Goal: Task Accomplishment & Management: Manage account settings

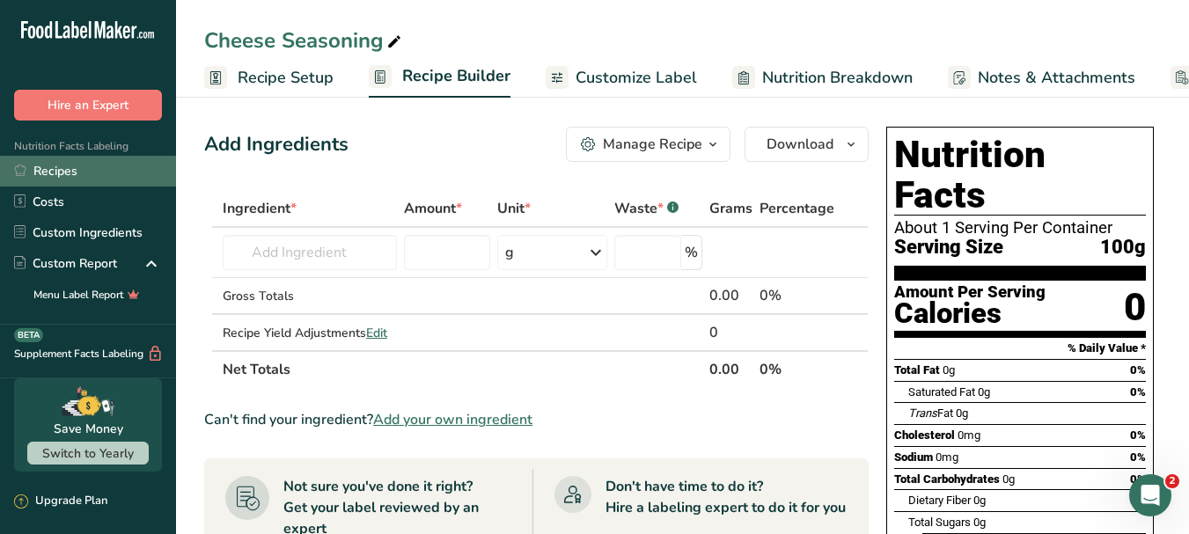
click at [84, 167] on link "Recipes" at bounding box center [88, 171] width 176 height 31
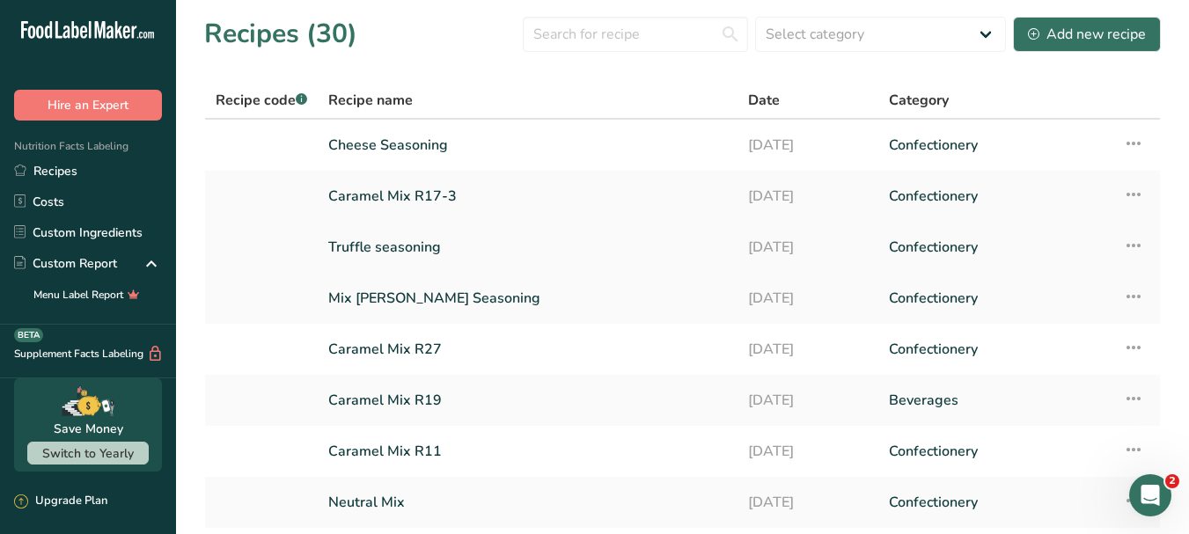
click at [443, 245] on link "Truffle seasoning" at bounding box center [527, 247] width 399 height 37
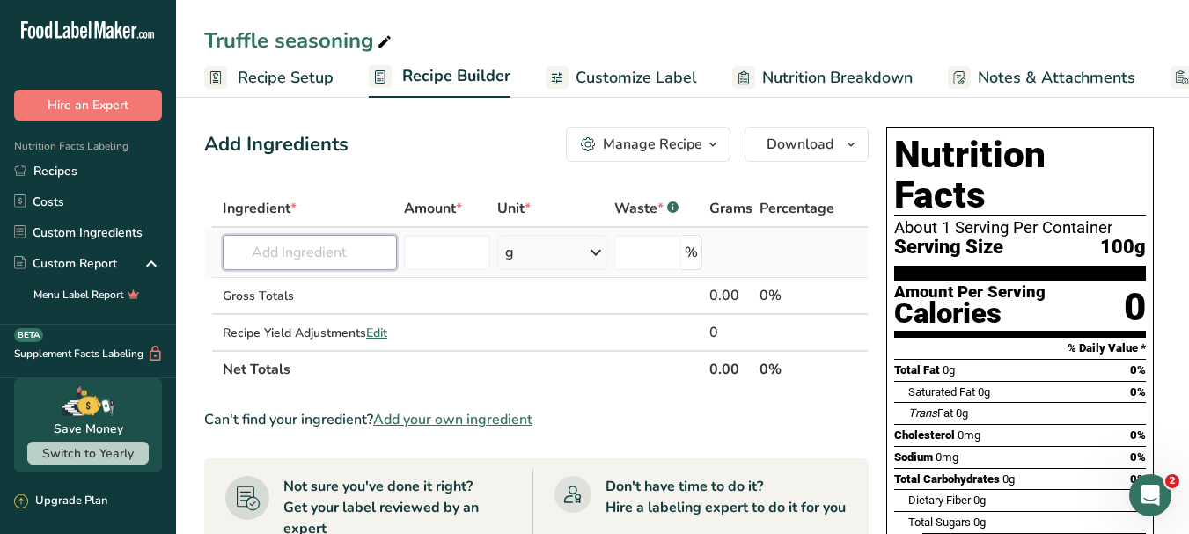
click at [356, 259] on input "text" at bounding box center [310, 252] width 174 height 35
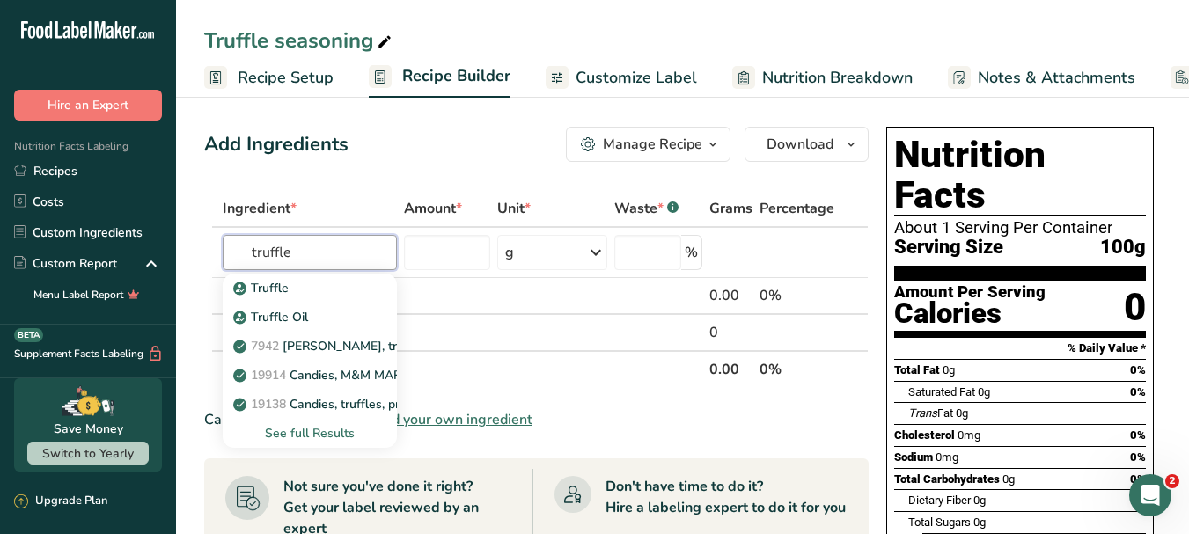
type input "truffle"
click at [433, 417] on span "Add your own ingredient" at bounding box center [452, 419] width 159 height 21
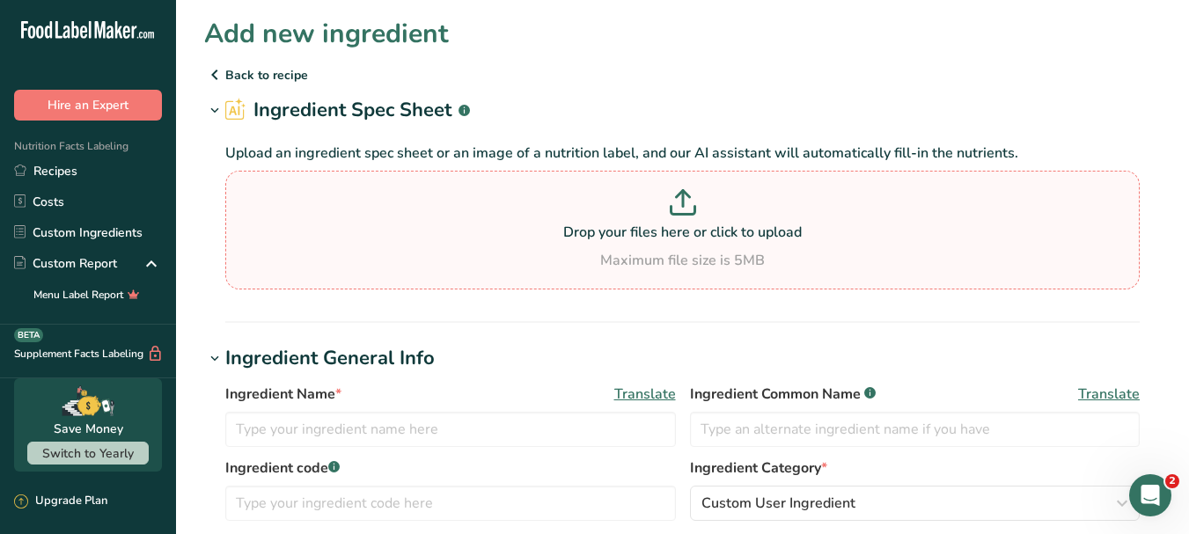
click at [689, 205] on icon at bounding box center [683, 202] width 26 height 26
click at [689, 205] on input "Drop your files here or click to upload Maximum file size is 5MB" at bounding box center [682, 230] width 914 height 119
type input "C:\fakepath\Horeca Truffle Flavoured Seasoning 23SC5602(D)_V1_LOCAL_INTERIM.pdf"
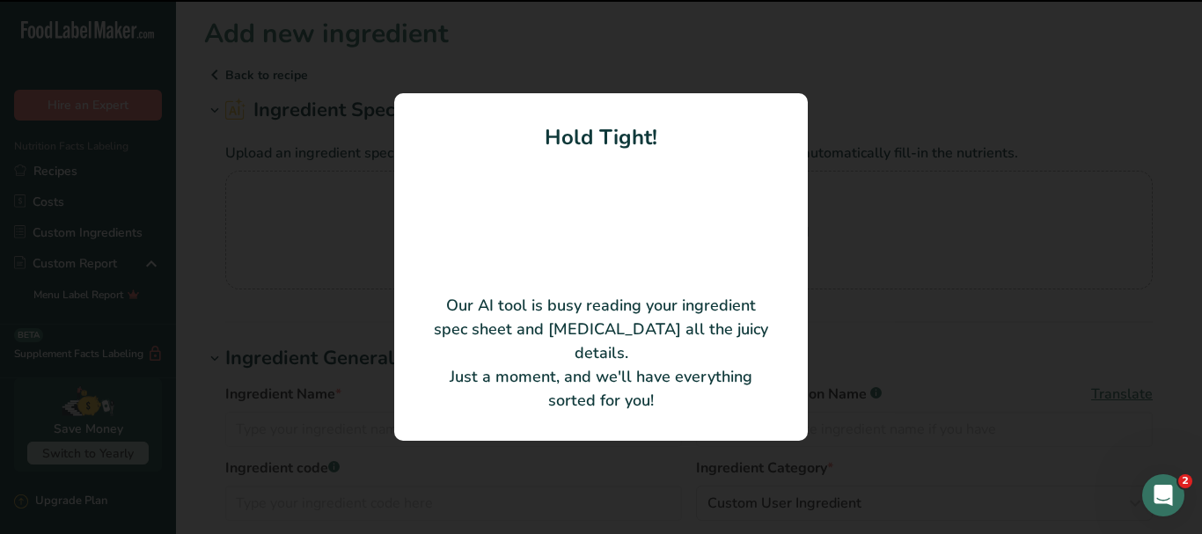
type input "Truffle Flavoured Seasoning"
type input "Cosmo Ingredients (M) Sdn. Bhd."
type input "23SC5602(D)"
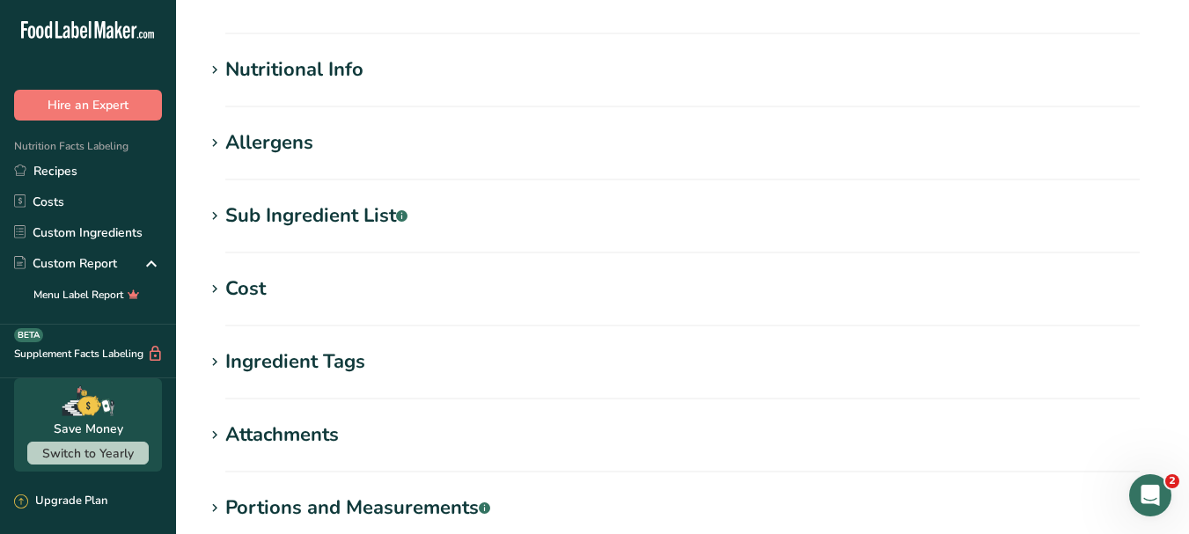
scroll to position [780, 0]
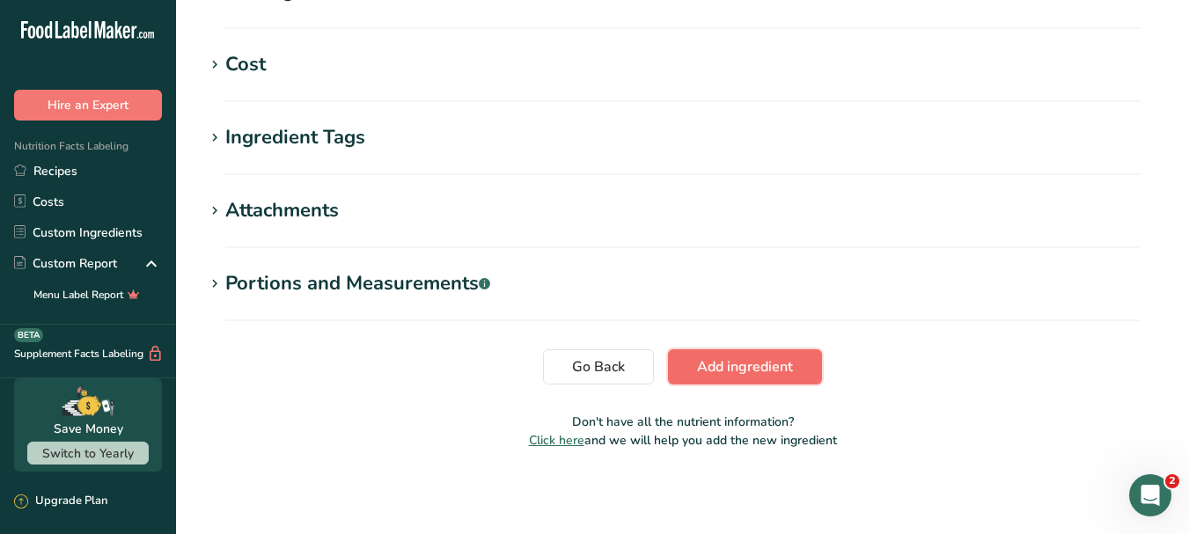
click at [766, 373] on span "Add ingredient" at bounding box center [745, 366] width 96 height 21
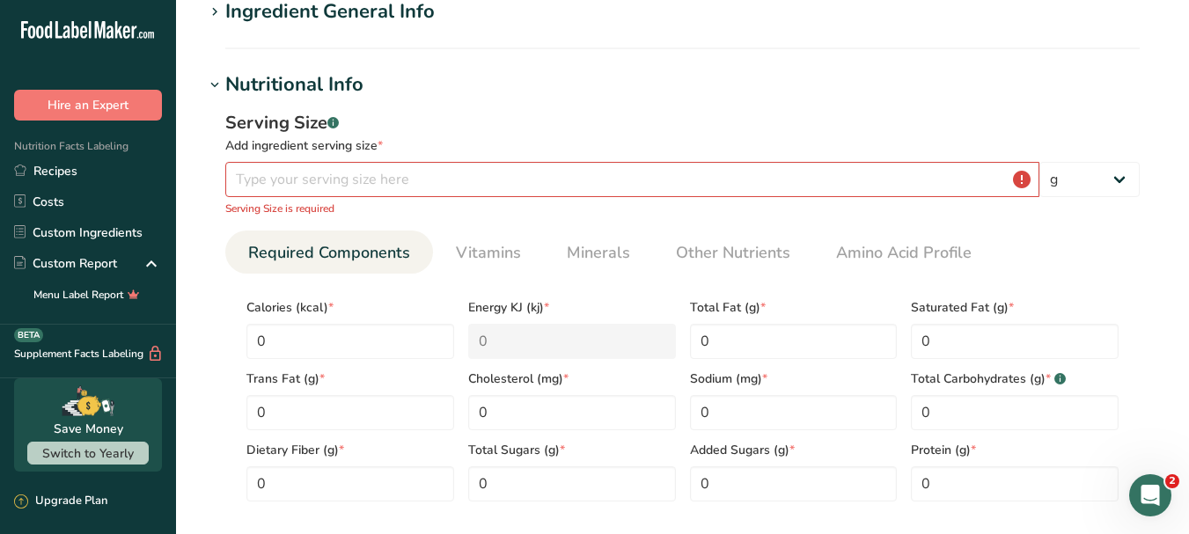
scroll to position [0, 0]
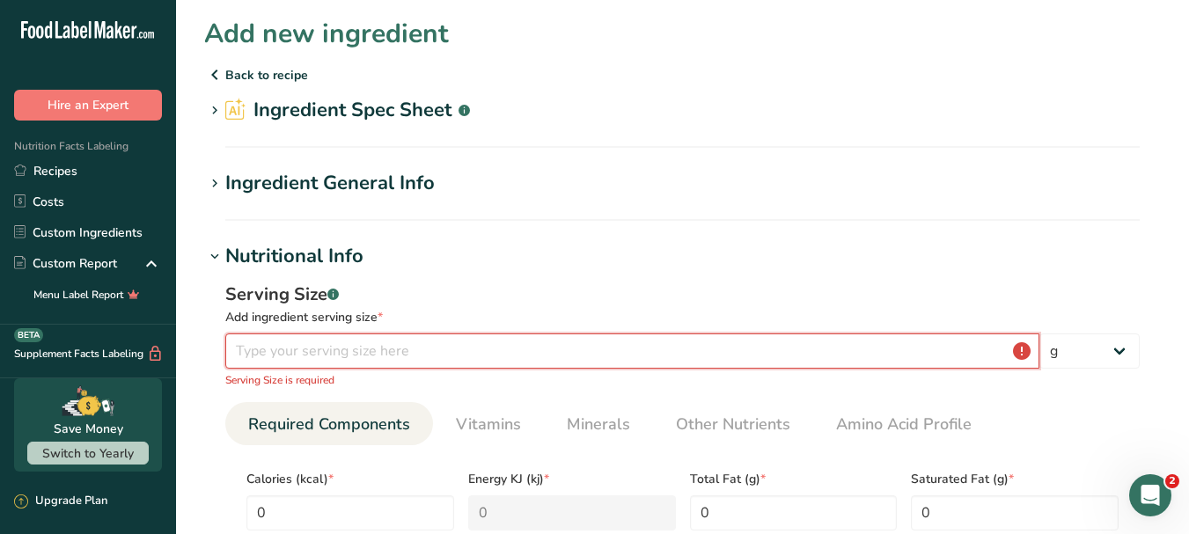
click at [760, 353] on input "number" at bounding box center [632, 350] width 814 height 35
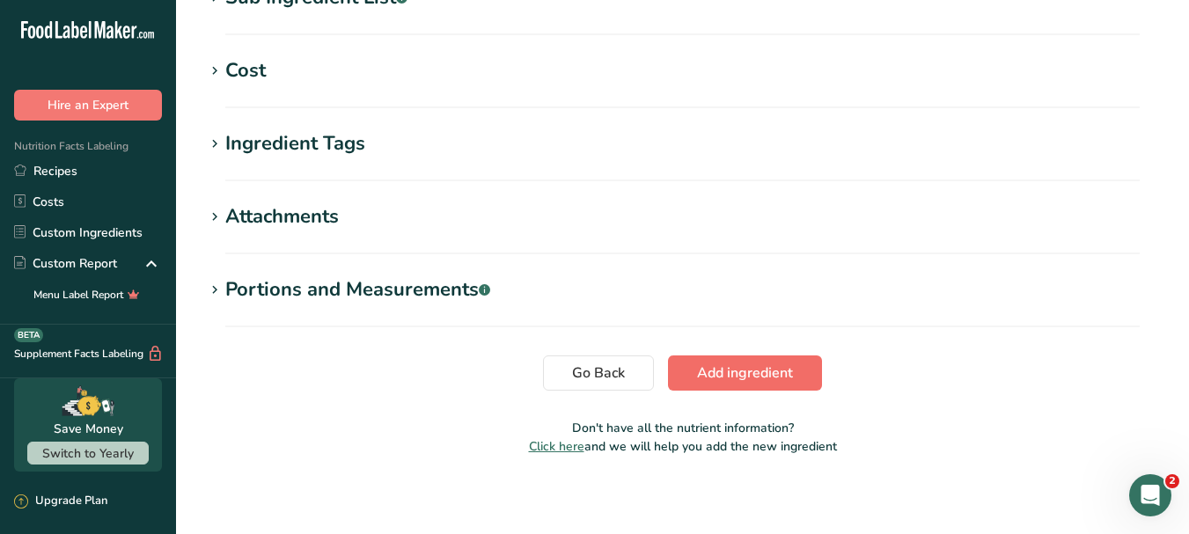
scroll to position [818, 0]
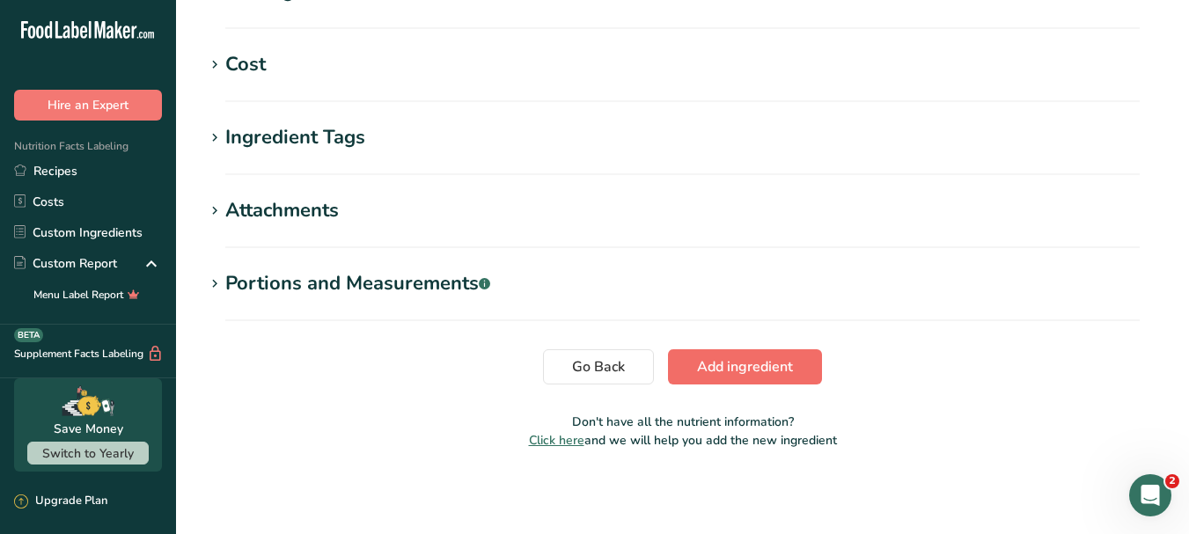
type input "100"
click at [753, 365] on span "Add ingredient" at bounding box center [745, 366] width 96 height 21
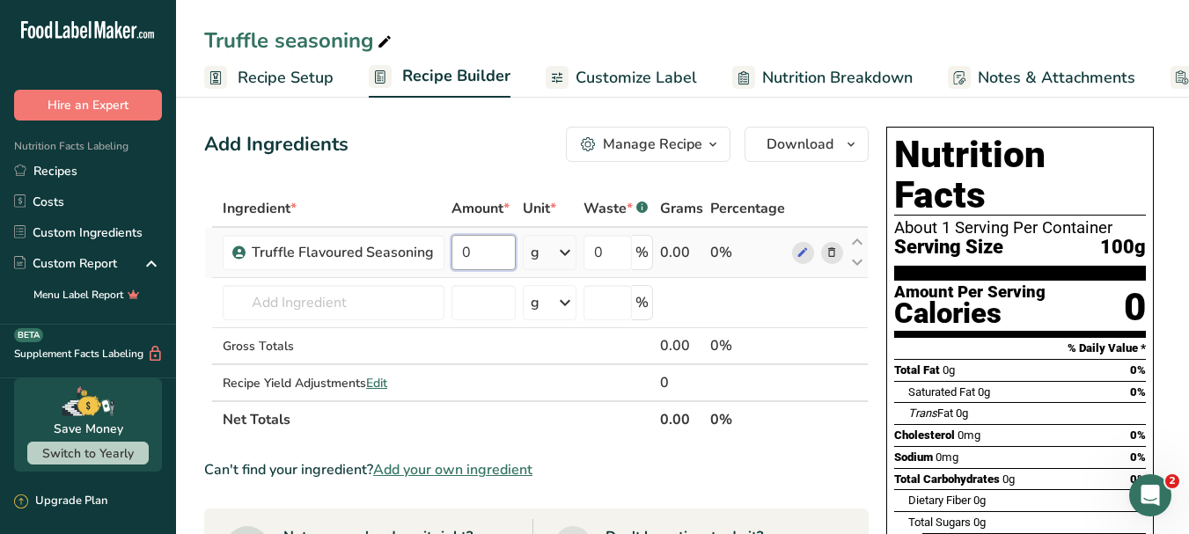
click at [478, 257] on input "0" at bounding box center [483, 252] width 64 height 35
type input "184"
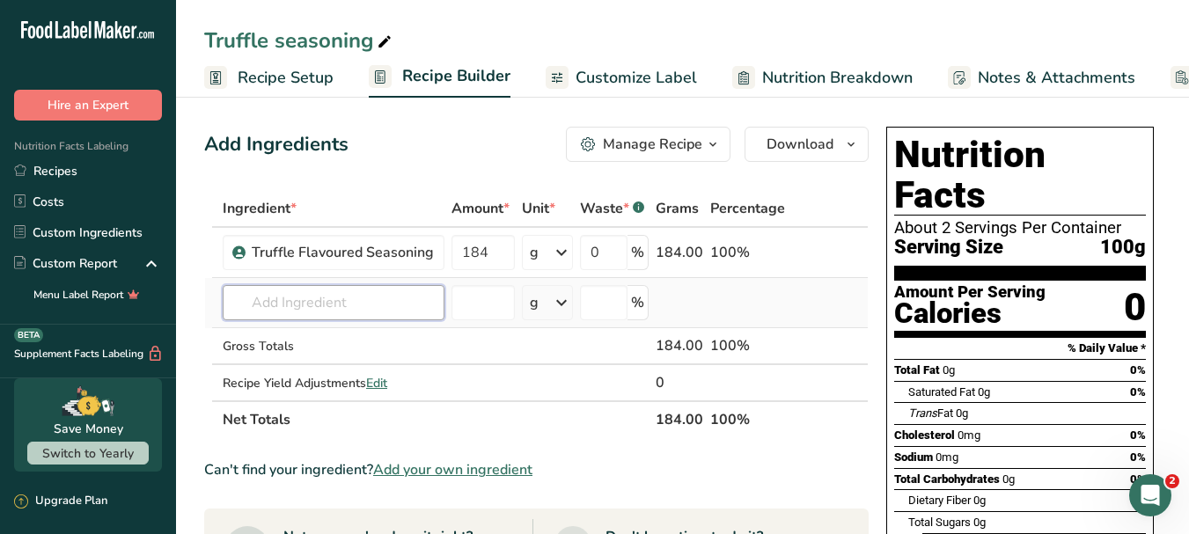
click at [355, 304] on input "text" at bounding box center [334, 302] width 222 height 35
type input "p"
type input "g"
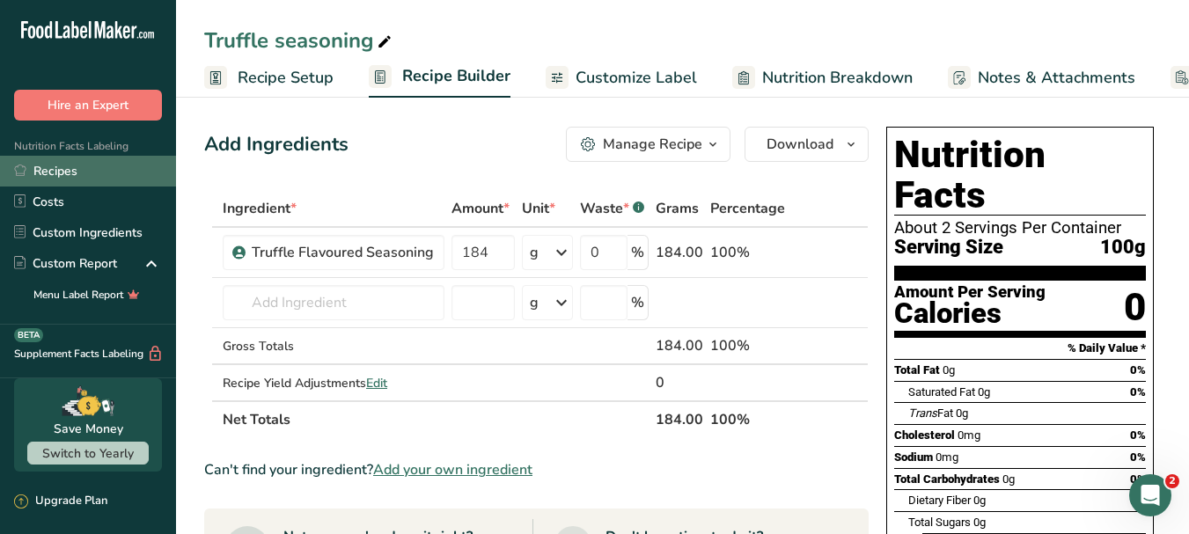
click at [66, 172] on link "Recipes" at bounding box center [88, 171] width 176 height 31
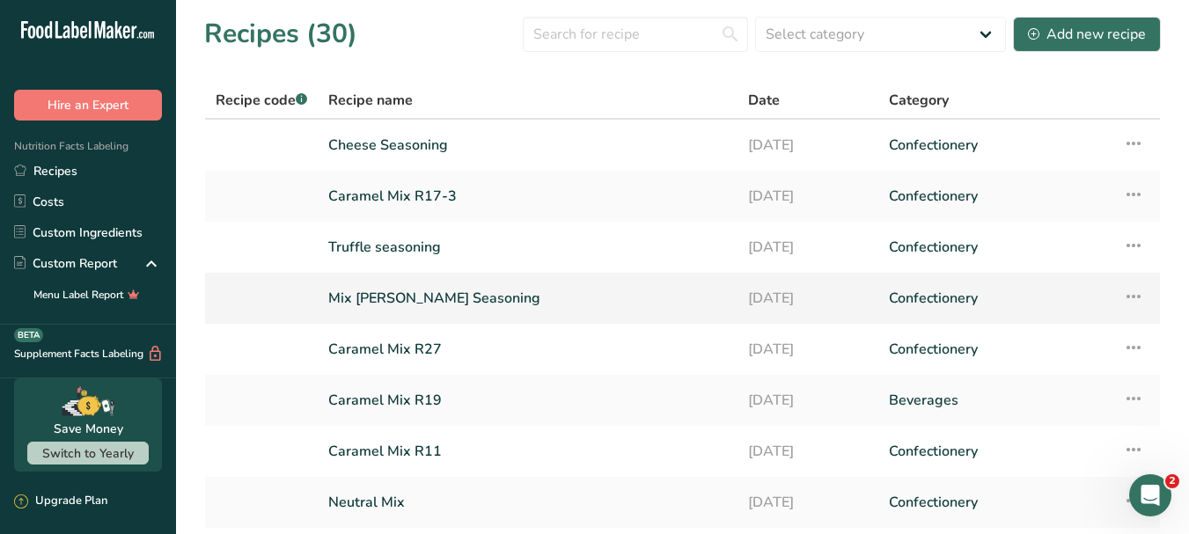
click at [390, 298] on link "Mix Berry Seasoning" at bounding box center [527, 298] width 399 height 37
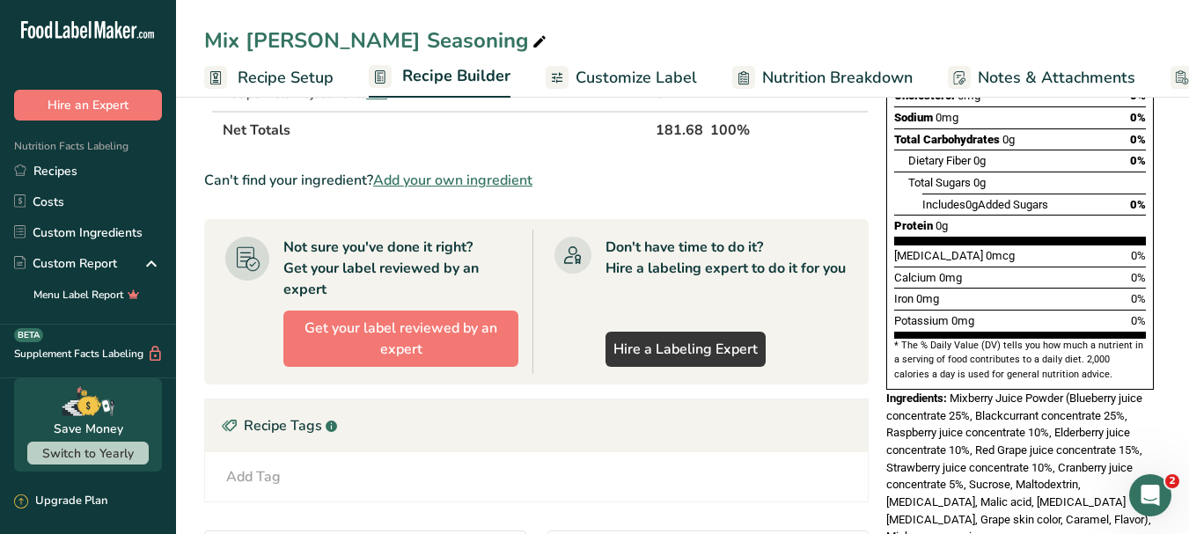
scroll to position [352, 0]
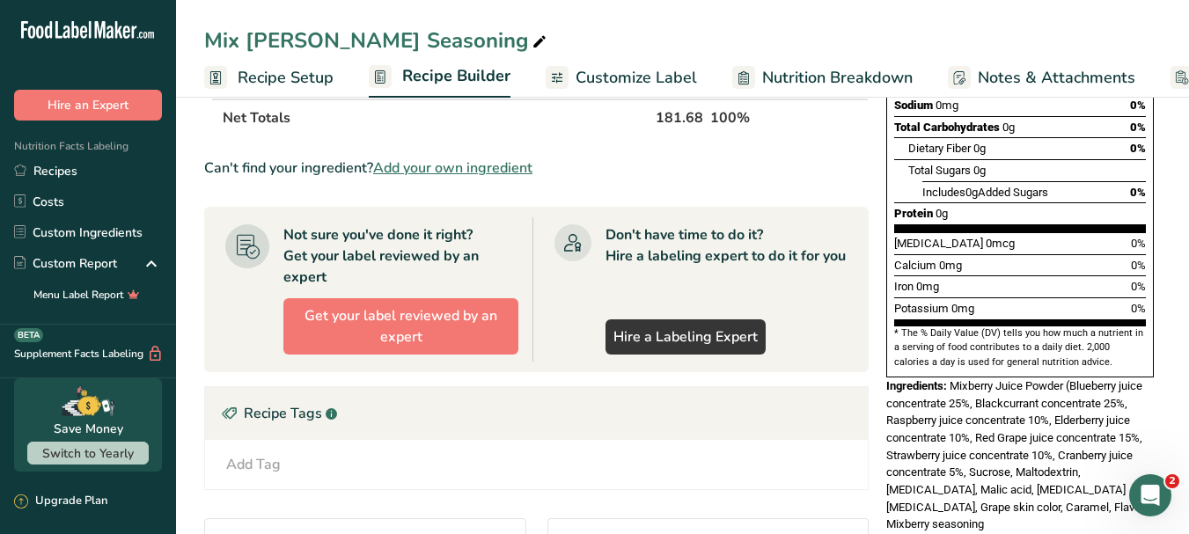
click at [531, 38] on icon at bounding box center [539, 42] width 16 height 25
click at [262, 37] on input "Mix Berry Seasoning" at bounding box center [682, 41] width 956 height 32
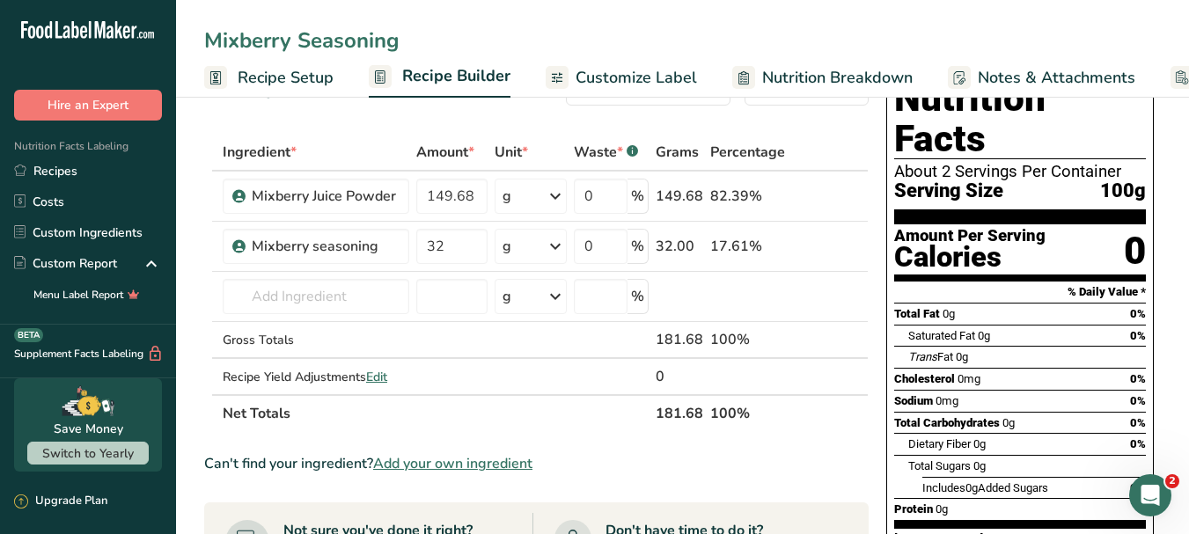
scroll to position [0, 0]
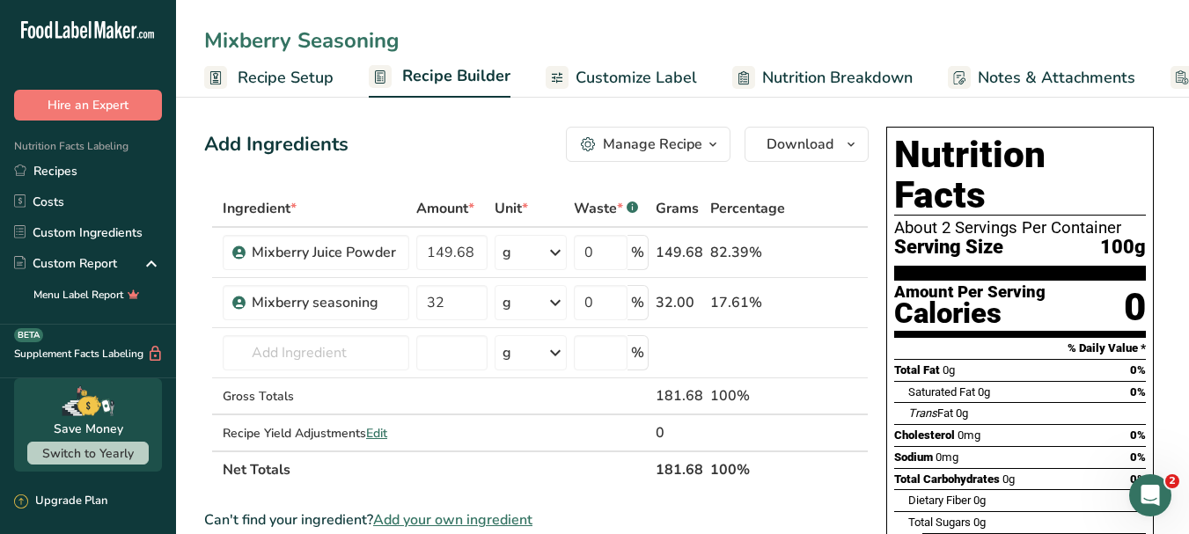
type input "Mixberry Seasoning"
click at [83, 165] on link "Recipes" at bounding box center [88, 171] width 176 height 31
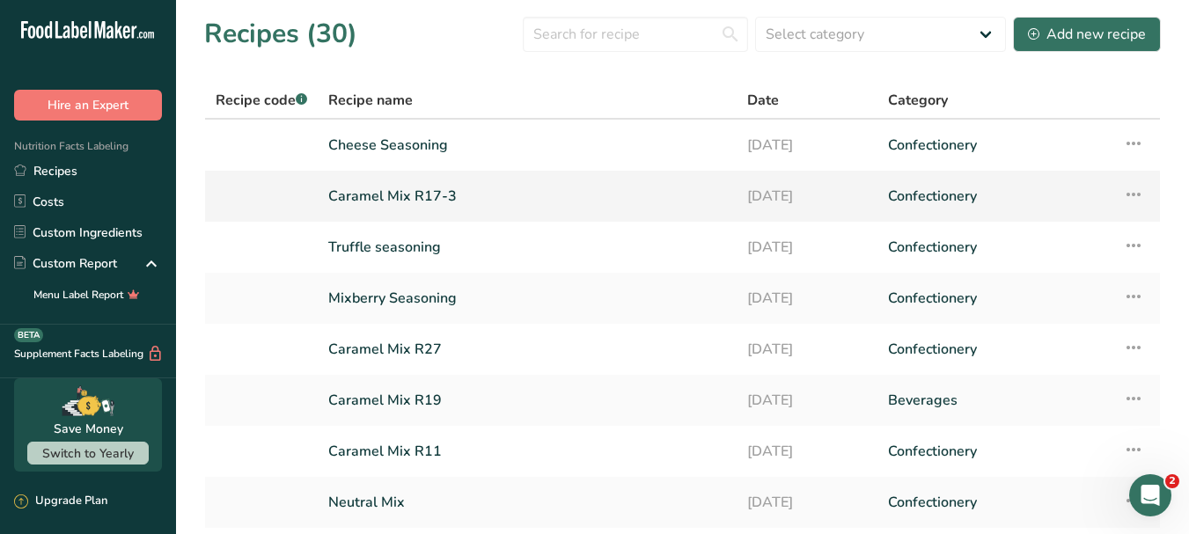
click at [440, 196] on link "Caramel Mix R17-3" at bounding box center [527, 196] width 398 height 37
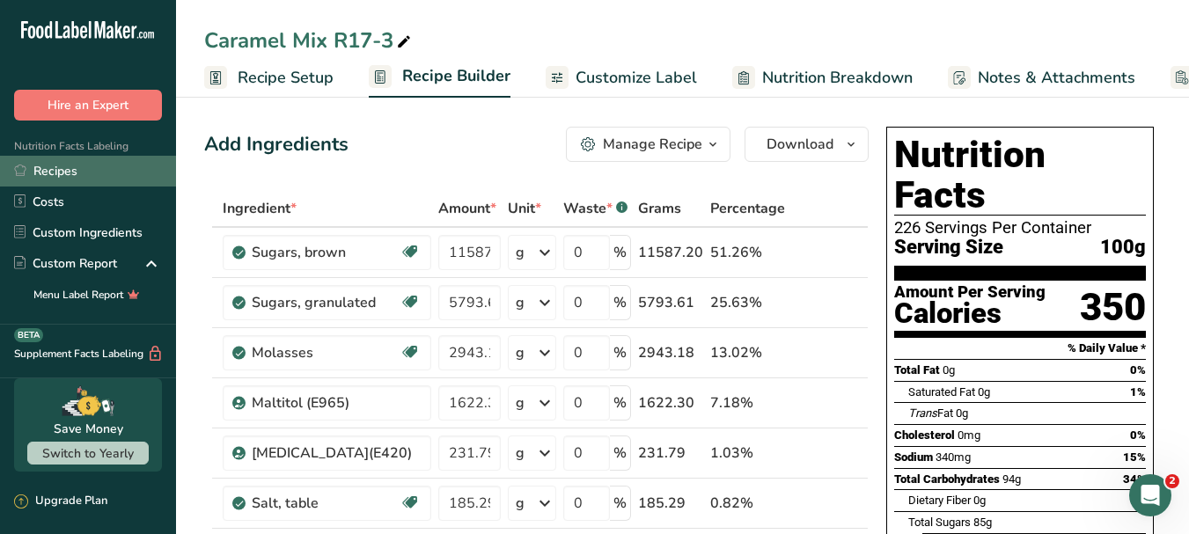
click at [88, 164] on link "Recipes" at bounding box center [88, 171] width 176 height 31
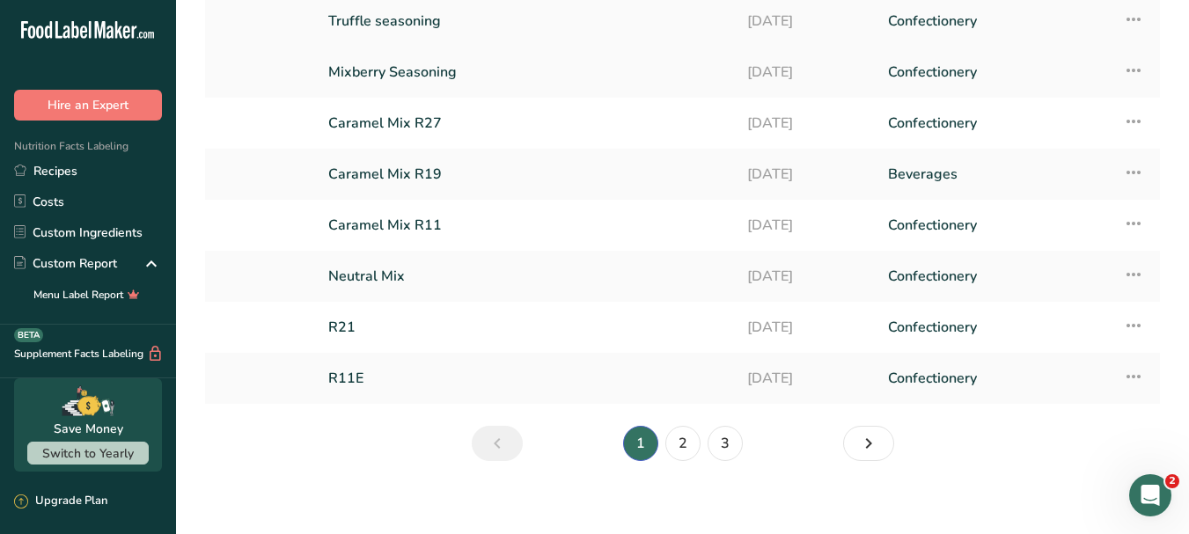
scroll to position [238, 0]
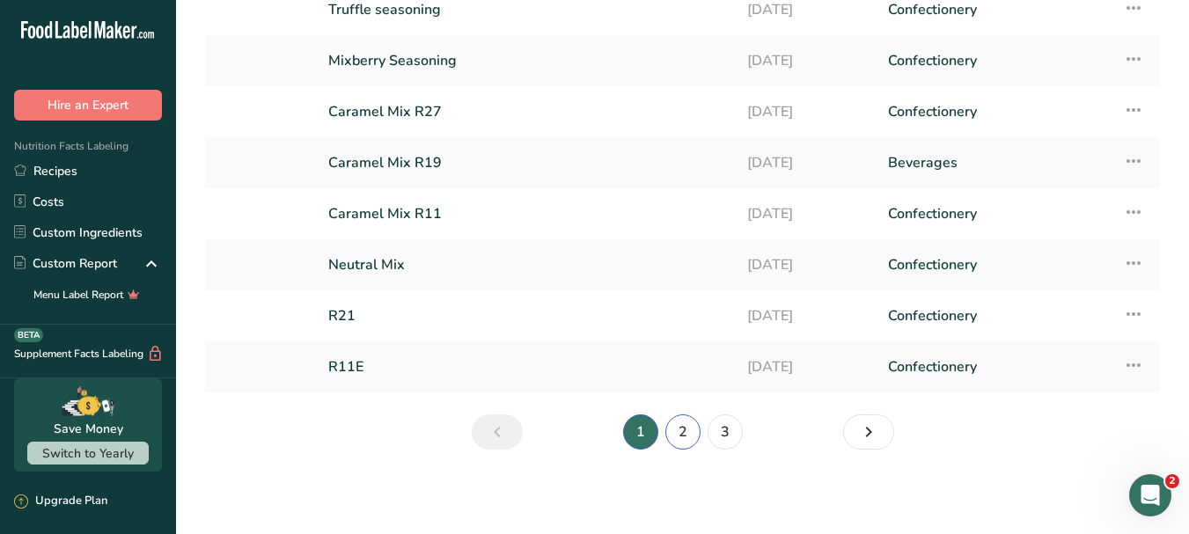
click at [688, 436] on link "2" at bounding box center [682, 431] width 35 height 35
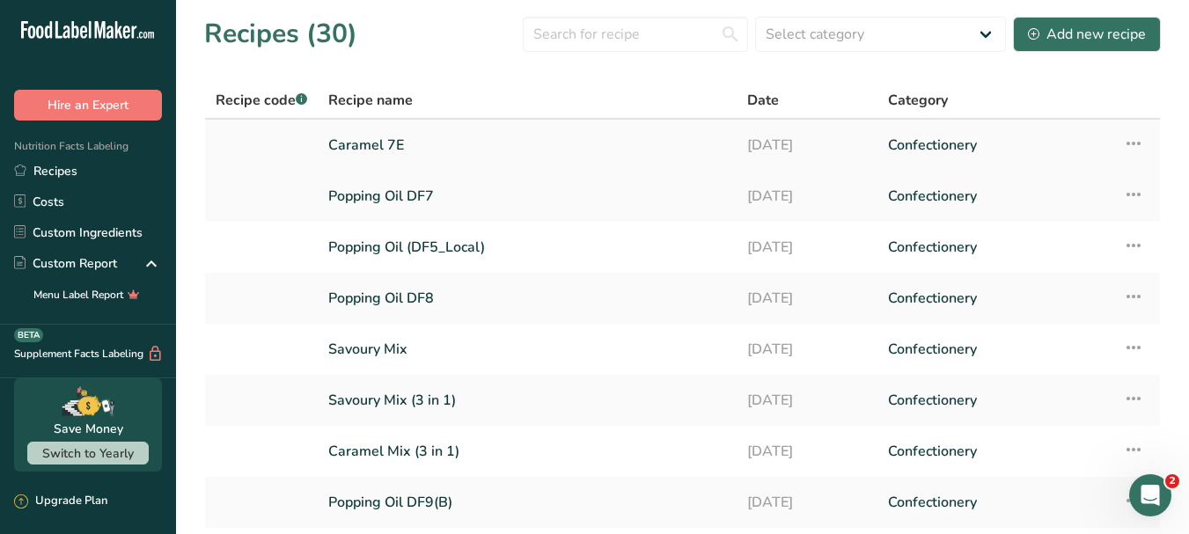
click at [397, 136] on link "Caramel 7E" at bounding box center [527, 145] width 398 height 37
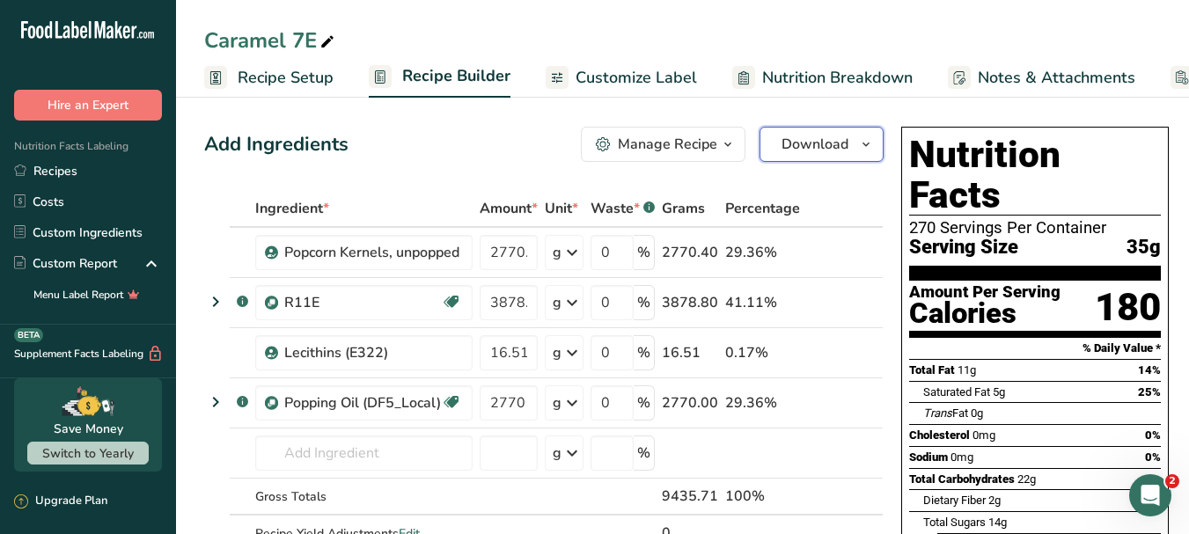
click at [864, 148] on icon "button" at bounding box center [866, 145] width 14 height 22
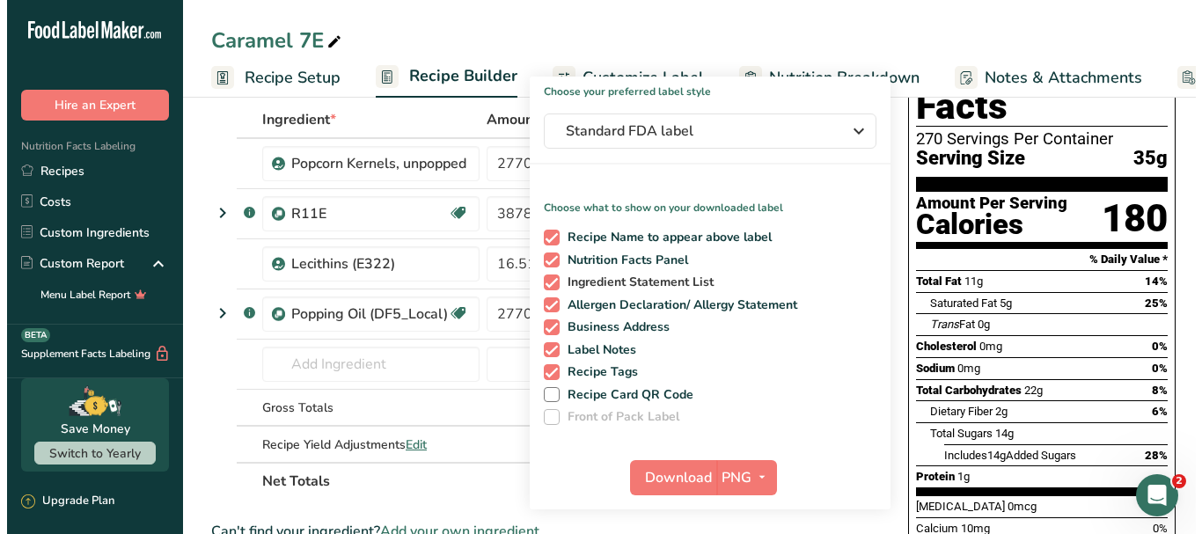
scroll to position [176, 0]
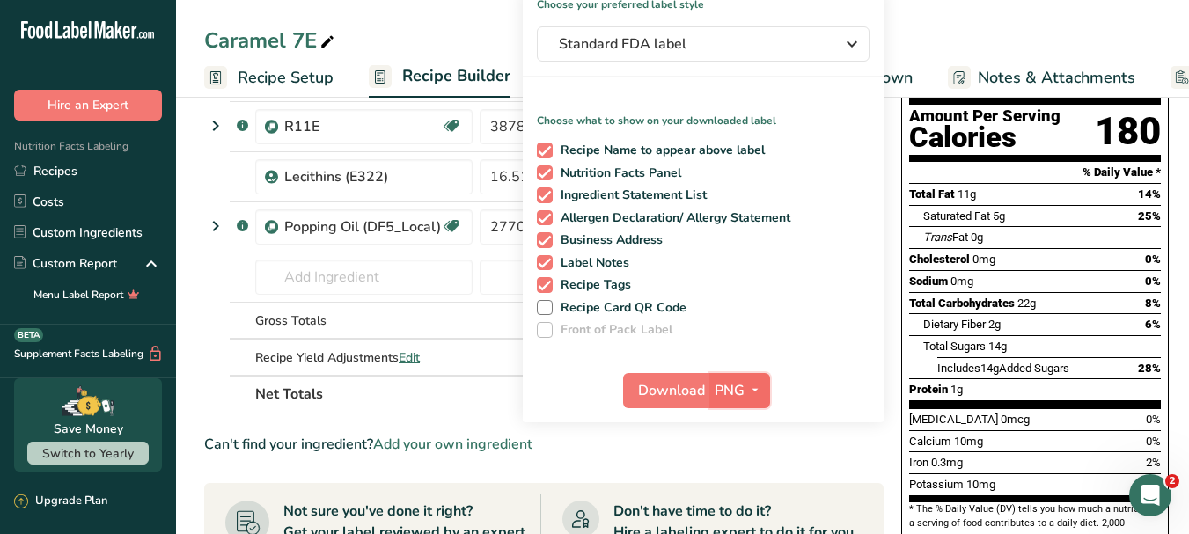
click at [757, 385] on icon "button" at bounding box center [755, 390] width 14 height 22
click at [744, 516] on link "PDF" at bounding box center [742, 513] width 56 height 29
click at [656, 395] on span "Download" at bounding box center [672, 390] width 67 height 21
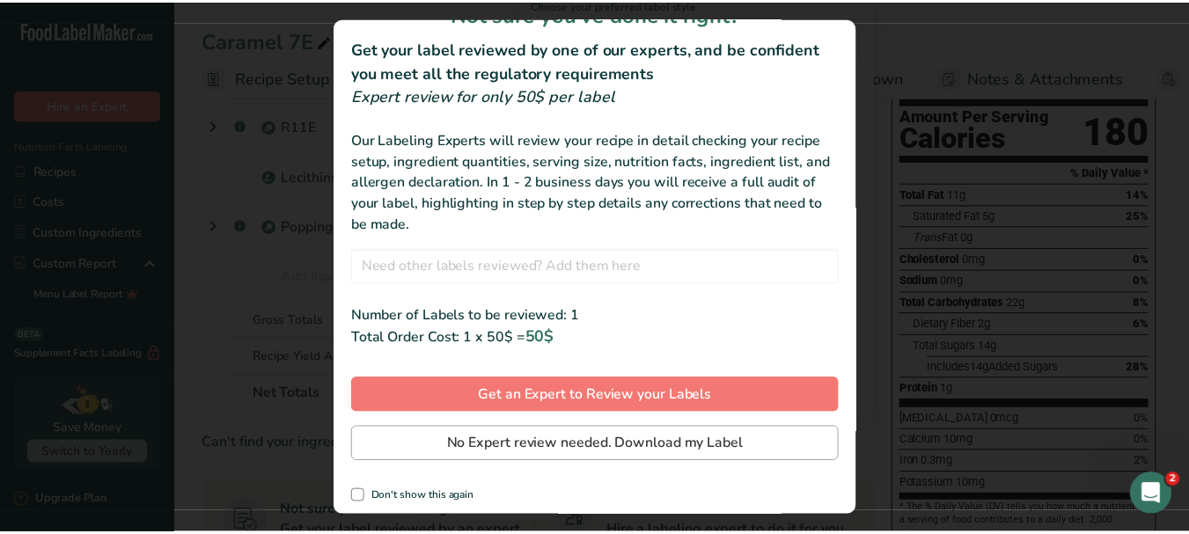
scroll to position [42, 0]
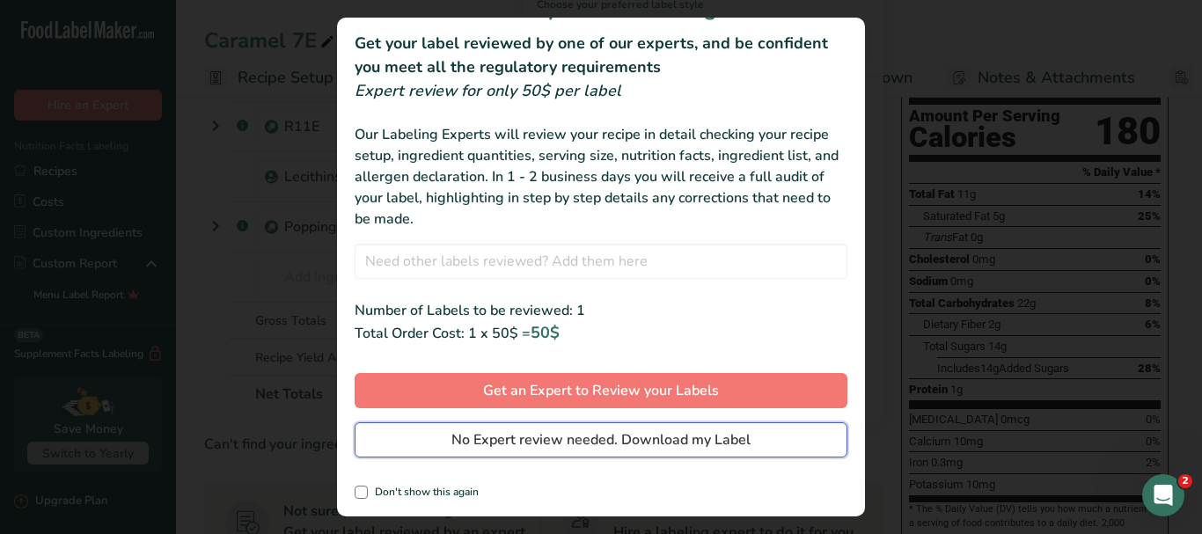
click at [667, 433] on span "No Expert review needed. Download my Label" at bounding box center [600, 439] width 299 height 21
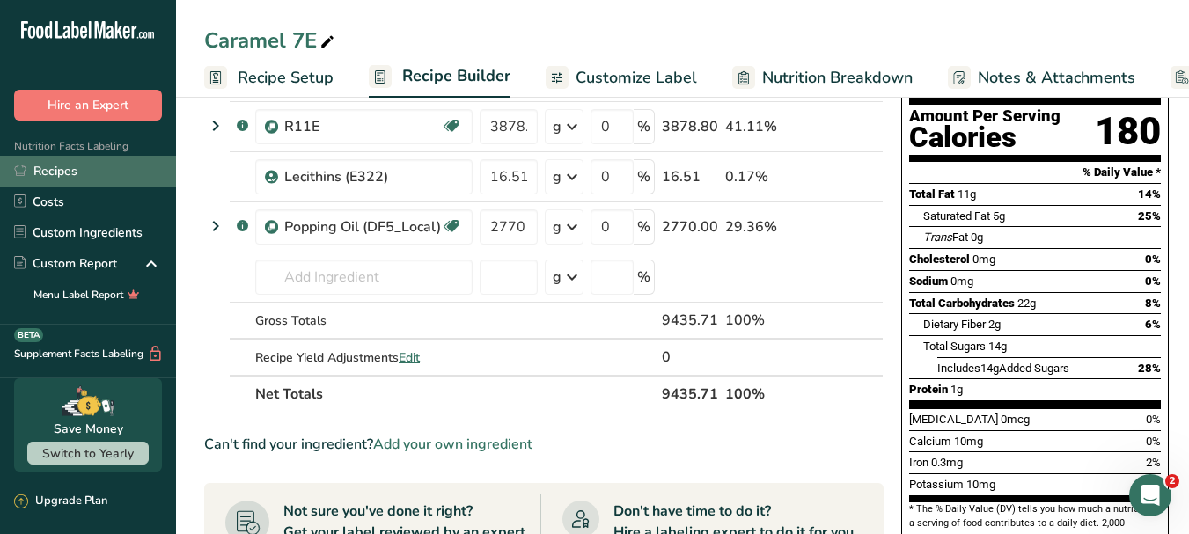
click at [70, 170] on link "Recipes" at bounding box center [88, 171] width 176 height 31
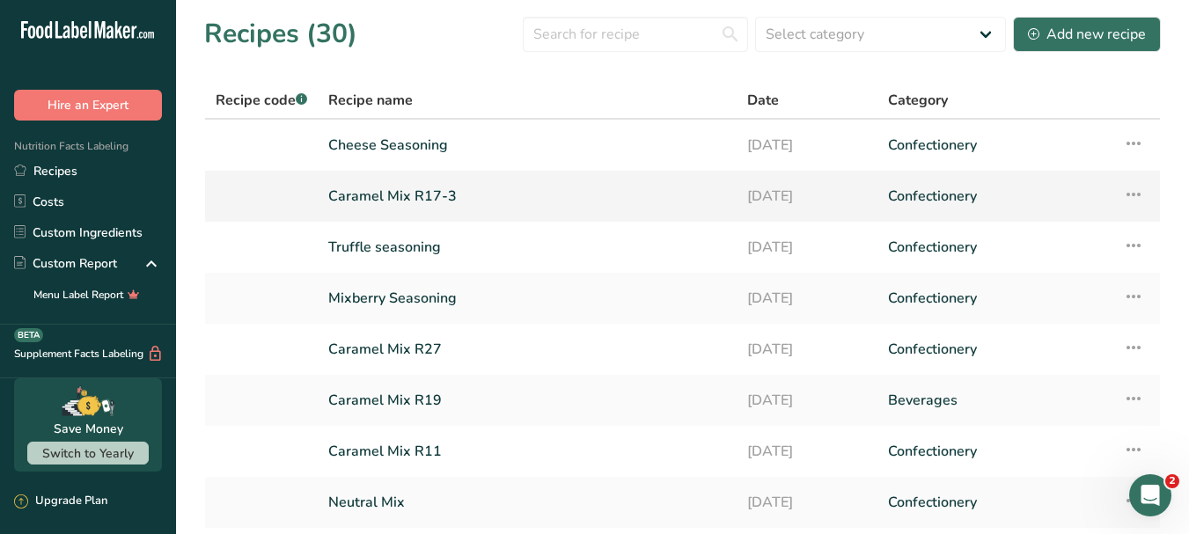
click at [1138, 195] on icon at bounding box center [1133, 195] width 21 height 32
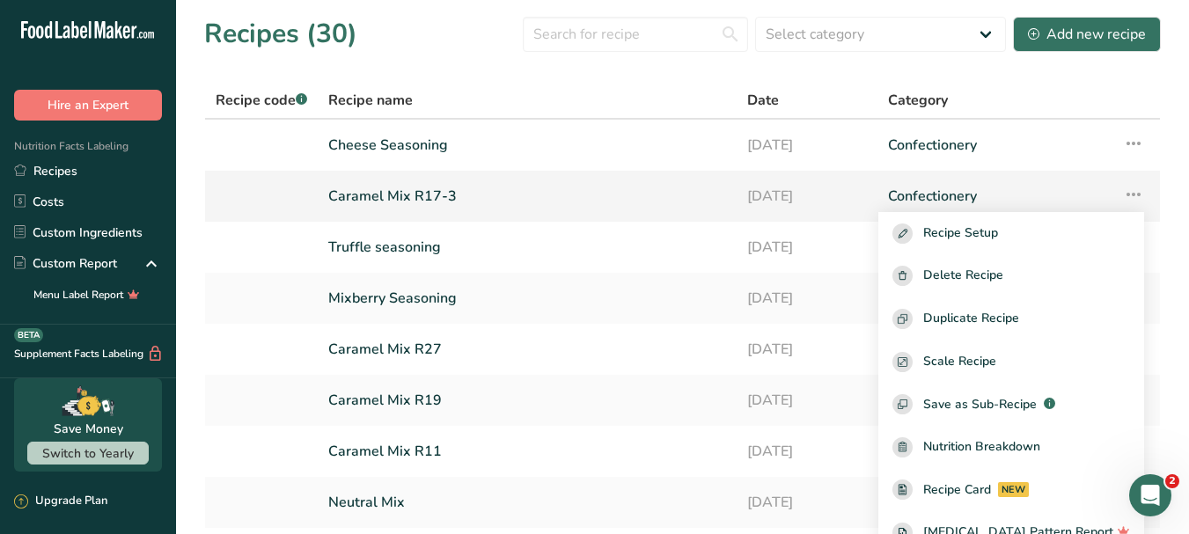
click at [424, 202] on link "Caramel Mix R17-3" at bounding box center [527, 196] width 398 height 37
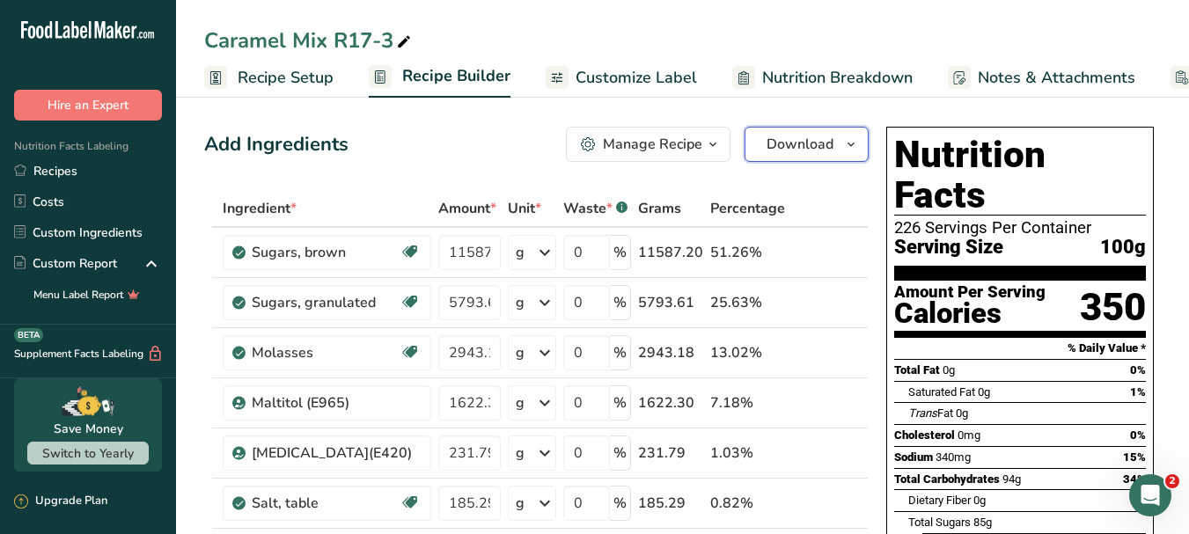
click at [850, 144] on icon "button" at bounding box center [851, 145] width 14 height 22
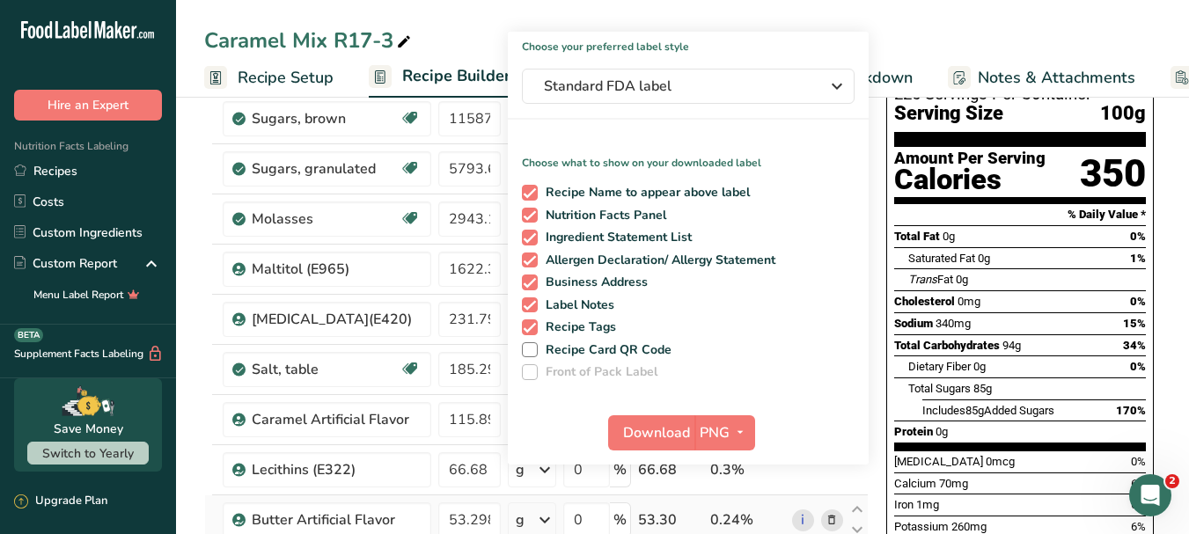
scroll to position [176, 0]
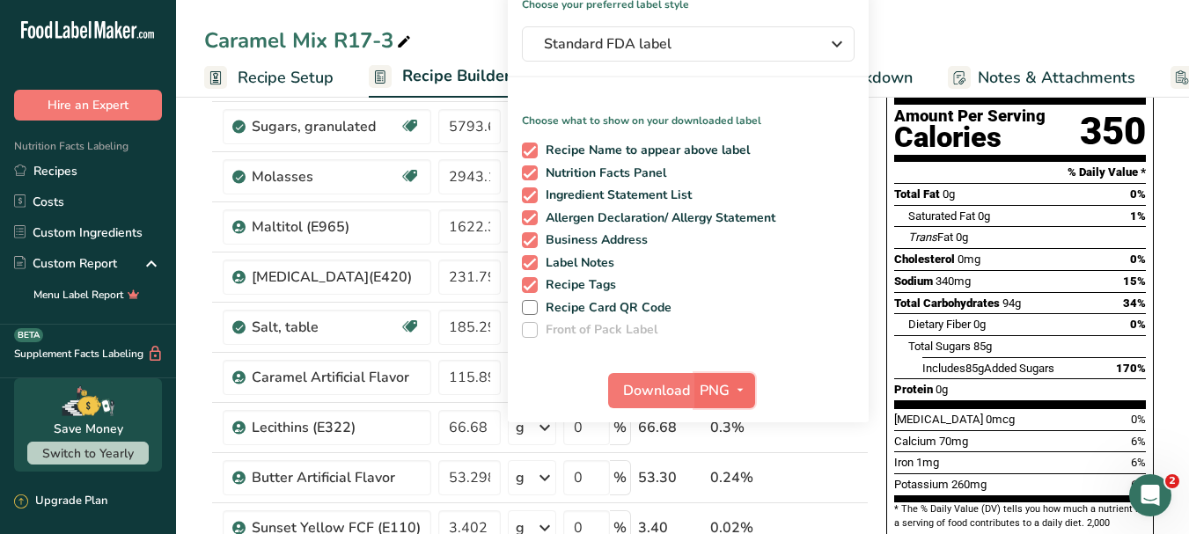
click at [743, 391] on icon "button" at bounding box center [740, 390] width 14 height 22
click at [726, 512] on link "PDF" at bounding box center [727, 513] width 56 height 29
click at [653, 395] on span "Download" at bounding box center [657, 390] width 67 height 21
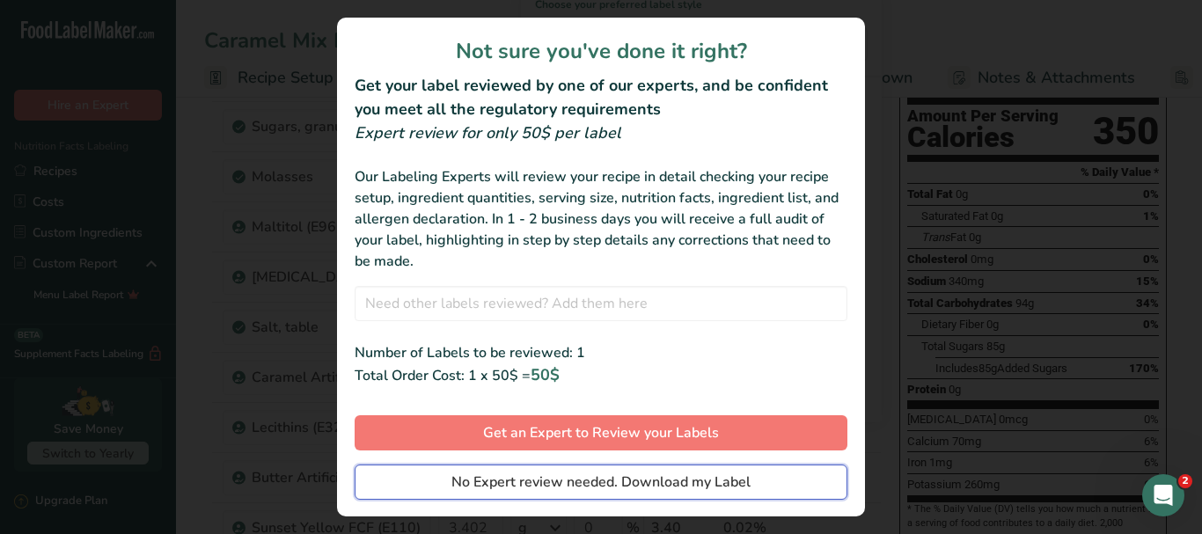
click at [714, 481] on span "No Expert review needed. Download my Label" at bounding box center [600, 482] width 299 height 21
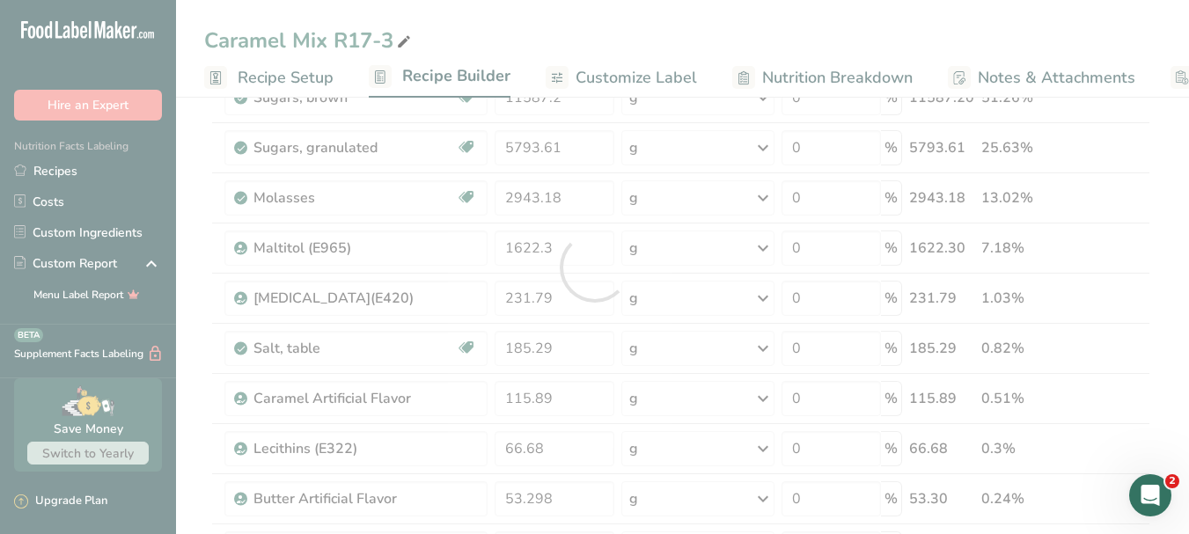
scroll to position [0, 0]
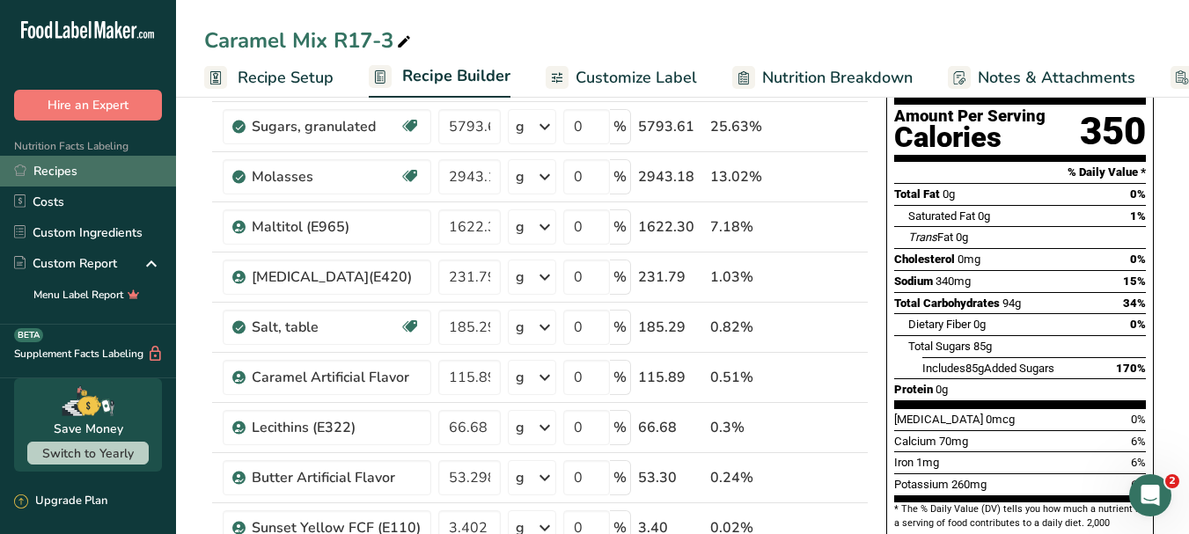
click at [86, 165] on link "Recipes" at bounding box center [88, 171] width 176 height 31
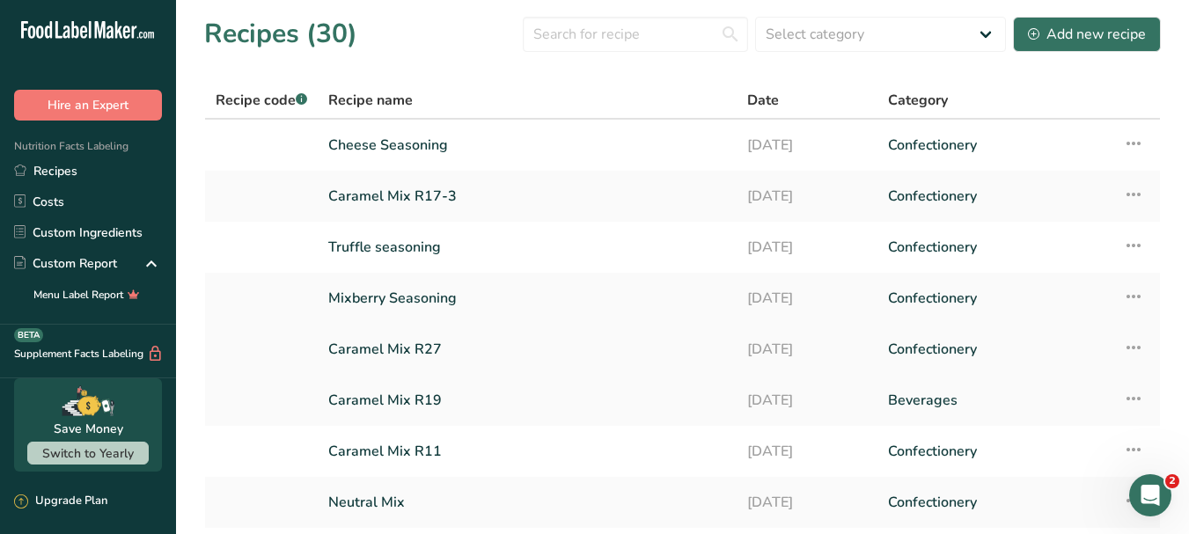
click at [1134, 343] on icon at bounding box center [1133, 348] width 21 height 32
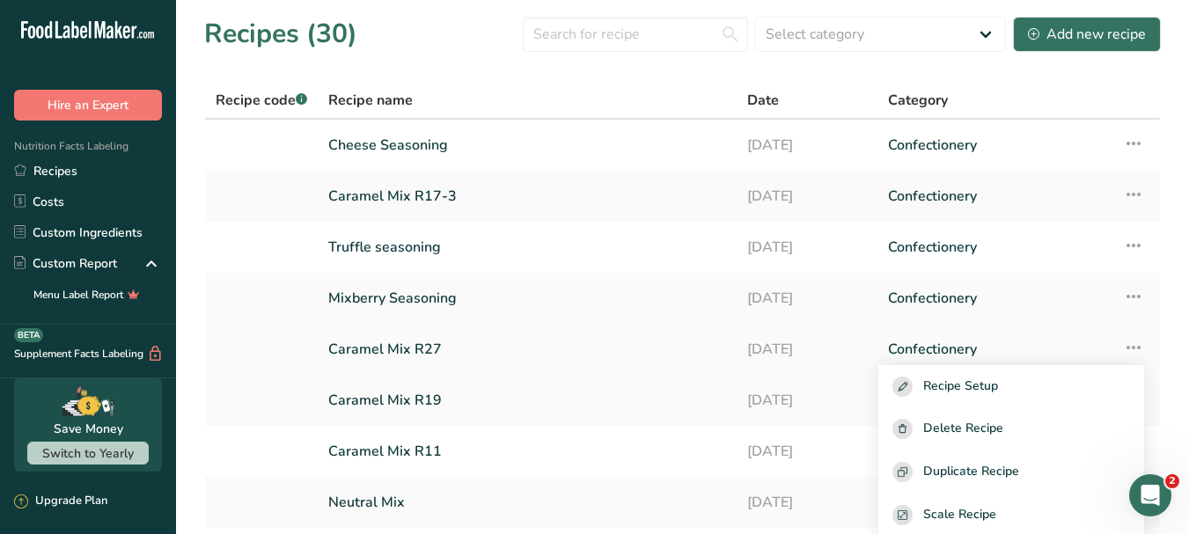
click at [406, 349] on link "Caramel Mix R27" at bounding box center [527, 349] width 398 height 37
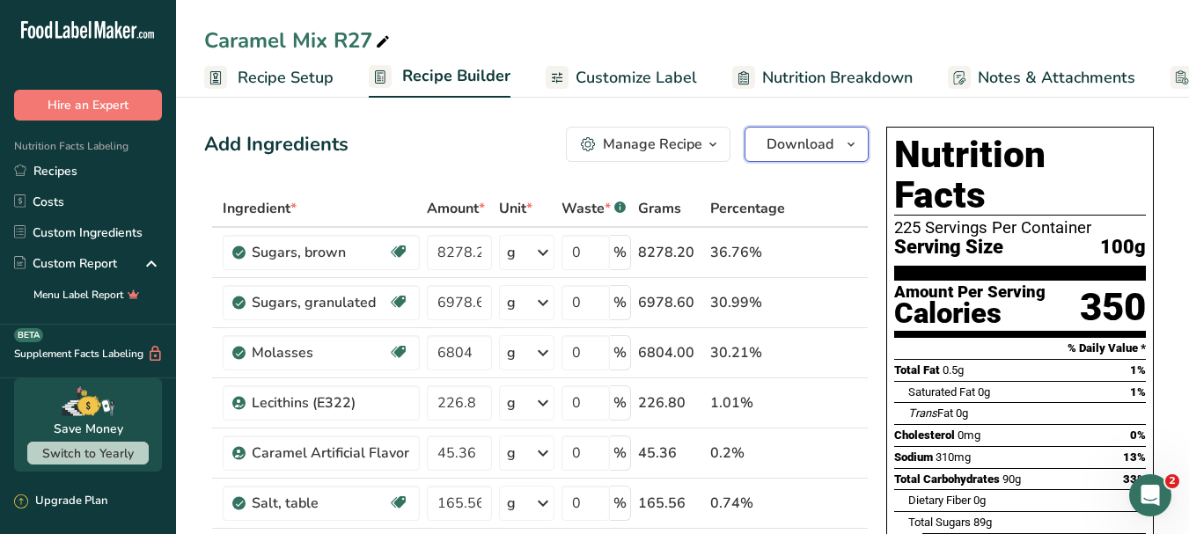
click at [860, 145] on span "button" at bounding box center [850, 144] width 21 height 21
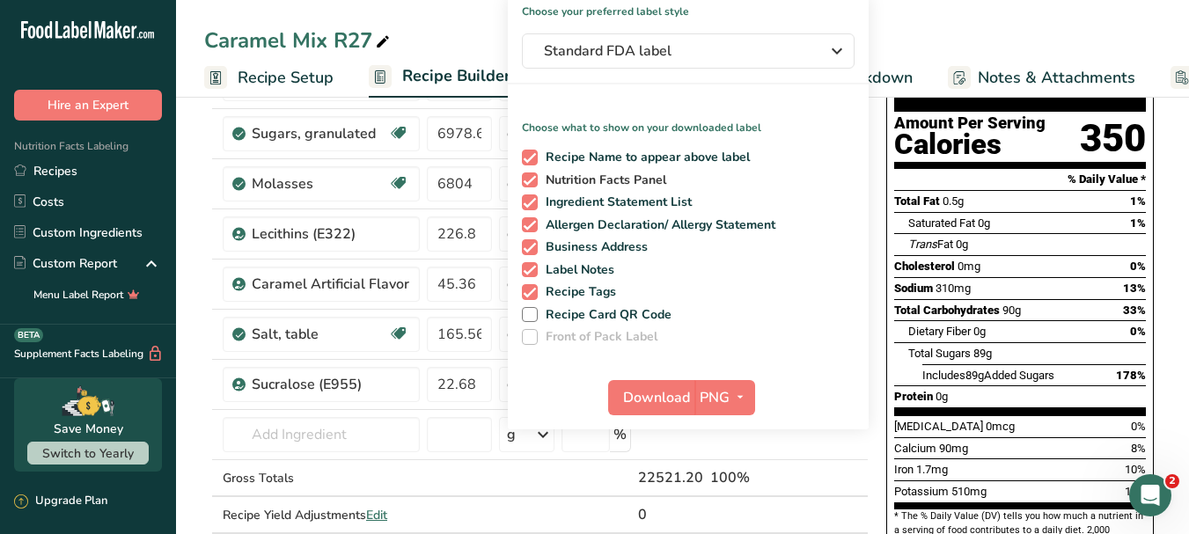
scroll to position [176, 0]
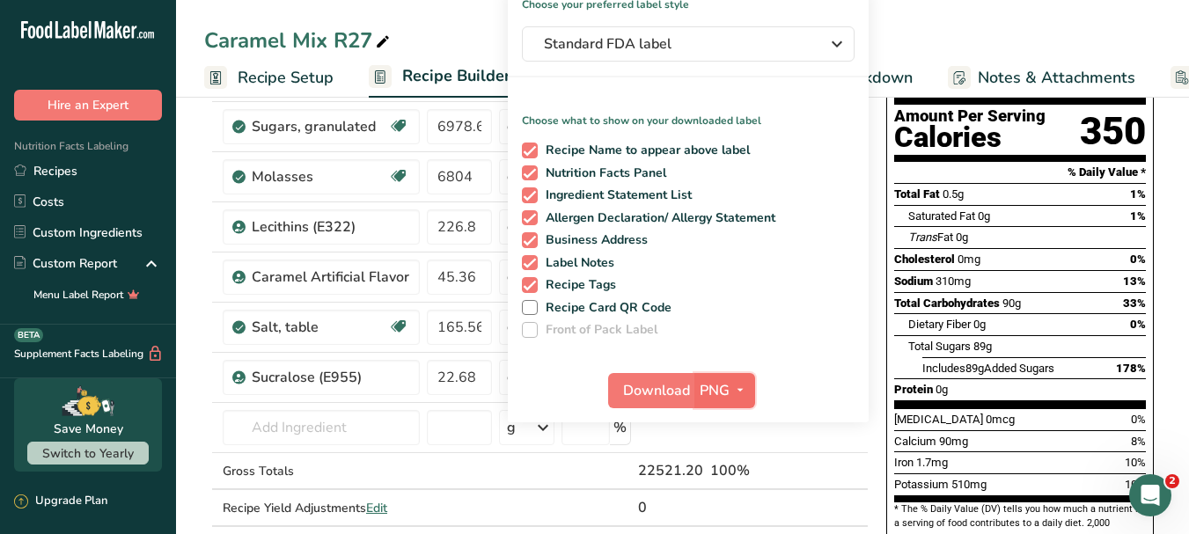
click at [746, 390] on icon "button" at bounding box center [740, 390] width 14 height 22
click at [744, 510] on link "PDF" at bounding box center [727, 513] width 56 height 29
click at [653, 392] on span "Download" at bounding box center [657, 390] width 67 height 21
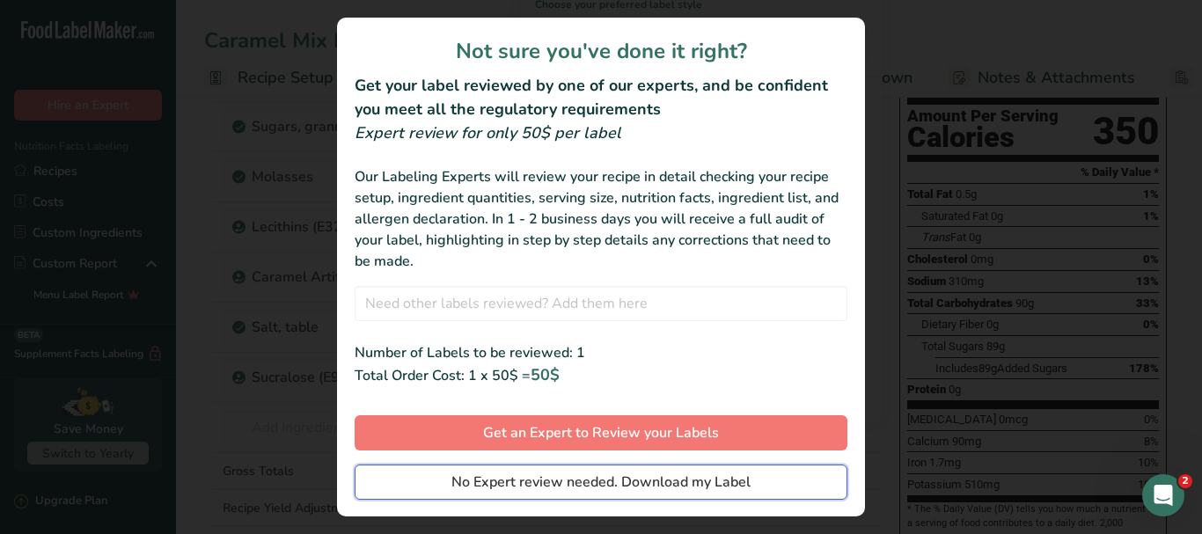
click at [674, 481] on span "No Expert review needed. Download my Label" at bounding box center [600, 482] width 299 height 21
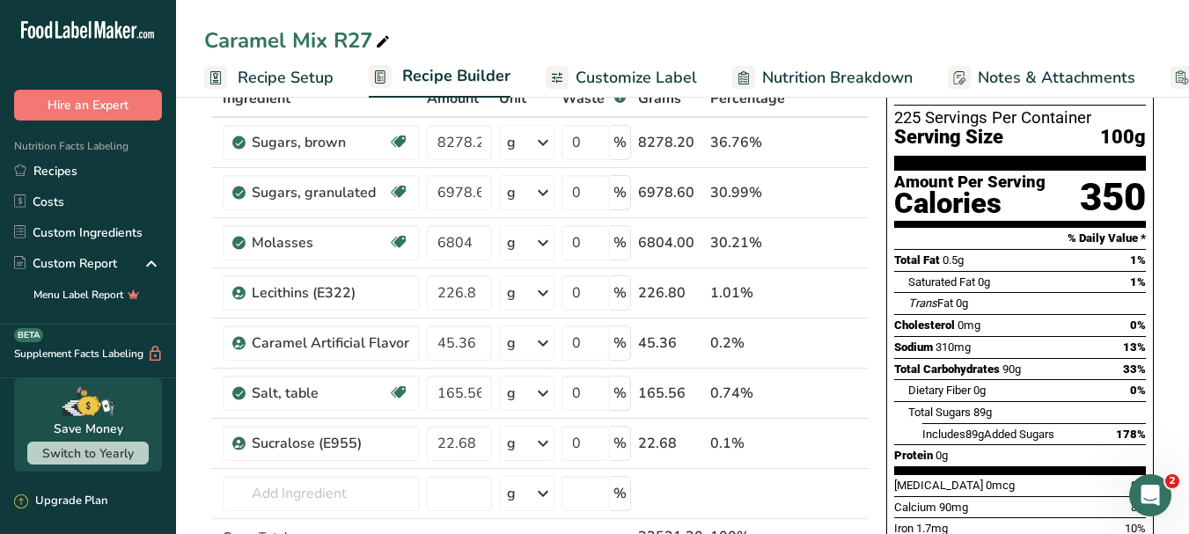
scroll to position [0, 0]
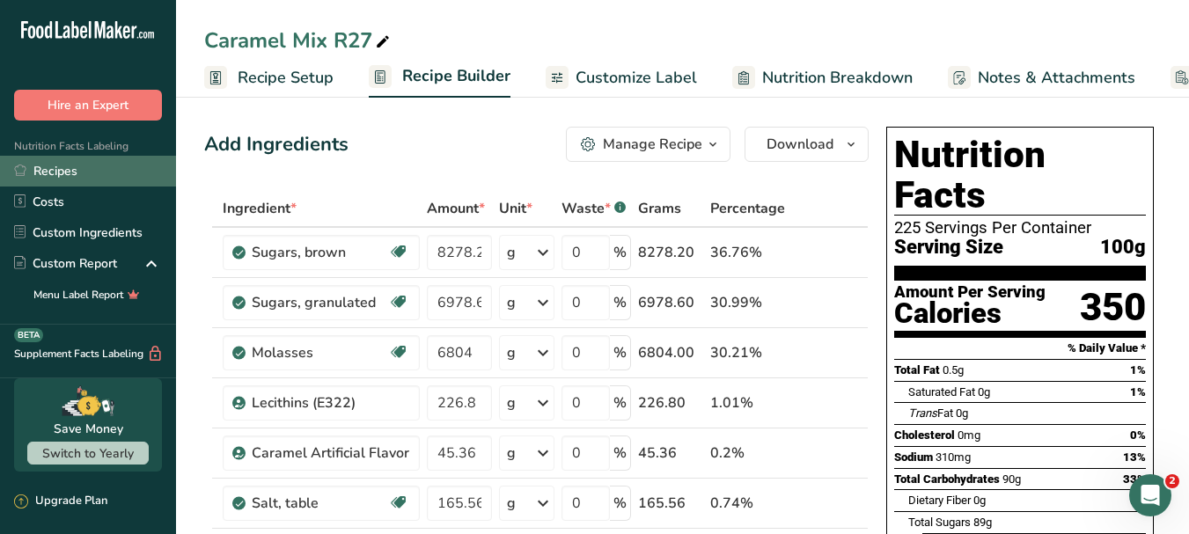
click at [81, 169] on link "Recipes" at bounding box center [88, 171] width 176 height 31
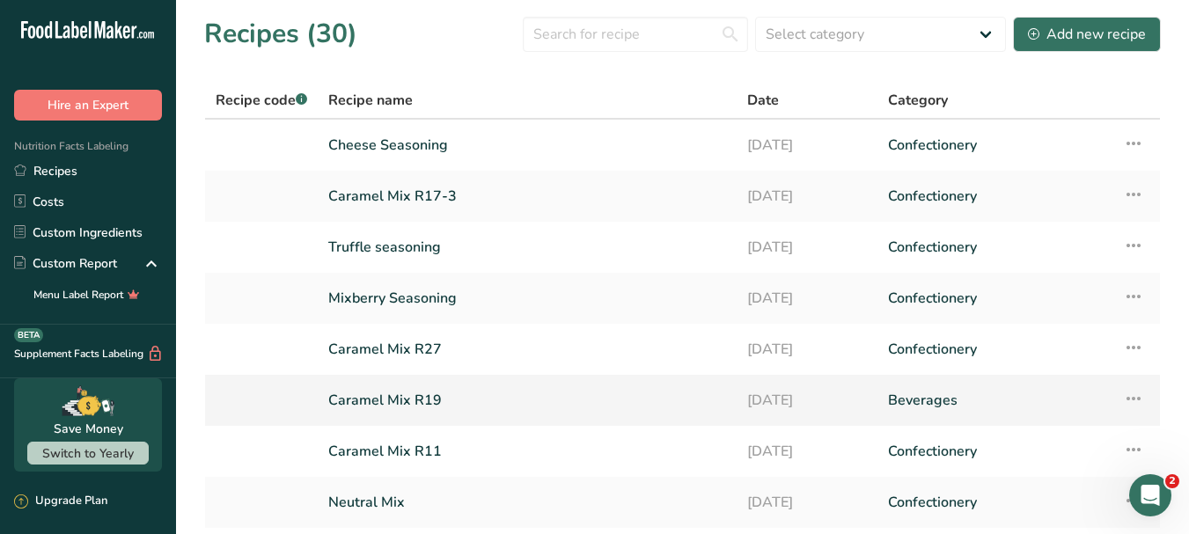
click at [1131, 398] on icon at bounding box center [1133, 399] width 21 height 32
click at [432, 406] on link "Caramel Mix R19" at bounding box center [527, 400] width 398 height 37
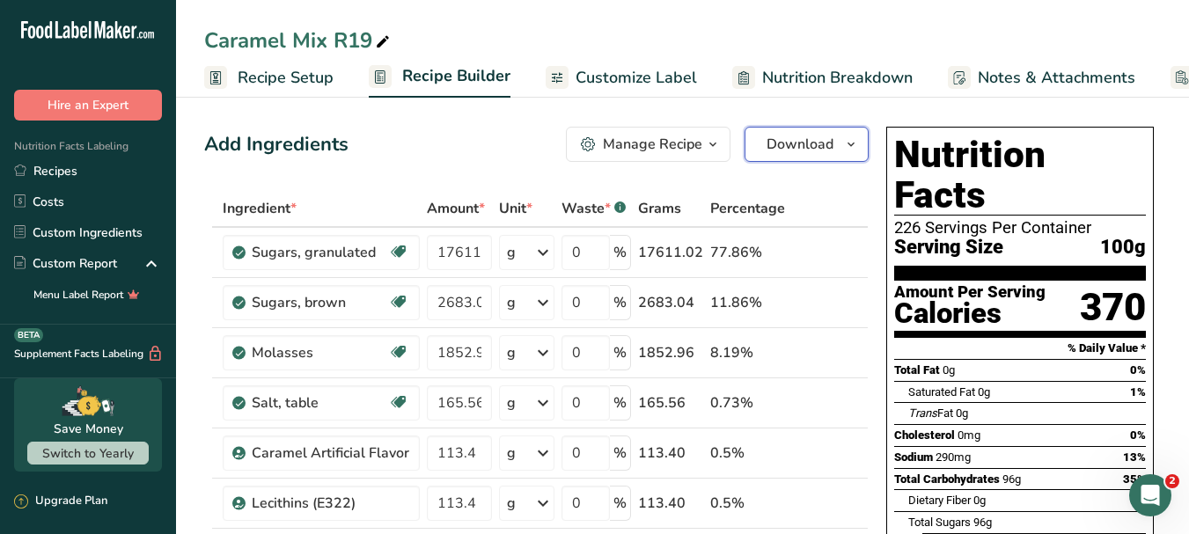
click at [851, 136] on icon "button" at bounding box center [851, 145] width 14 height 22
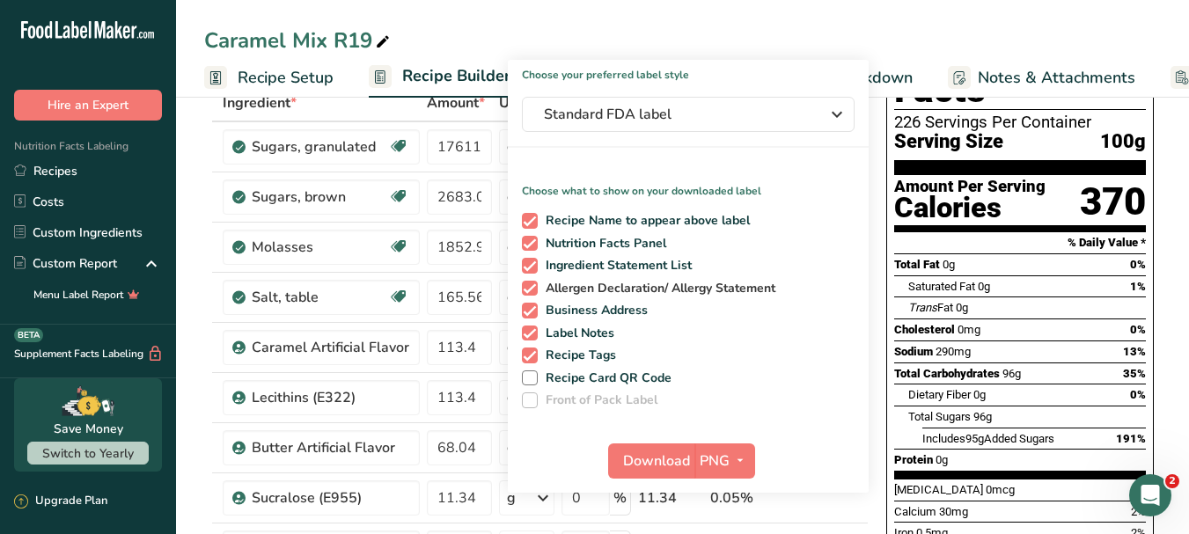
scroll to position [176, 0]
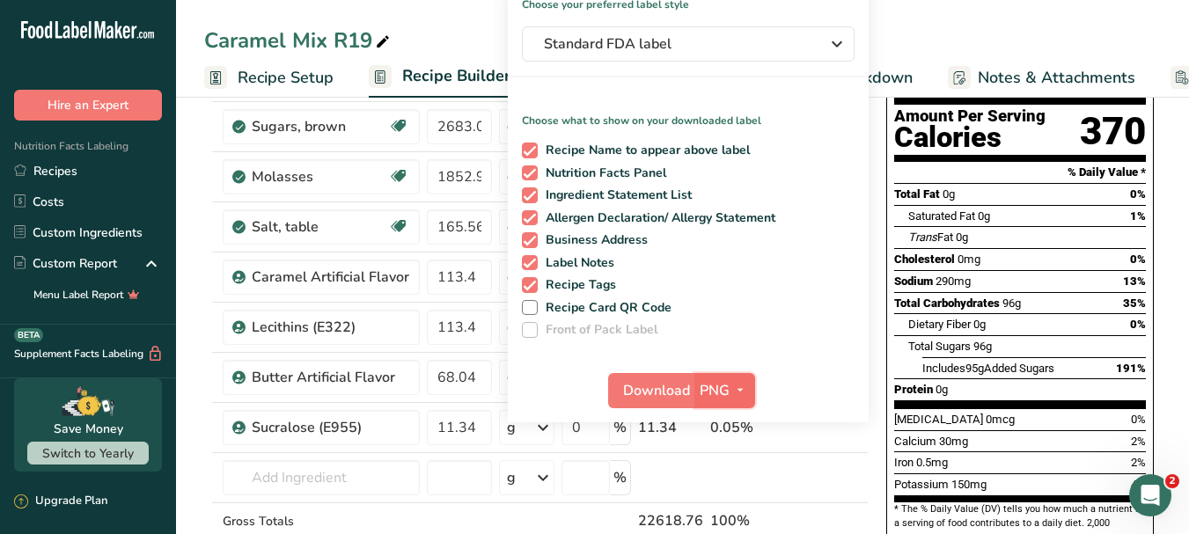
click at [746, 389] on icon "button" at bounding box center [740, 390] width 14 height 22
click at [717, 511] on link "PDF" at bounding box center [727, 513] width 56 height 29
click at [662, 389] on span "Download" at bounding box center [657, 390] width 67 height 21
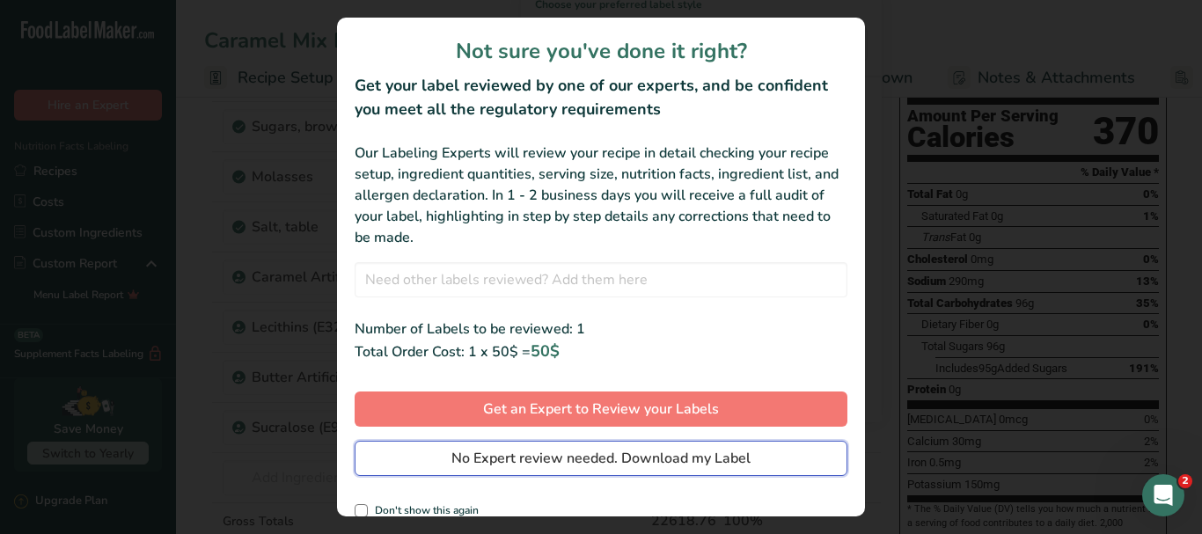
click at [664, 457] on div "Not sure you've done it right? Get your label reviewed by one of our experts, a…" at bounding box center [601, 267] width 528 height 499
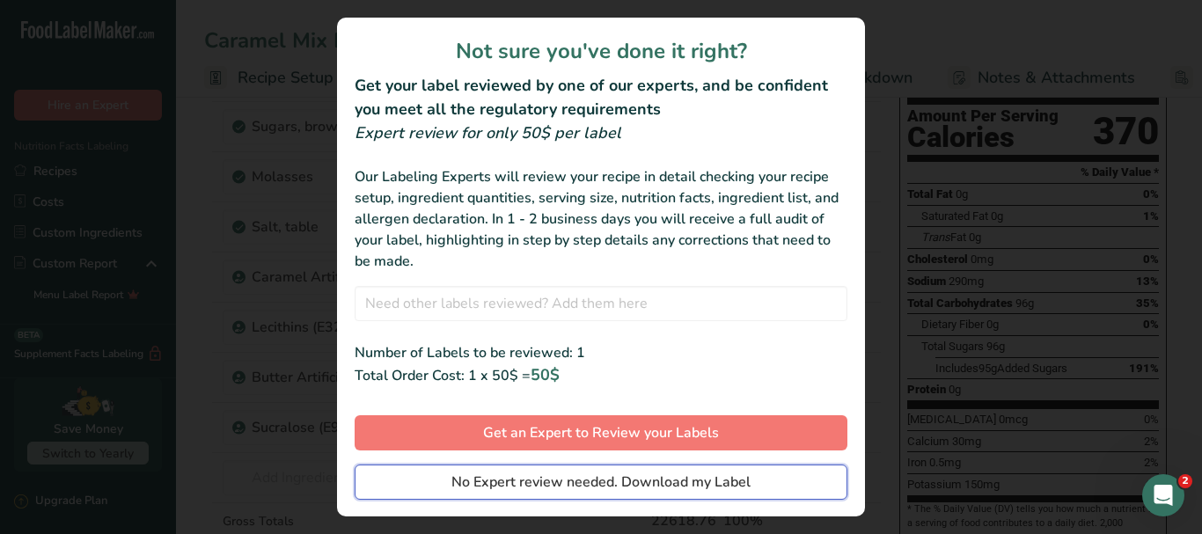
click at [673, 487] on span "No Expert review needed. Download my Label" at bounding box center [600, 482] width 299 height 21
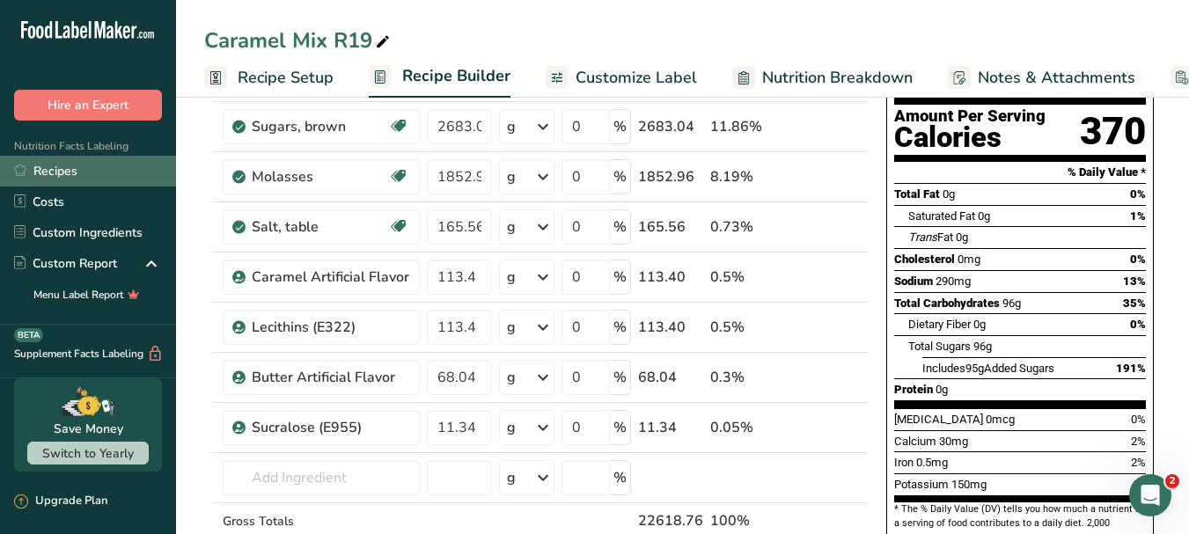
click at [83, 175] on link "Recipes" at bounding box center [88, 171] width 176 height 31
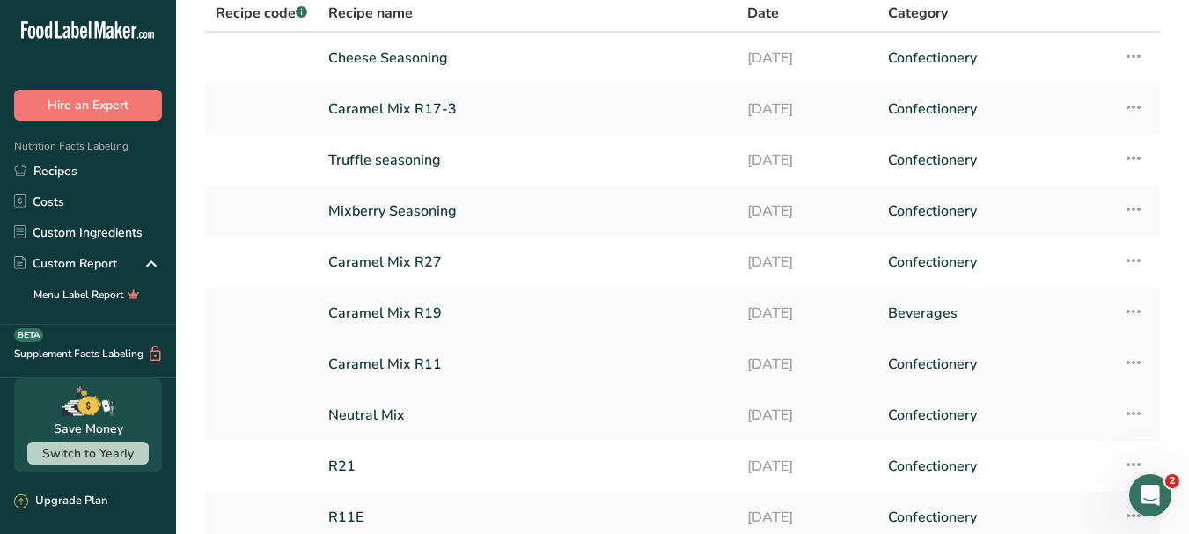
scroll to position [88, 0]
click at [414, 364] on link "Caramel Mix R11" at bounding box center [527, 363] width 398 height 37
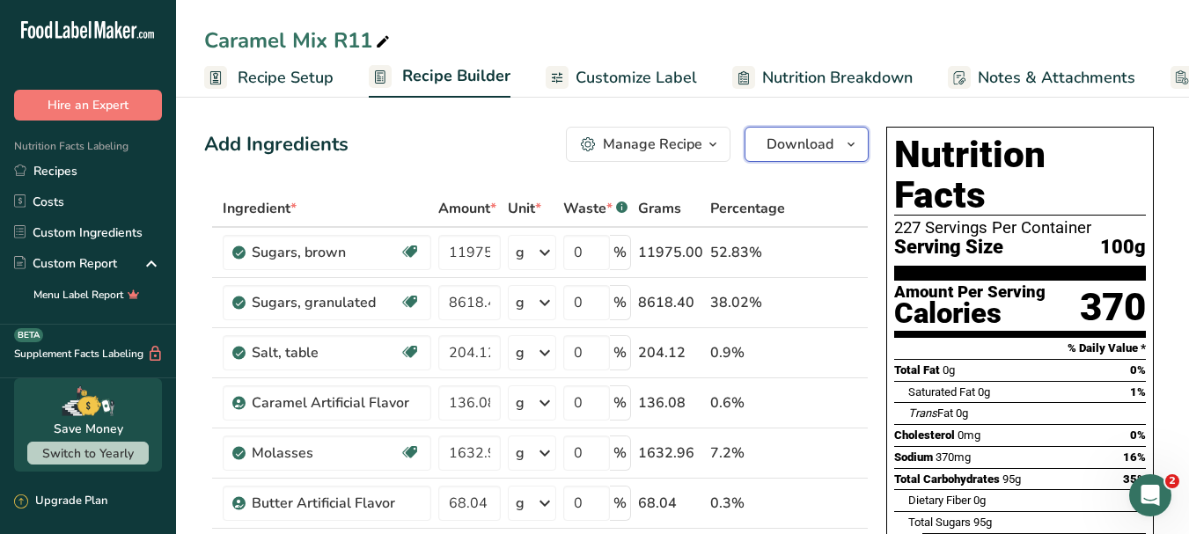
click at [853, 143] on icon "button" at bounding box center [851, 145] width 14 height 22
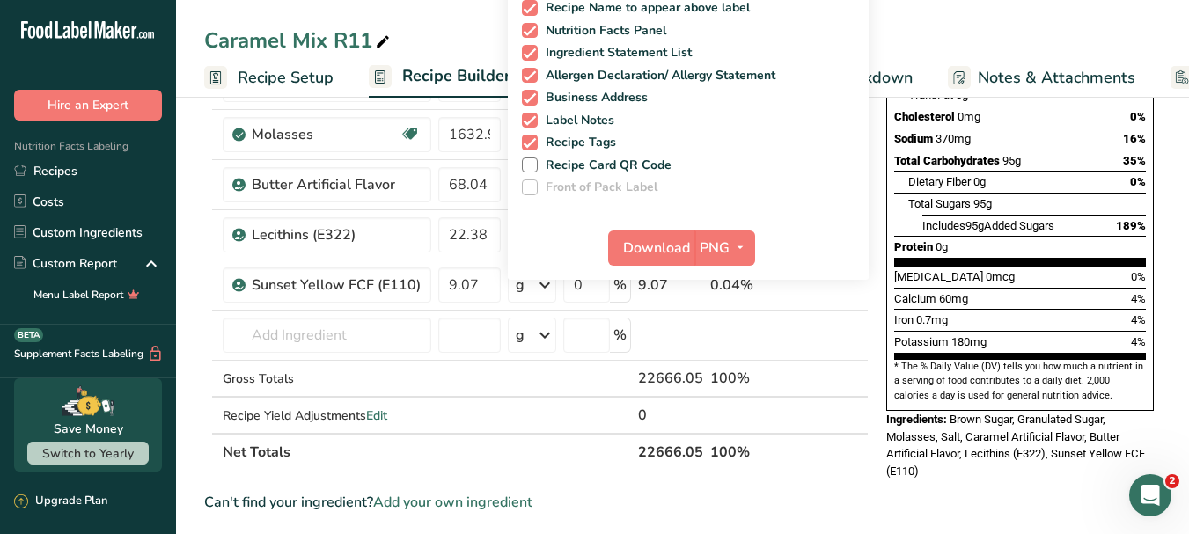
scroll to position [352, 0]
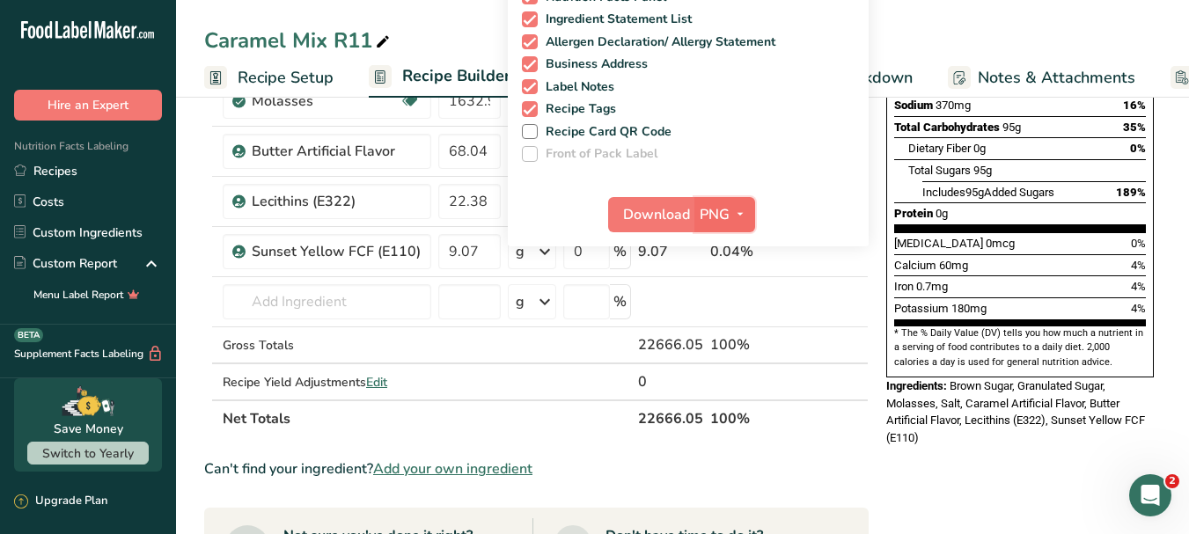
click at [741, 222] on icon "button" at bounding box center [740, 214] width 14 height 22
click at [736, 340] on link "PDF" at bounding box center [727, 337] width 56 height 29
click at [668, 209] on span "Download" at bounding box center [657, 214] width 67 height 21
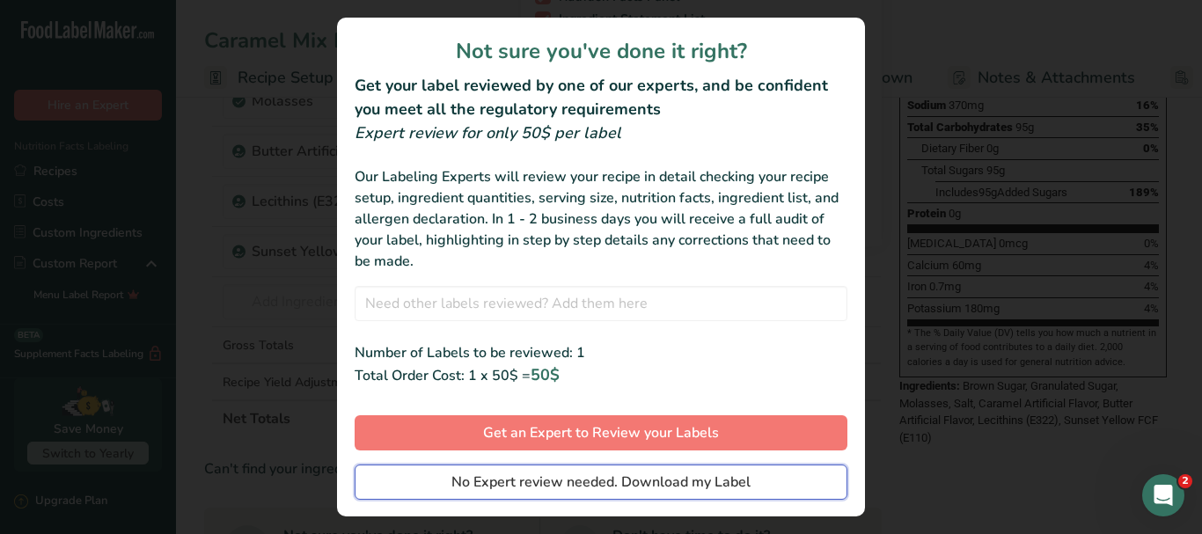
click at [655, 483] on span "No Expert review needed. Download my Label" at bounding box center [600, 482] width 299 height 21
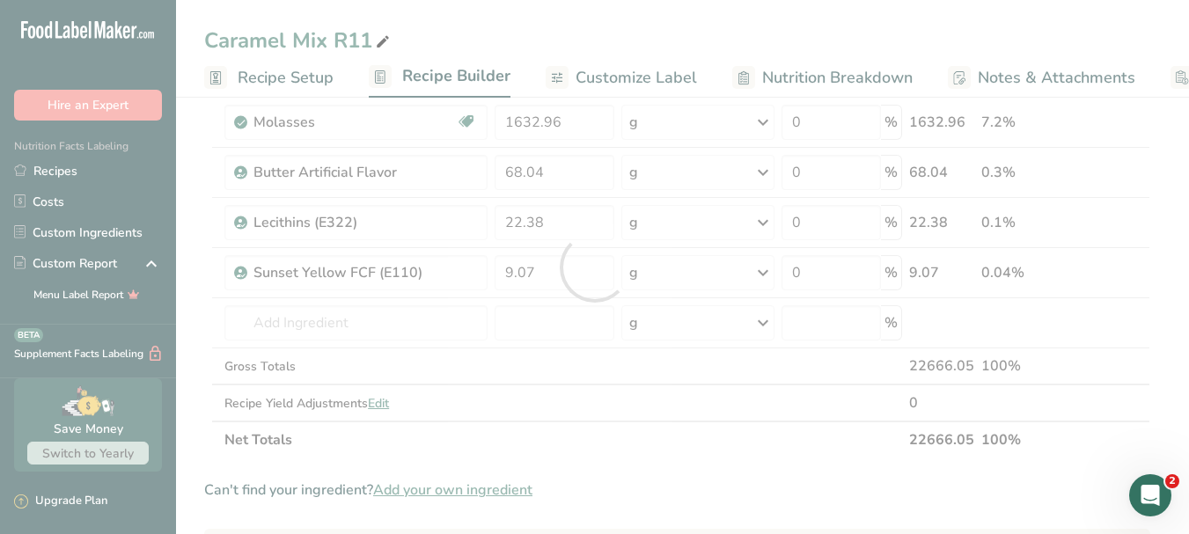
scroll to position [0, 0]
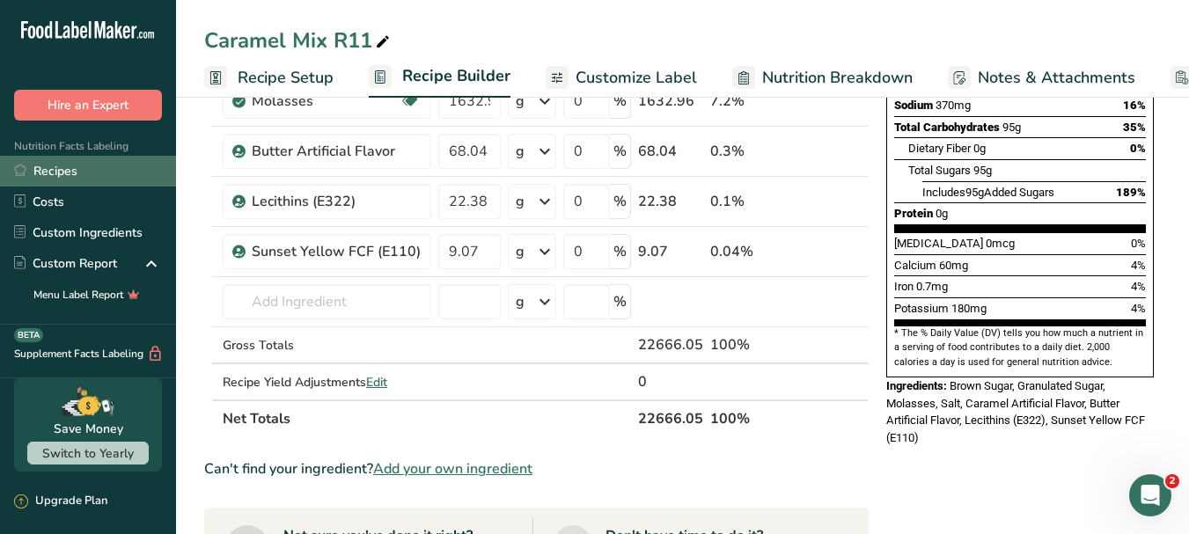
click at [94, 172] on link "Recipes" at bounding box center [88, 171] width 176 height 31
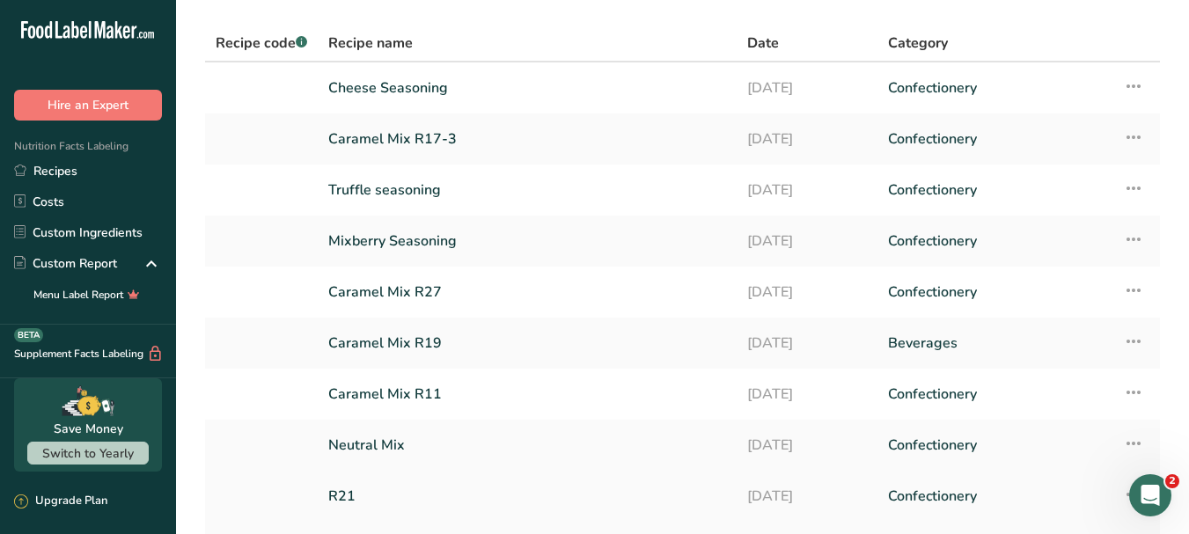
scroll to position [88, 0]
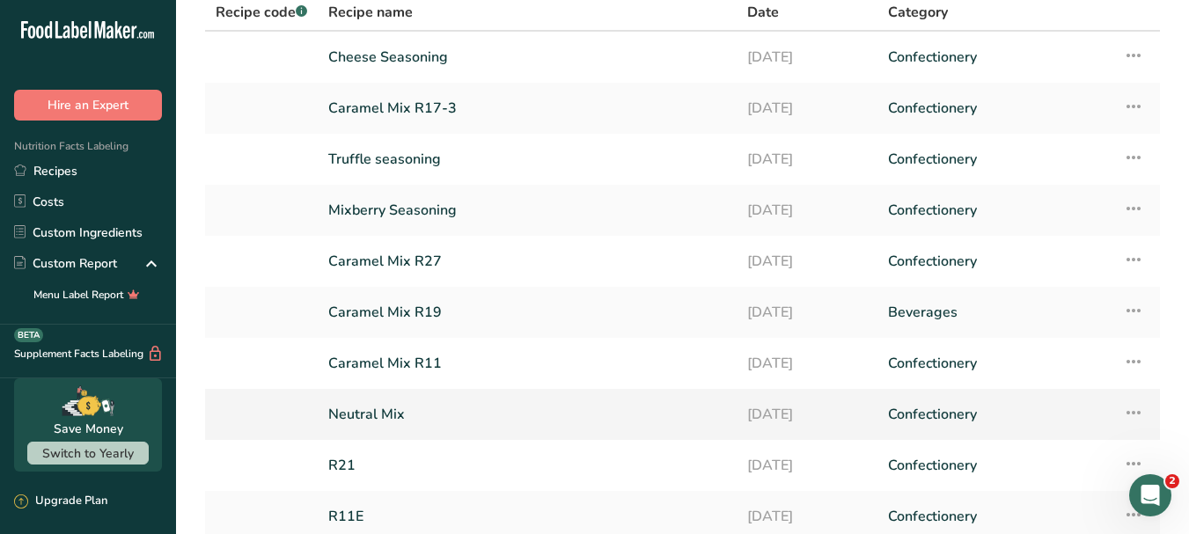
click at [401, 411] on link "Neutral Mix" at bounding box center [527, 414] width 398 height 37
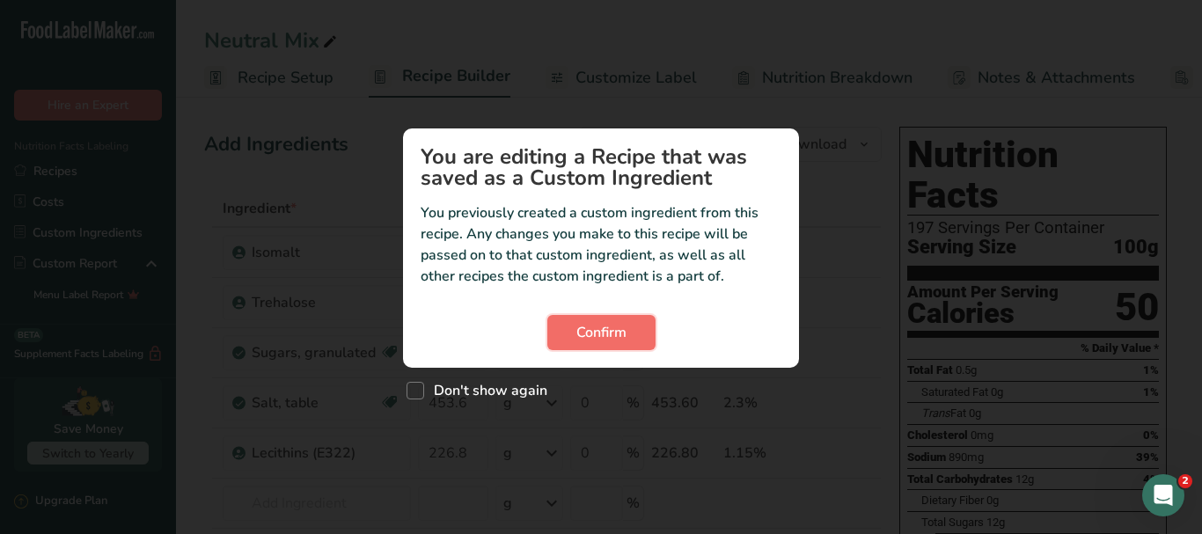
click at [601, 333] on span "Confirm" at bounding box center [601, 332] width 50 height 21
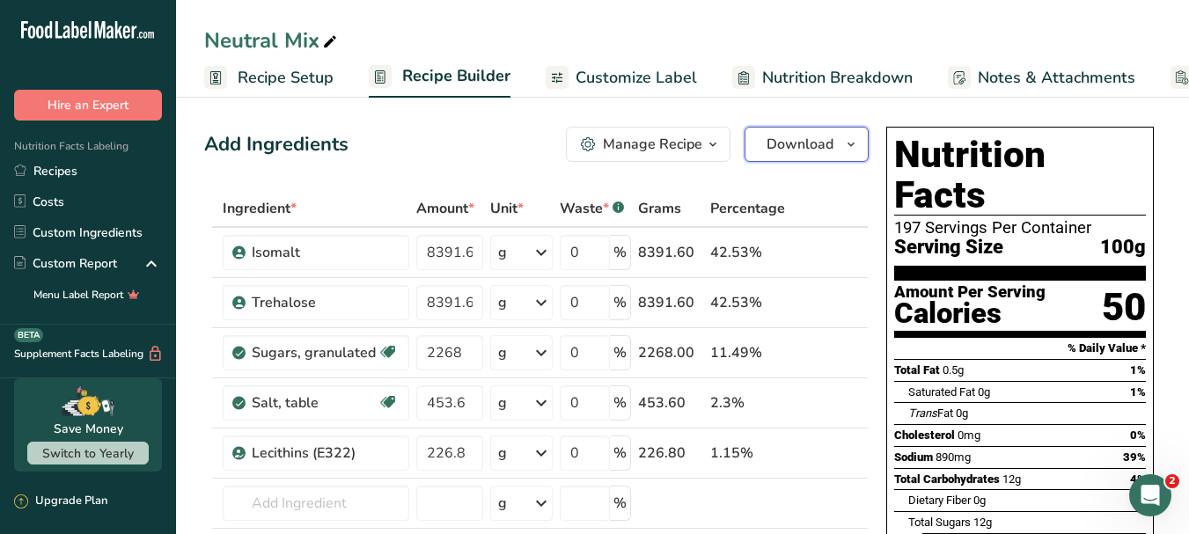
click at [853, 142] on icon "button" at bounding box center [851, 145] width 14 height 22
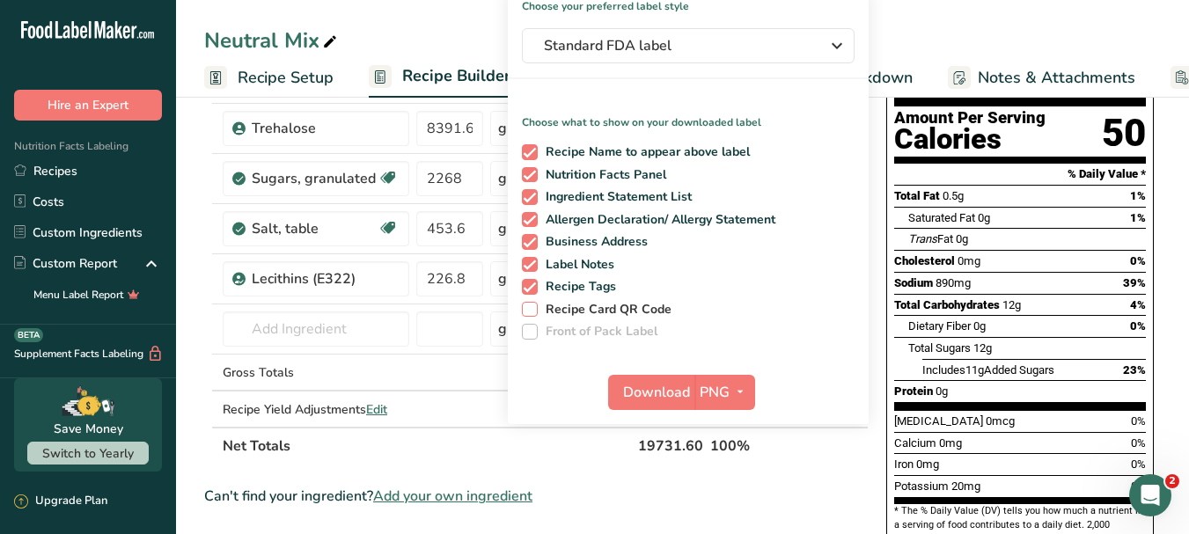
scroll to position [176, 0]
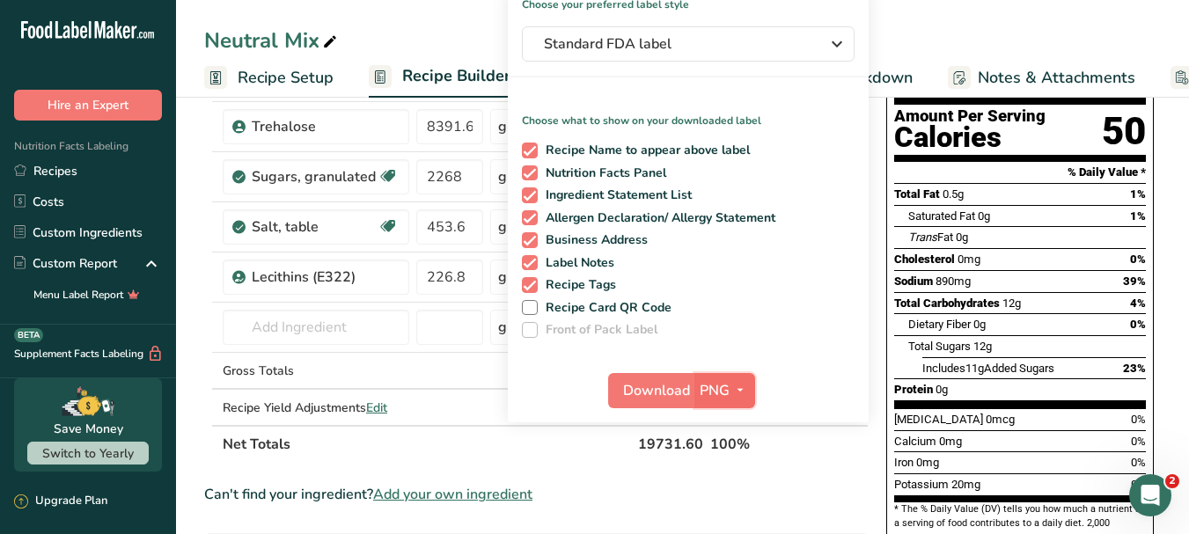
click at [744, 388] on icon "button" at bounding box center [740, 390] width 14 height 22
click at [725, 512] on link "PDF" at bounding box center [727, 513] width 56 height 29
click at [646, 394] on span "Download" at bounding box center [657, 390] width 67 height 21
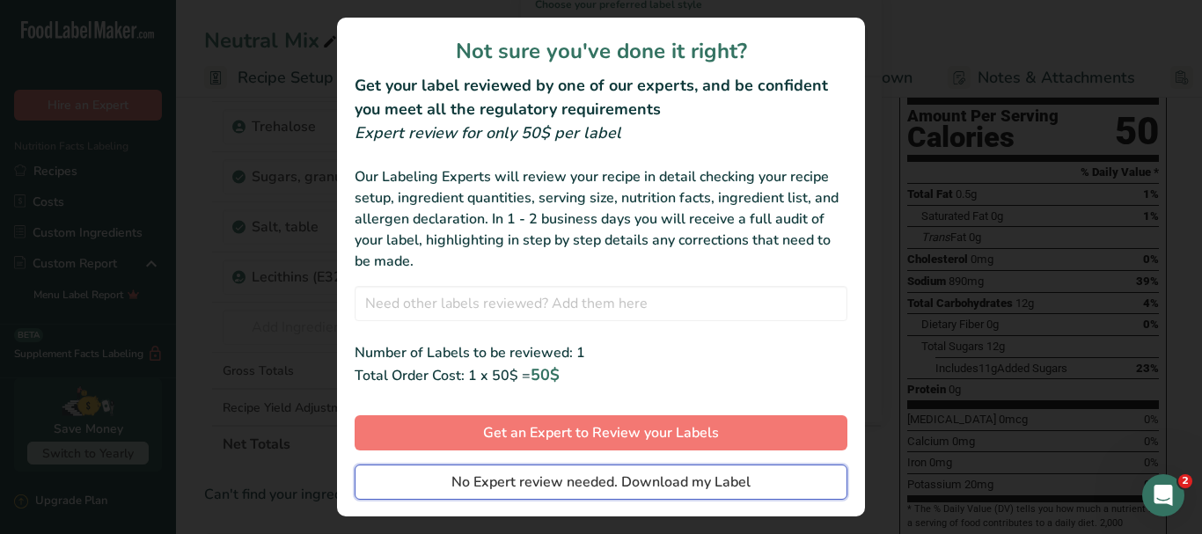
click at [603, 487] on span "No Expert review needed. Download my Label" at bounding box center [600, 482] width 299 height 21
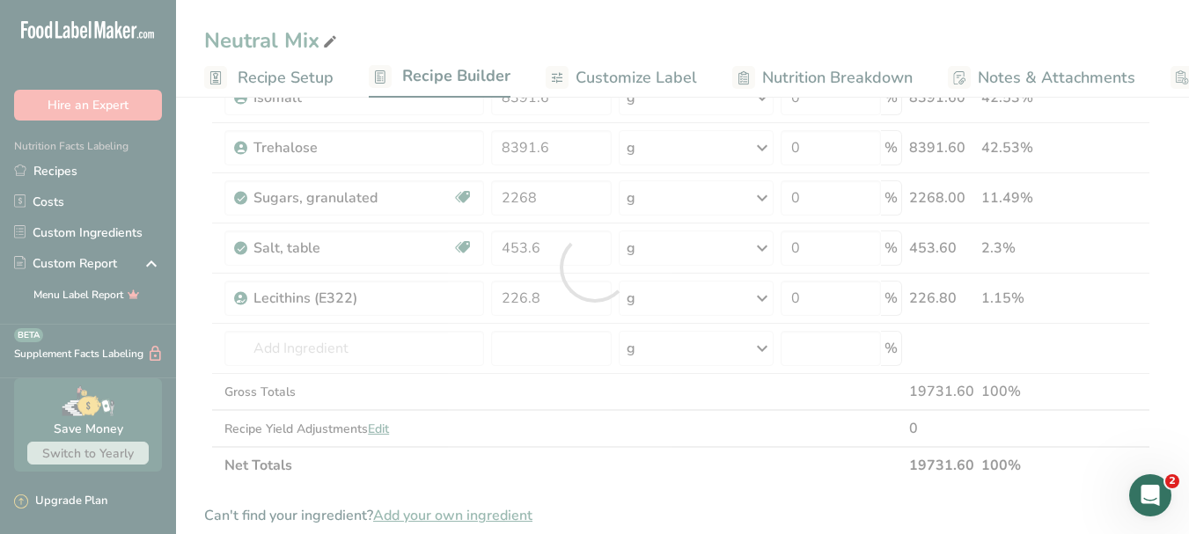
scroll to position [0, 0]
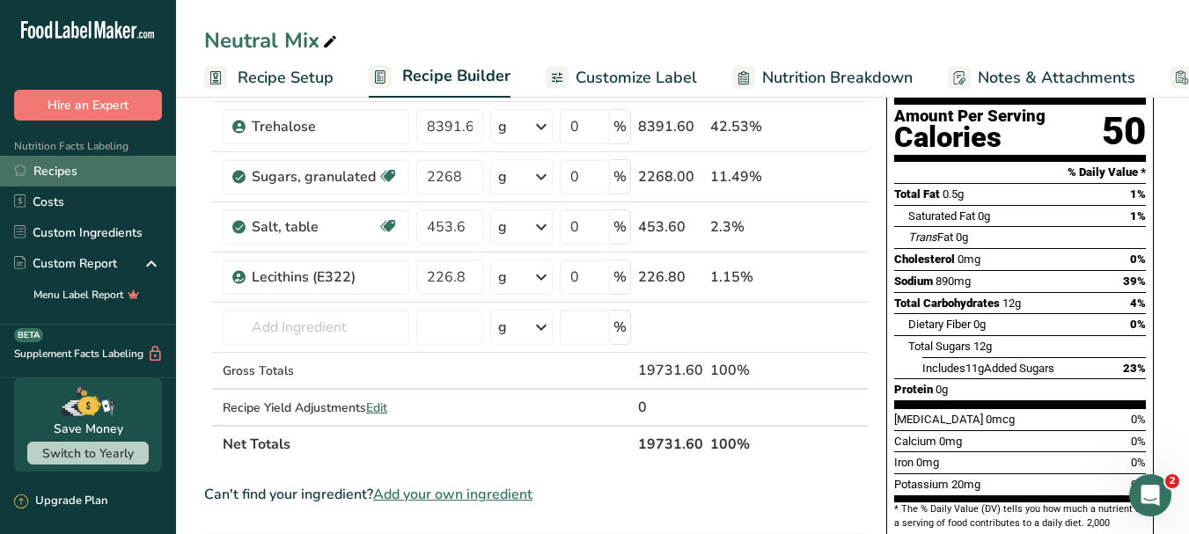
click at [77, 165] on link "Recipes" at bounding box center [88, 171] width 176 height 31
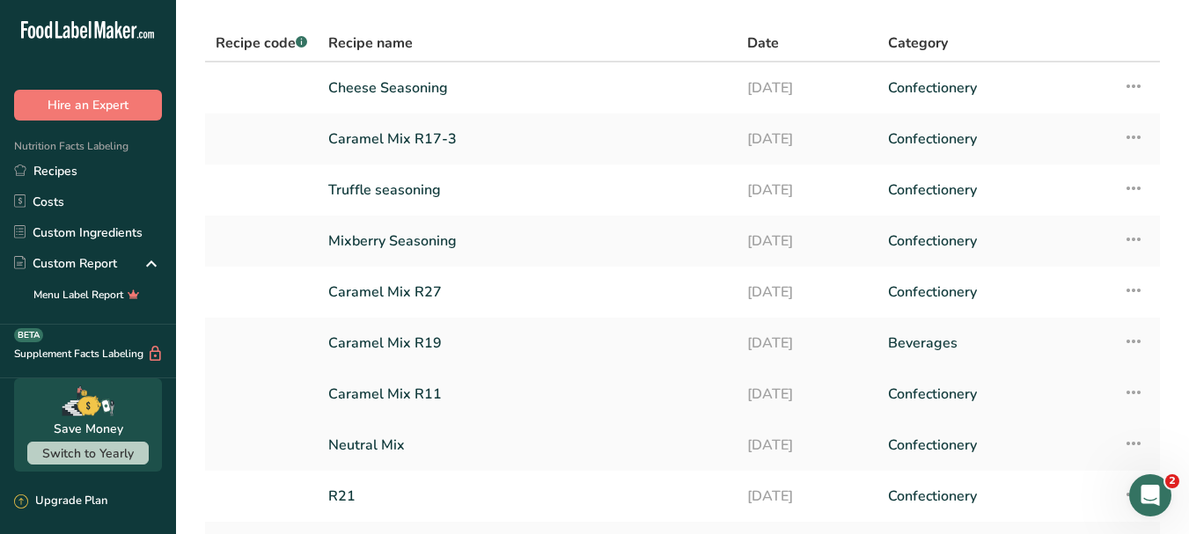
scroll to position [88, 0]
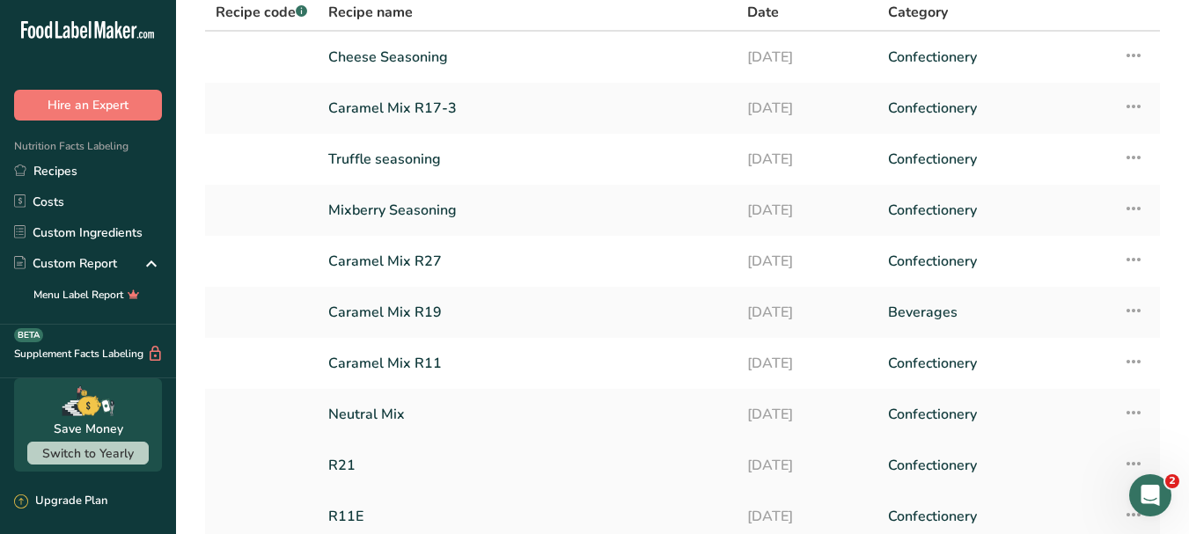
click at [335, 464] on link "R21" at bounding box center [527, 465] width 398 height 37
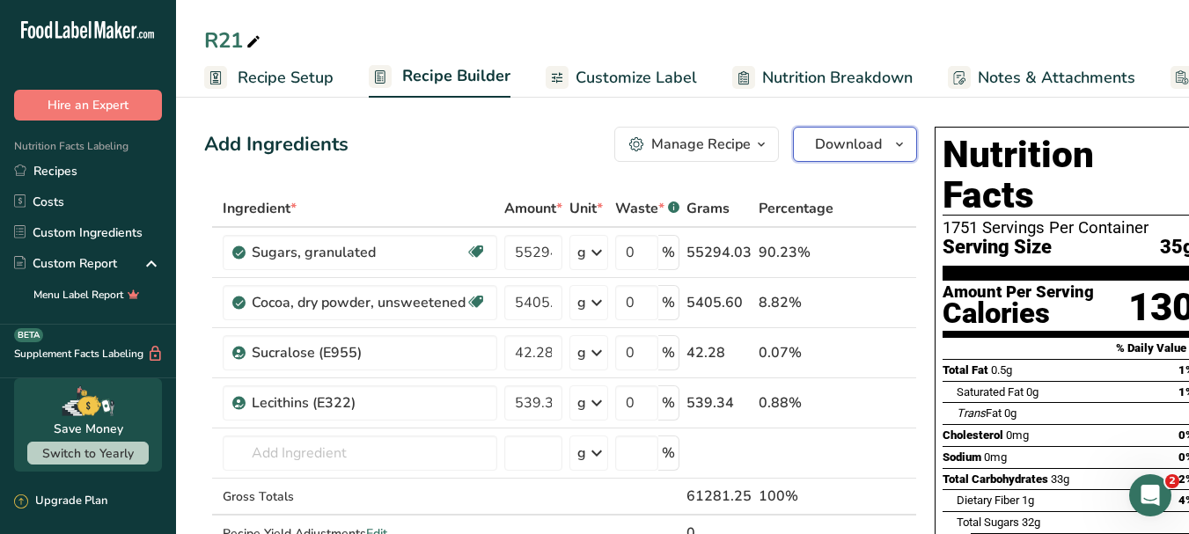
click at [898, 142] on icon "button" at bounding box center [899, 145] width 14 height 22
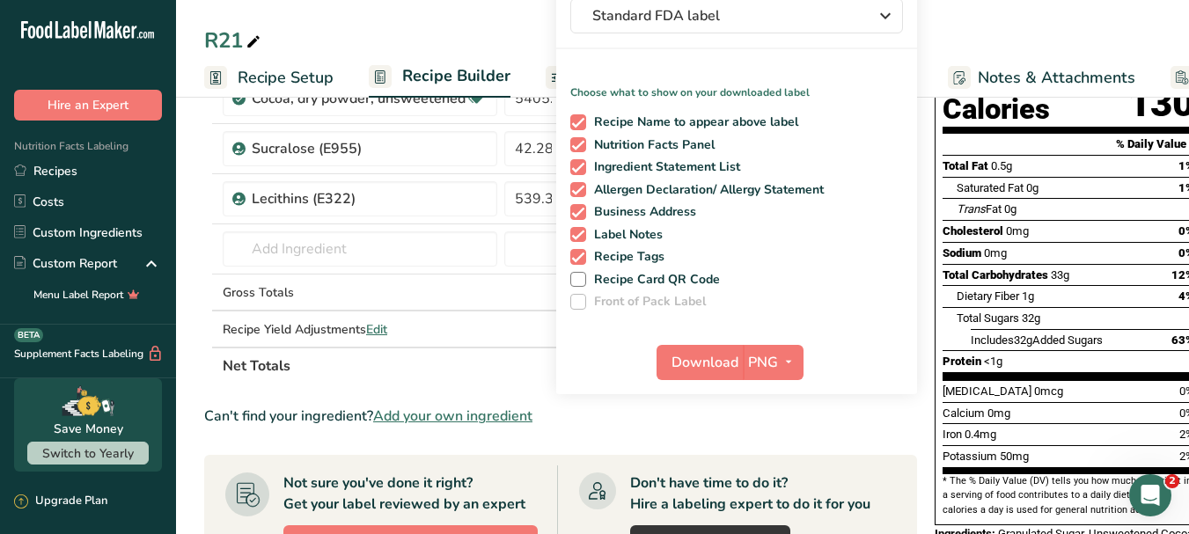
scroll to position [264, 0]
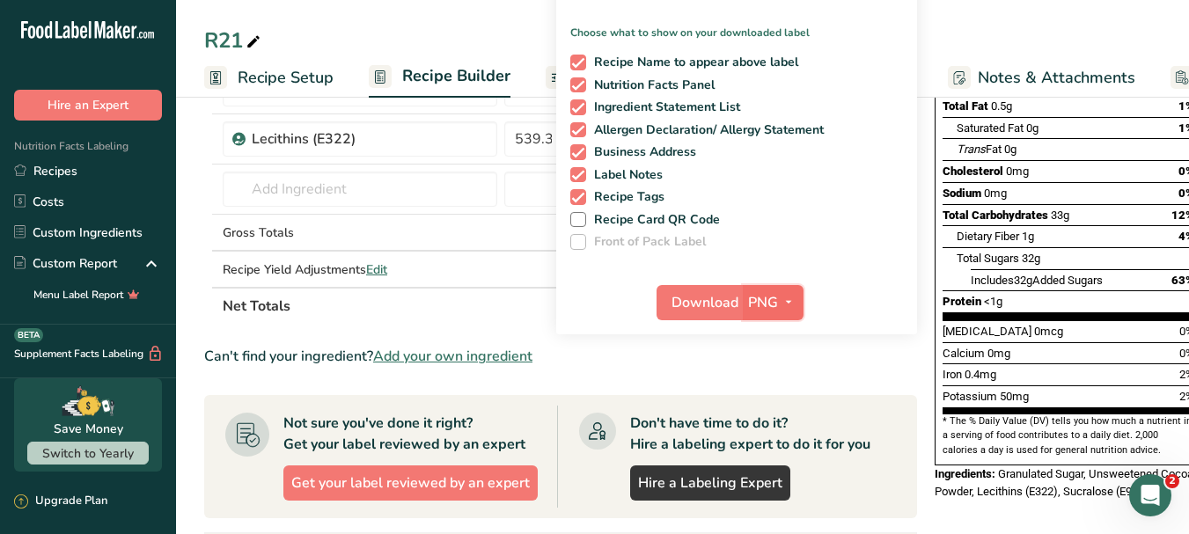
click at [787, 297] on icon "button" at bounding box center [788, 302] width 14 height 22
click at [772, 427] on link "PDF" at bounding box center [775, 425] width 56 height 29
click at [712, 306] on span "Download" at bounding box center [705, 302] width 67 height 21
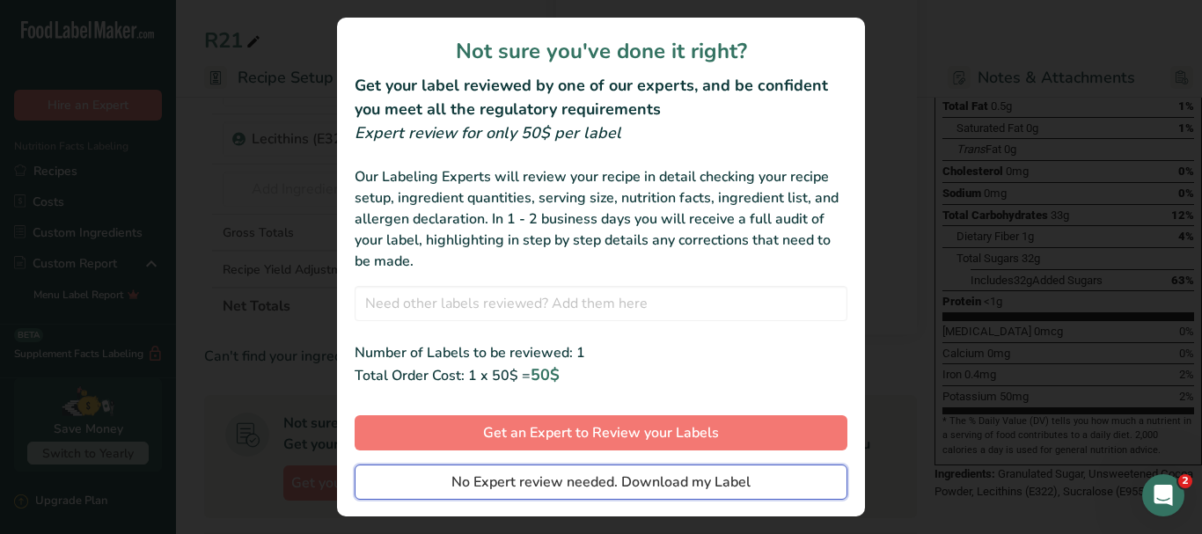
click at [688, 479] on span "No Expert review needed. Download my Label" at bounding box center [600, 482] width 299 height 21
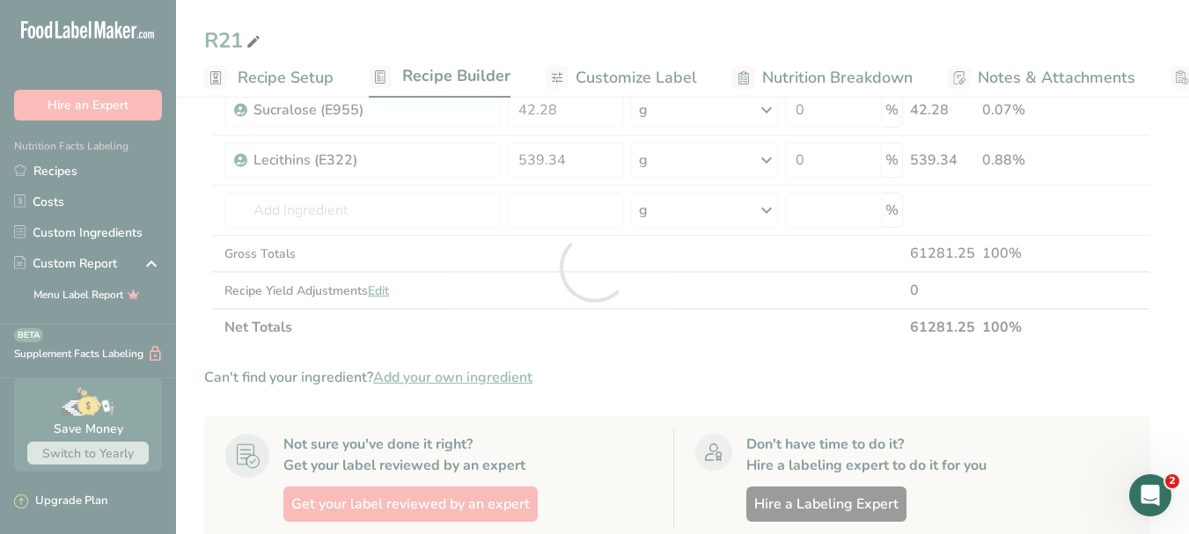
scroll to position [0, 0]
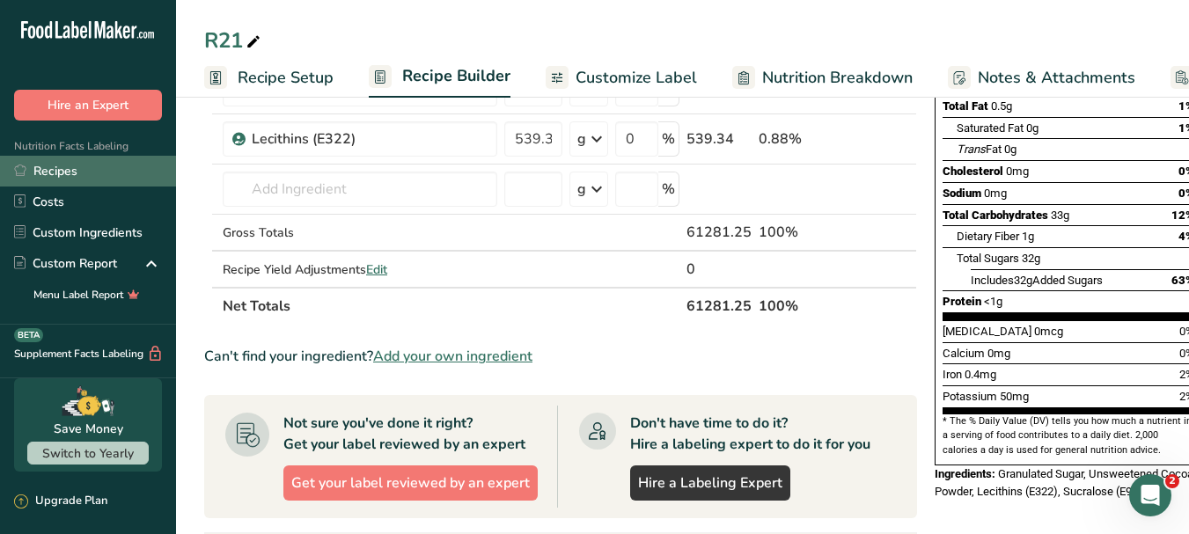
click at [69, 167] on link "Recipes" at bounding box center [88, 171] width 176 height 31
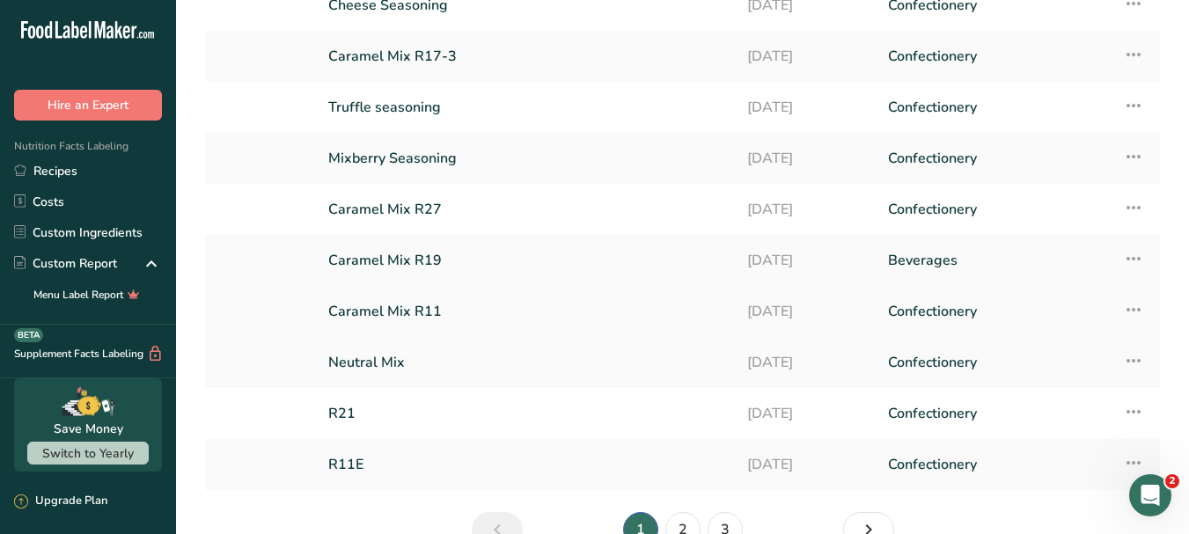
scroll to position [176, 0]
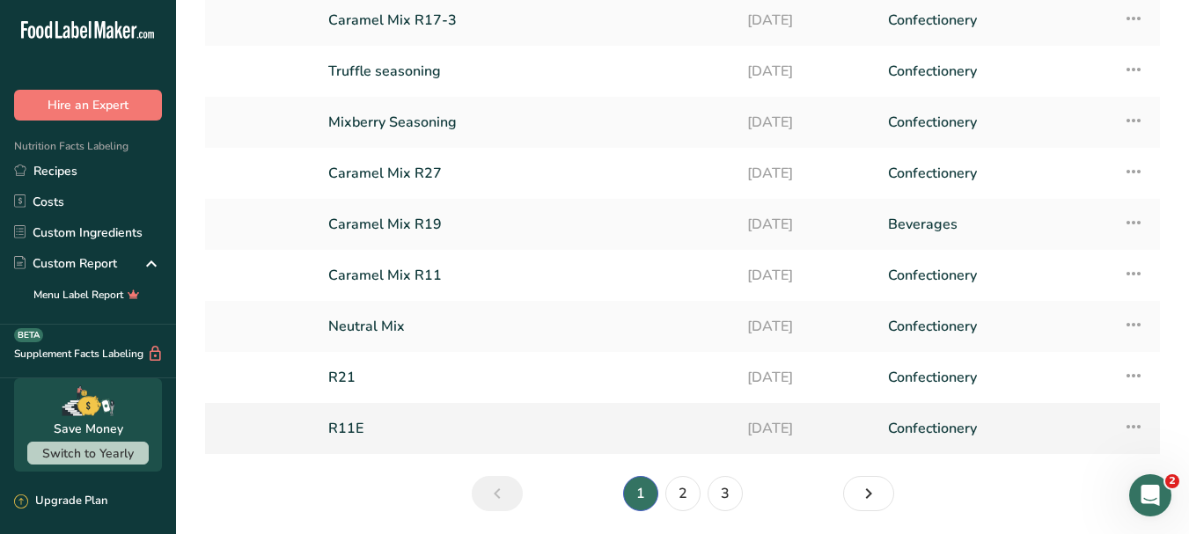
click at [360, 429] on link "R11E" at bounding box center [527, 428] width 398 height 37
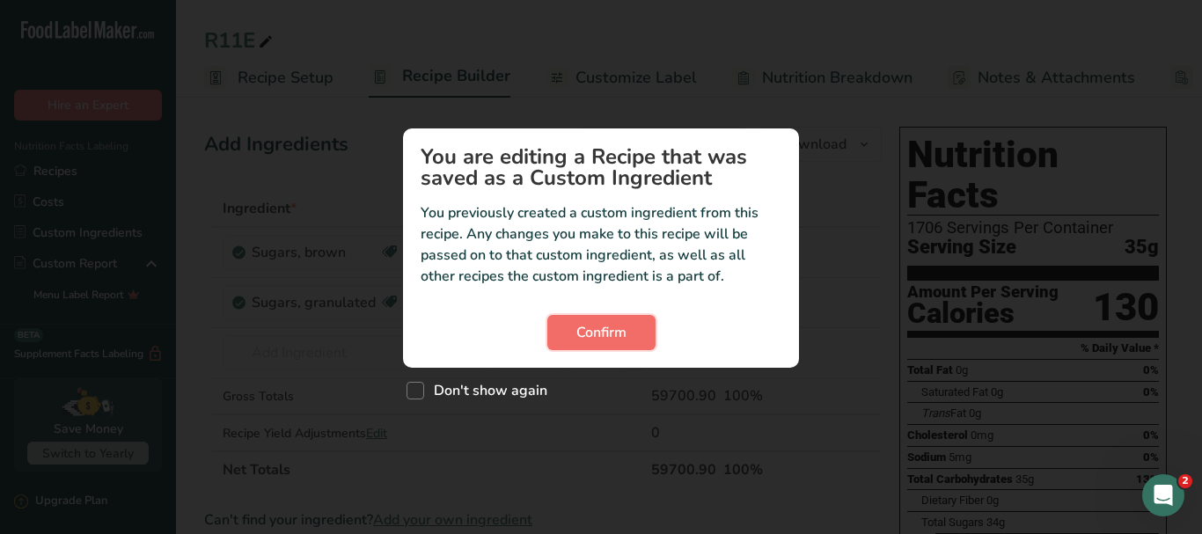
click at [619, 327] on span "Confirm" at bounding box center [601, 332] width 50 height 21
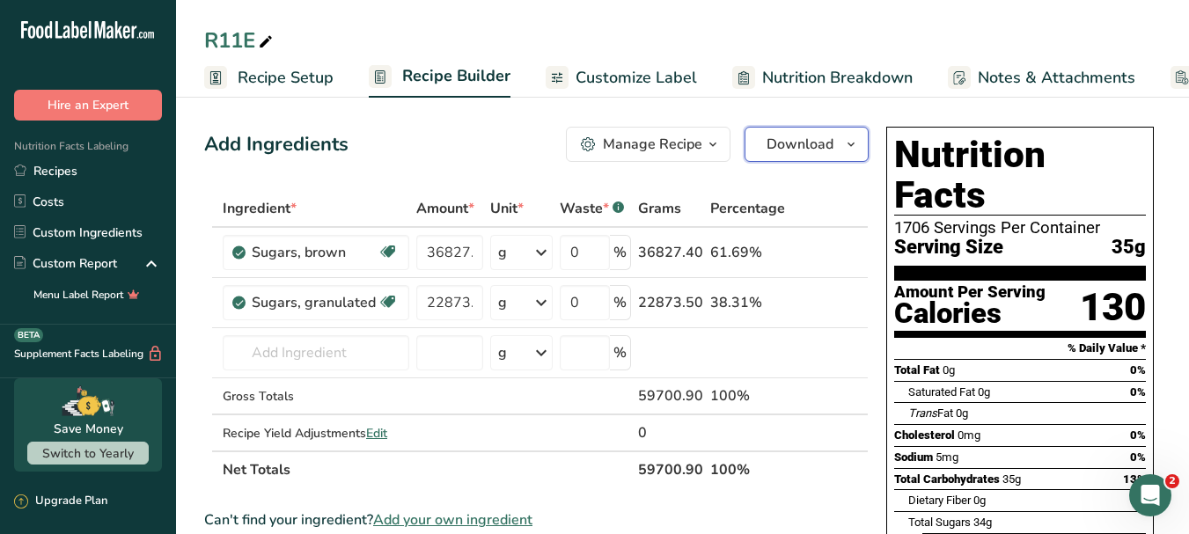
click at [850, 143] on icon "button" at bounding box center [851, 145] width 14 height 22
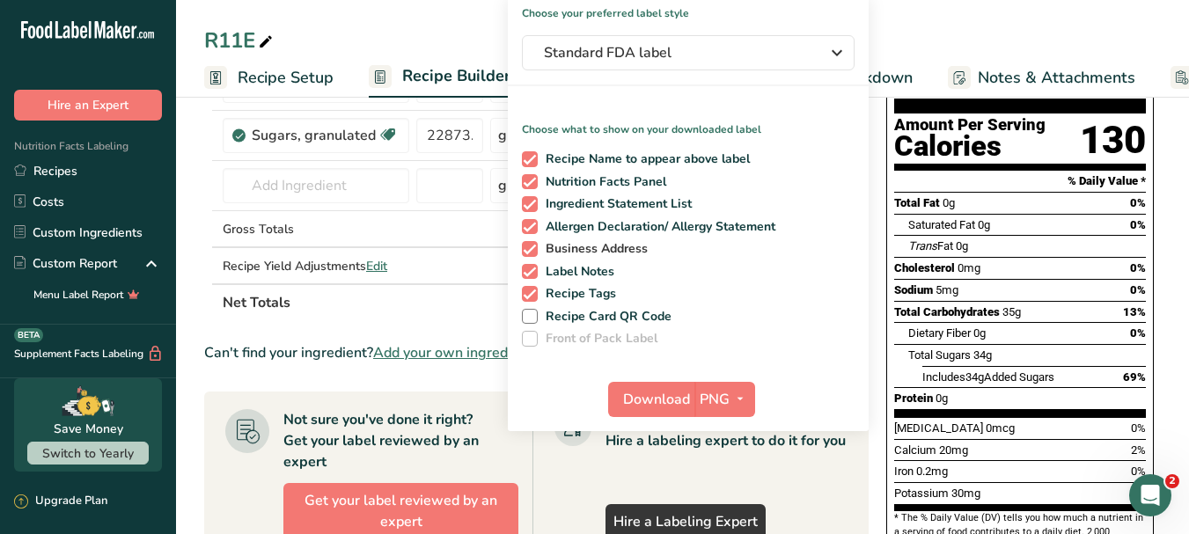
scroll to position [264, 0]
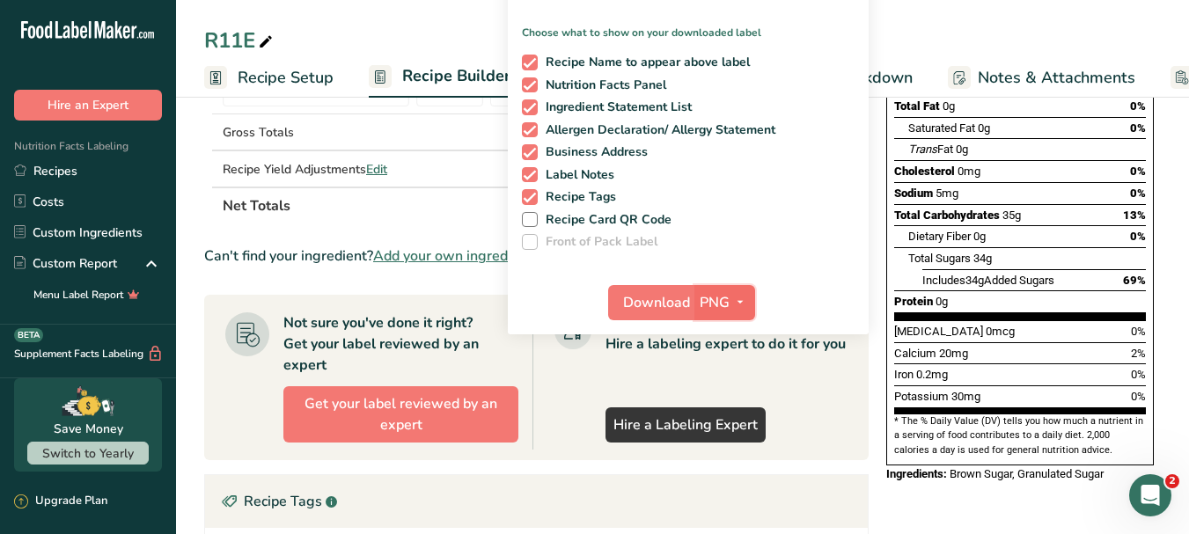
click at [739, 296] on icon "button" at bounding box center [740, 302] width 14 height 22
click at [728, 421] on link "PDF" at bounding box center [727, 425] width 56 height 29
click at [669, 304] on span "Download" at bounding box center [657, 302] width 67 height 21
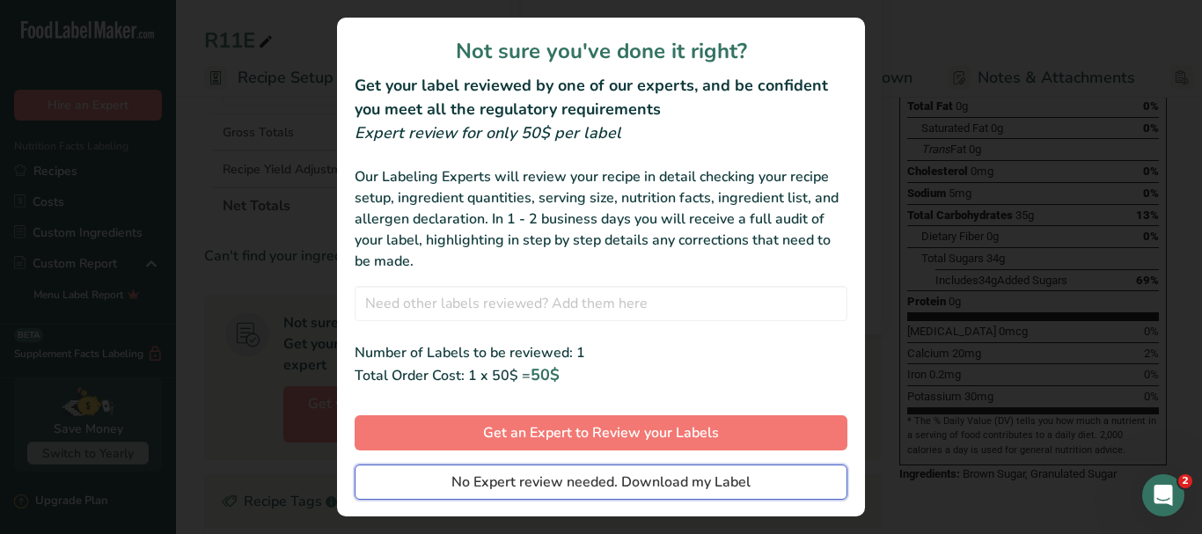
click at [660, 483] on span "No Expert review needed. Download my Label" at bounding box center [600, 482] width 299 height 21
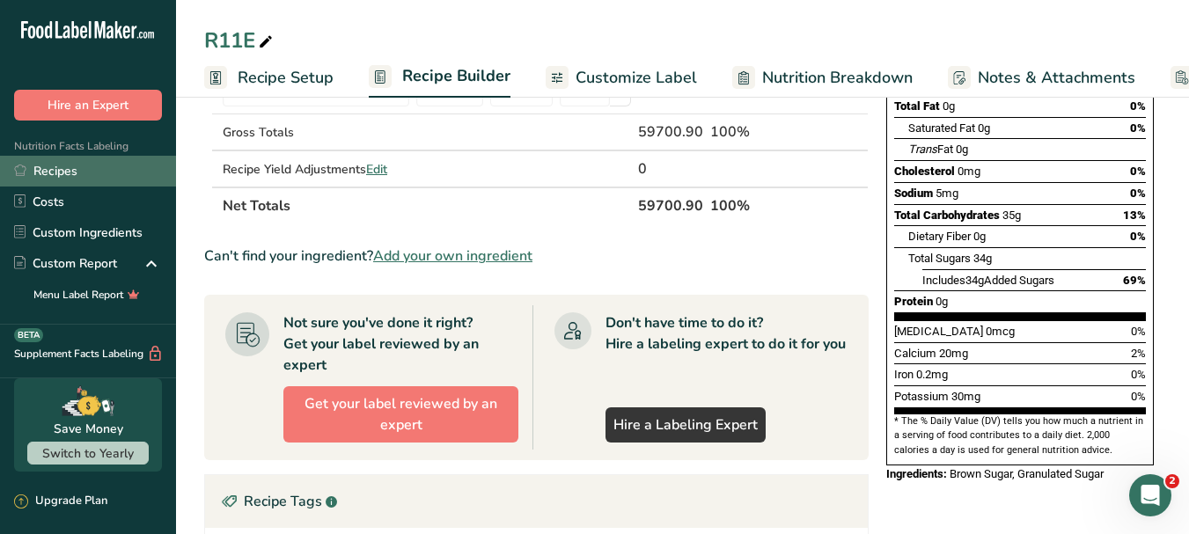
click at [69, 171] on link "Recipes" at bounding box center [88, 171] width 176 height 31
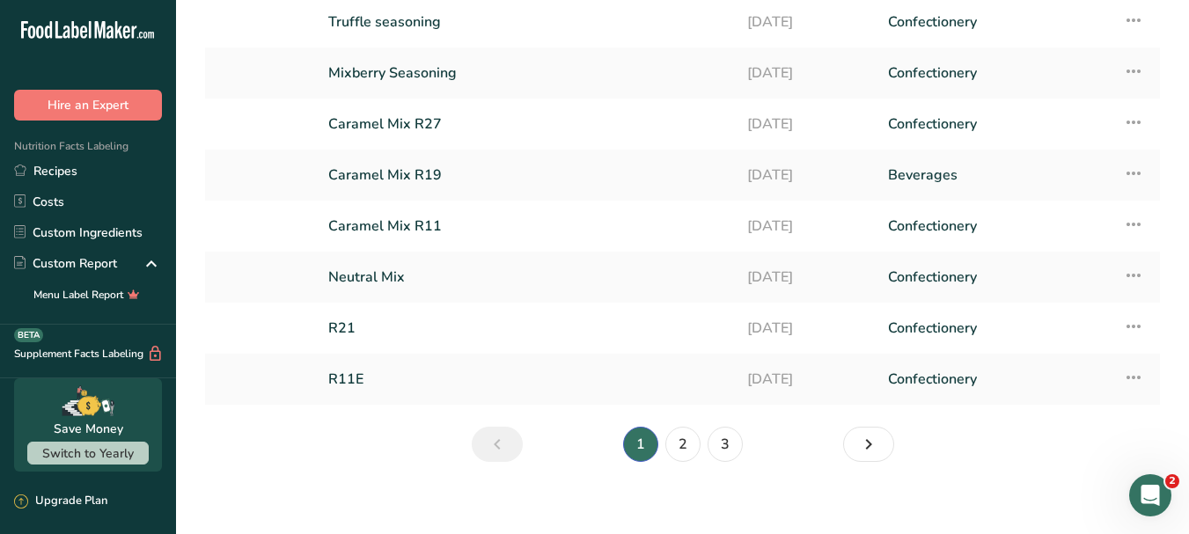
scroll to position [238, 0]
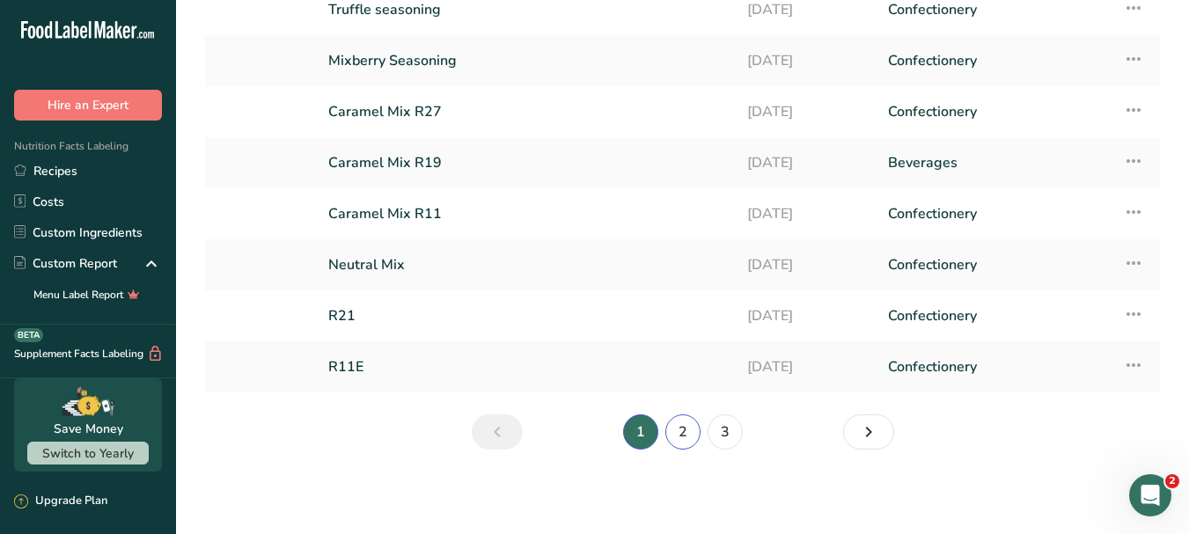
click at [684, 434] on link "2" at bounding box center [682, 431] width 35 height 35
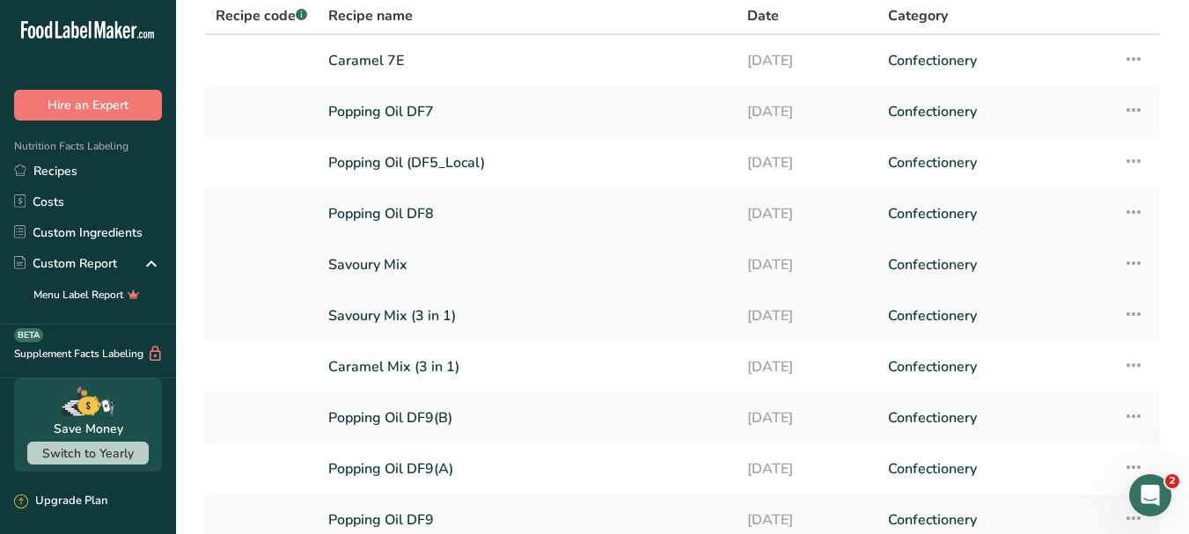
scroll to position [62, 0]
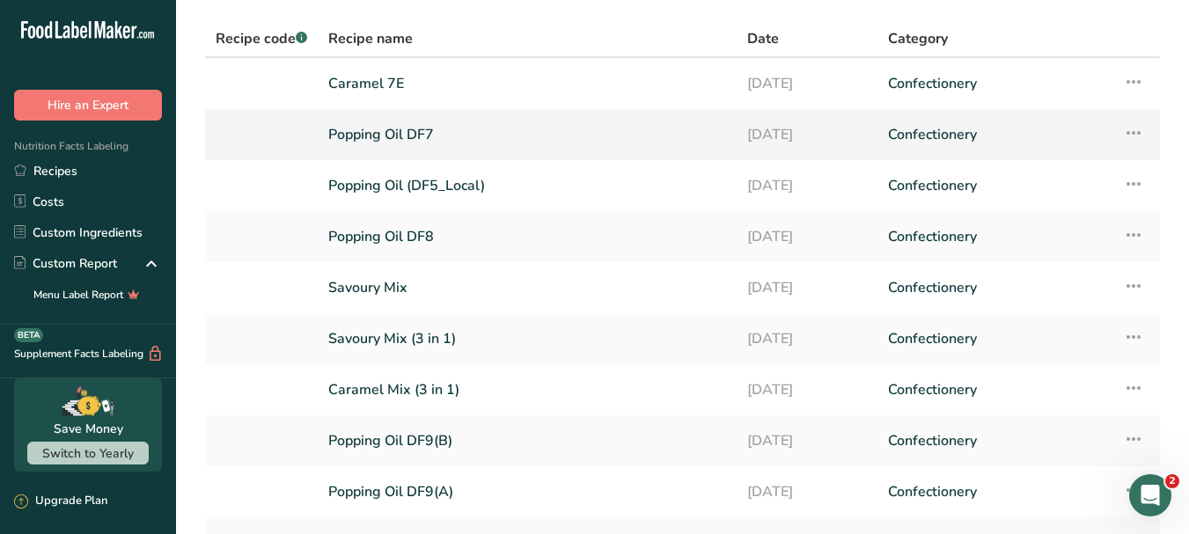
click at [421, 130] on link "Popping Oil DF7" at bounding box center [527, 134] width 398 height 37
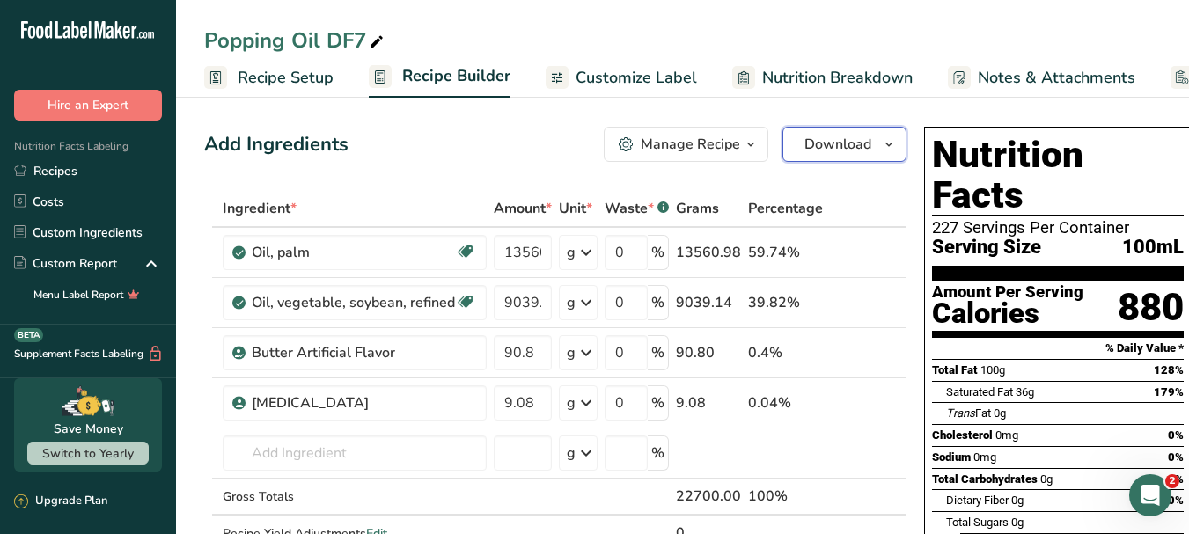
click at [891, 145] on span "button" at bounding box center [888, 144] width 21 height 21
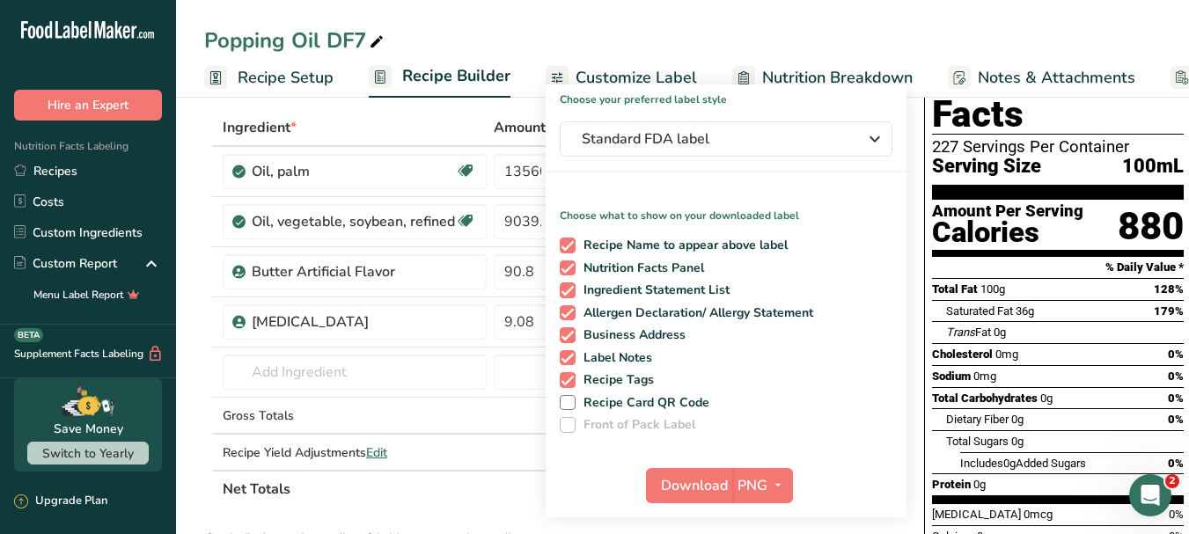
scroll to position [176, 0]
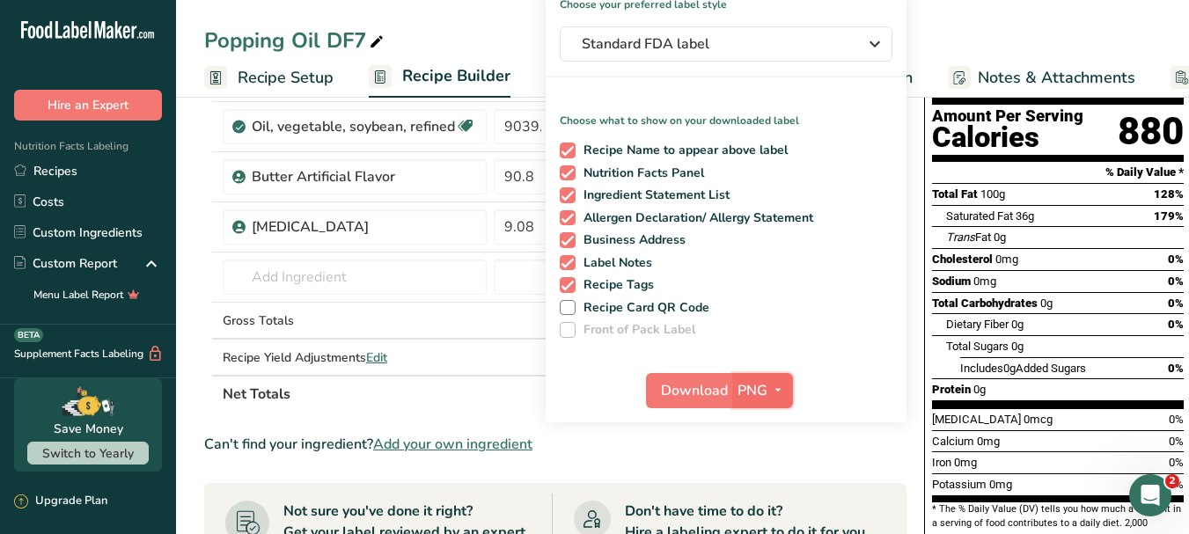
click at [775, 390] on icon "button" at bounding box center [778, 390] width 14 height 22
click at [774, 509] on link "PDF" at bounding box center [764, 513] width 56 height 29
click at [701, 398] on span "Download" at bounding box center [695, 390] width 67 height 21
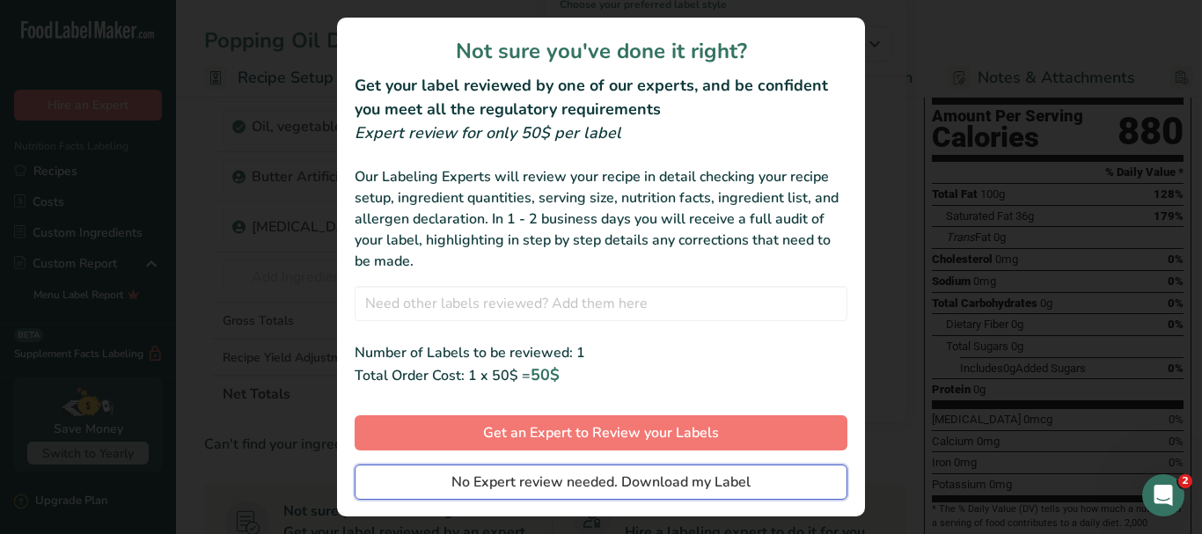
click at [639, 486] on span "No Expert review needed. Download my Label" at bounding box center [600, 482] width 299 height 21
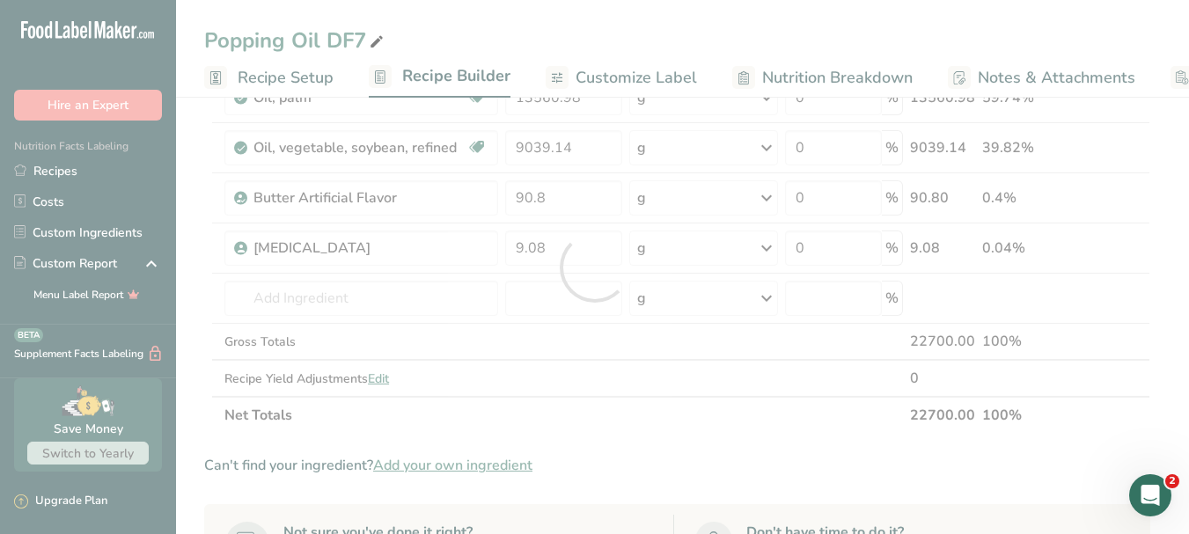
scroll to position [0, 0]
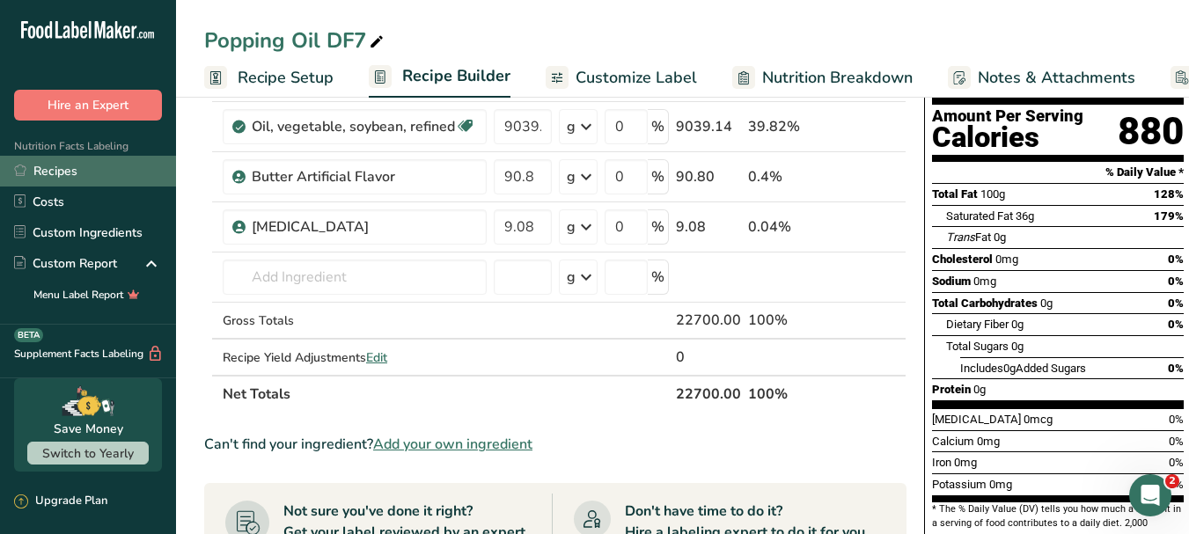
click at [76, 164] on link "Recipes" at bounding box center [88, 171] width 176 height 31
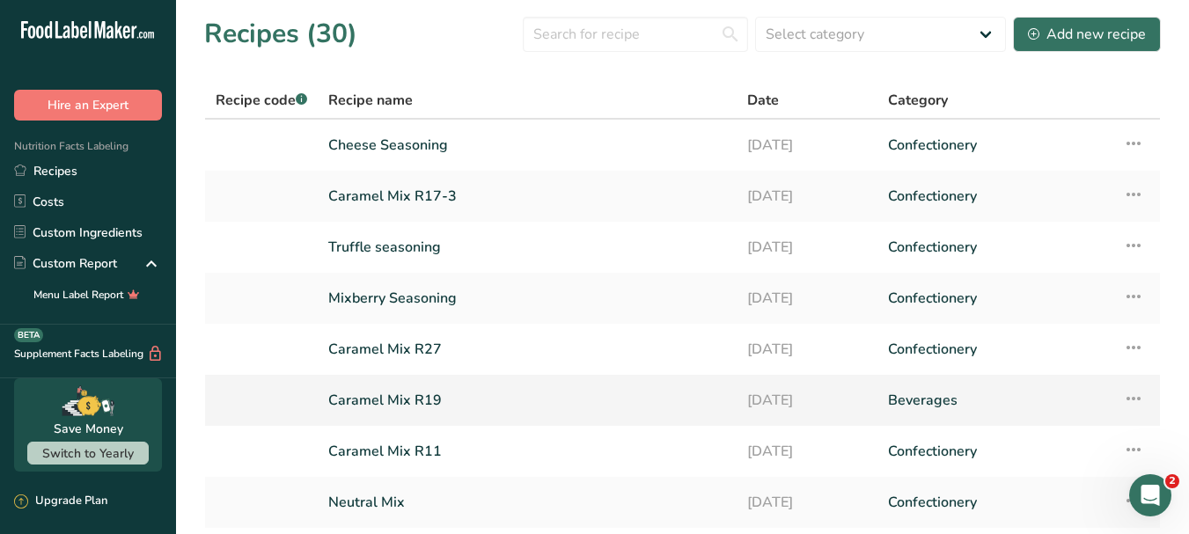
scroll to position [238, 0]
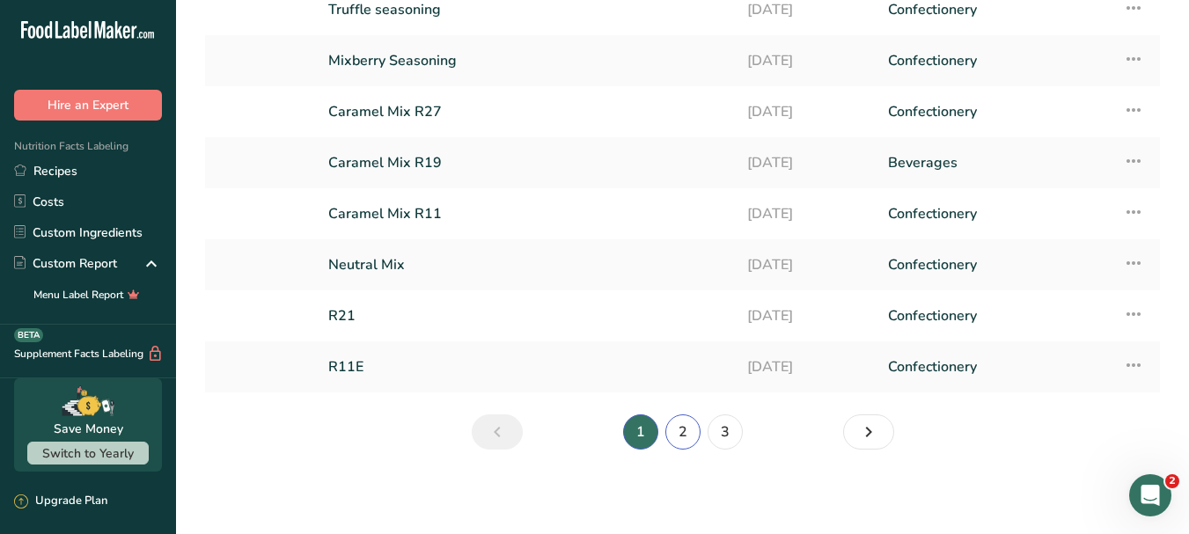
click at [685, 423] on link "2" at bounding box center [682, 431] width 35 height 35
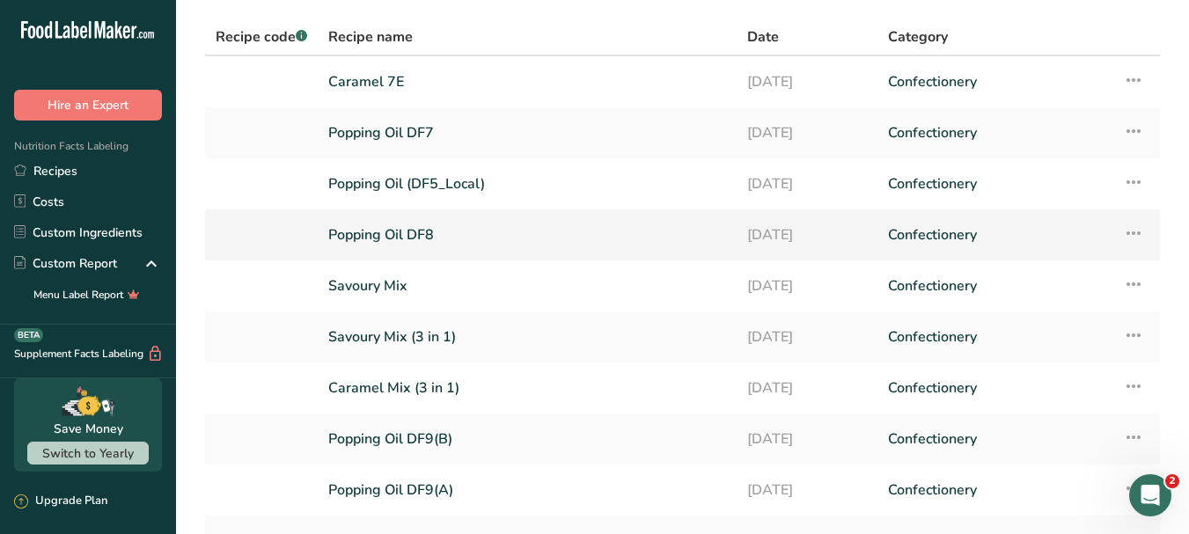
scroll to position [62, 0]
click at [469, 182] on link "Popping Oil (DF5_Local)" at bounding box center [527, 185] width 398 height 37
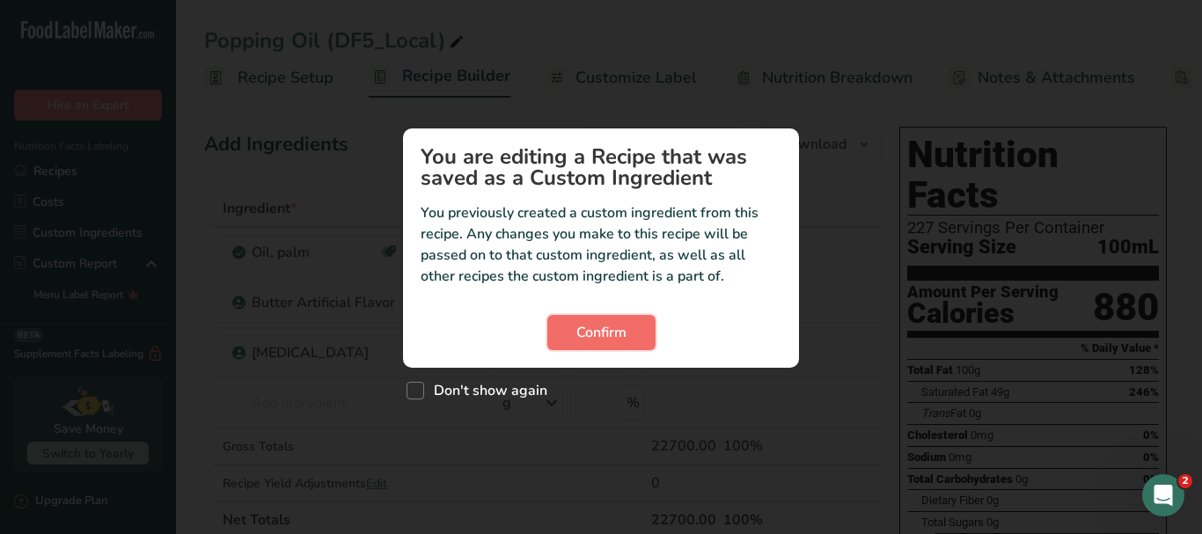
click at [606, 333] on span "Confirm" at bounding box center [601, 332] width 50 height 21
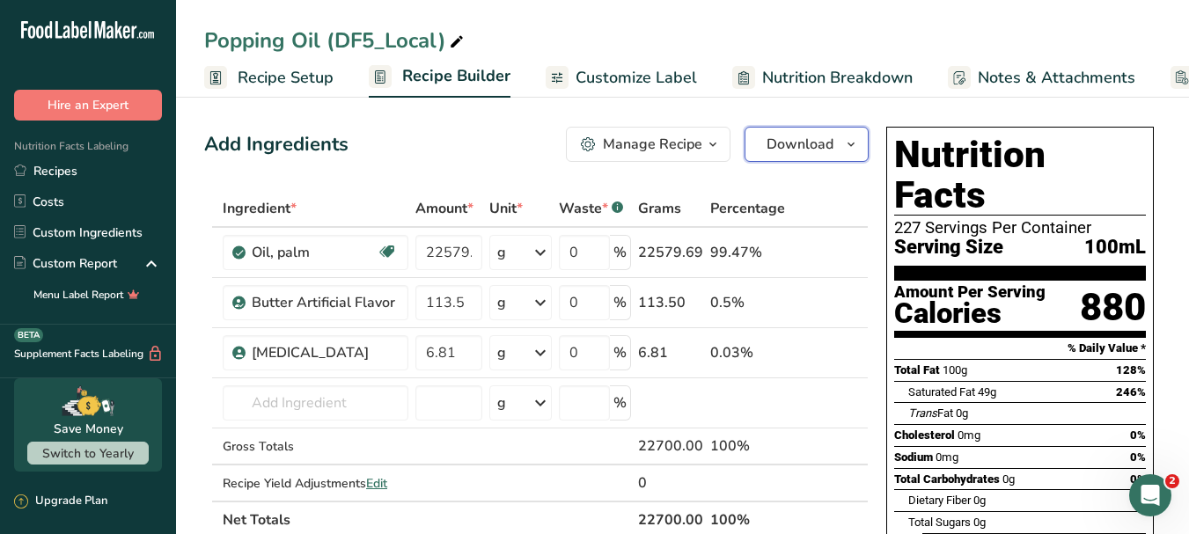
click at [853, 143] on icon "button" at bounding box center [851, 145] width 14 height 22
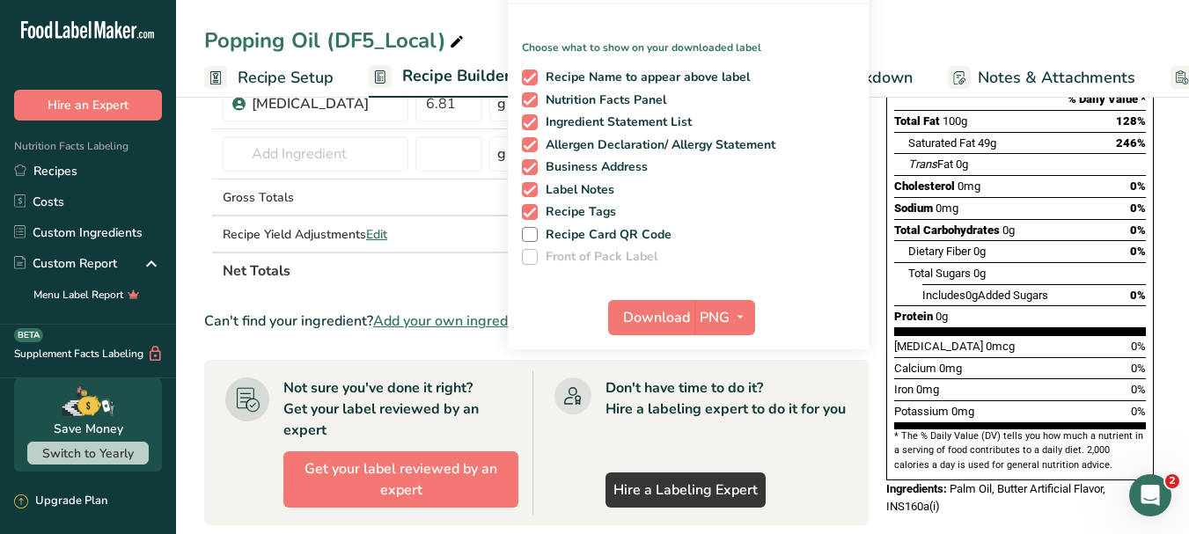
scroll to position [264, 0]
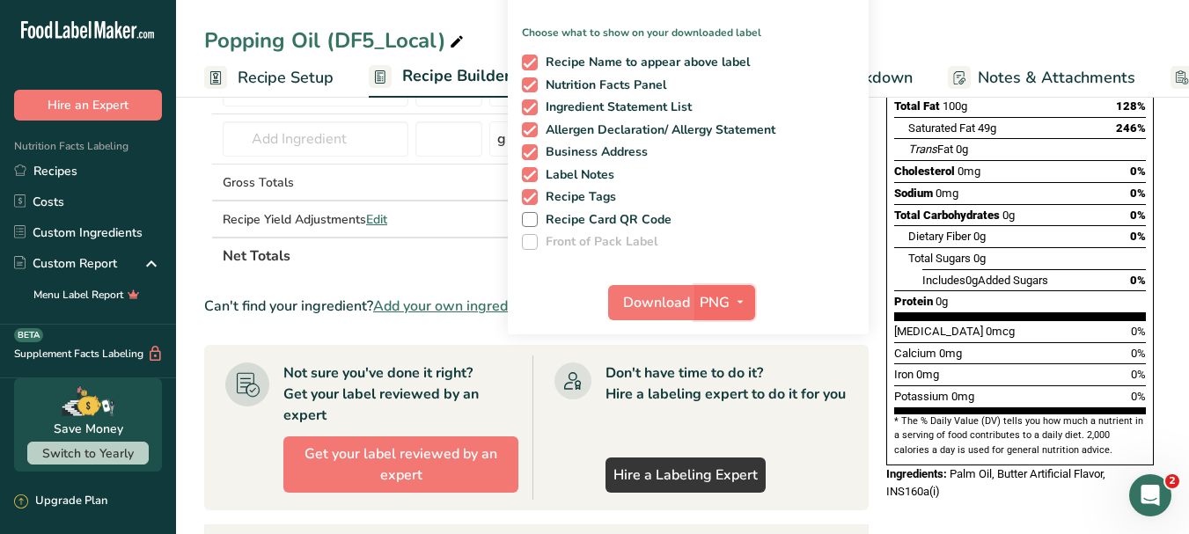
click at [742, 305] on icon "button" at bounding box center [740, 302] width 14 height 22
click at [720, 425] on link "PDF" at bounding box center [727, 425] width 56 height 29
click at [660, 306] on span "Download" at bounding box center [657, 302] width 67 height 21
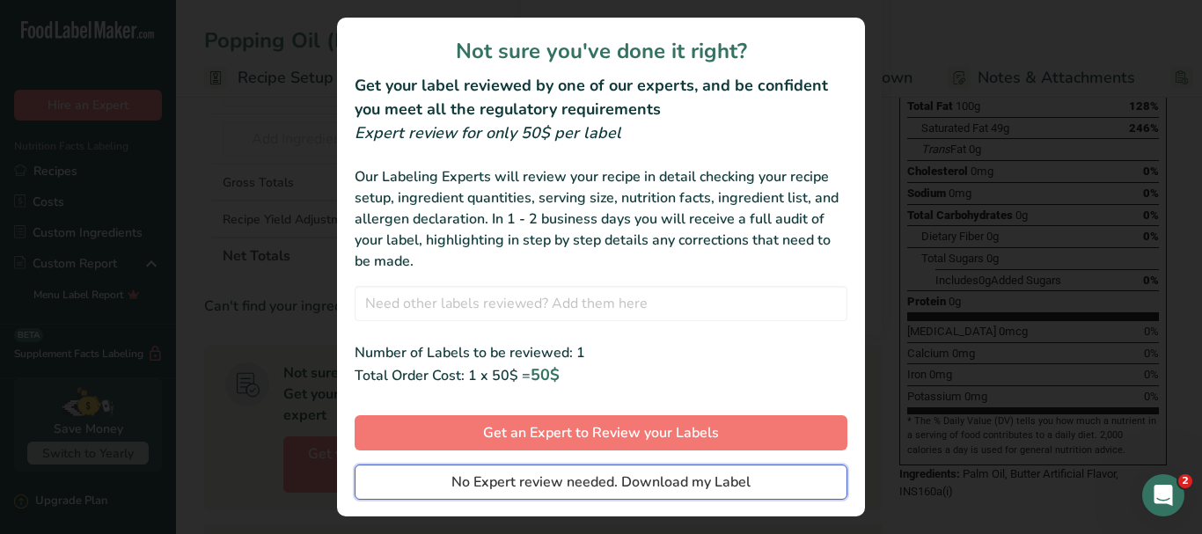
click at [704, 484] on span "No Expert review needed. Download my Label" at bounding box center [600, 482] width 299 height 21
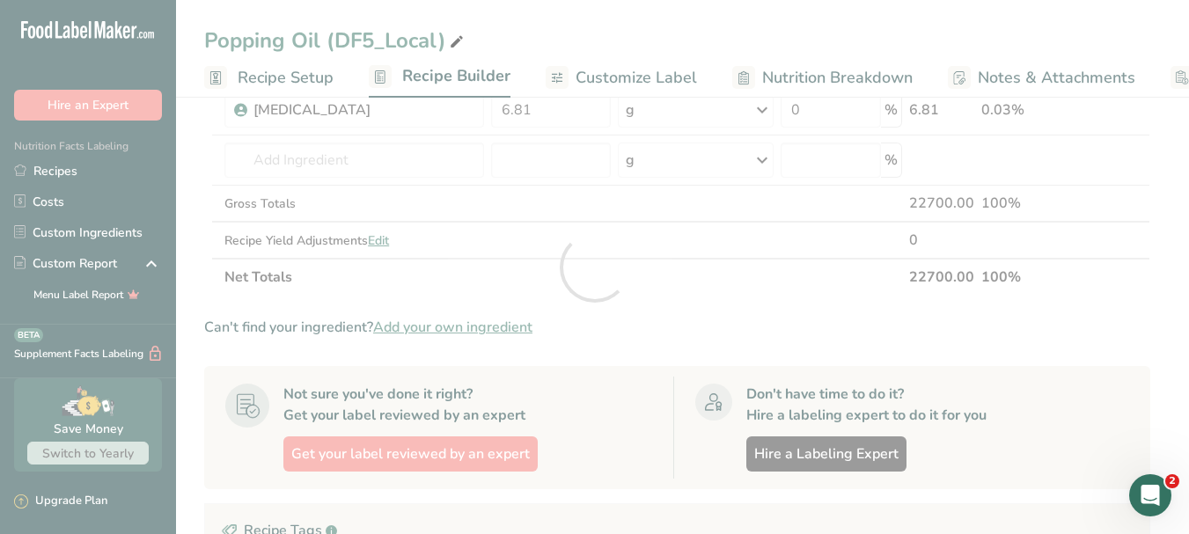
scroll to position [0, 0]
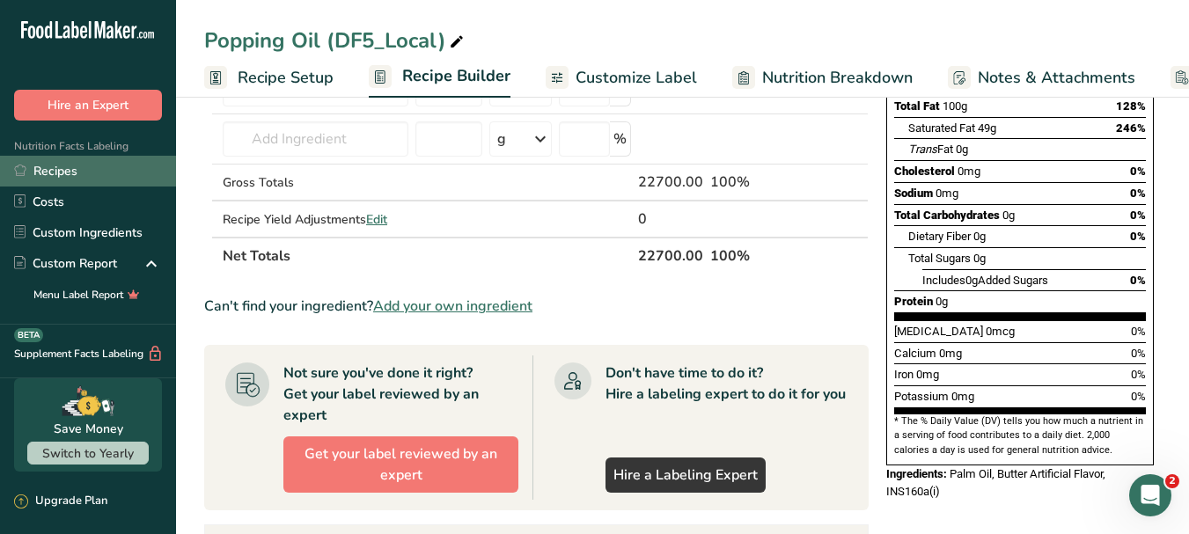
click at [71, 172] on link "Recipes" at bounding box center [88, 171] width 176 height 31
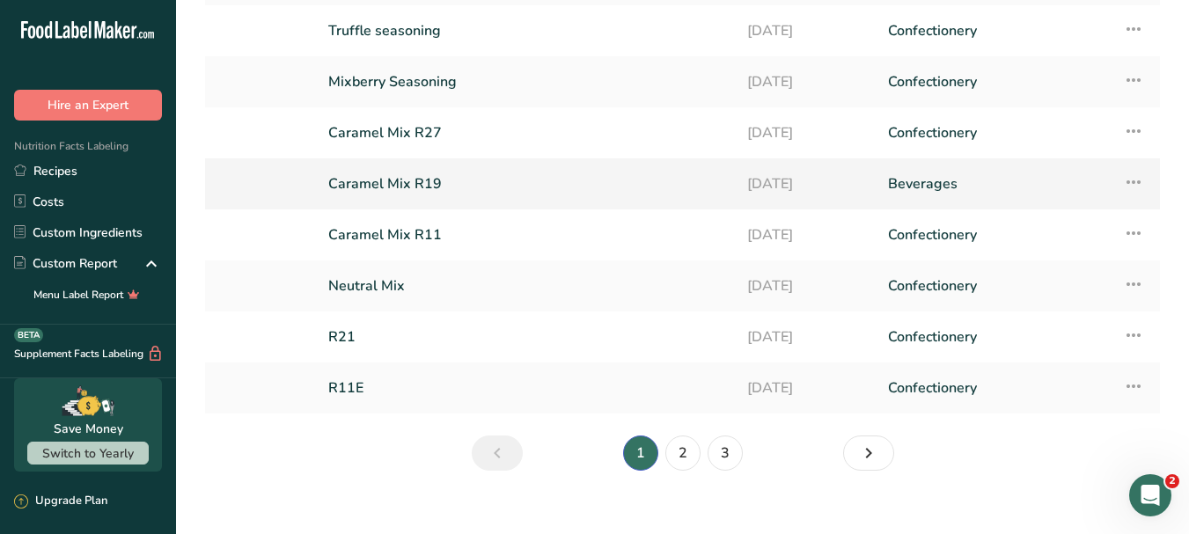
scroll to position [238, 0]
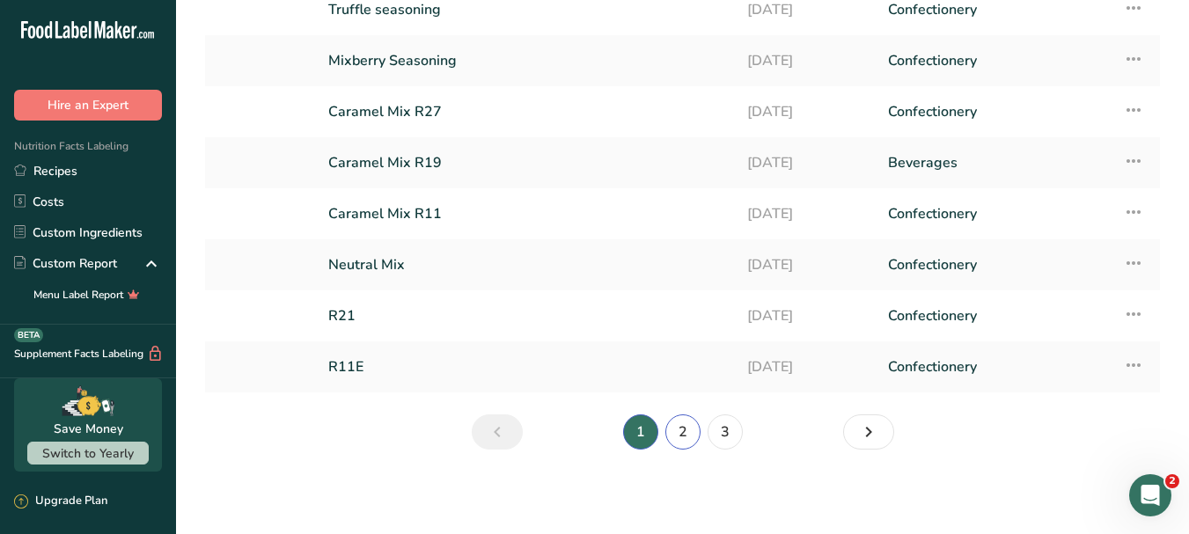
click at [684, 428] on link "2" at bounding box center [682, 431] width 35 height 35
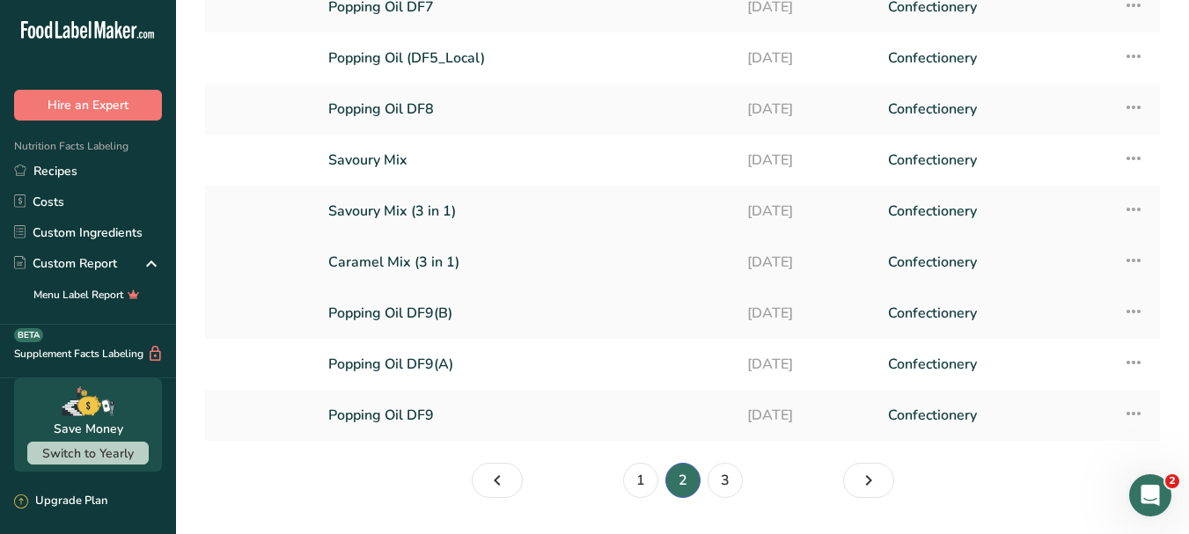
scroll to position [150, 0]
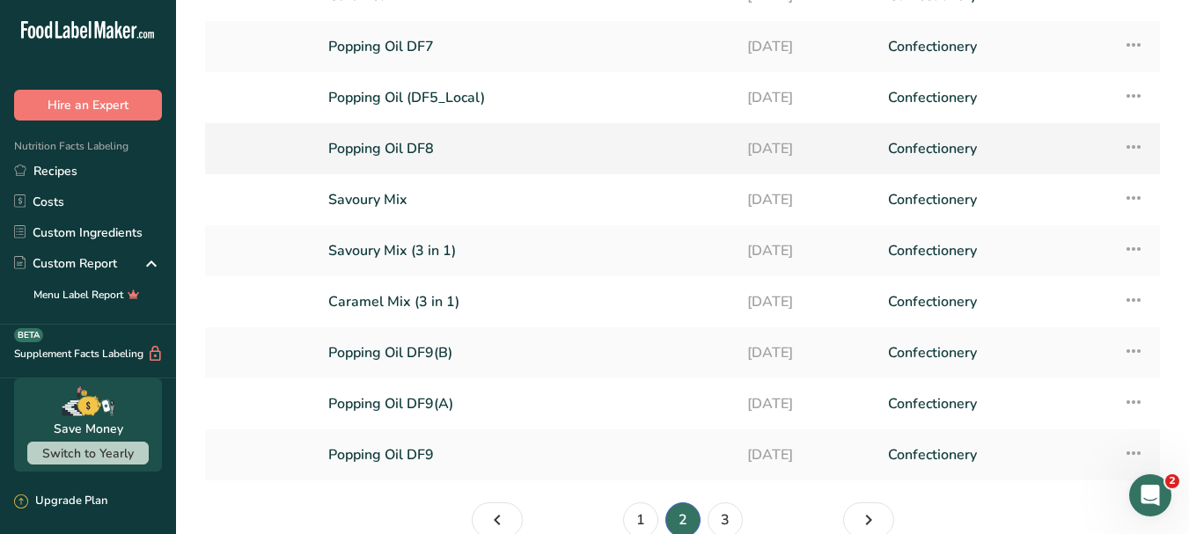
click at [428, 146] on link "Popping Oil DF8" at bounding box center [527, 148] width 398 height 37
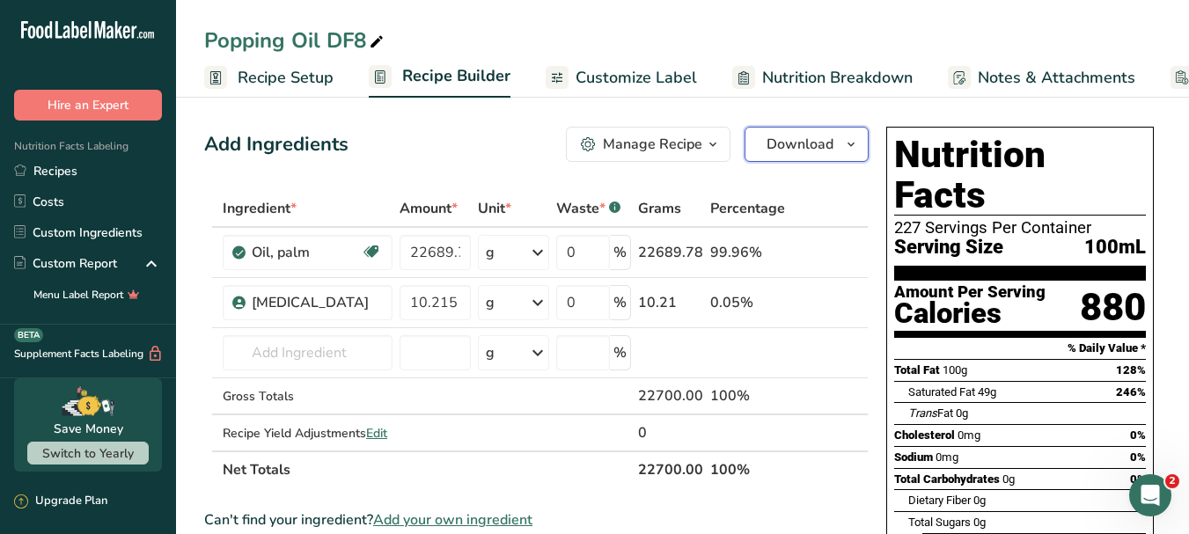
click at [853, 139] on icon "button" at bounding box center [851, 145] width 14 height 22
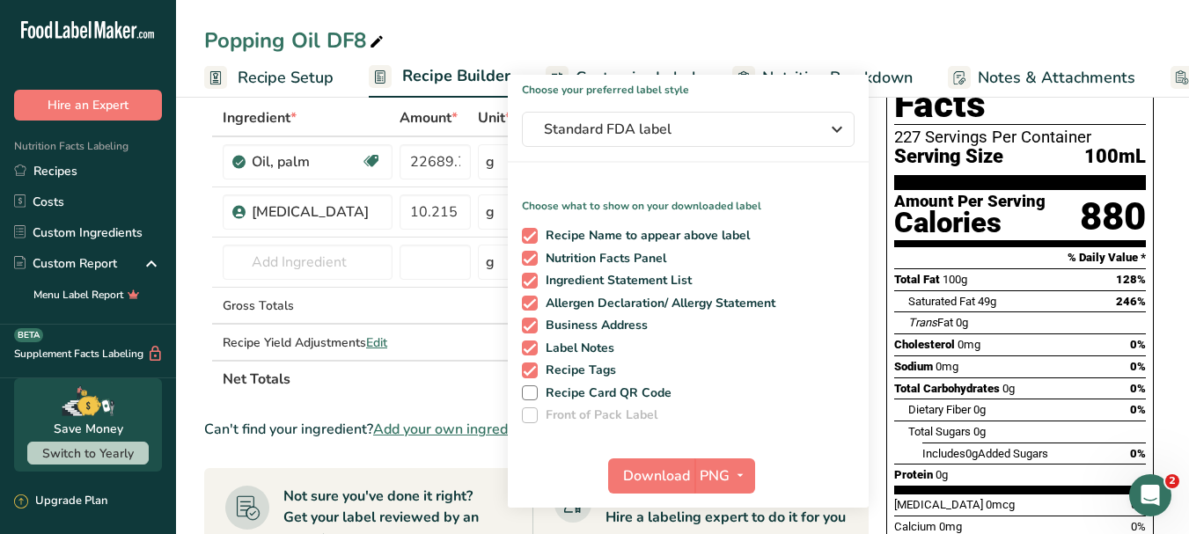
scroll to position [176, 0]
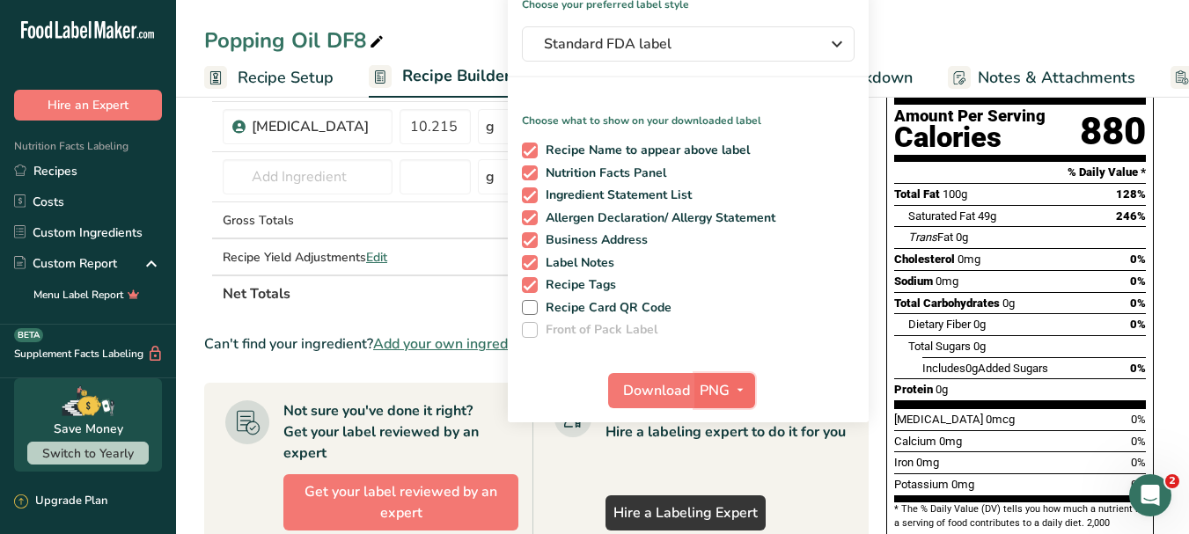
click at [746, 386] on icon "button" at bounding box center [740, 390] width 14 height 22
click at [736, 515] on link "PDF" at bounding box center [727, 513] width 56 height 29
click at [655, 393] on span "Download" at bounding box center [657, 390] width 67 height 21
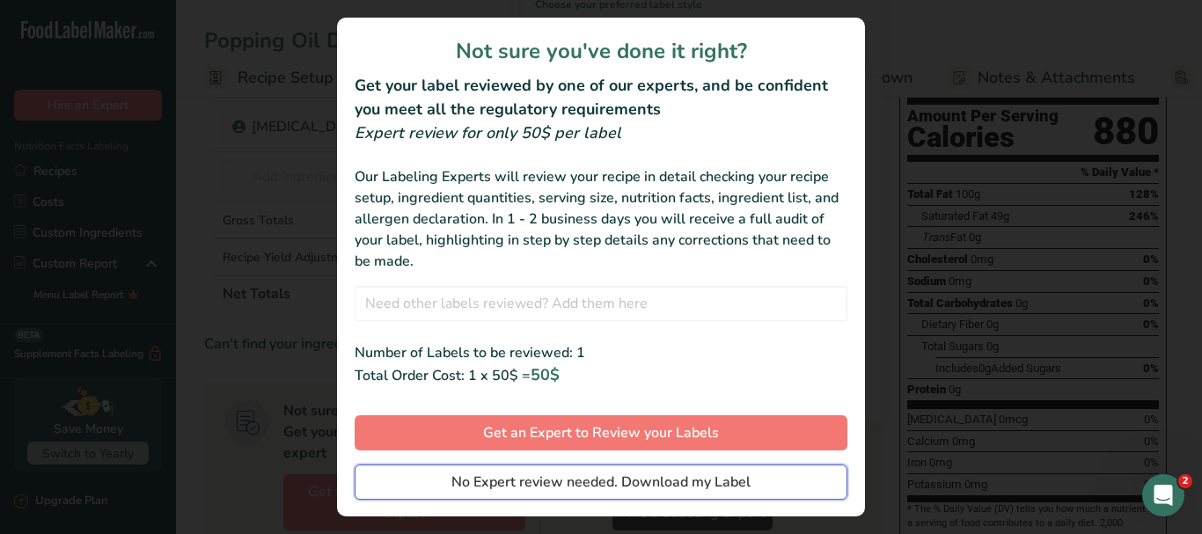
click at [655, 486] on span "No Expert review needed. Download my Label" at bounding box center [600, 482] width 299 height 21
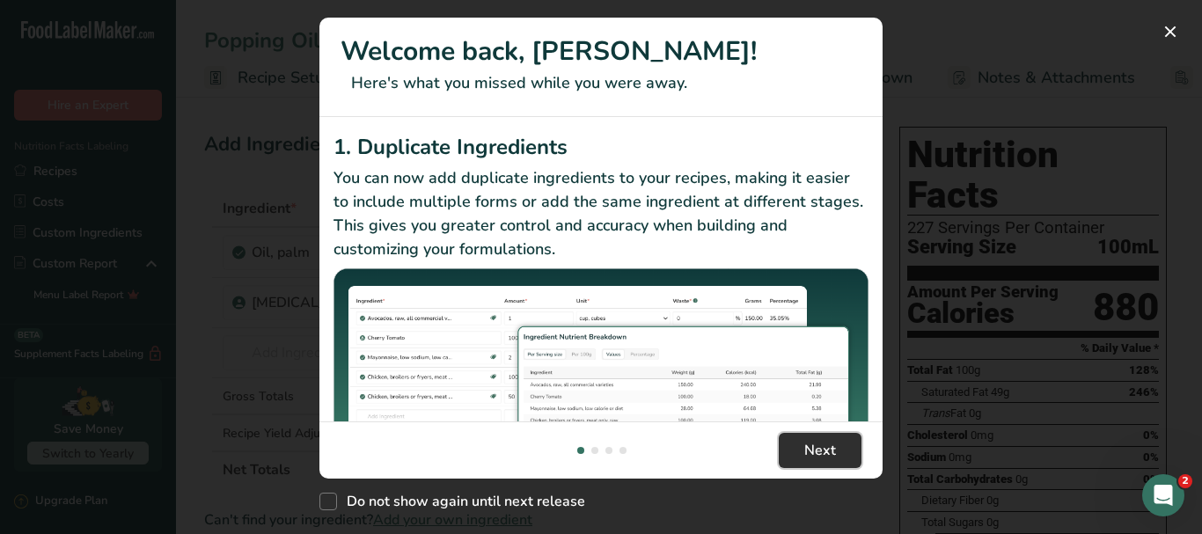
click at [838, 451] on button "Next" at bounding box center [820, 450] width 83 height 35
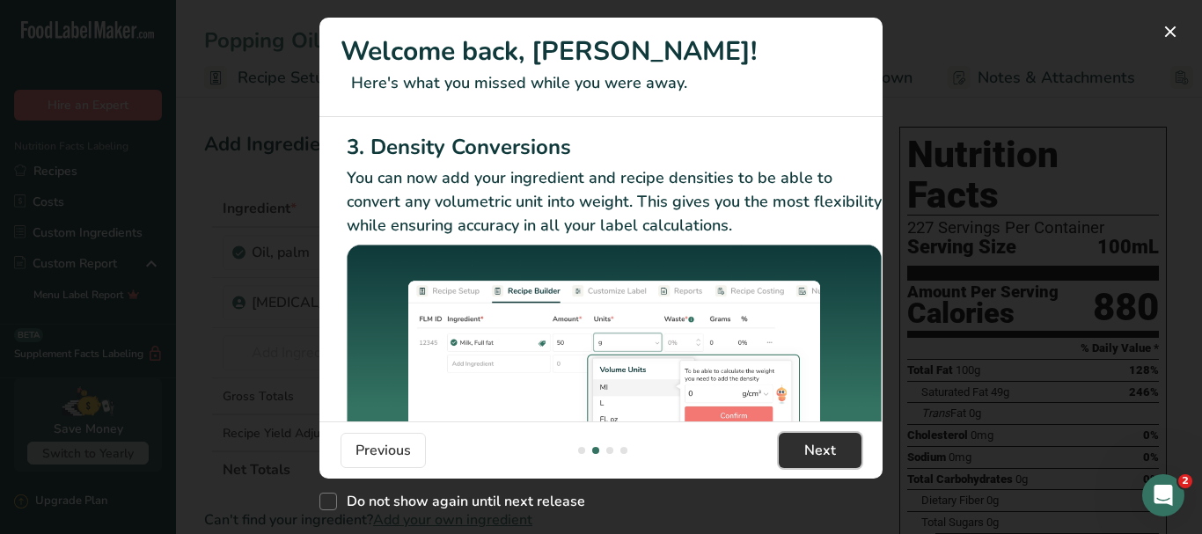
click at [838, 451] on button "Next" at bounding box center [820, 450] width 83 height 35
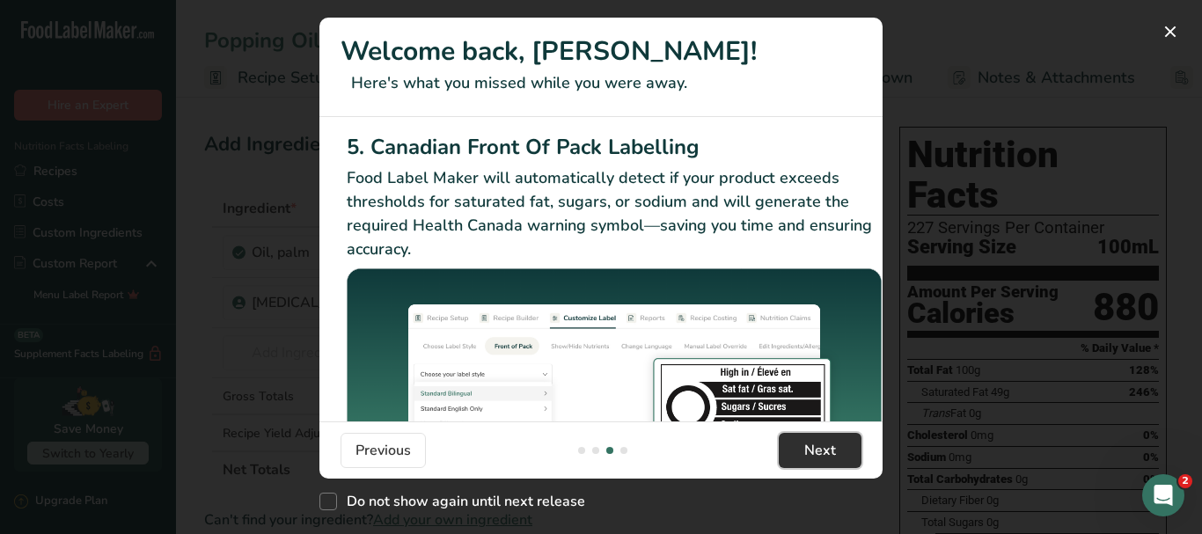
click at [838, 451] on button "Next" at bounding box center [820, 450] width 83 height 35
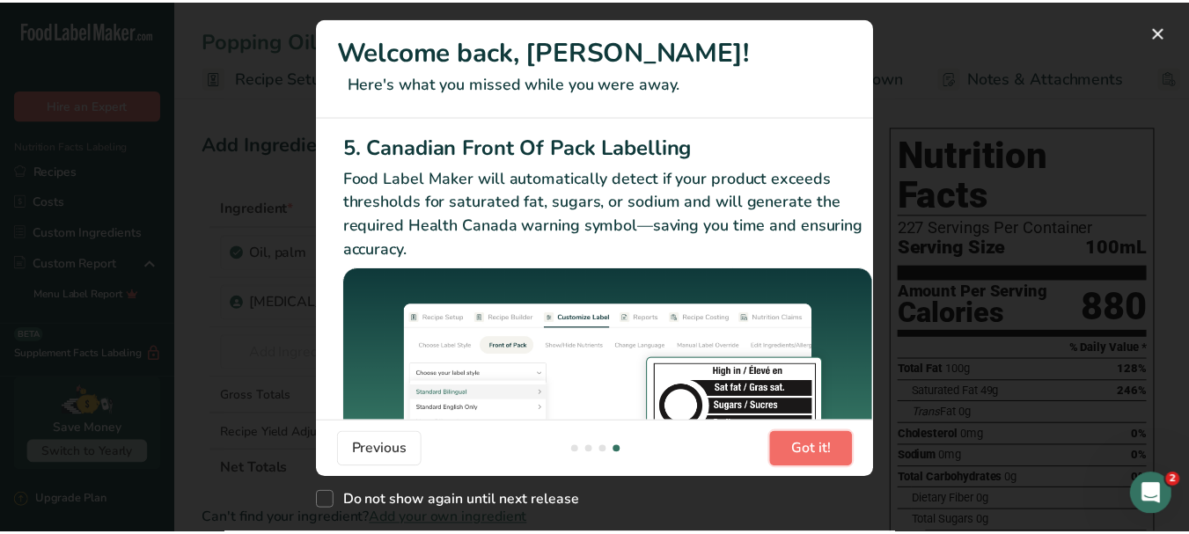
scroll to position [0, 1676]
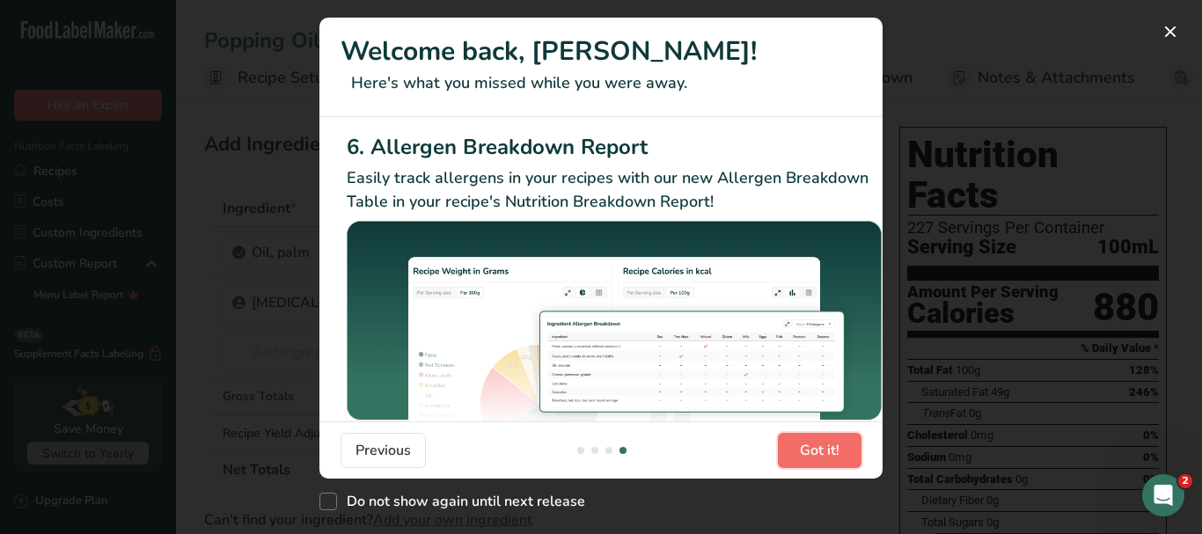
click at [838, 451] on span "Got it!" at bounding box center [820, 450] width 40 height 21
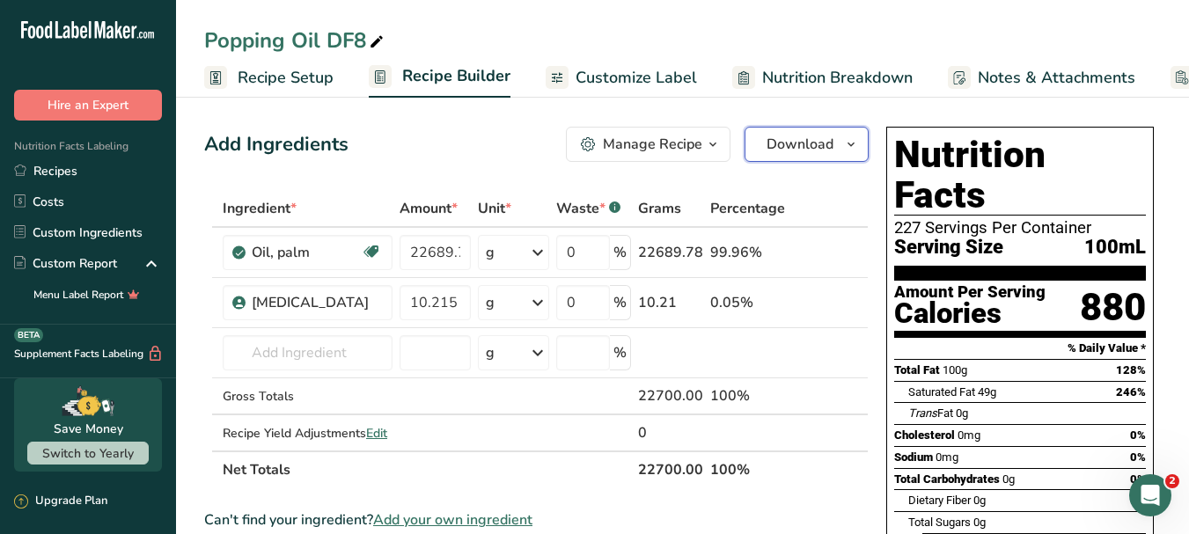
click at [852, 144] on icon "button" at bounding box center [851, 145] width 14 height 22
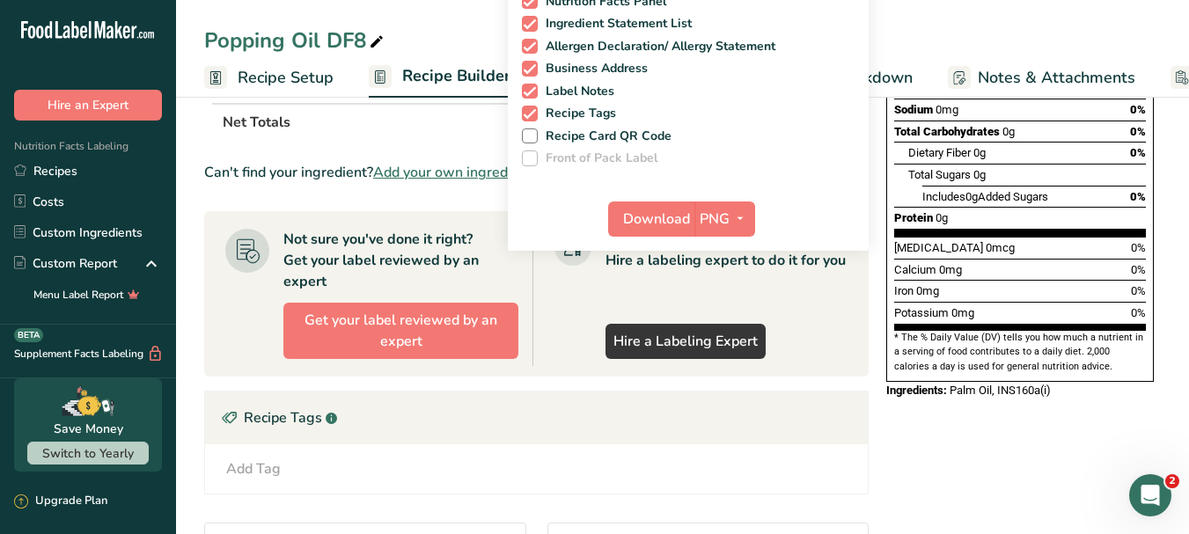
scroll to position [352, 0]
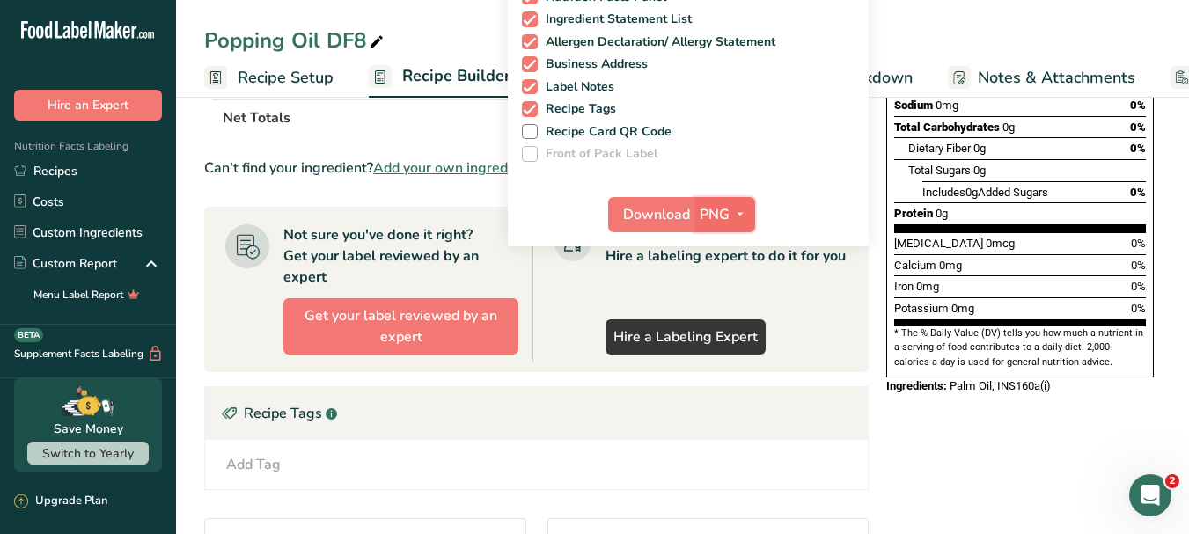
click at [743, 216] on icon "button" at bounding box center [740, 214] width 14 height 22
click at [734, 336] on link "PDF" at bounding box center [727, 337] width 56 height 29
click at [665, 214] on span "Download" at bounding box center [657, 214] width 67 height 21
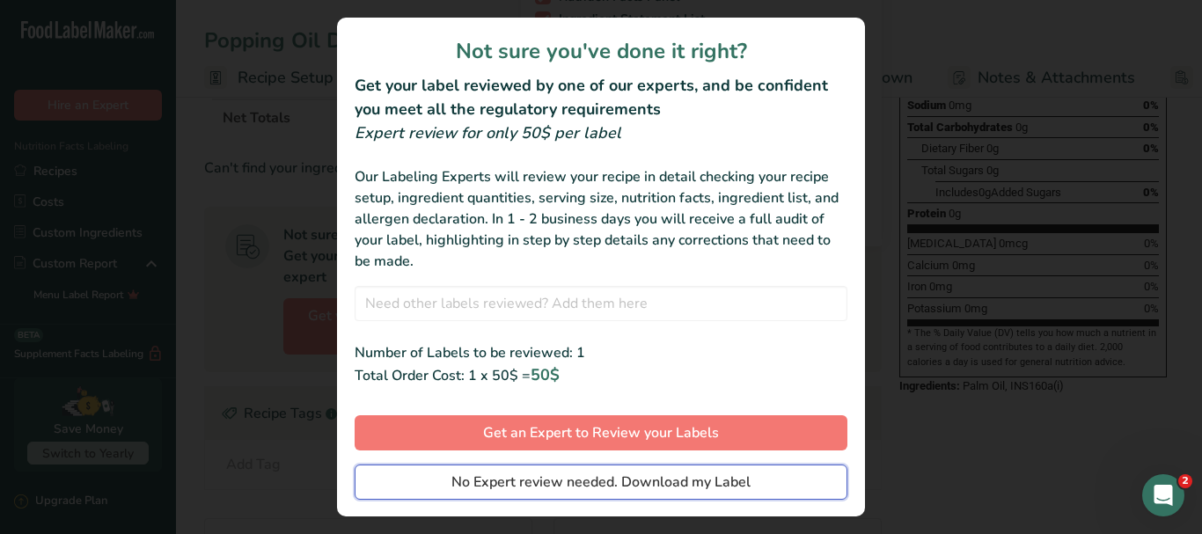
click at [730, 486] on span "No Expert review needed. Download my Label" at bounding box center [600, 482] width 299 height 21
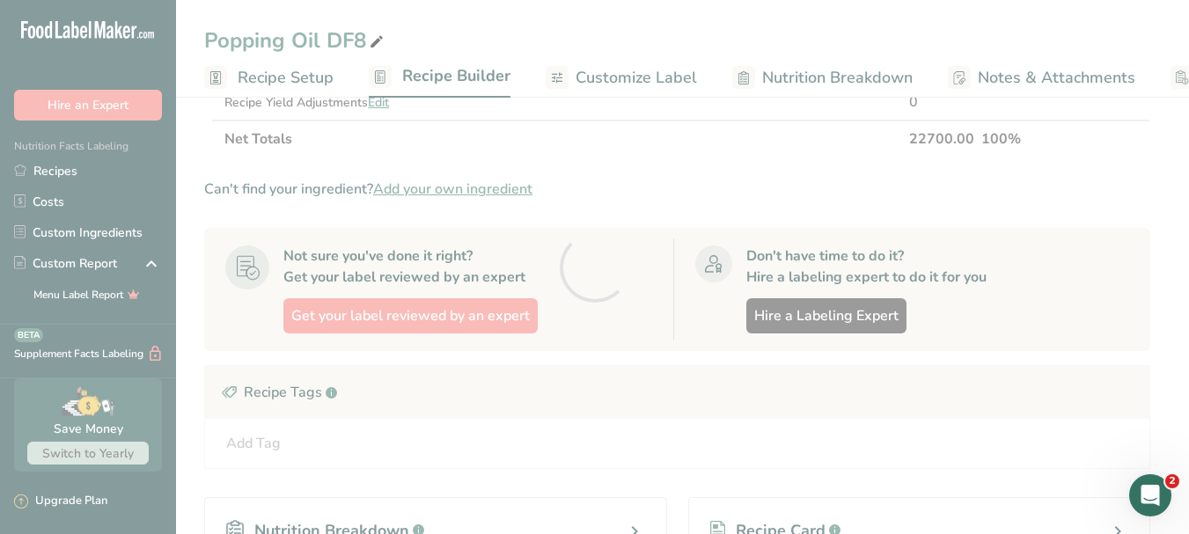
scroll to position [0, 0]
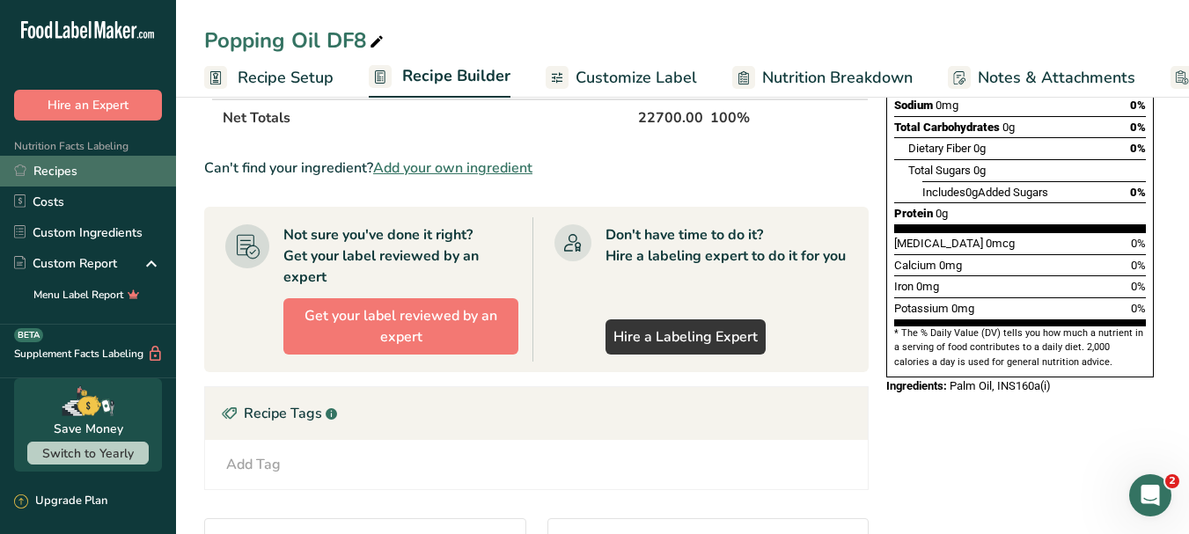
click at [75, 172] on link "Recipes" at bounding box center [88, 171] width 176 height 31
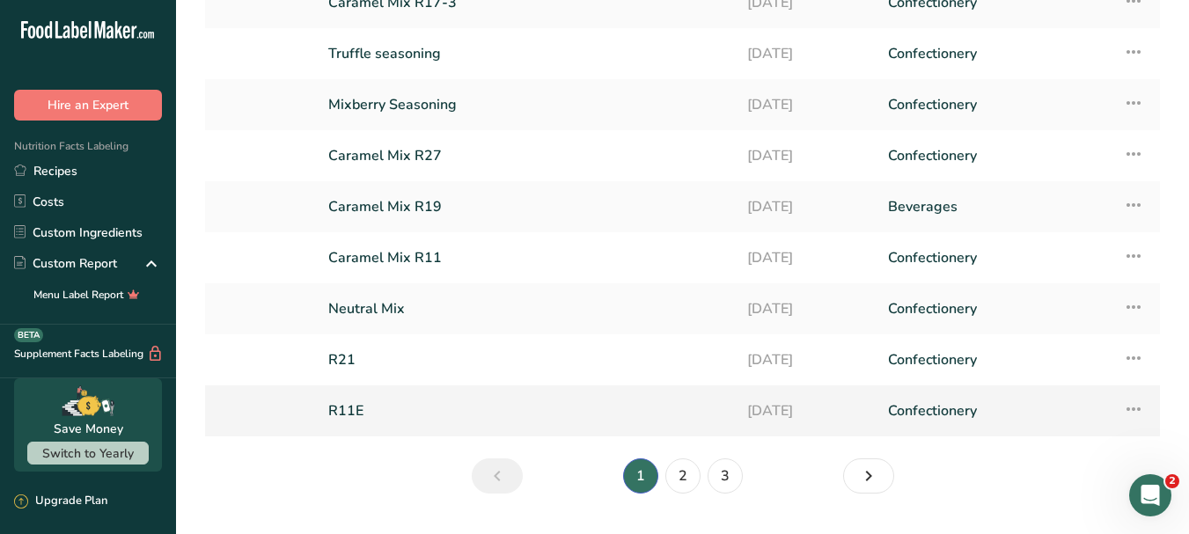
scroll to position [238, 0]
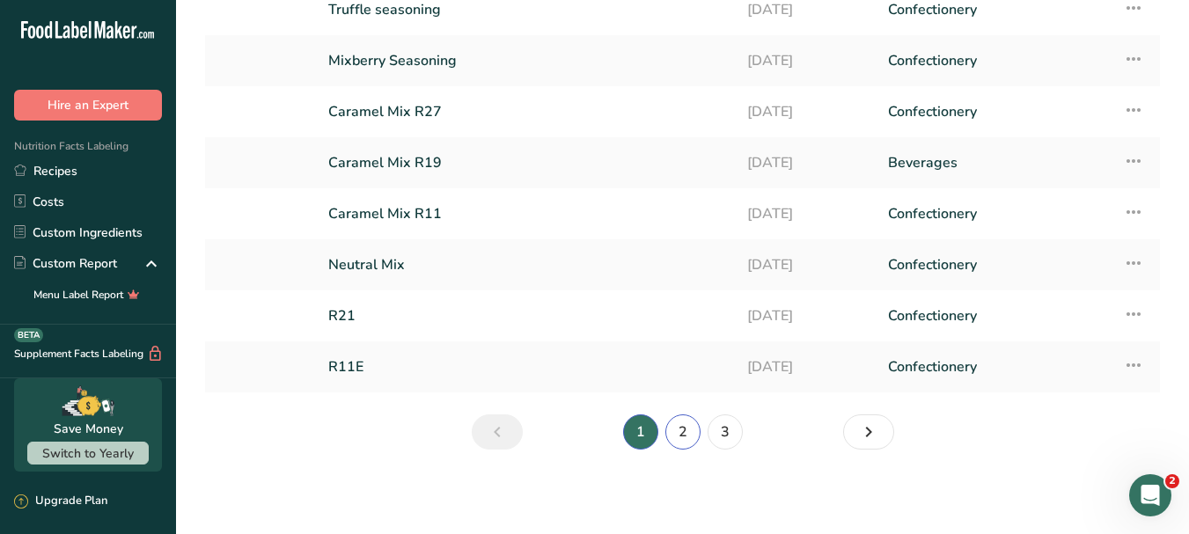
click at [684, 428] on link "2" at bounding box center [682, 431] width 35 height 35
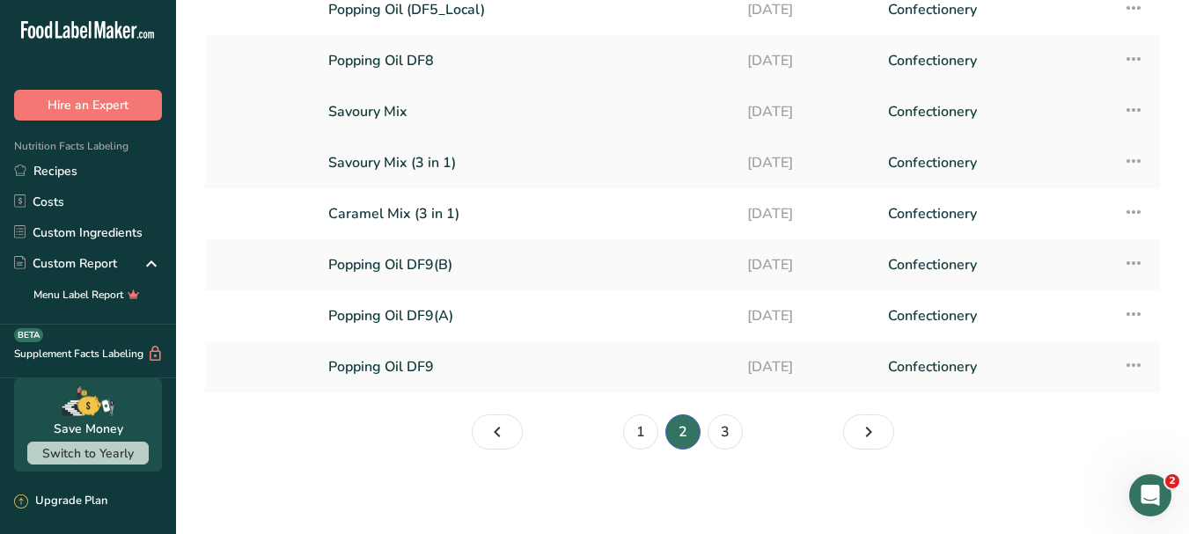
drag, startPoint x: 399, startPoint y: 111, endPoint x: 390, endPoint y: 114, distance: 9.5
click at [399, 112] on link "Savoury Mix" at bounding box center [527, 111] width 398 height 37
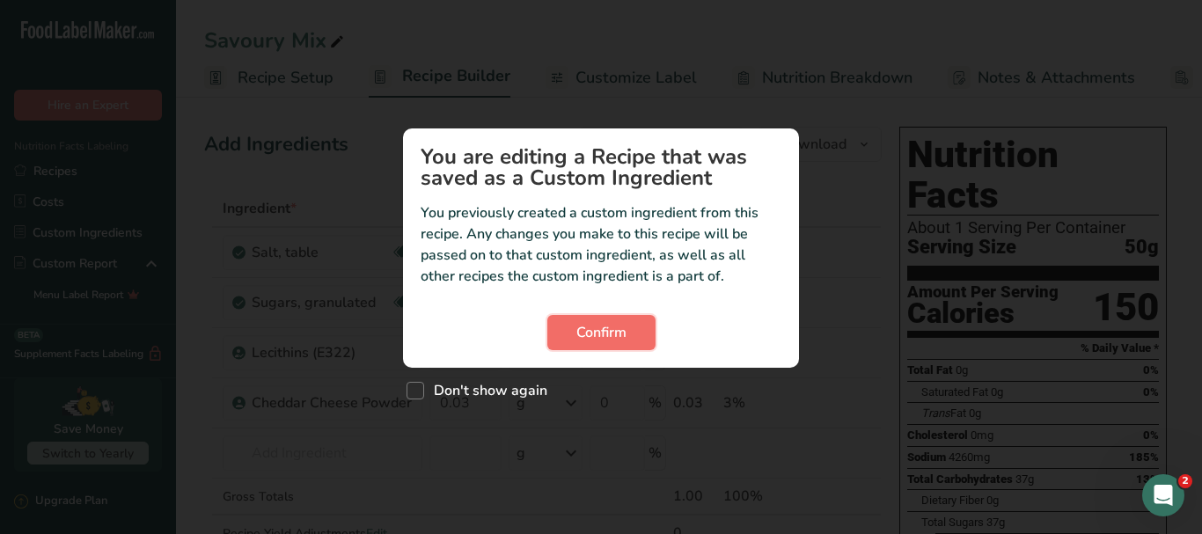
click at [642, 326] on button "Confirm" at bounding box center [601, 332] width 108 height 35
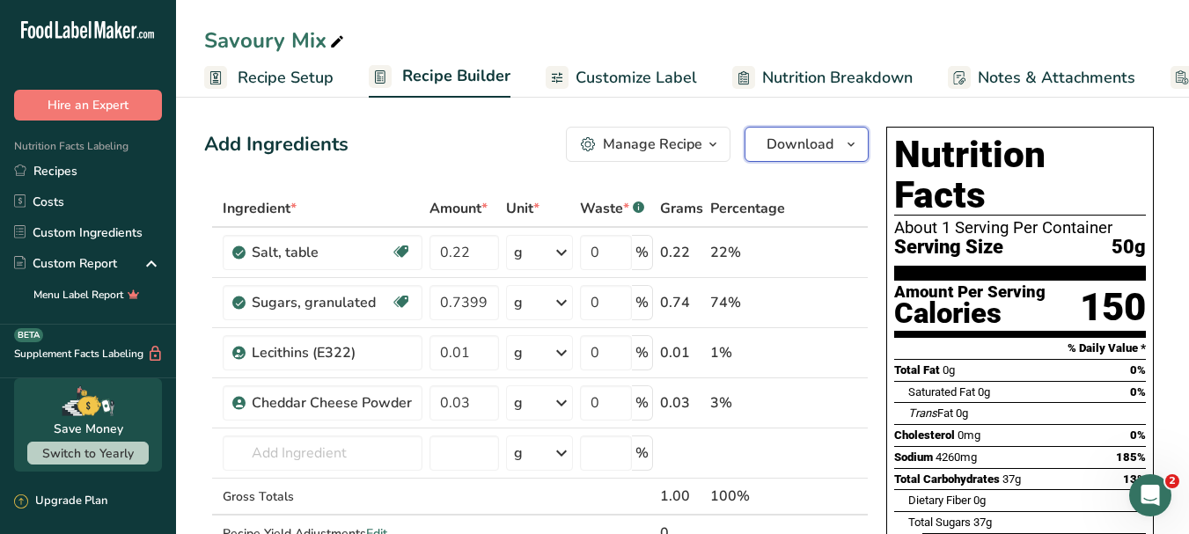
click at [853, 146] on icon "button" at bounding box center [851, 145] width 14 height 22
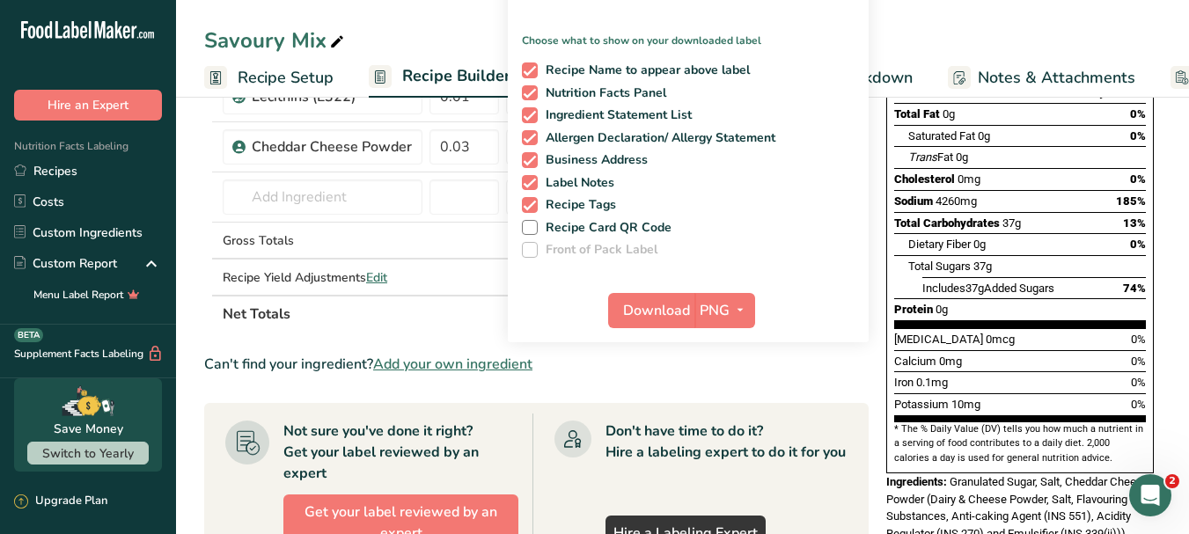
scroll to position [264, 0]
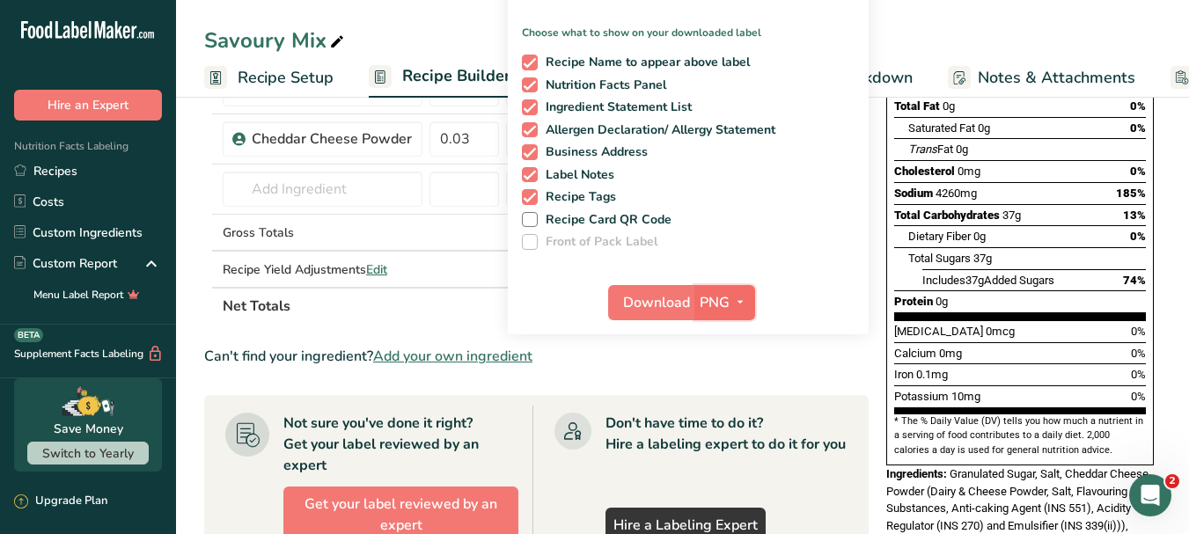
click at [750, 305] on button "PNG" at bounding box center [724, 302] width 61 height 35
click at [735, 421] on link "PDF" at bounding box center [727, 425] width 56 height 29
click at [673, 309] on span "Download" at bounding box center [657, 302] width 67 height 21
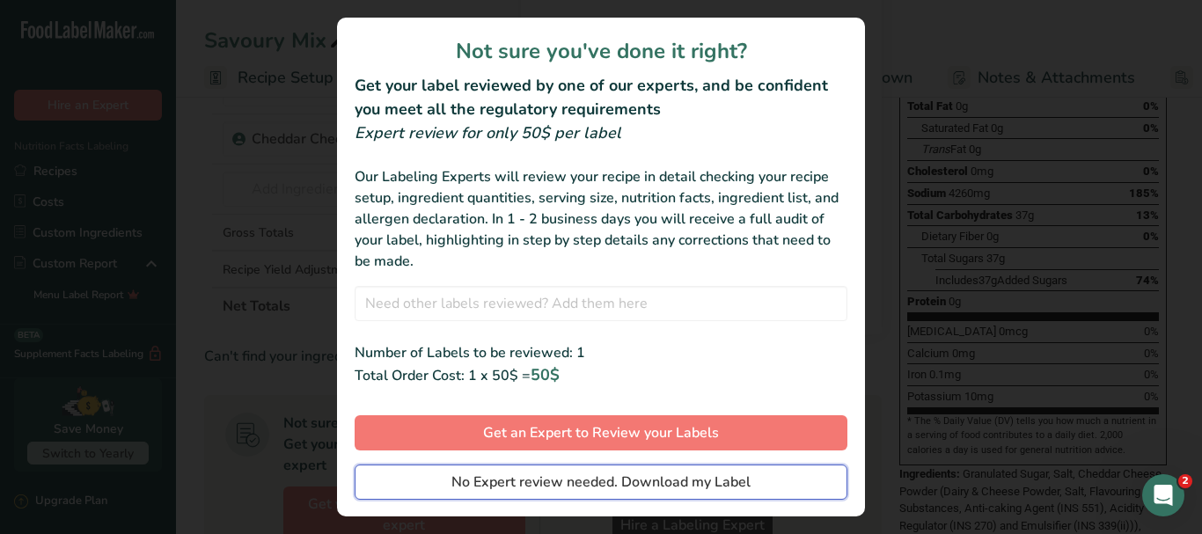
click at [648, 486] on span "No Expert review needed. Download my Label" at bounding box center [600, 482] width 299 height 21
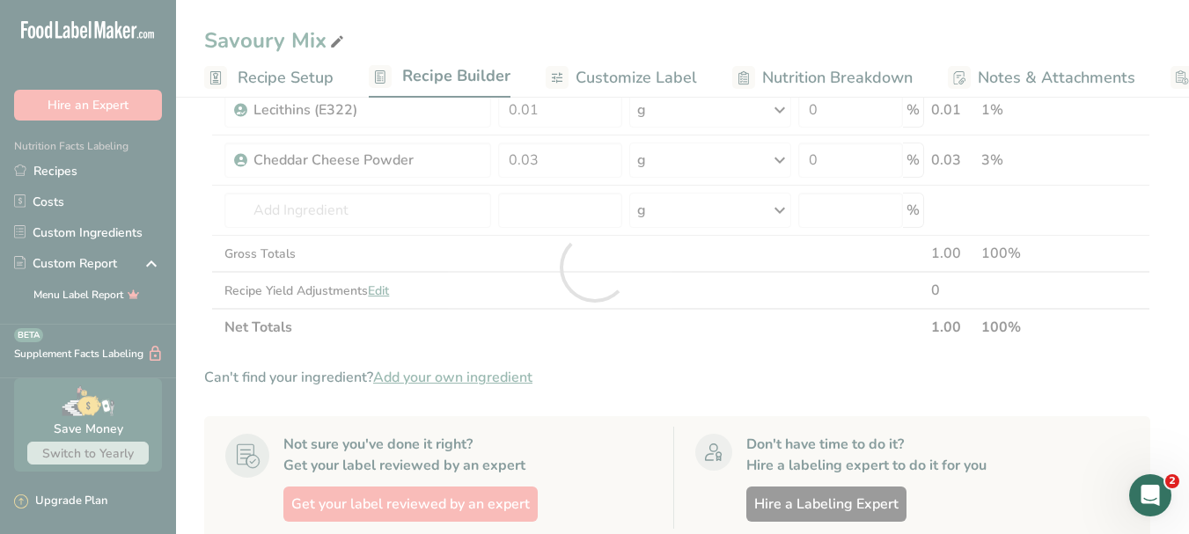
scroll to position [0, 0]
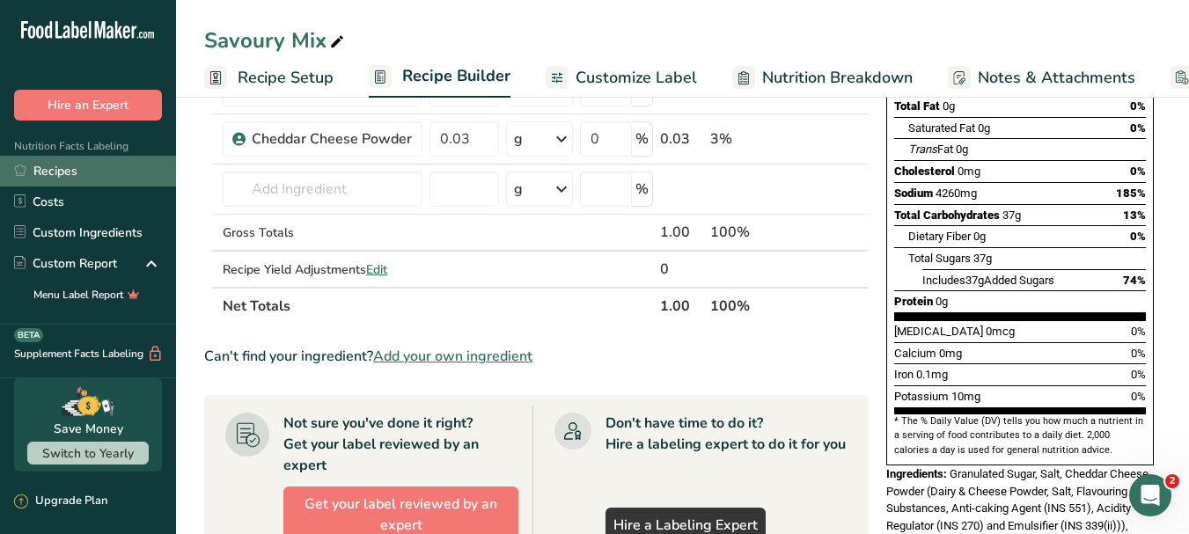
click at [62, 168] on link "Recipes" at bounding box center [88, 171] width 176 height 31
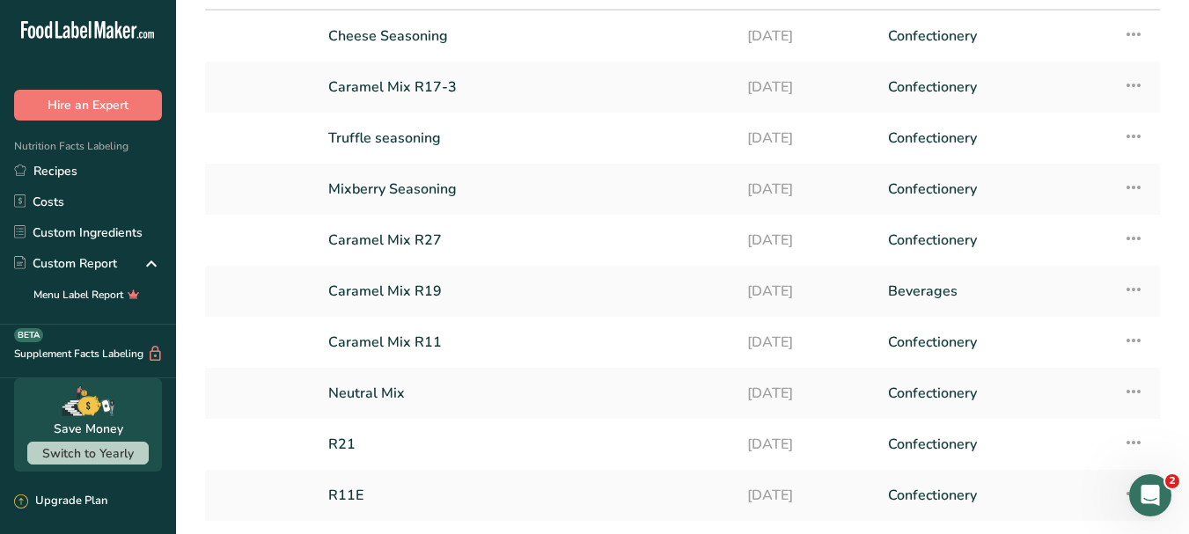
scroll to position [238, 0]
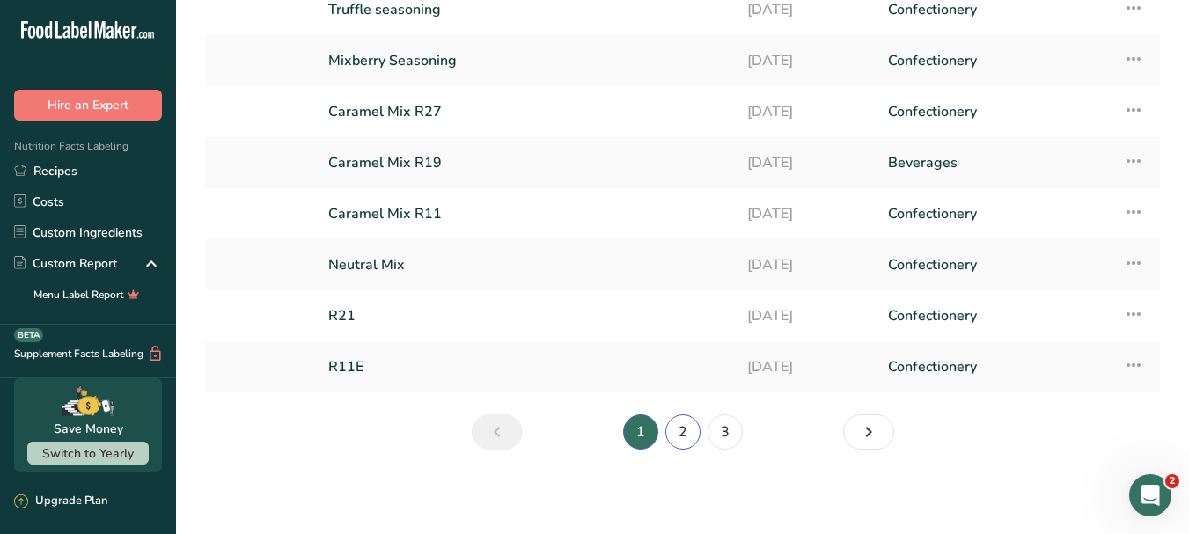
click at [683, 423] on link "2" at bounding box center [682, 431] width 35 height 35
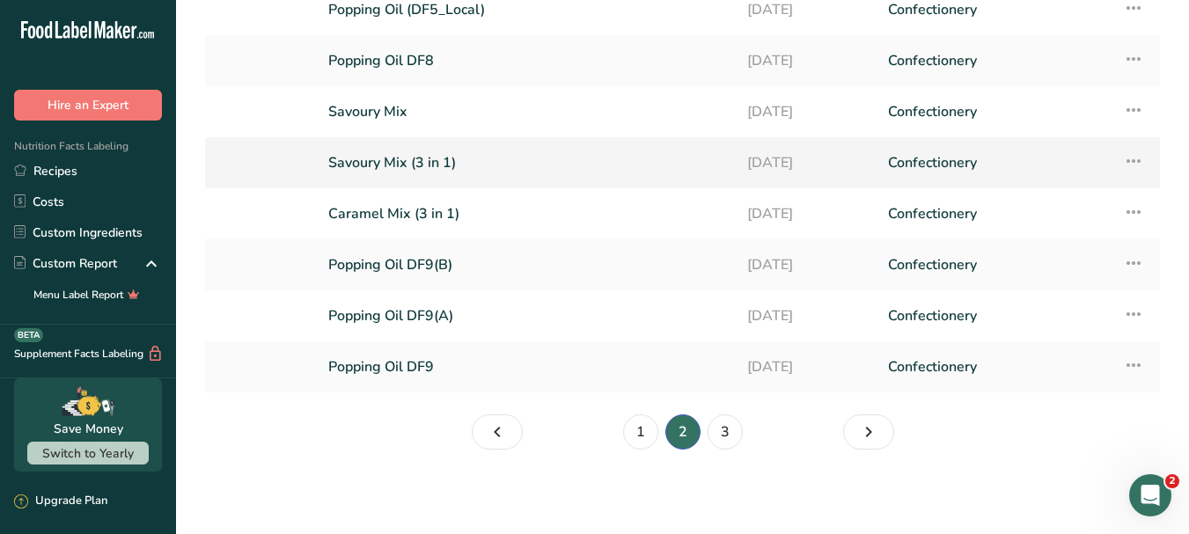
click at [496, 165] on link "Savoury Mix (3 in 1)" at bounding box center [527, 162] width 398 height 37
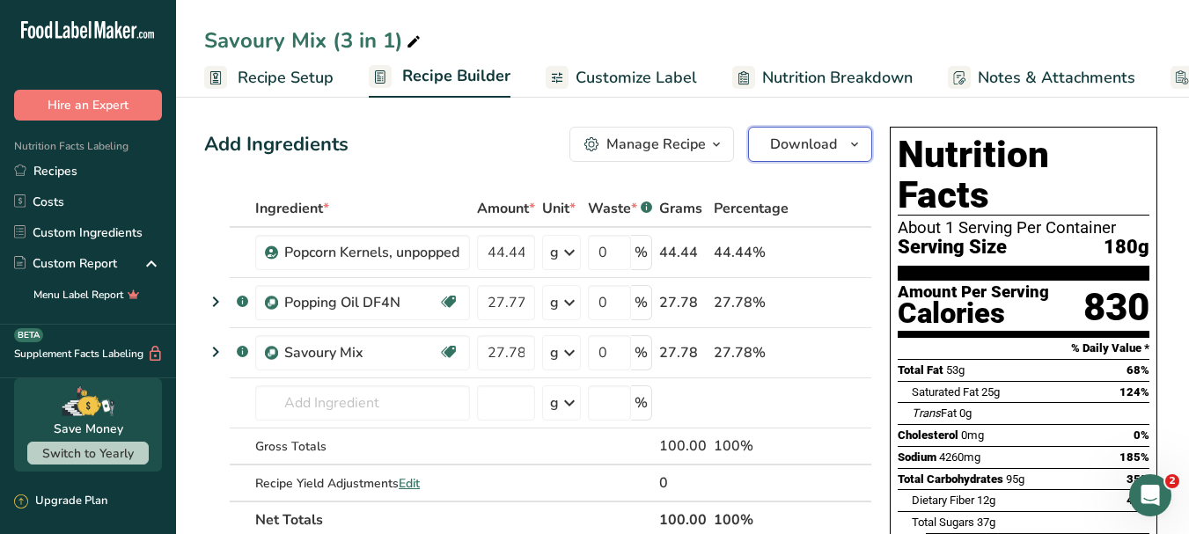
click at [859, 145] on icon "button" at bounding box center [854, 145] width 14 height 22
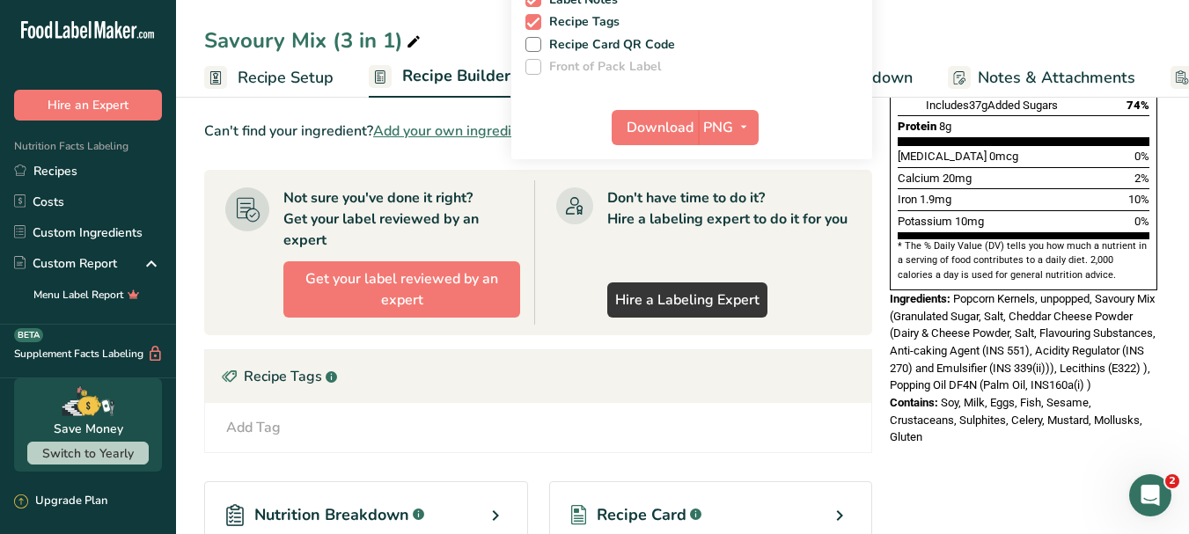
scroll to position [440, 0]
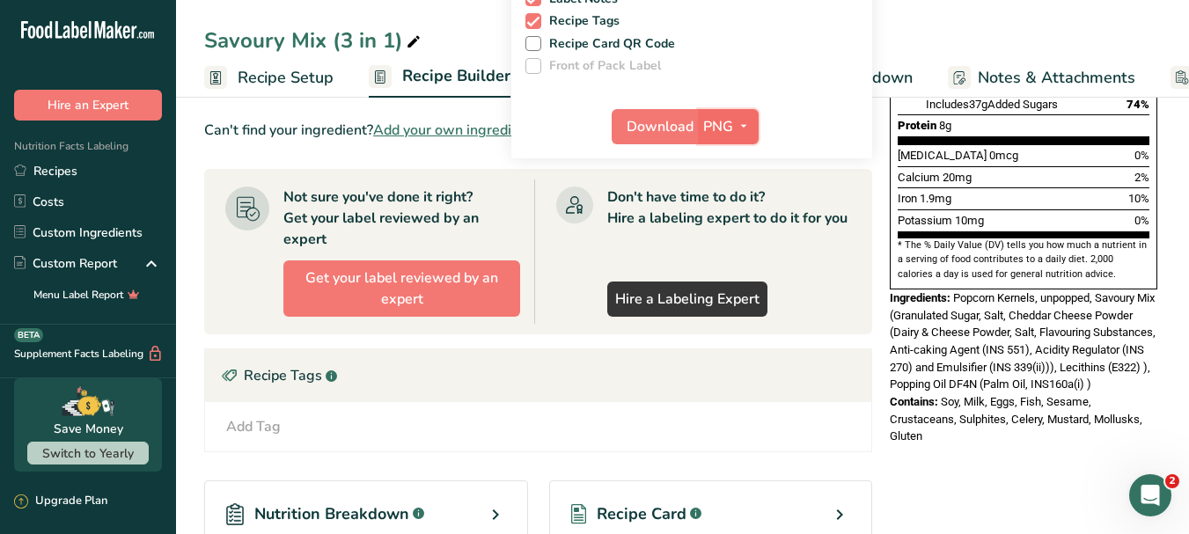
click at [747, 121] on icon "button" at bounding box center [743, 126] width 14 height 22
click at [745, 251] on link "PDF" at bounding box center [730, 249] width 56 height 29
click at [662, 121] on span "Download" at bounding box center [660, 126] width 67 height 21
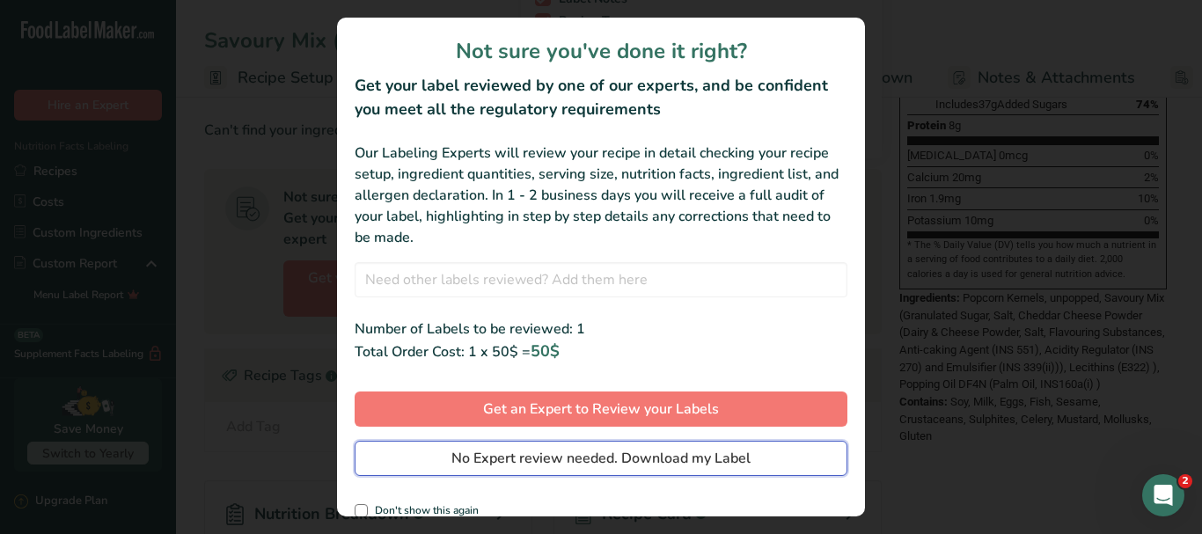
click at [649, 450] on span "No Expert review needed. Download my Label" at bounding box center [600, 458] width 299 height 21
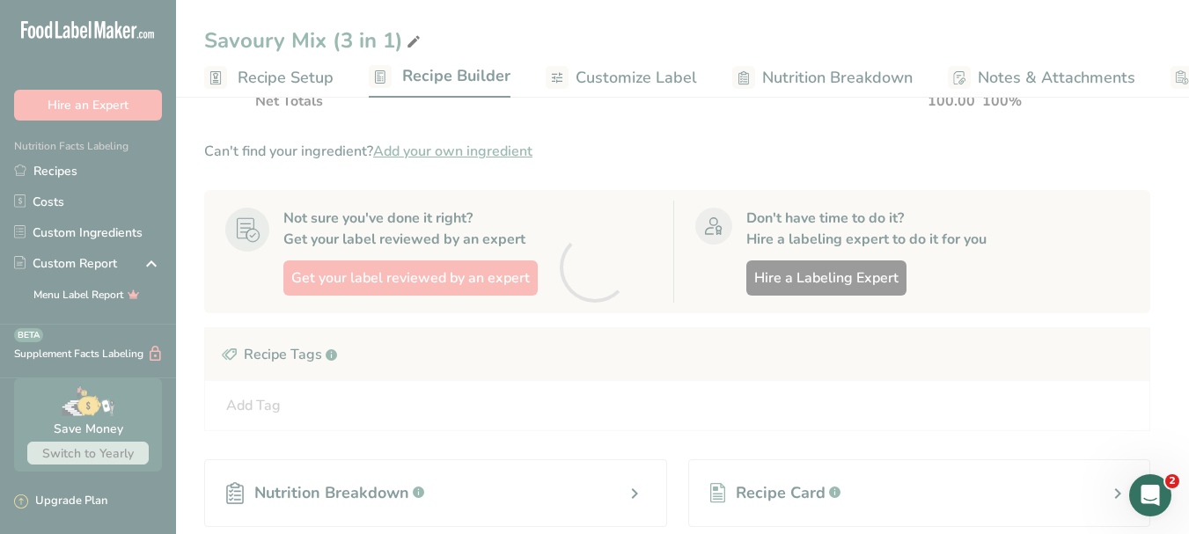
scroll to position [0, 0]
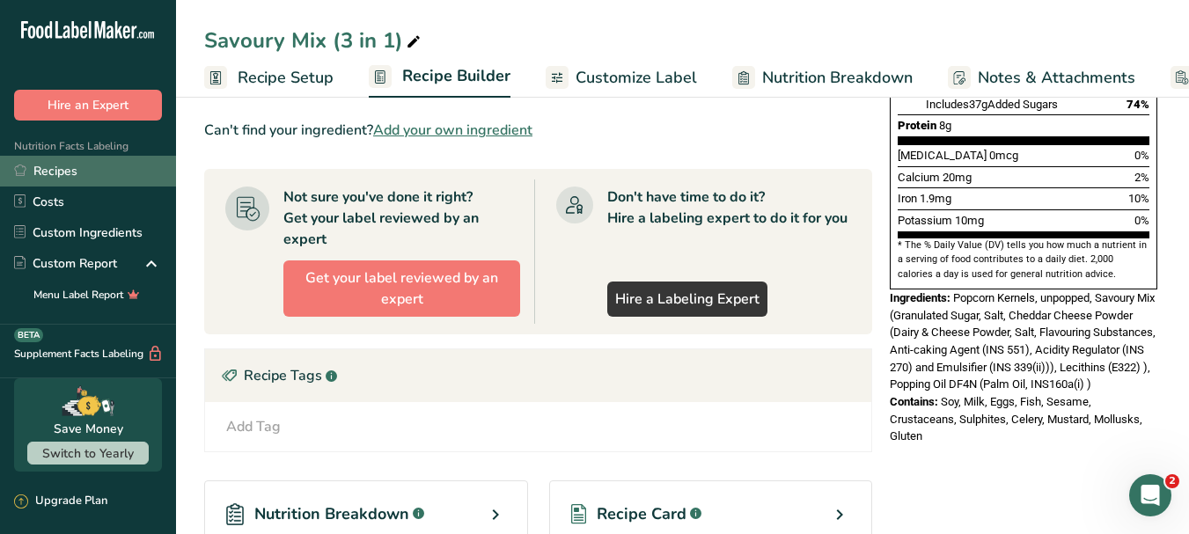
click at [57, 170] on link "Recipes" at bounding box center [88, 171] width 176 height 31
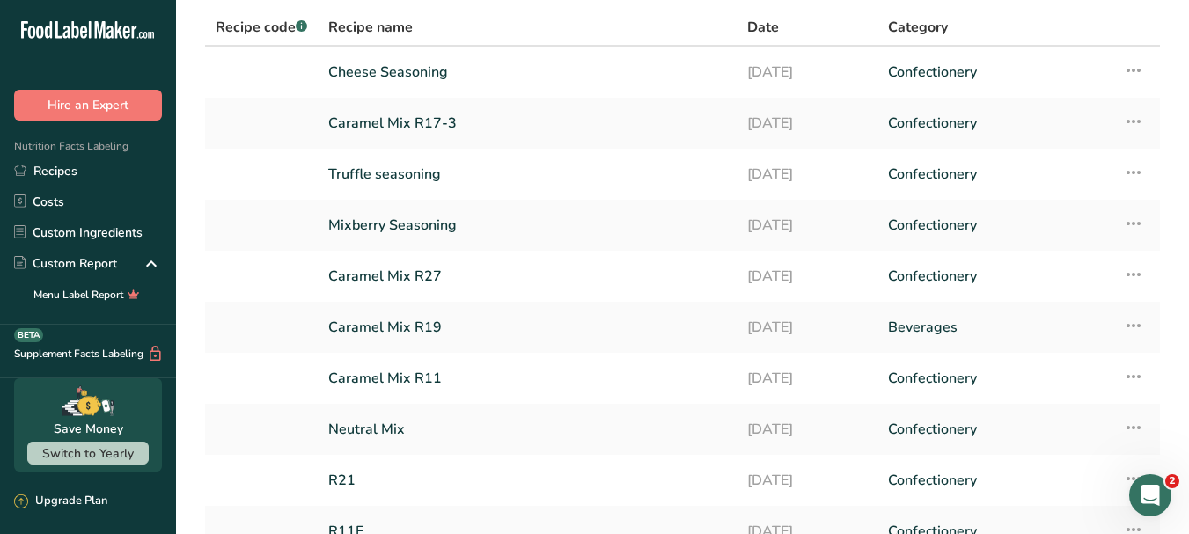
scroll to position [238, 0]
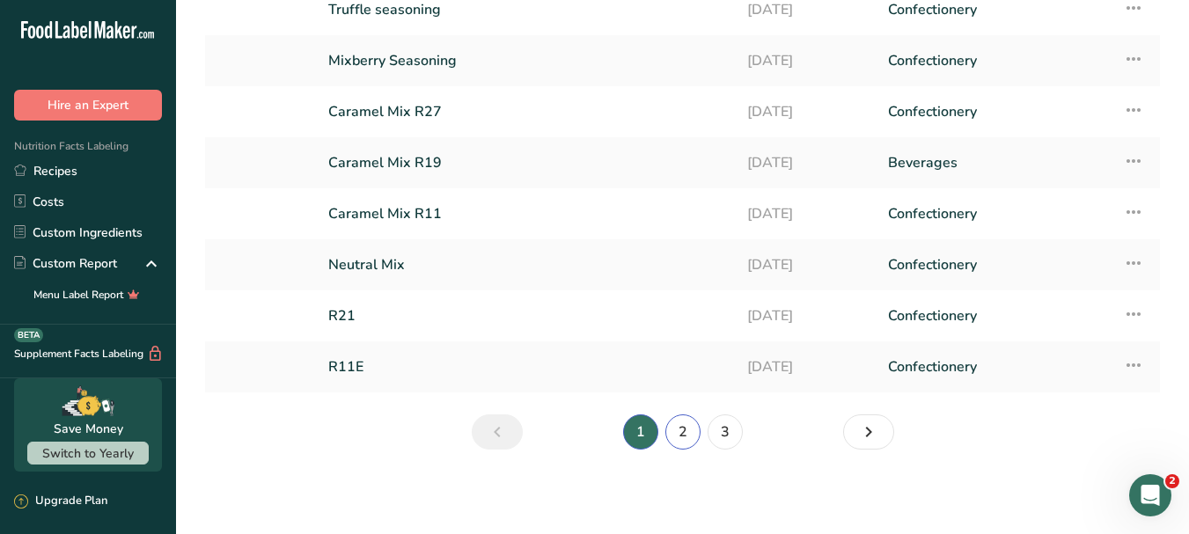
click at [680, 430] on link "2" at bounding box center [682, 431] width 35 height 35
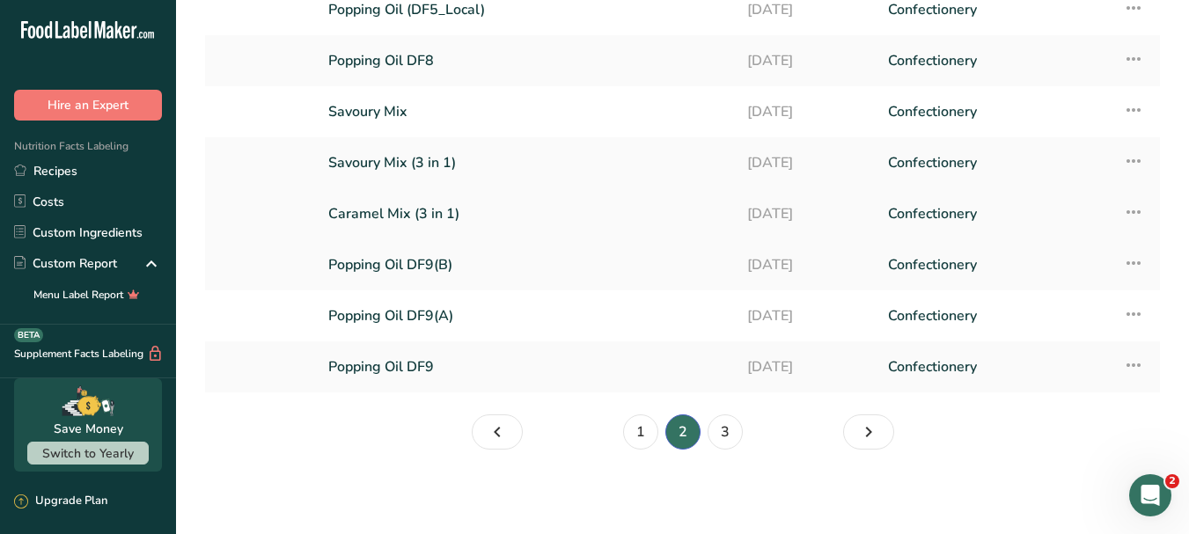
click at [444, 216] on link "Caramel Mix (3 in 1)" at bounding box center [527, 213] width 398 height 37
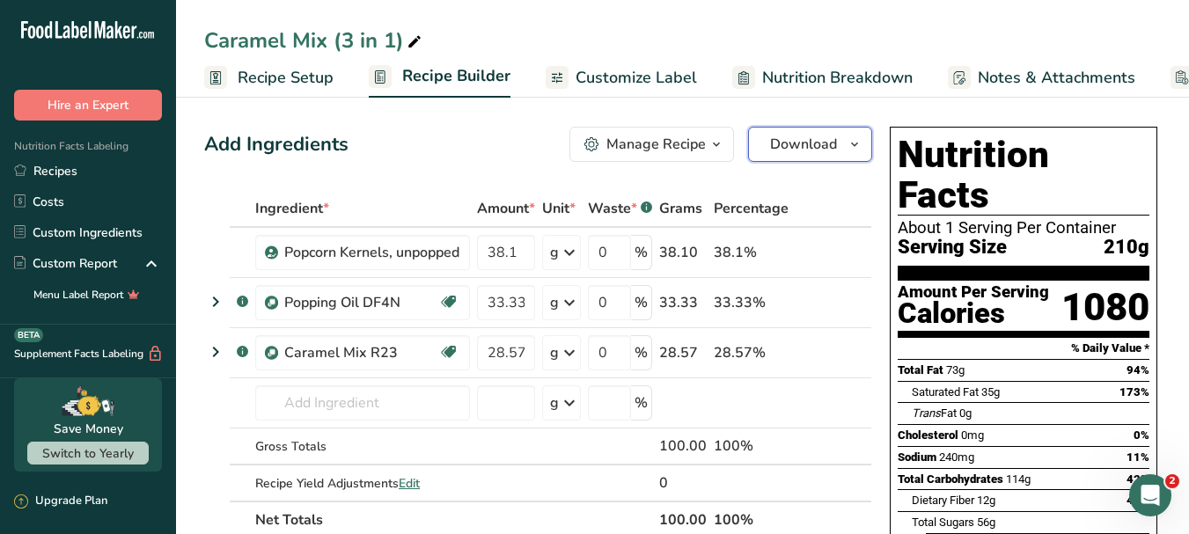
click at [861, 140] on span "button" at bounding box center [854, 144] width 21 height 21
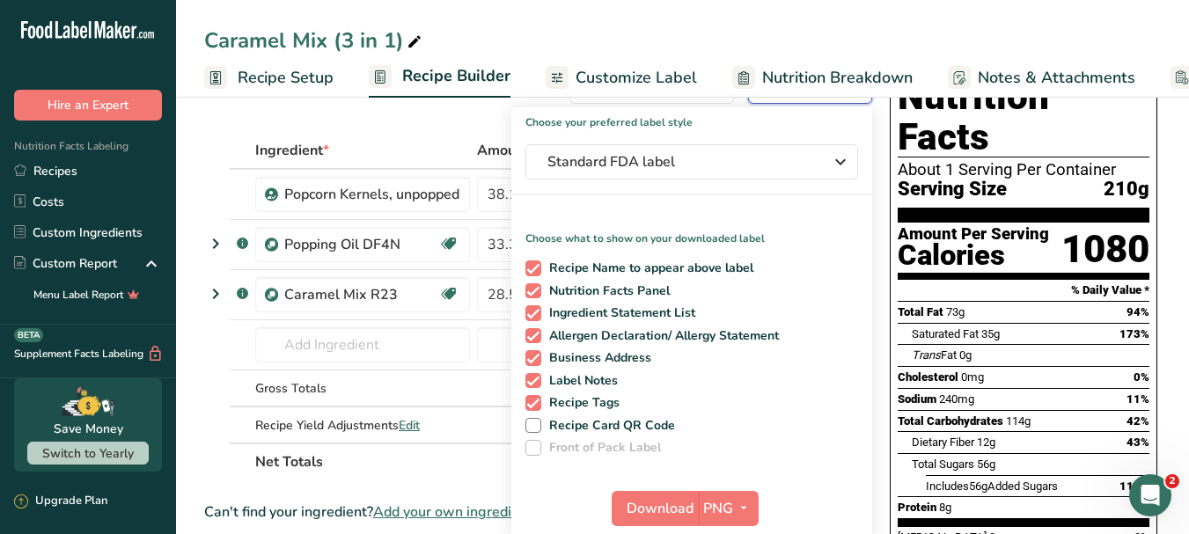
scroll to position [176, 0]
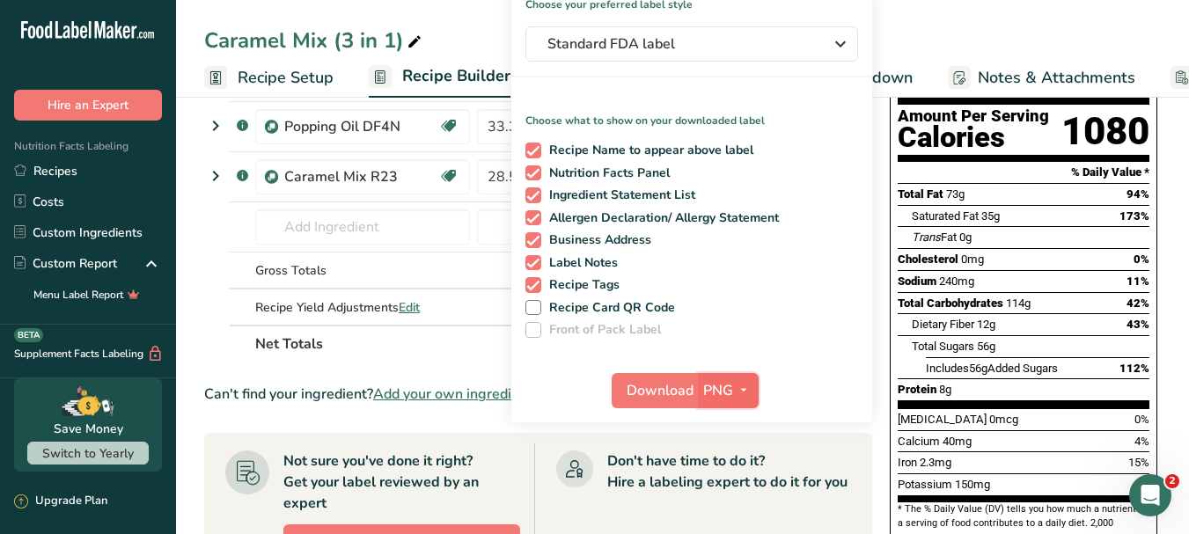
click at [743, 385] on icon "button" at bounding box center [743, 390] width 14 height 22
click at [726, 511] on link "PDF" at bounding box center [730, 513] width 56 height 29
click at [666, 391] on span "Download" at bounding box center [660, 390] width 67 height 21
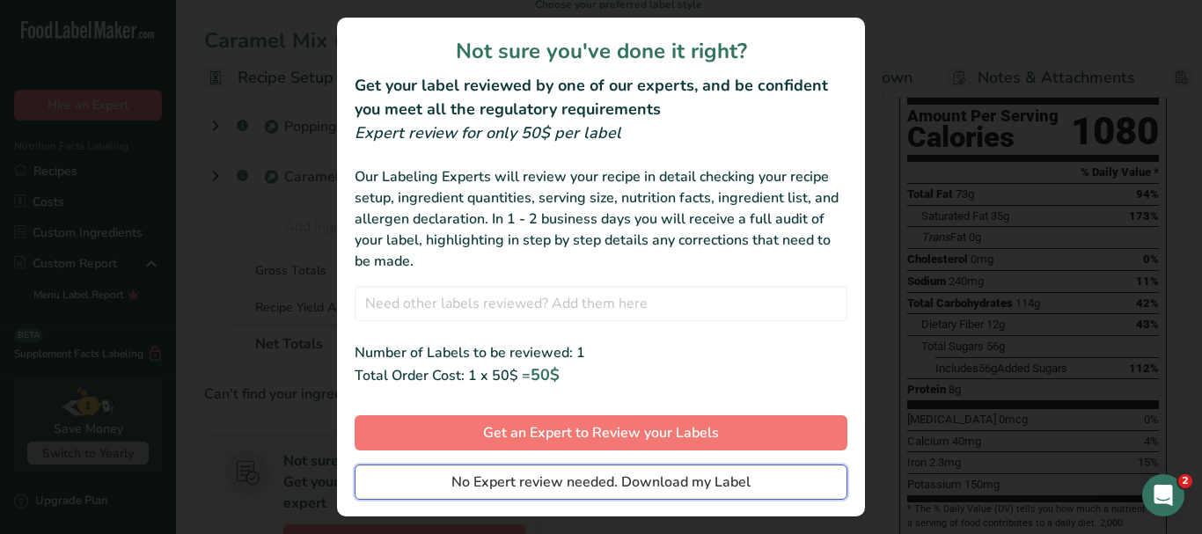
click at [692, 481] on span "No Expert review needed. Download my Label" at bounding box center [600, 482] width 299 height 21
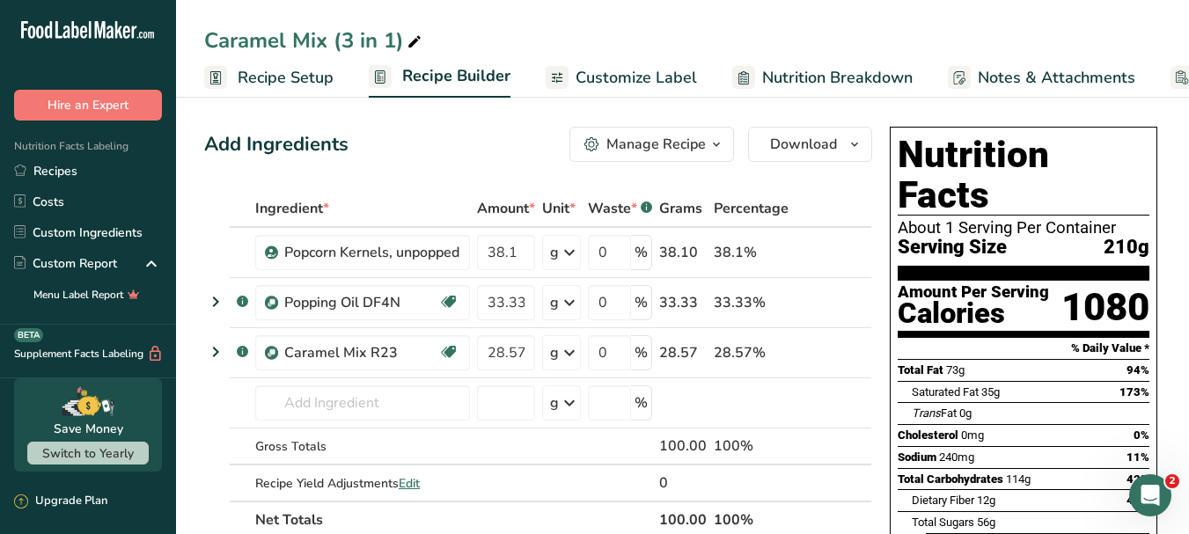
click at [858, 135] on icon "button" at bounding box center [854, 145] width 14 height 22
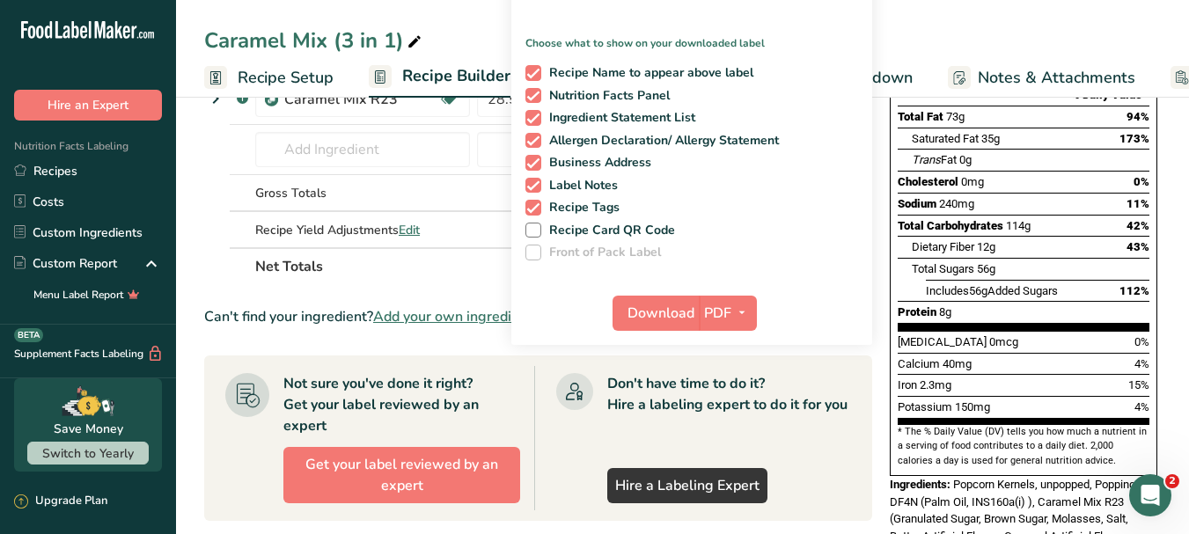
scroll to position [264, 0]
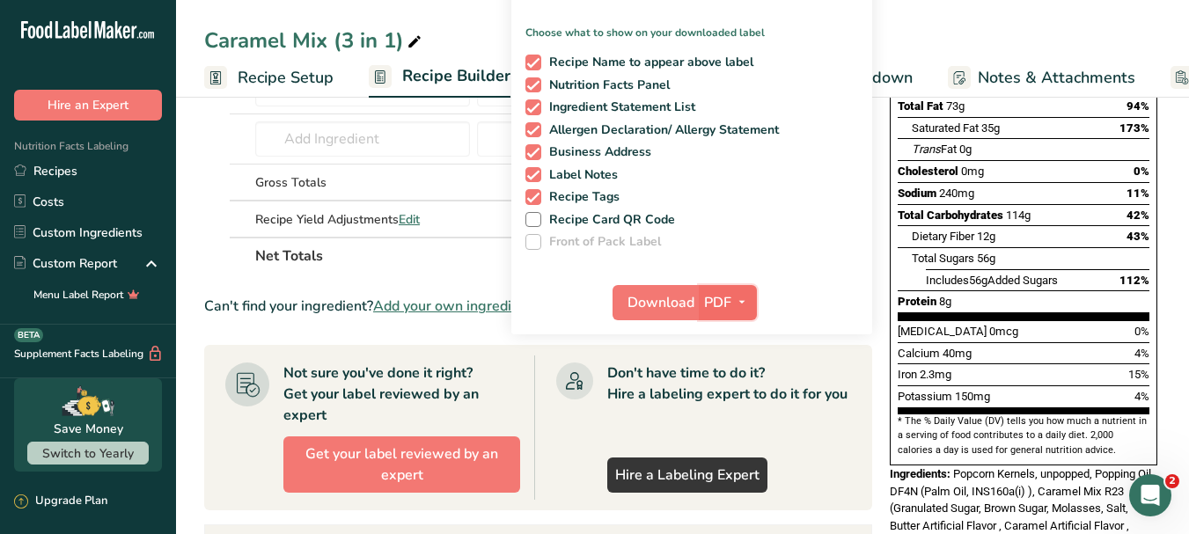
click at [743, 297] on icon "button" at bounding box center [742, 302] width 14 height 22
click at [733, 428] on link "PDF" at bounding box center [728, 425] width 56 height 29
click at [675, 297] on span "Download" at bounding box center [660, 302] width 67 height 21
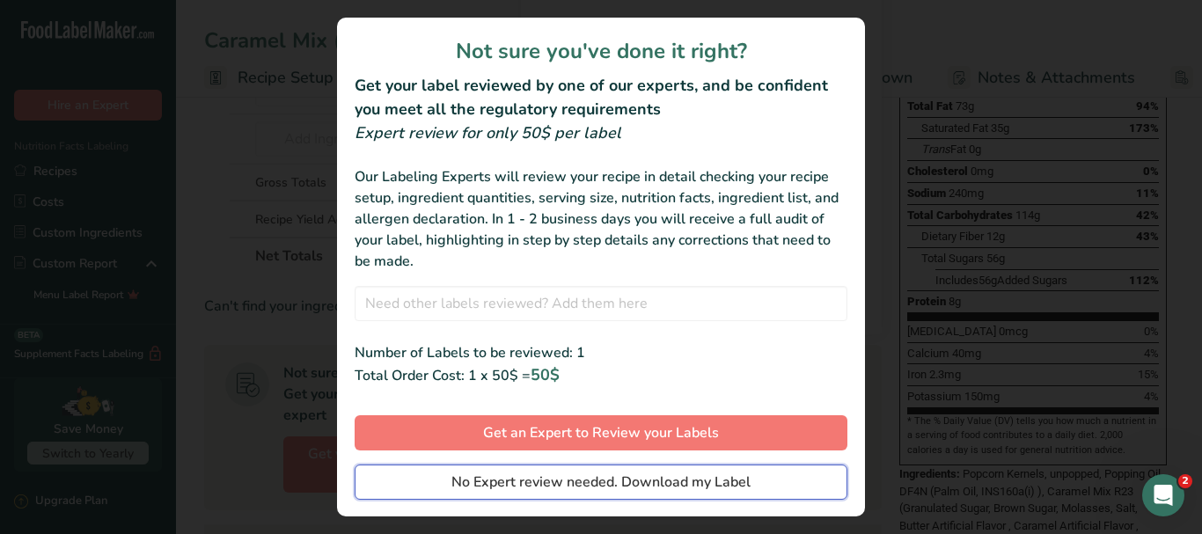
click at [655, 480] on span "No Expert review needed. Download my Label" at bounding box center [600, 482] width 299 height 21
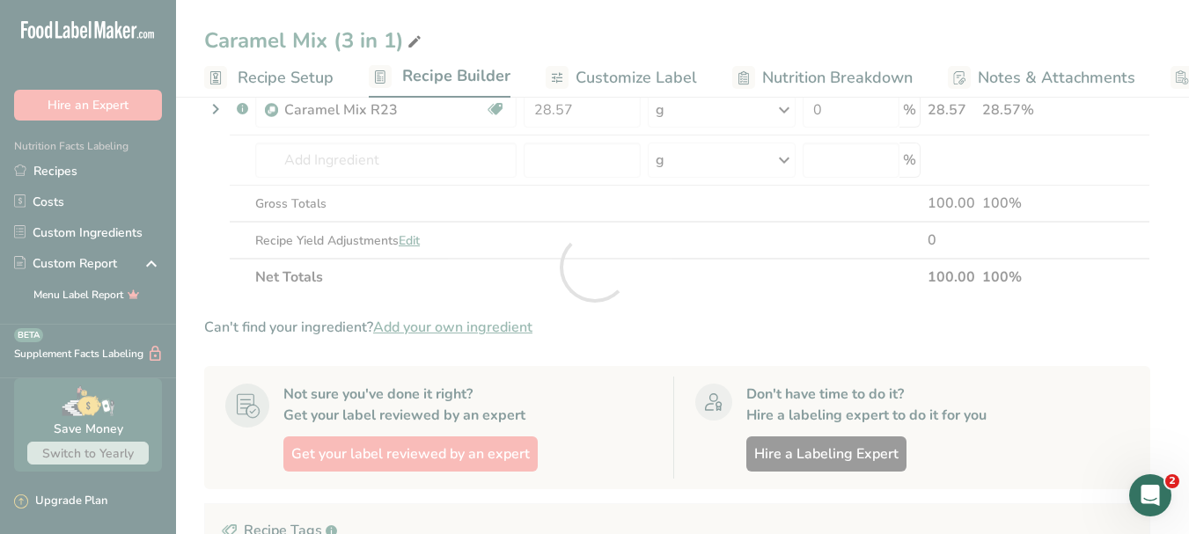
scroll to position [0, 0]
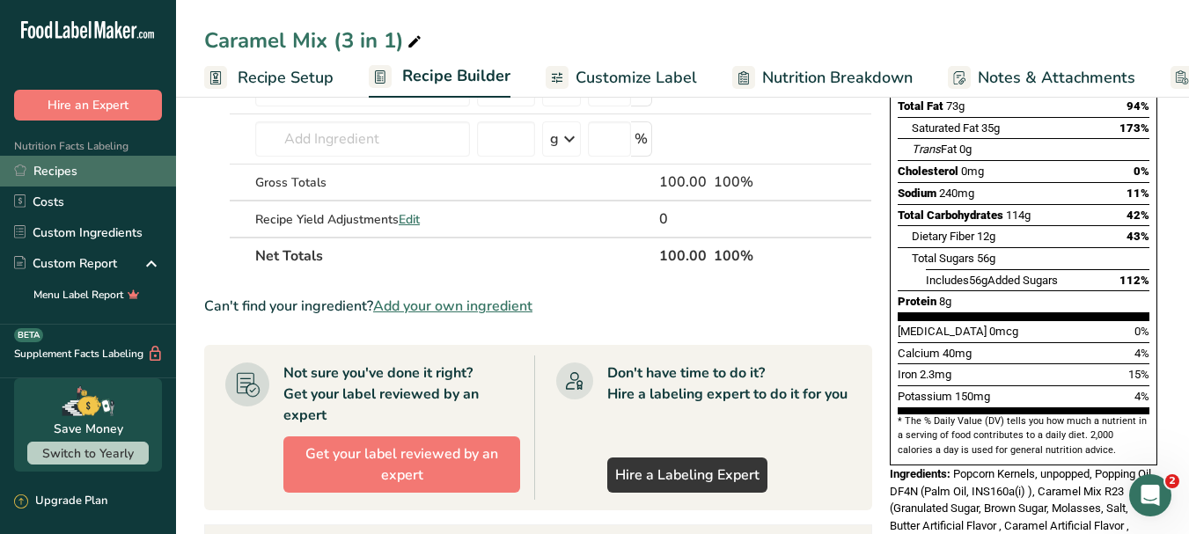
click at [53, 164] on link "Recipes" at bounding box center [88, 171] width 176 height 31
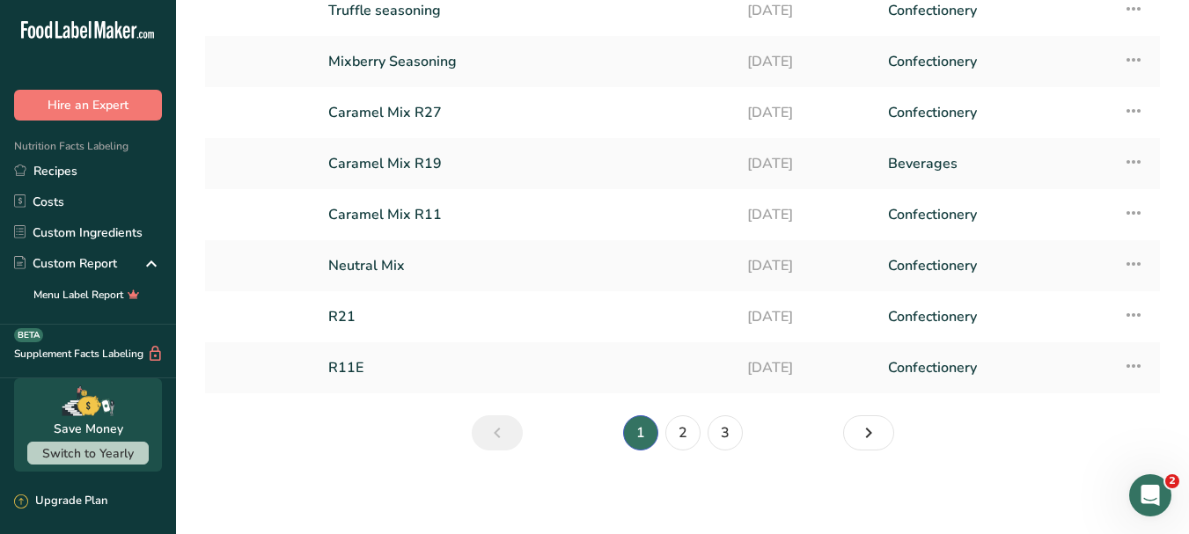
scroll to position [238, 0]
click at [685, 421] on link "2" at bounding box center [682, 431] width 35 height 35
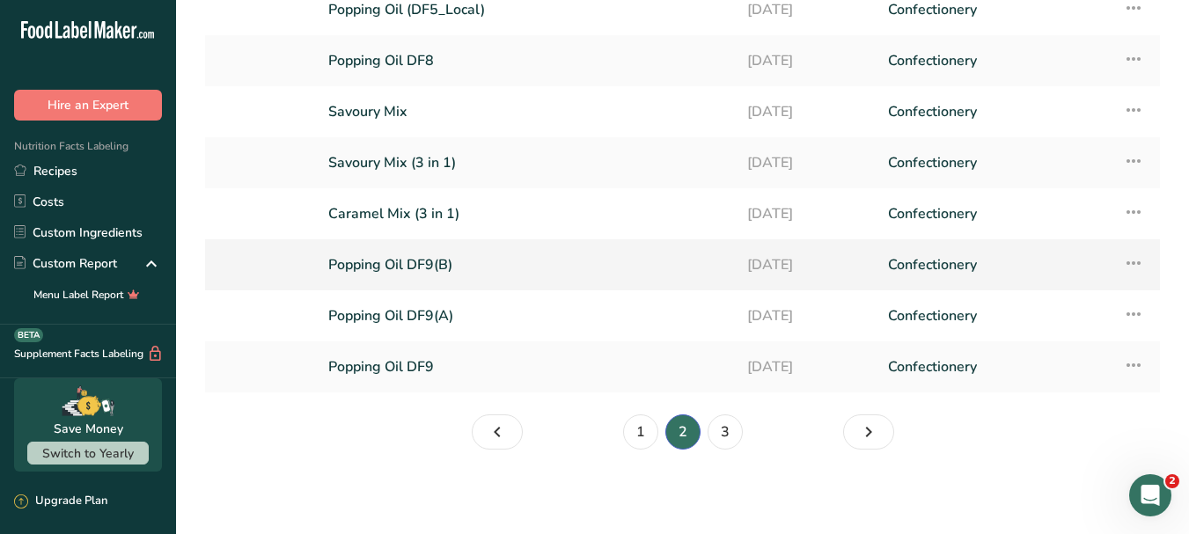
click at [443, 267] on link "Popping Oil DF9(B)" at bounding box center [527, 264] width 398 height 37
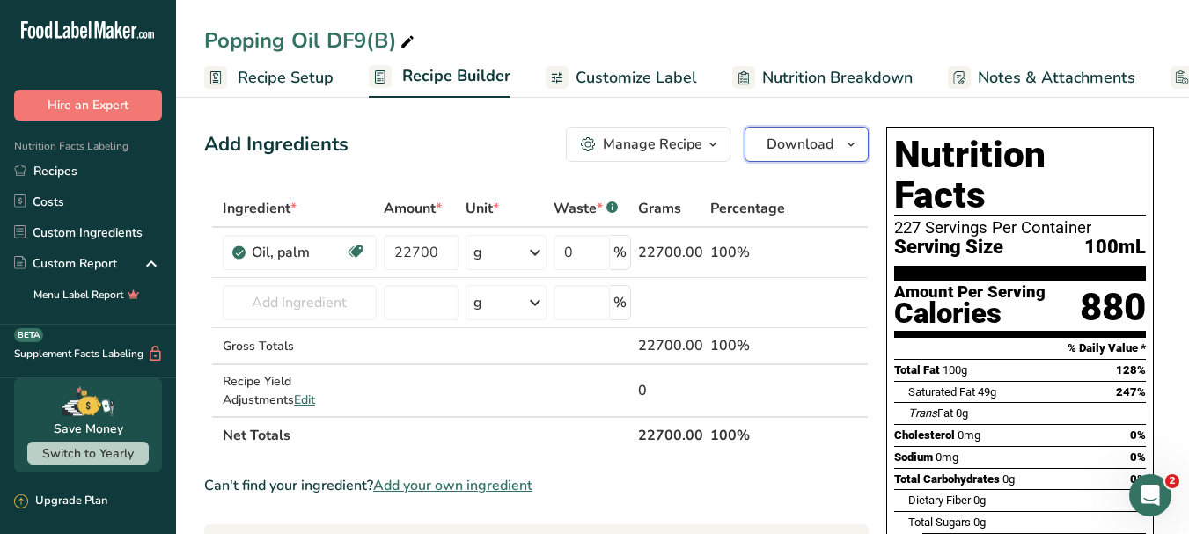
click at [853, 143] on icon "button" at bounding box center [851, 145] width 14 height 22
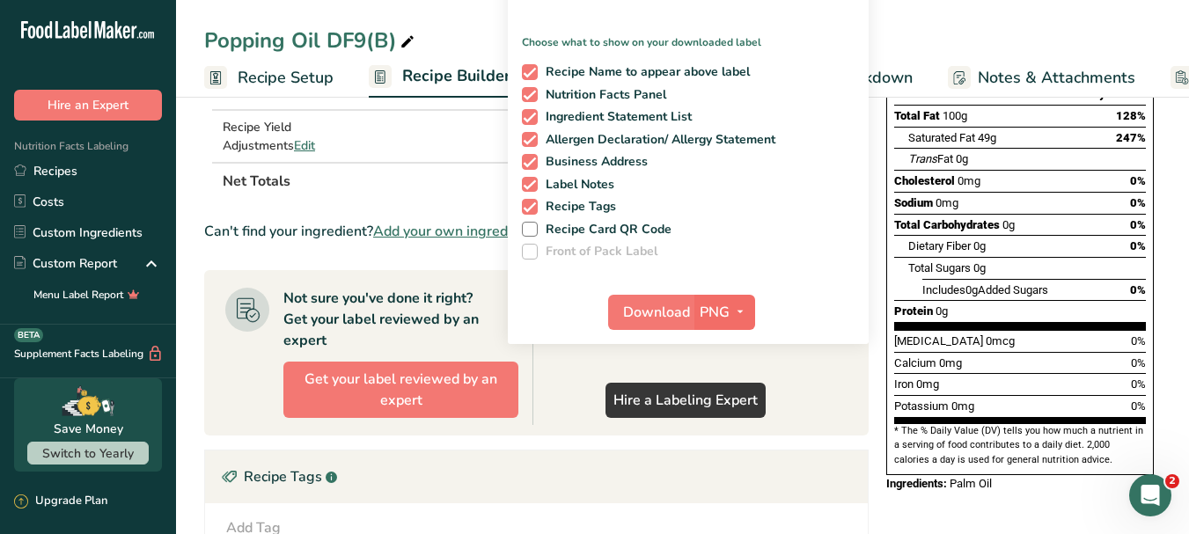
scroll to position [264, 0]
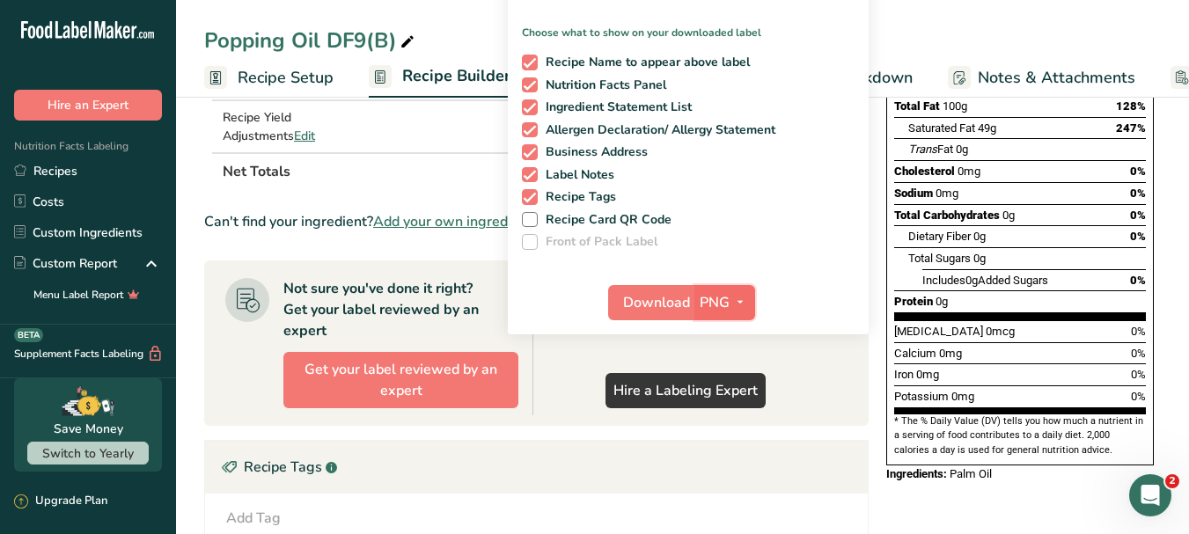
click at [742, 301] on icon "button" at bounding box center [740, 302] width 14 height 22
click at [728, 420] on link "PDF" at bounding box center [727, 425] width 56 height 29
click at [669, 304] on span "Download" at bounding box center [657, 302] width 67 height 21
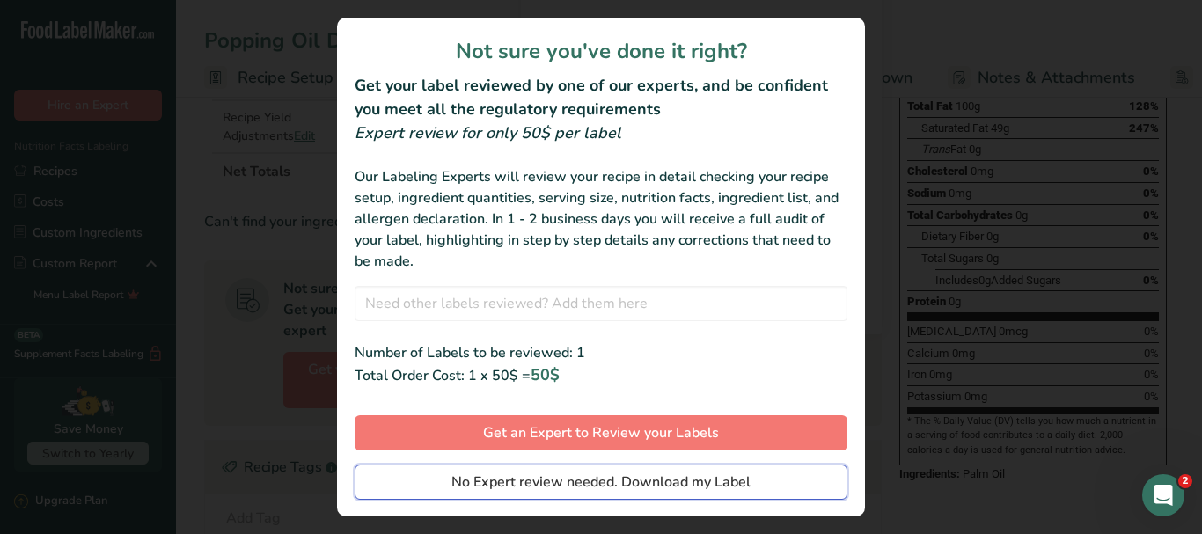
click at [672, 483] on span "No Expert review needed. Download my Label" at bounding box center [600, 482] width 299 height 21
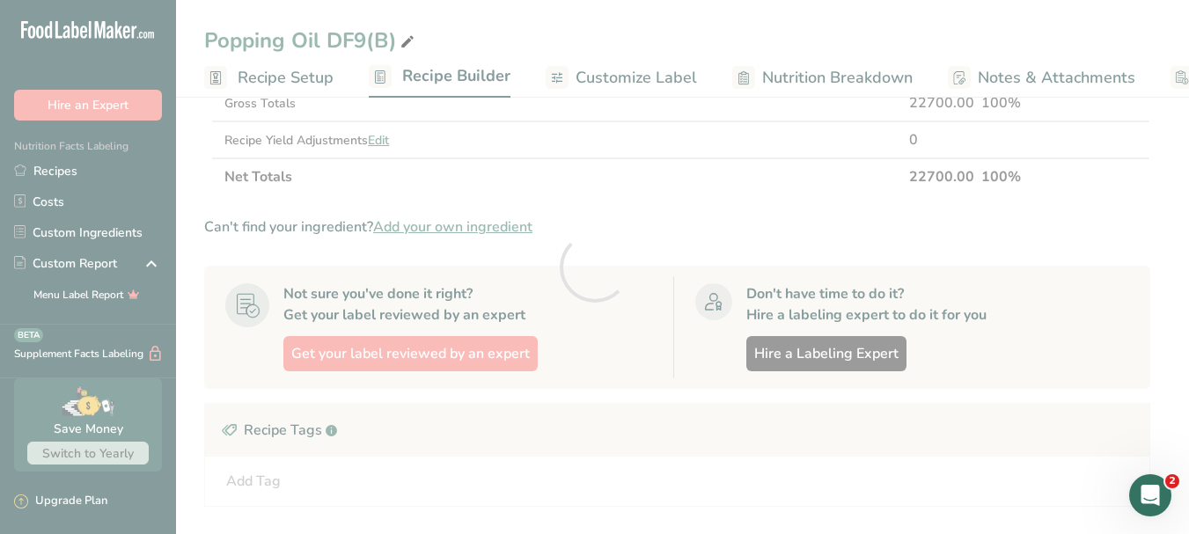
scroll to position [0, 0]
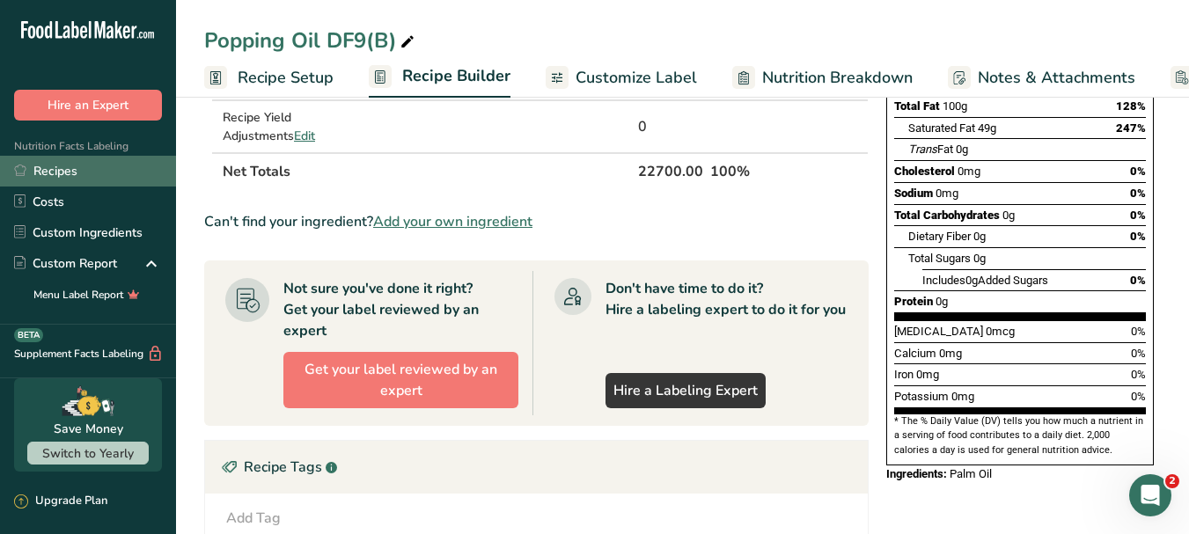
click at [43, 167] on link "Recipes" at bounding box center [88, 171] width 176 height 31
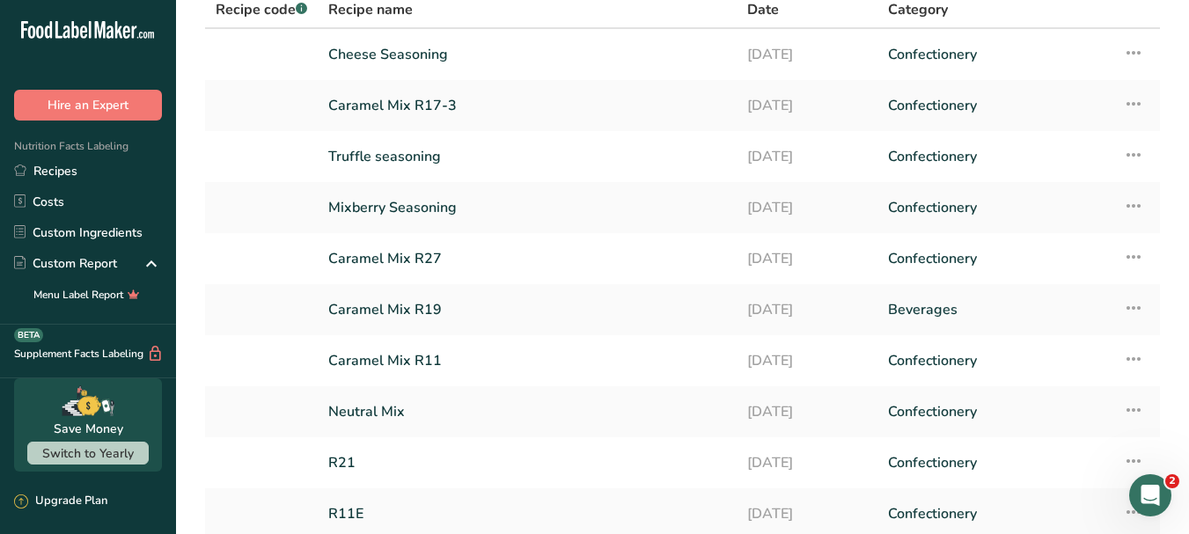
scroll to position [176, 0]
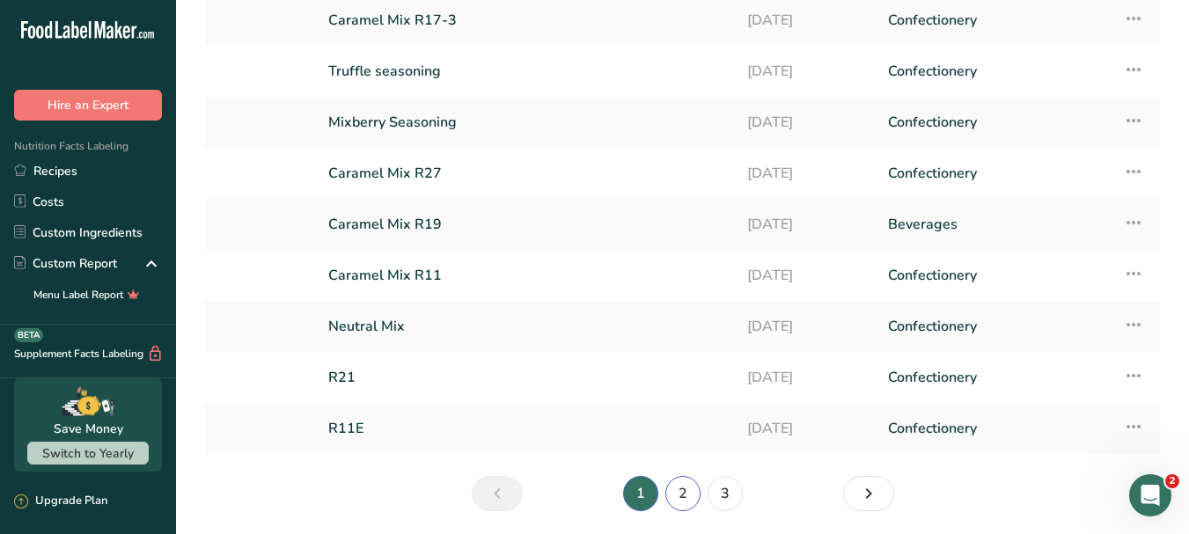
click at [684, 491] on link "2" at bounding box center [682, 493] width 35 height 35
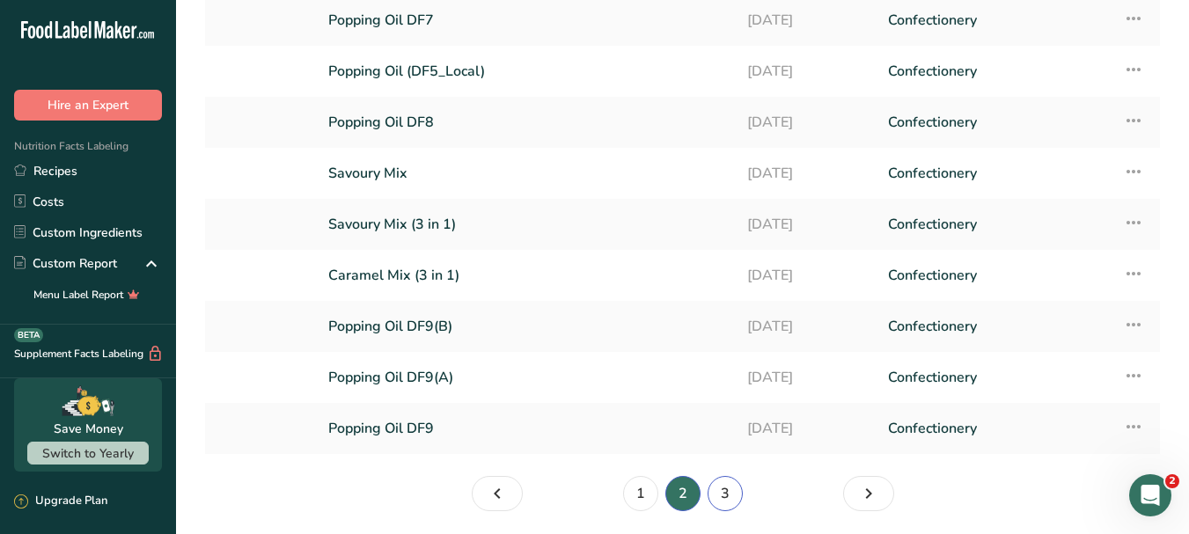
click at [725, 491] on link "3" at bounding box center [724, 493] width 35 height 35
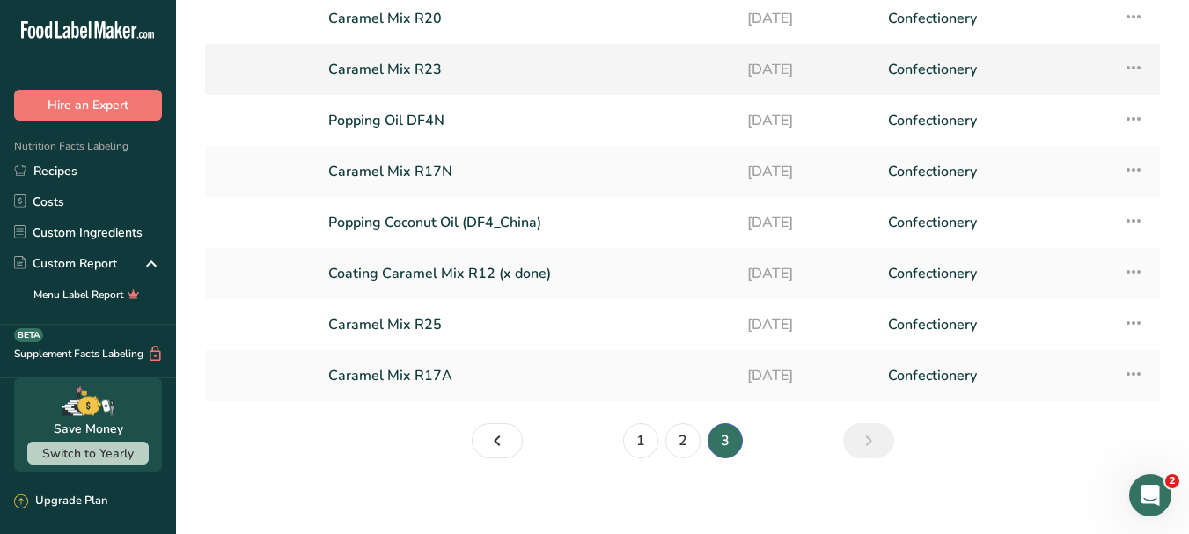
scroll to position [238, 0]
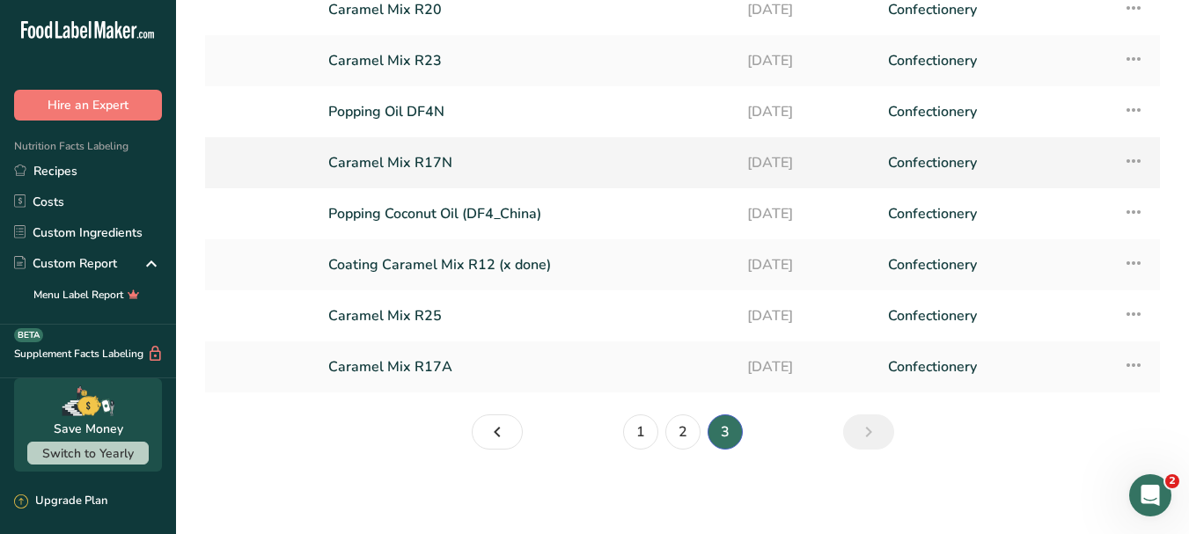
click at [443, 159] on link "Caramel Mix R17N" at bounding box center [527, 162] width 398 height 37
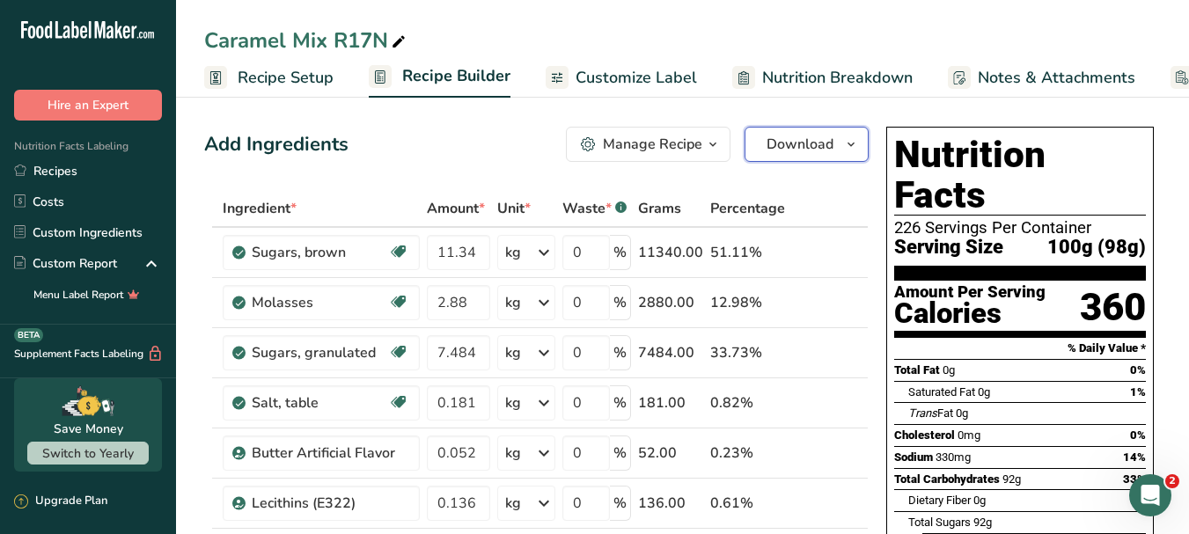
click at [848, 142] on icon "button" at bounding box center [851, 145] width 14 height 22
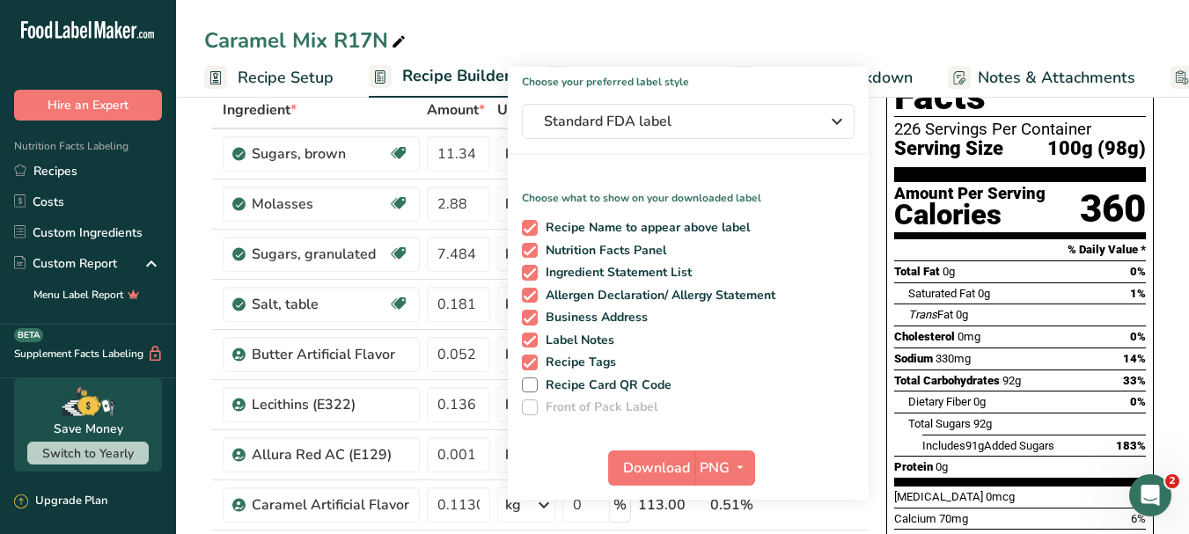
scroll to position [264, 0]
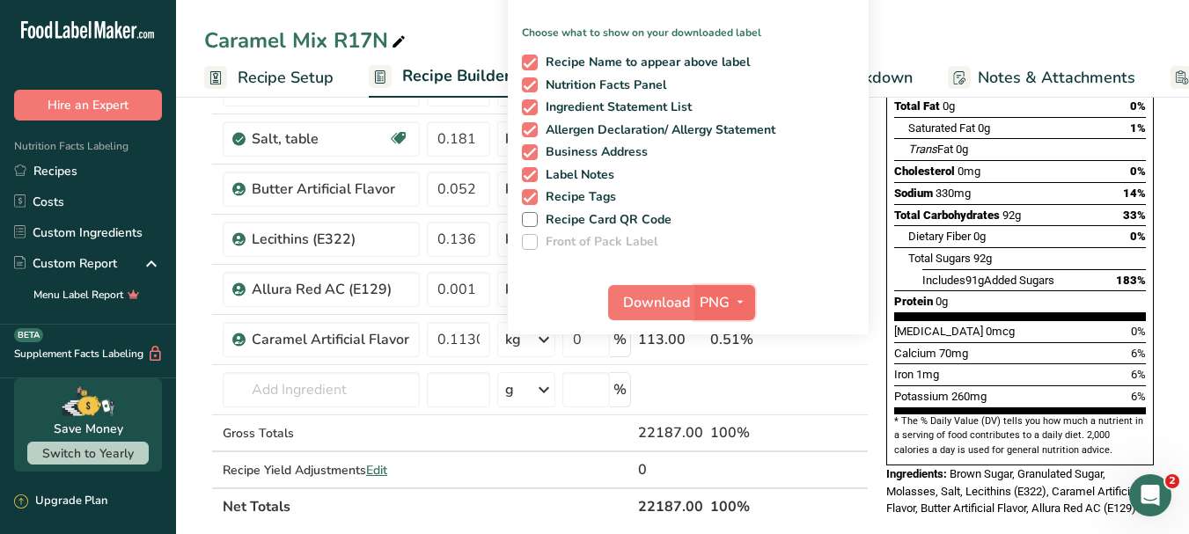
click at [746, 307] on icon "button" at bounding box center [740, 302] width 14 height 22
click at [738, 421] on link "PDF" at bounding box center [727, 425] width 56 height 29
click at [663, 306] on span "Download" at bounding box center [657, 302] width 67 height 21
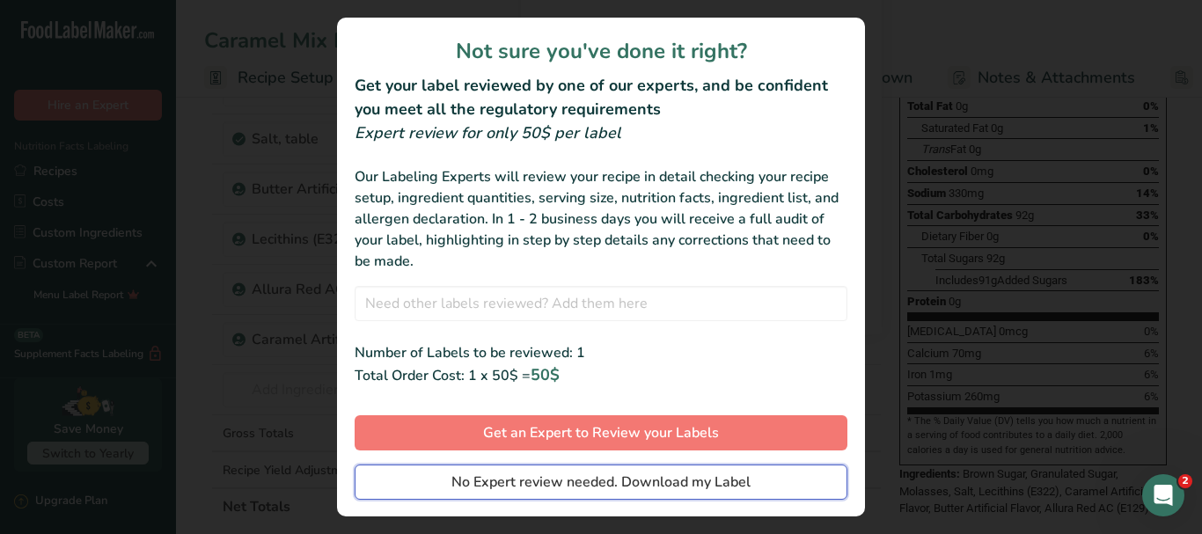
click at [645, 459] on div "Not sure you've done it right? Get your label reviewed by one of our experts, a…" at bounding box center [601, 267] width 528 height 499
click at [659, 480] on span "No Expert review needed. Download my Label" at bounding box center [600, 482] width 299 height 21
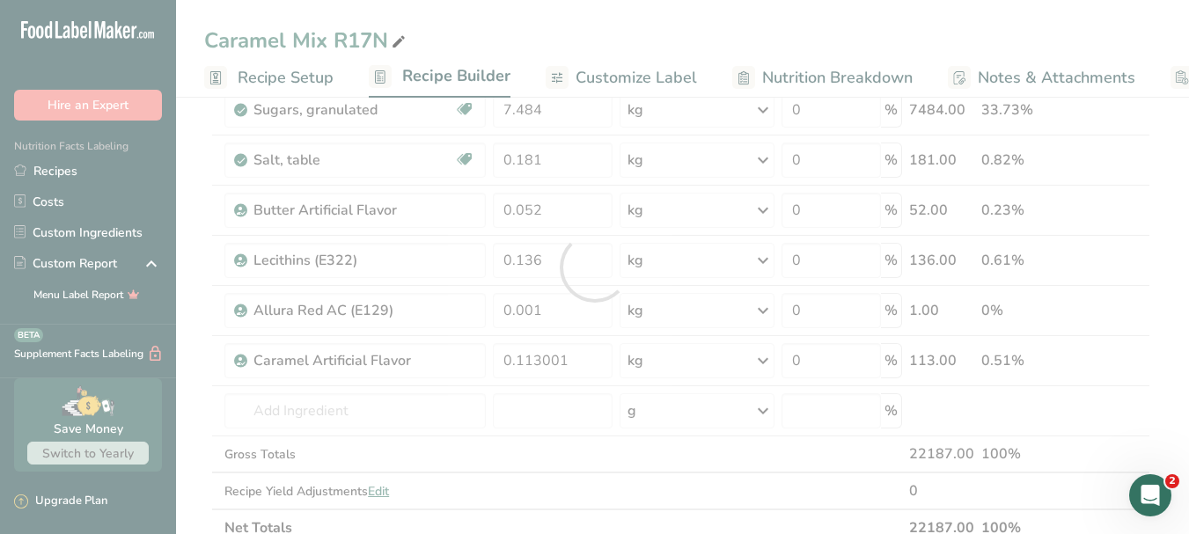
scroll to position [0, 0]
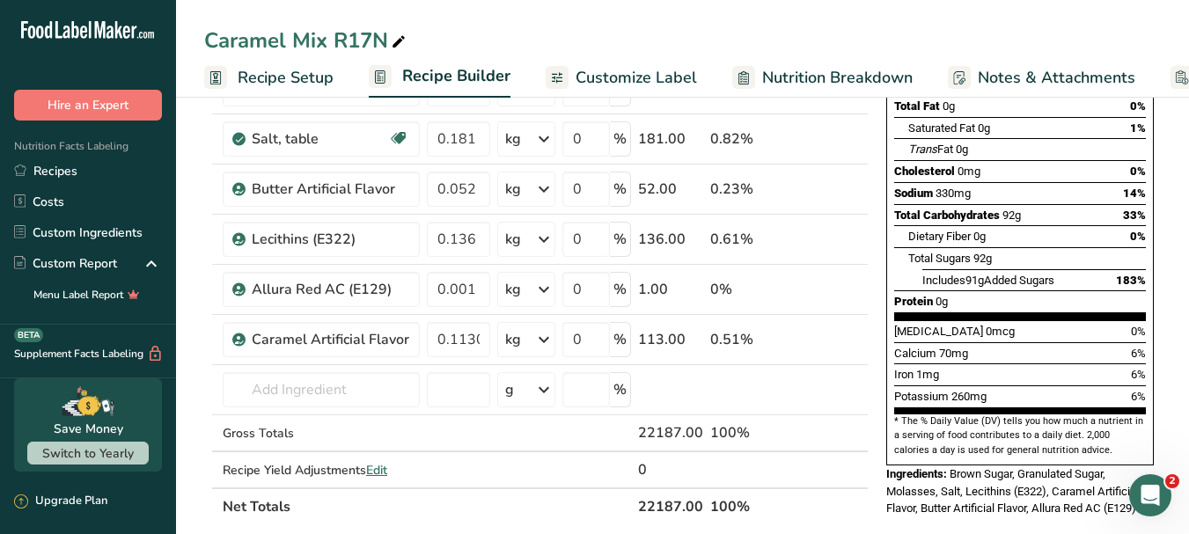
click at [933, 496] on div "Nutrition Facts 226 Servings Per Container Serving Size 100g (98g) Amount Per S…" at bounding box center [1020, 491] width 282 height 1271
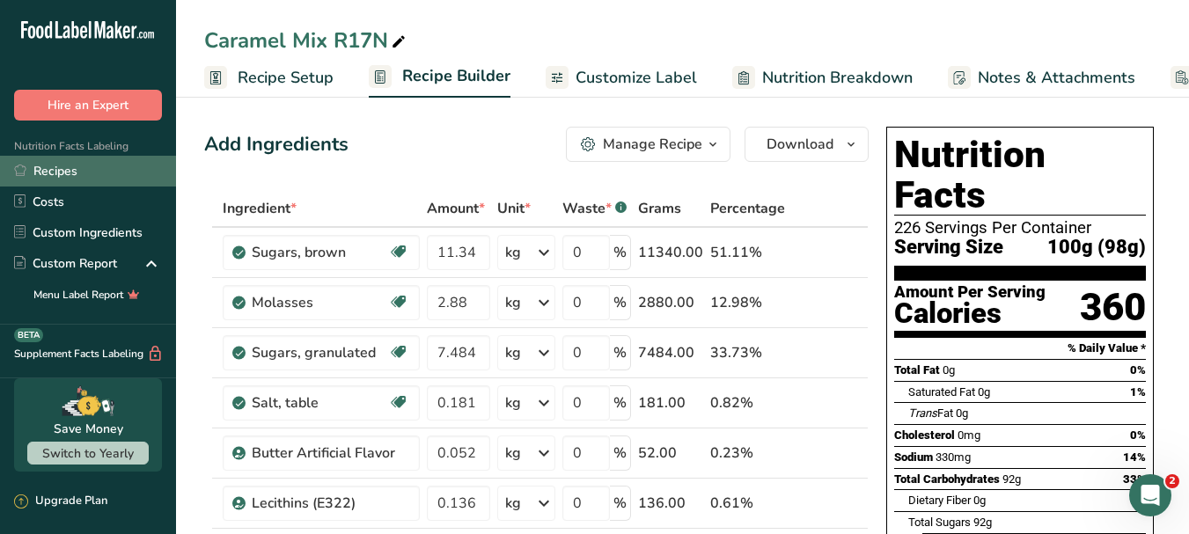
click at [59, 171] on link "Recipes" at bounding box center [88, 171] width 176 height 31
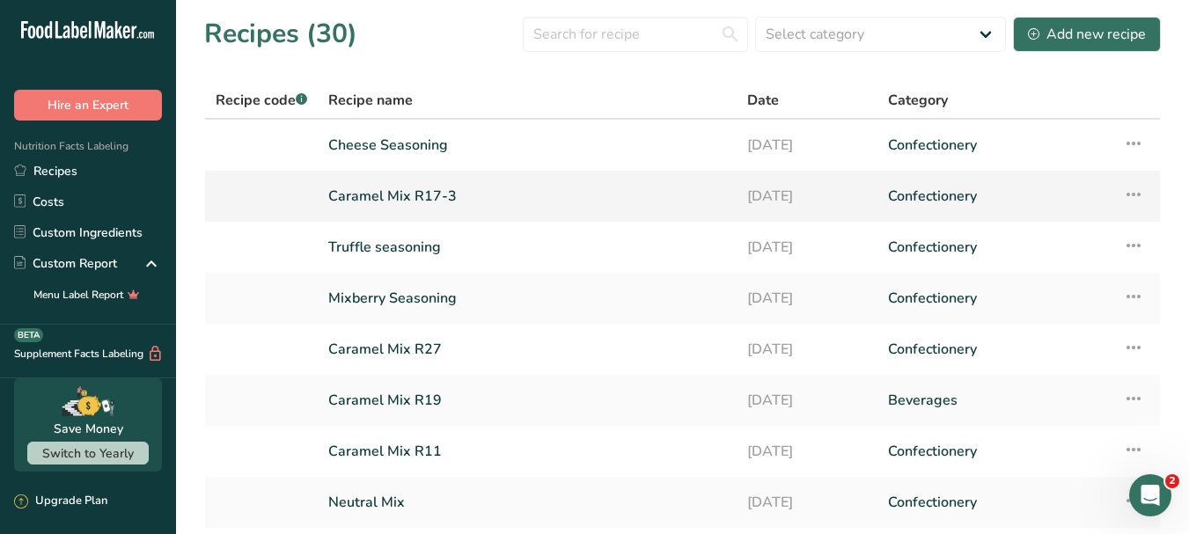
click at [443, 196] on link "Caramel Mix R17-3" at bounding box center [527, 196] width 398 height 37
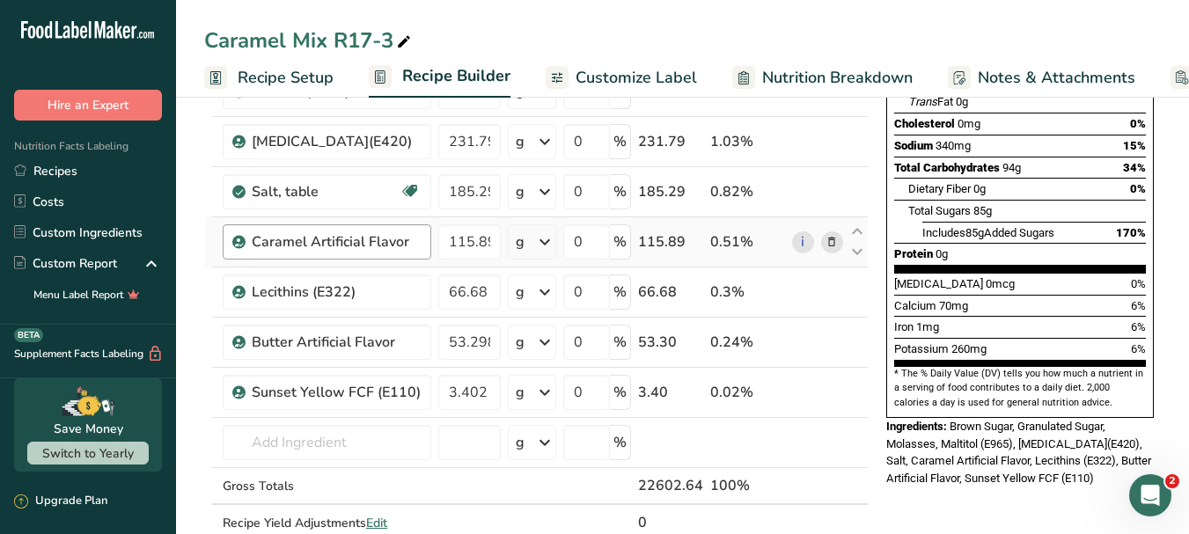
scroll to position [352, 0]
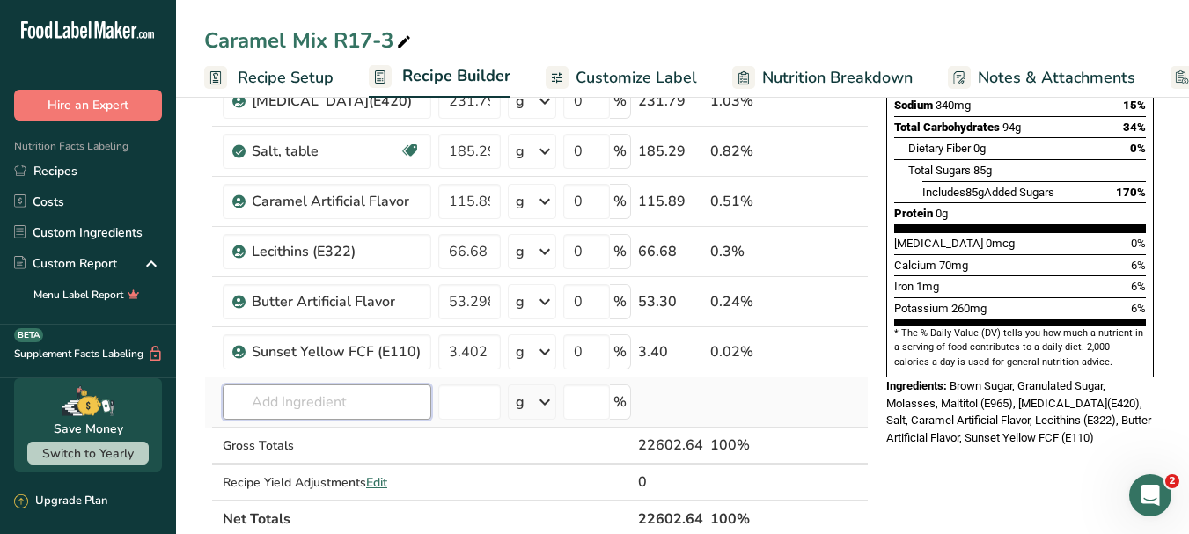
click at [333, 410] on input "text" at bounding box center [327, 401] width 209 height 35
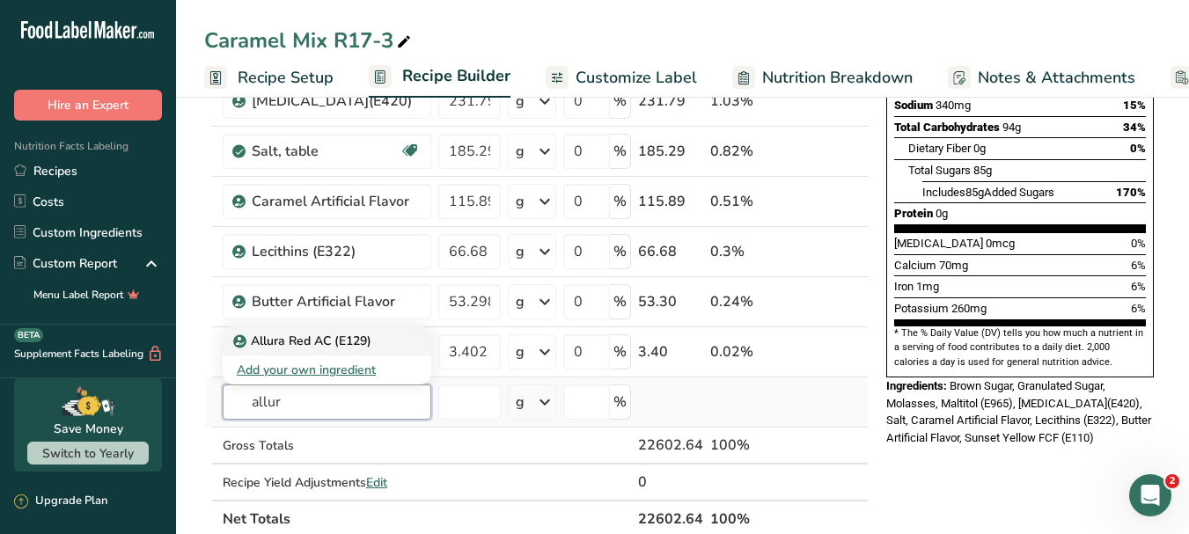
type input "allur"
click at [370, 341] on p "Allura Red AC (E129)" at bounding box center [304, 341] width 135 height 18
type input "Allura Red AC (E129)"
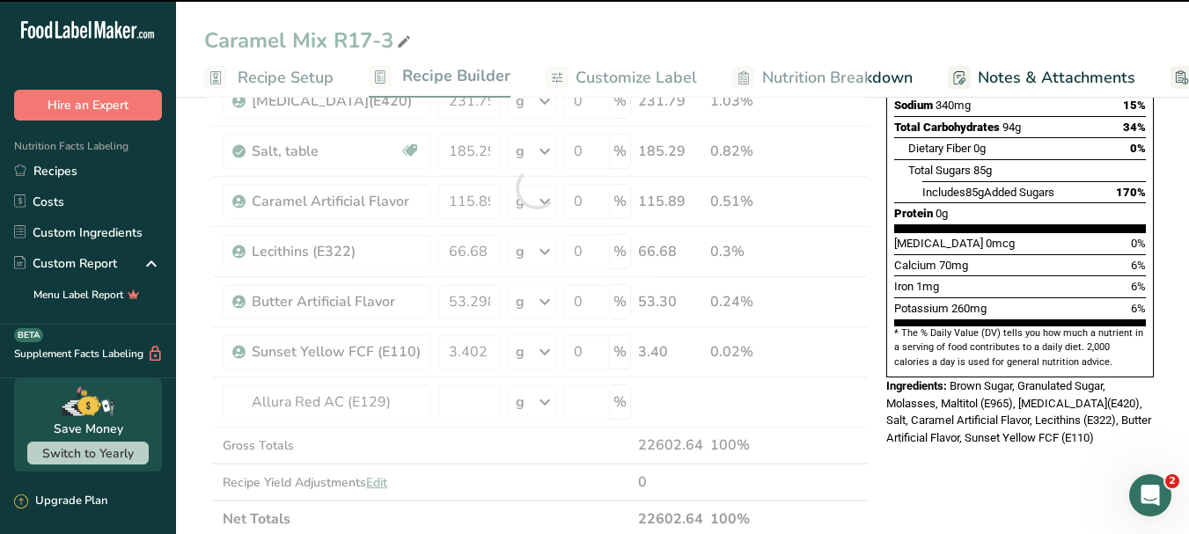
type input "0"
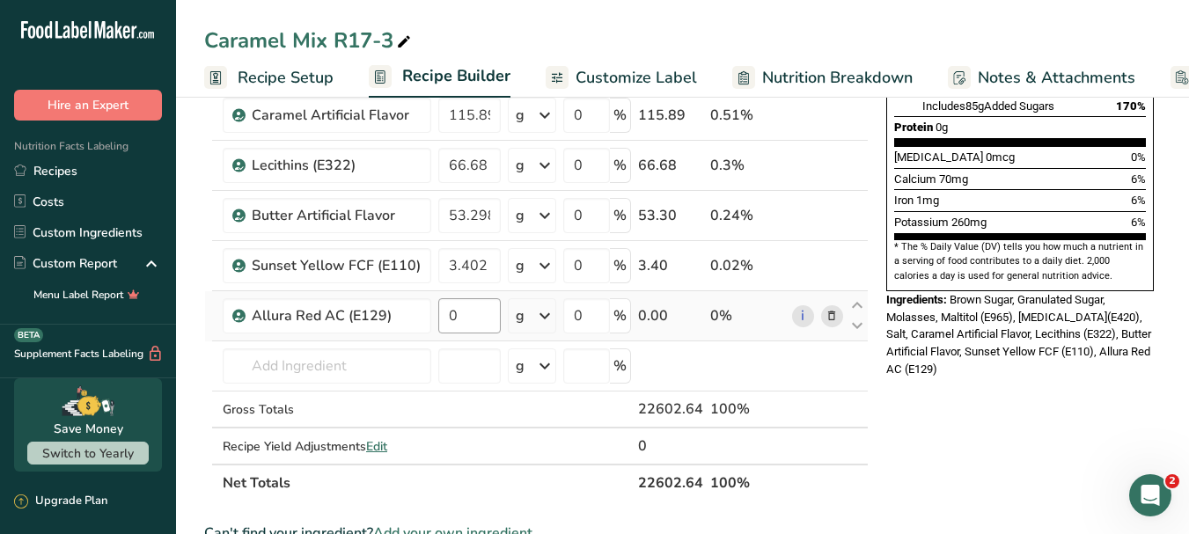
scroll to position [440, 0]
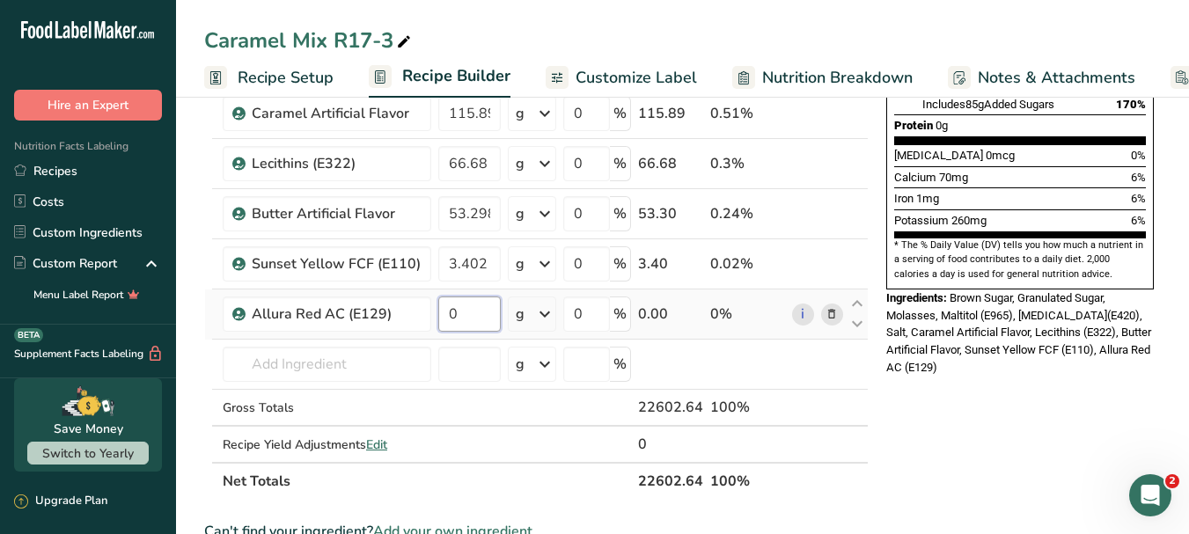
click at [472, 311] on input "0" at bounding box center [469, 313] width 62 height 35
type input "0.997"
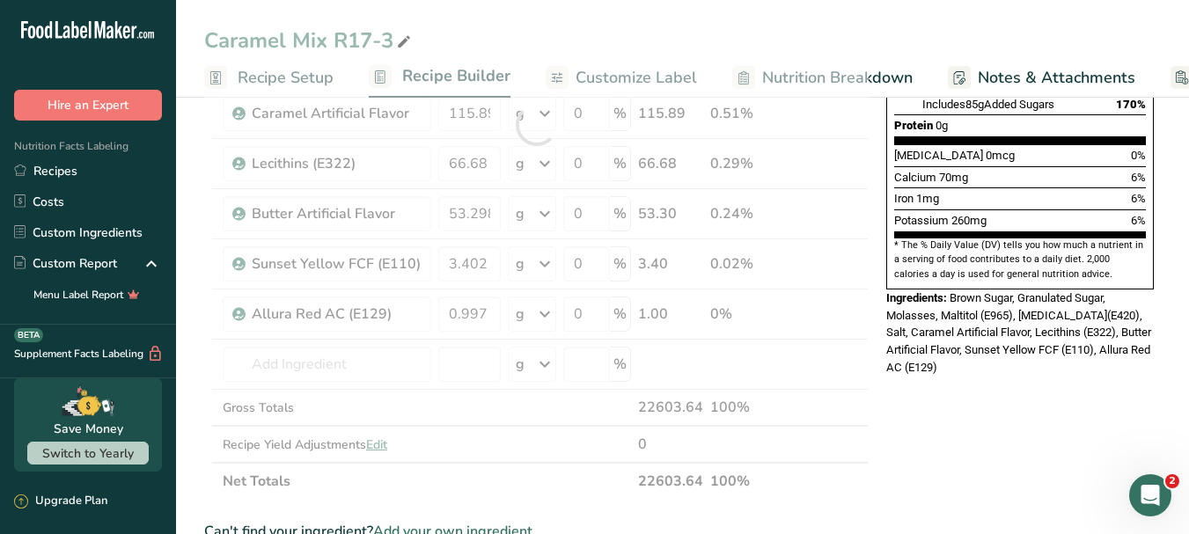
drag, startPoint x: 1083, startPoint y: 368, endPoint x: 1016, endPoint y: 398, distance: 73.3
click at [1082, 368] on div "Nutrition Facts 226 Servings Per Container Serving Size 100g Amount Per Serving…" at bounding box center [1020, 391] width 282 height 1422
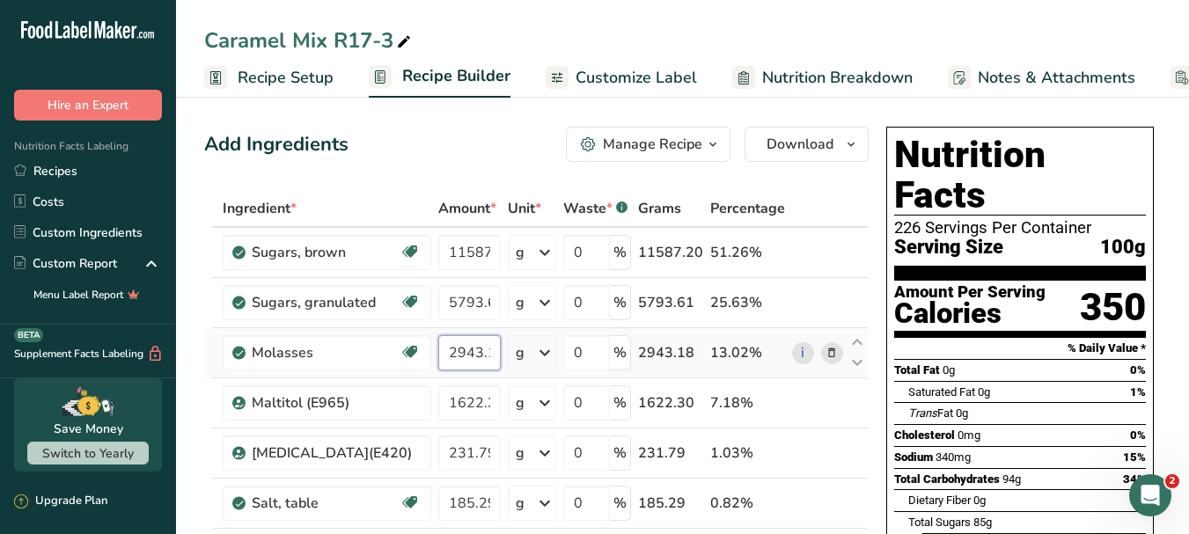
scroll to position [0, 11]
click at [479, 351] on input "2943.18" at bounding box center [469, 352] width 62 height 35
click at [479, 363] on input "2943.18" at bounding box center [469, 352] width 62 height 35
click at [465, 350] on input "2943.18" at bounding box center [469, 352] width 62 height 35
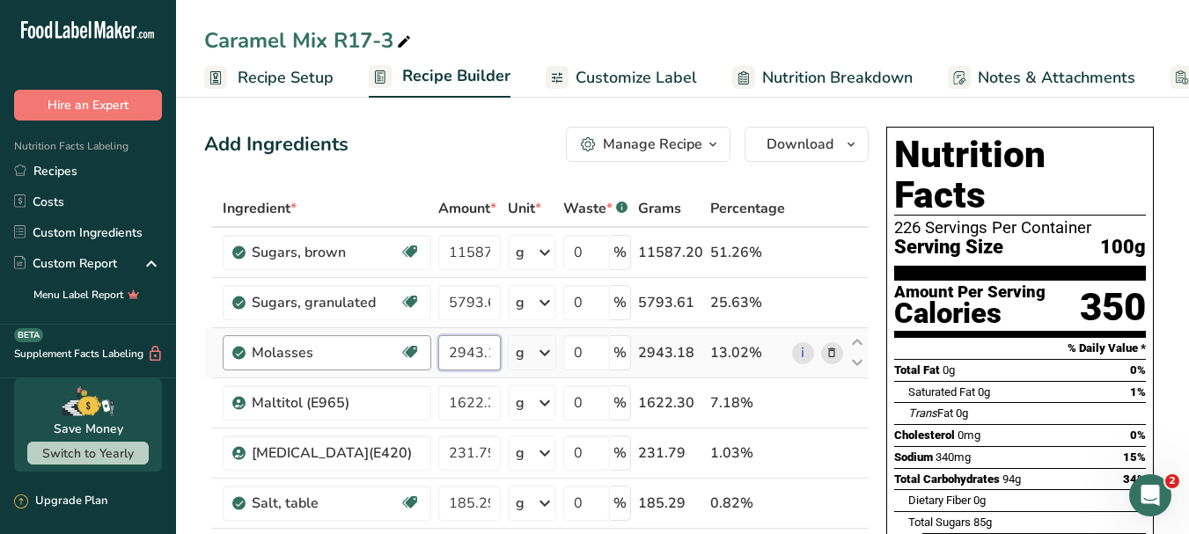
drag, startPoint x: 491, startPoint y: 349, endPoint x: 420, endPoint y: 349, distance: 71.3
click at [420, 349] on tr "Molasses Dairy free Gluten free Vegan Vegetarian Soy free 2943.18 g Portions 1 …" at bounding box center [536, 353] width 662 height 50
type input "2945.22"
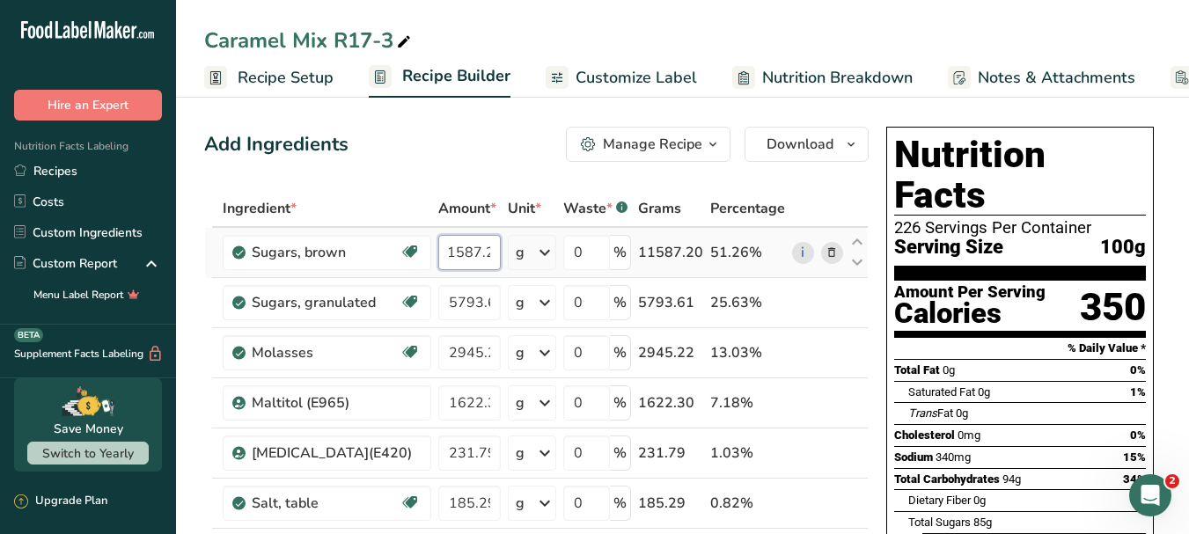
drag, startPoint x: 450, startPoint y: 251, endPoint x: 532, endPoint y: 251, distance: 82.7
click at [532, 251] on tr "Sugars, brown Dairy free Gluten free Vegan Vegetarian Soy free 11587.2 g Portio…" at bounding box center [536, 253] width 662 height 50
type input "11595.6"
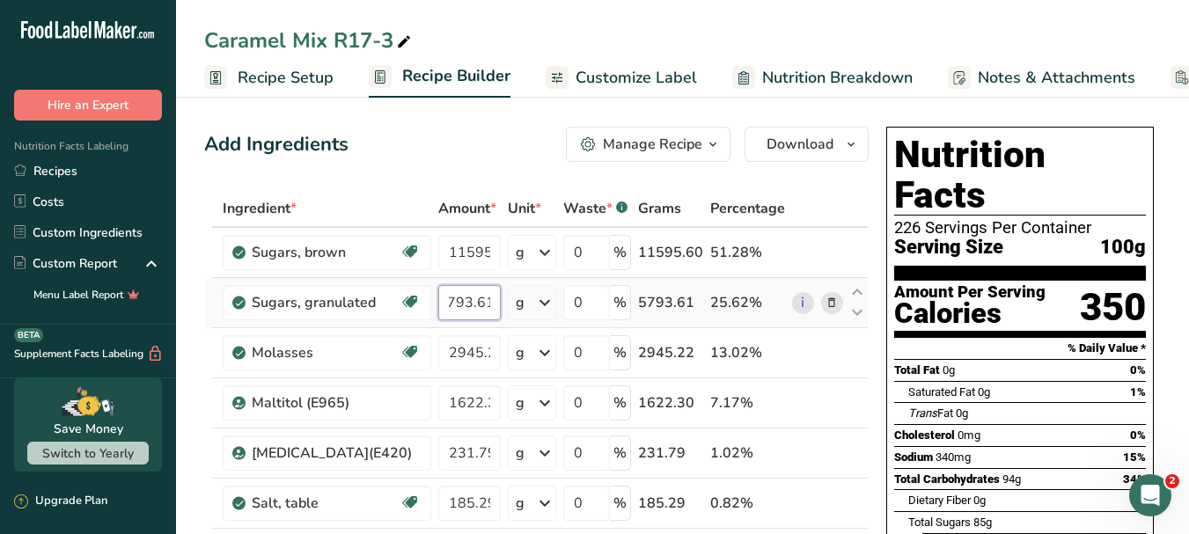
drag, startPoint x: 446, startPoint y: 296, endPoint x: 526, endPoint y: 311, distance: 81.3
click at [526, 311] on tr "Sugars, granulated Dairy free Gluten free Vegan Vegetarian Soy free 5793.61 g P…" at bounding box center [536, 303] width 662 height 50
type input "57979.9"
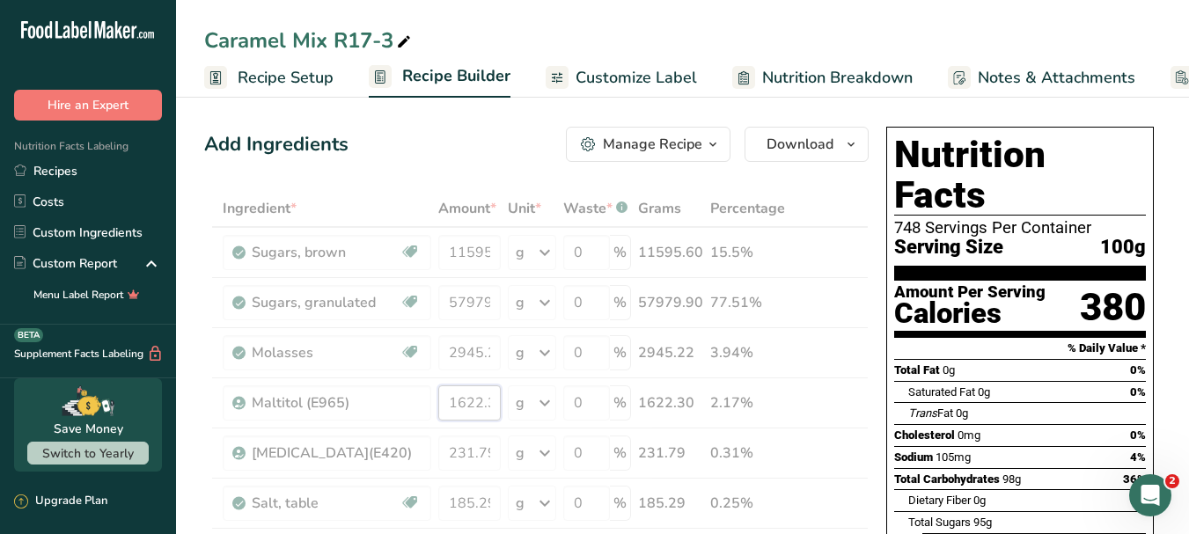
drag, startPoint x: 450, startPoint y: 399, endPoint x: 466, endPoint y: 400, distance: 15.9
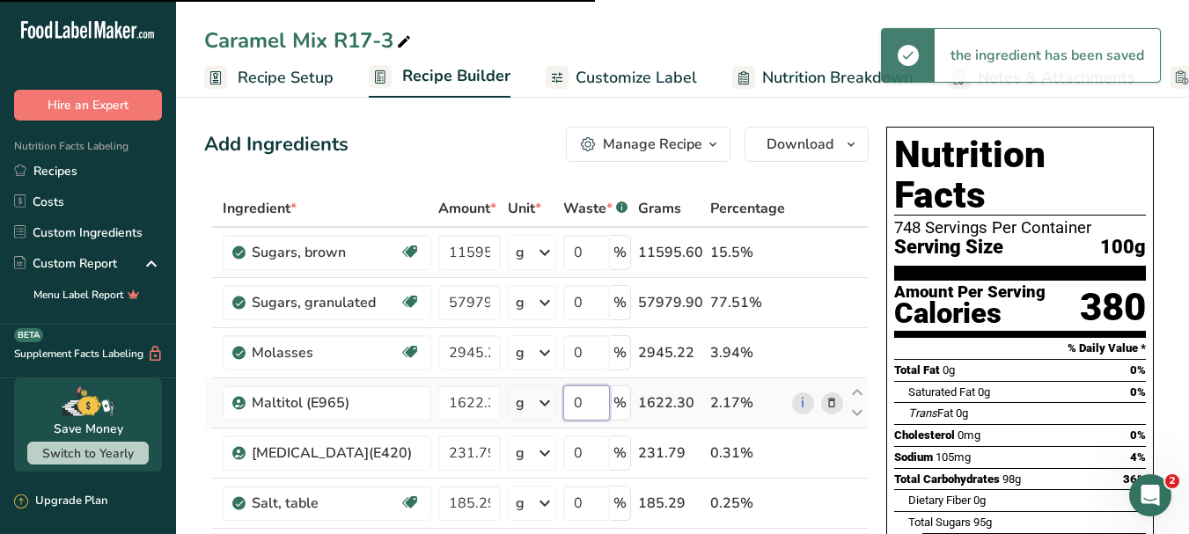
click at [601, 404] on input "0" at bounding box center [586, 402] width 47 height 35
drag, startPoint x: 445, startPoint y: 402, endPoint x: 508, endPoint y: 403, distance: 62.5
click at [508, 403] on tr "Maltitol (E965) 1622.3 g Portions 100 gram Weight Units g kg mg See more Volume…" at bounding box center [536, 403] width 662 height 50
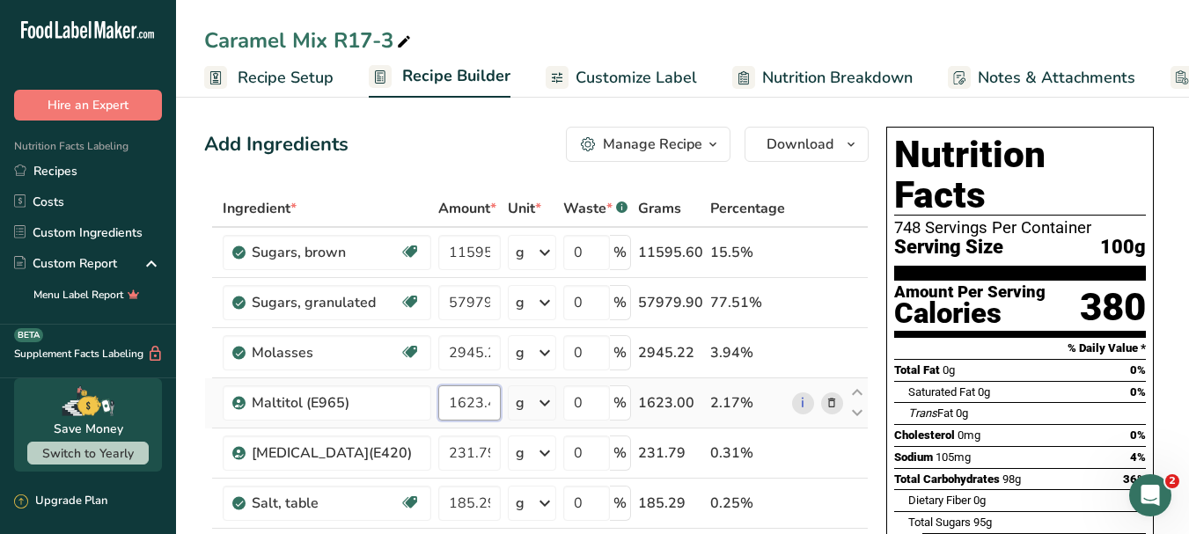
scroll to position [0, 2]
type input "1623.4"
drag, startPoint x: 446, startPoint y: 450, endPoint x: 498, endPoint y: 450, distance: 51.9
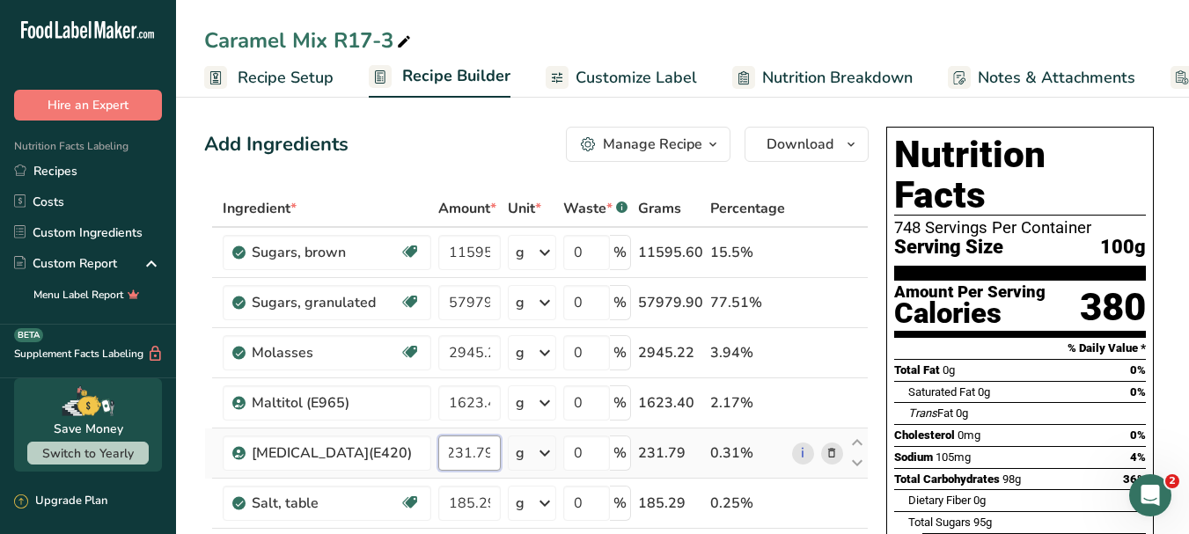
click at [498, 450] on input "231.79" at bounding box center [469, 453] width 62 height 35
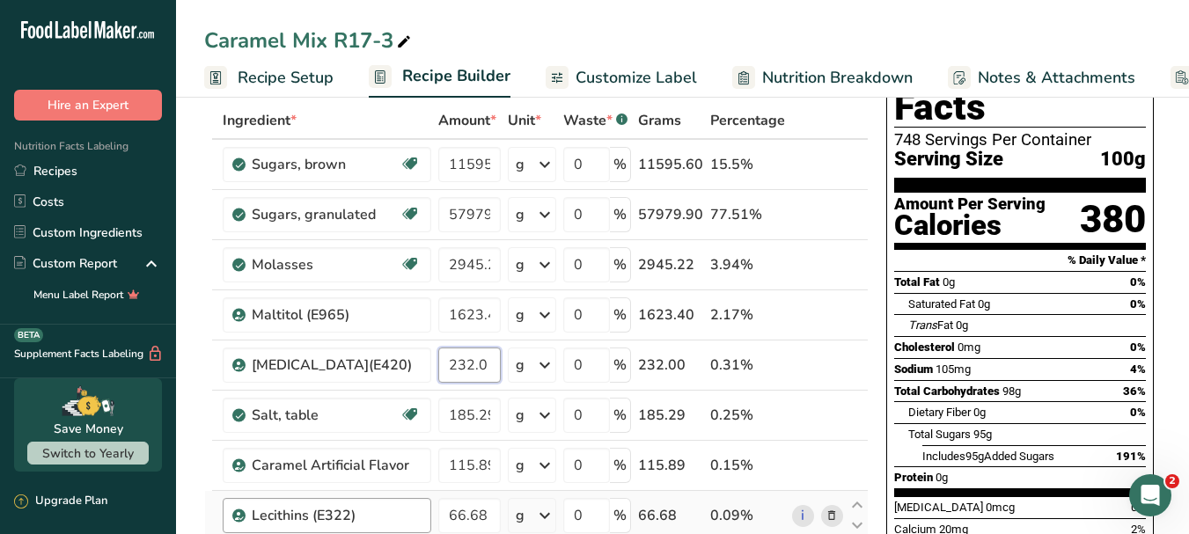
type input "232.0"
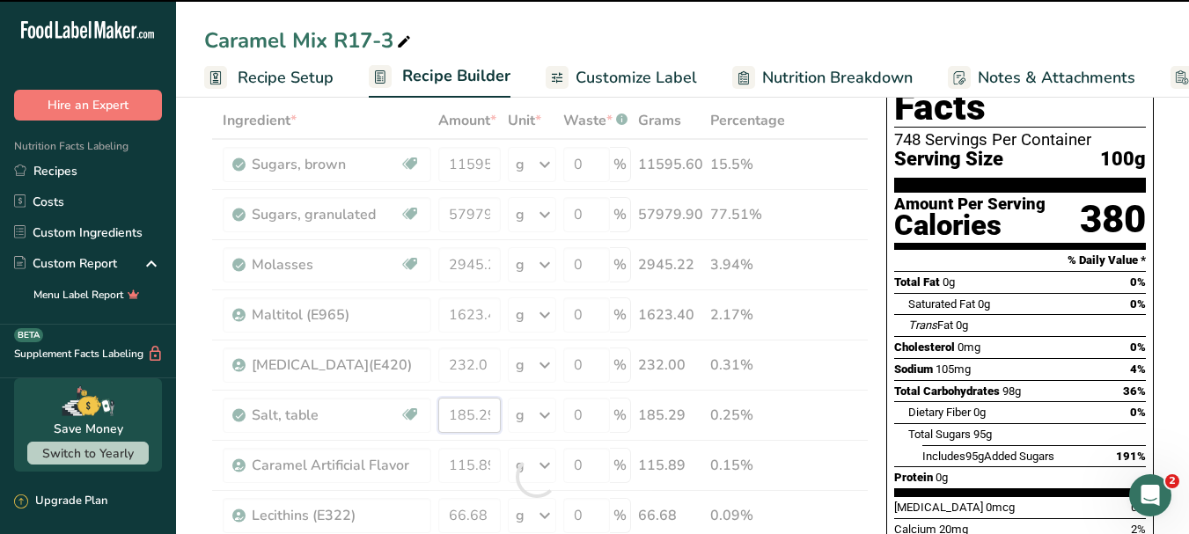
drag, startPoint x: 480, startPoint y: 415, endPoint x: 492, endPoint y: 414, distance: 11.6
click at [492, 414] on div "Ingredient * Amount * Unit * Waste * .a-a{fill:#347362;}.b-a{fill:#fff;} Grams …" at bounding box center [536, 477] width 664 height 750
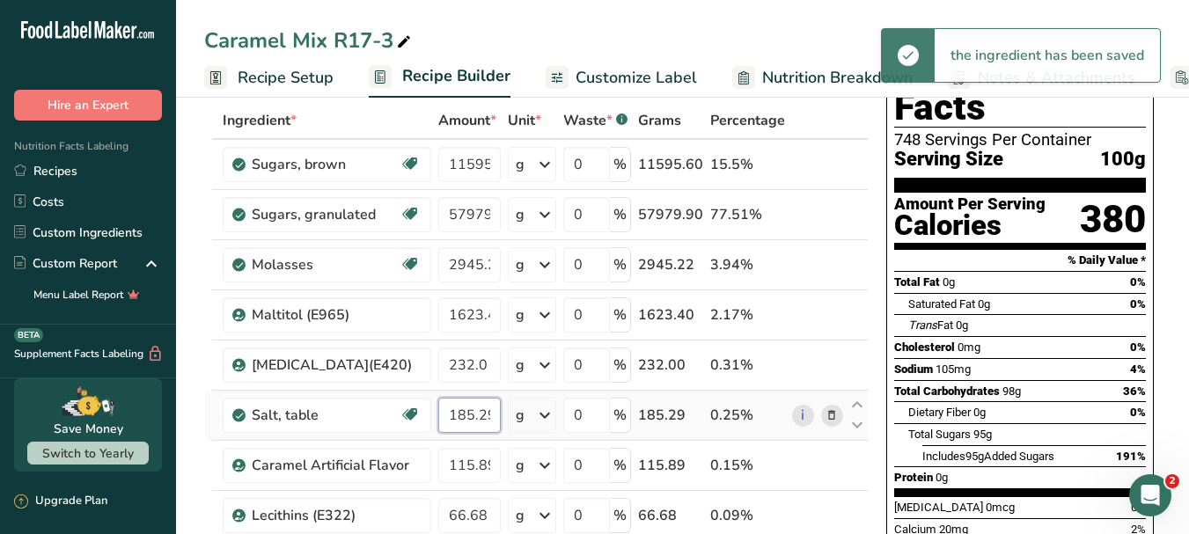
scroll to position [0, 3]
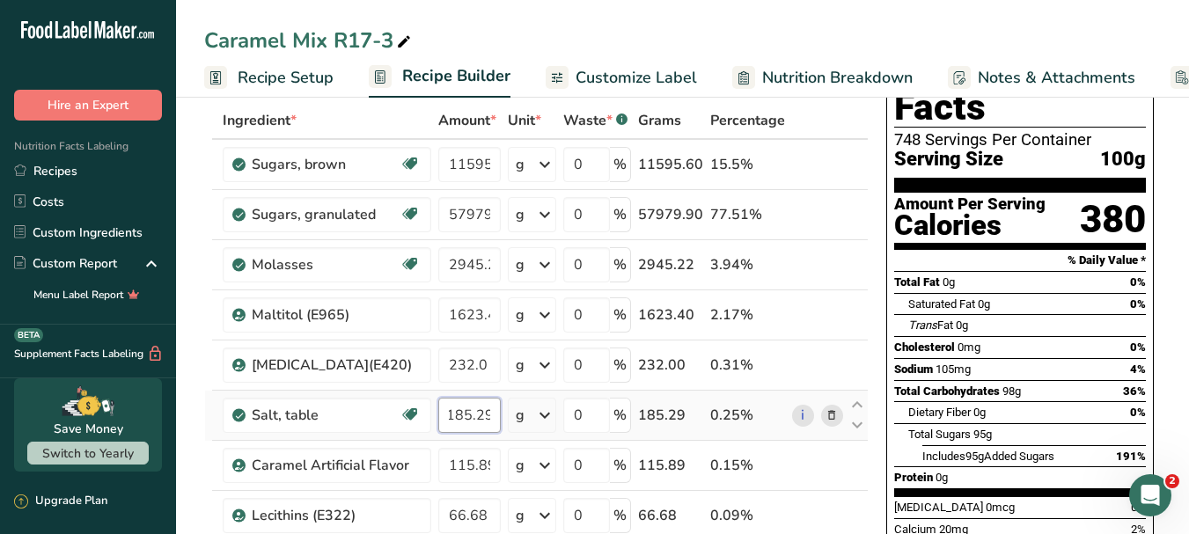
drag, startPoint x: 484, startPoint y: 414, endPoint x: 493, endPoint y: 413, distance: 9.0
click at [493, 413] on input "185.29" at bounding box center [469, 415] width 62 height 35
type input "185.50"
click at [884, 373] on div "Nutrition Facts 748 Servings Per Container Serving Size 100g Amount Per Serving…" at bounding box center [1020, 383] width 282 height 703
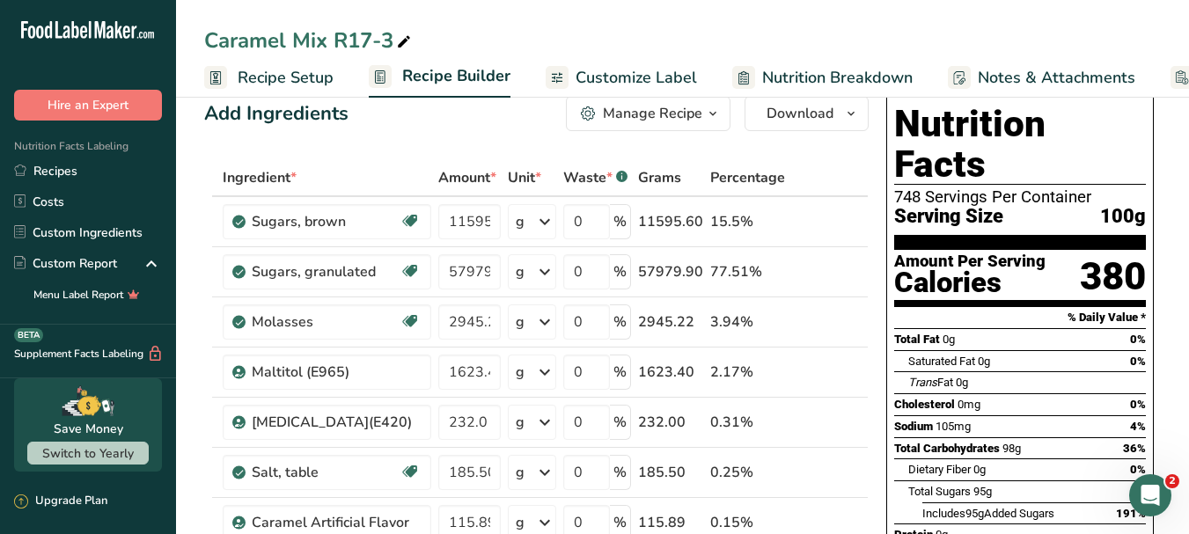
scroll to position [0, 0]
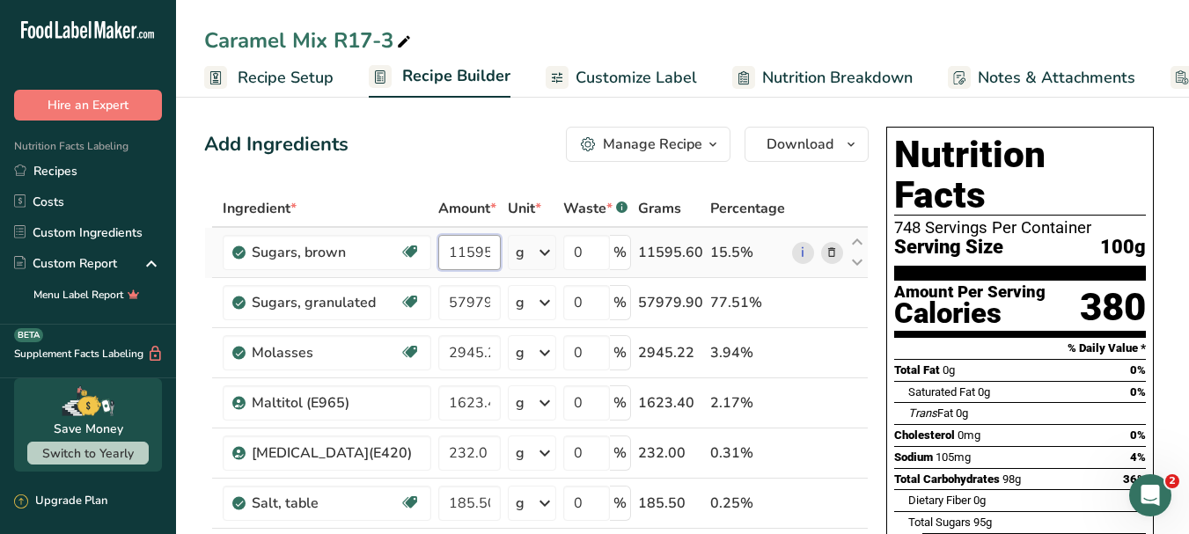
click at [479, 260] on input "11595.6" at bounding box center [469, 252] width 62 height 35
drag, startPoint x: 447, startPoint y: 251, endPoint x: 503, endPoint y: 246, distance: 56.5
click at [503, 246] on tr "Sugars, brown Dairy free Gluten free Vegan Vegetarian Soy free 11595.6 g Portio…" at bounding box center [536, 253] width 662 height 50
type input "11595.5"
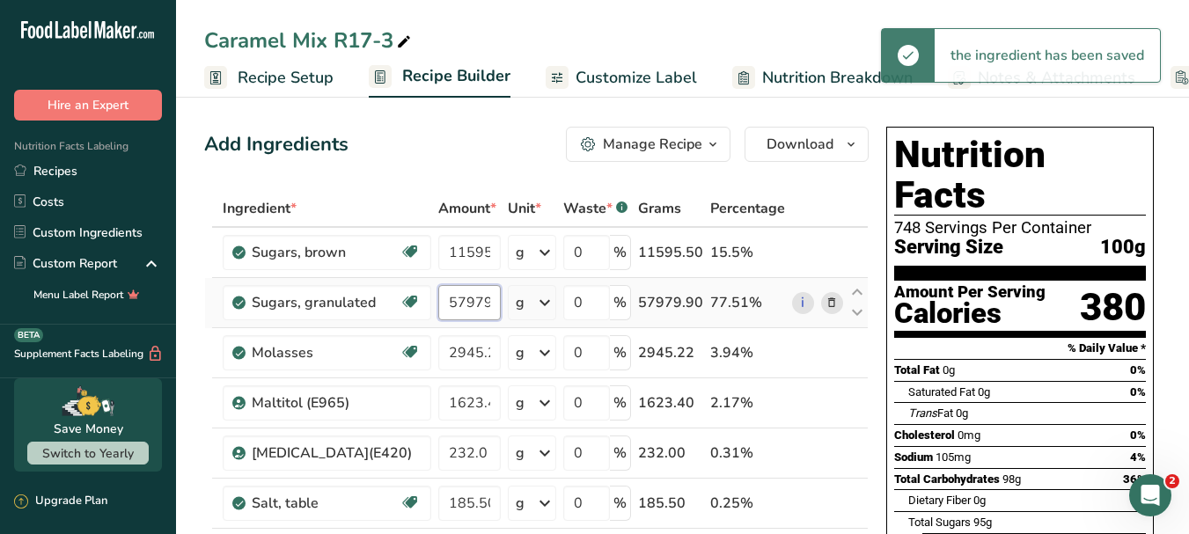
click at [465, 297] on input "57979.9" at bounding box center [469, 302] width 62 height 35
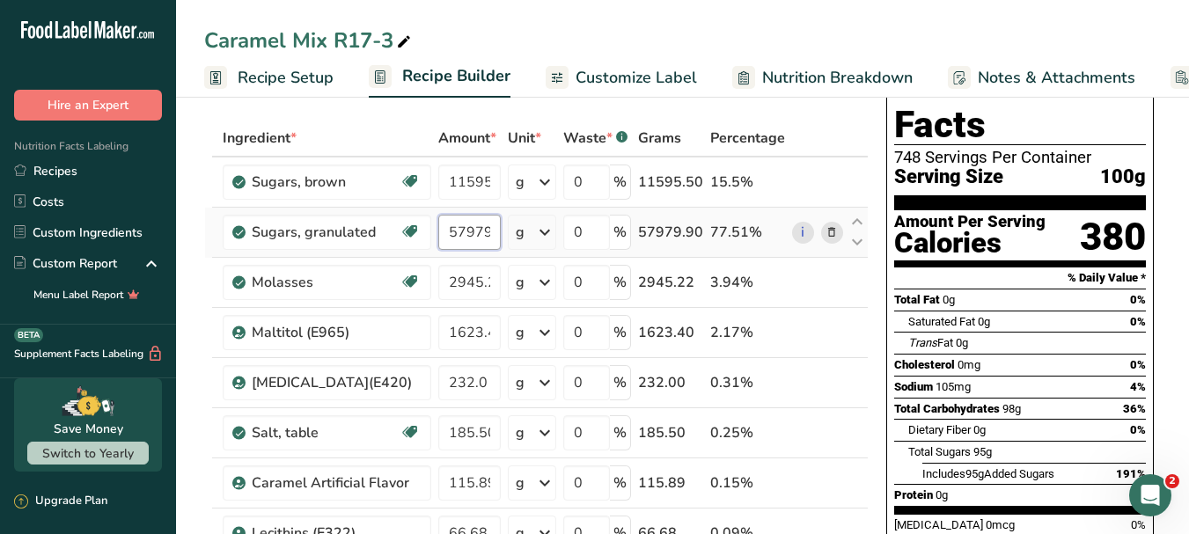
scroll to position [88, 0]
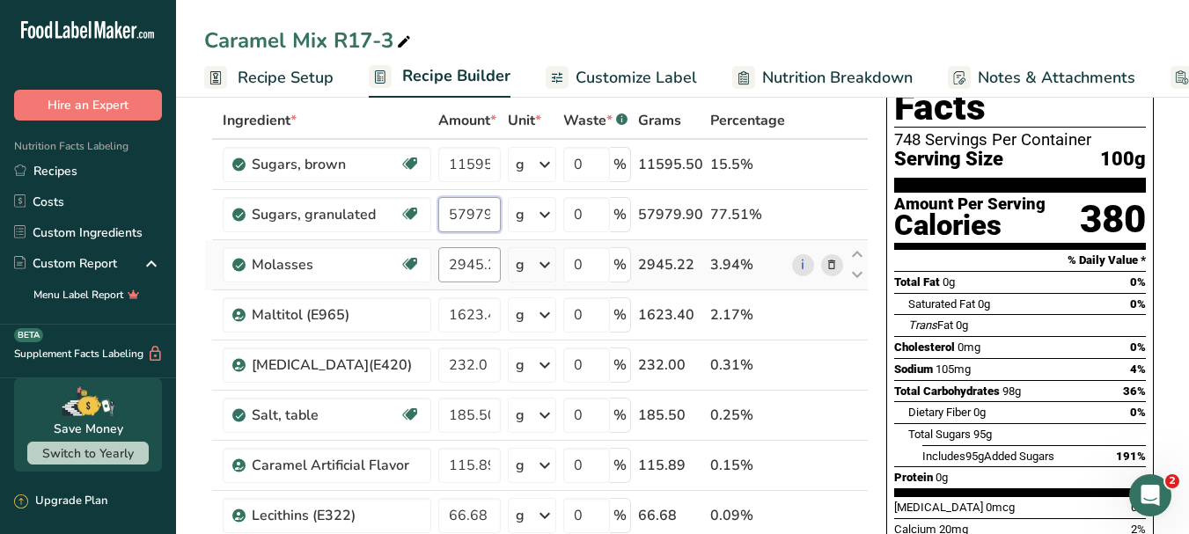
type input "57979.899999"
click at [481, 260] on div "Ingredient * Amount * Unit * Waste * .a-a{fill:#347362;}.b-a{fill:#fff;} Grams …" at bounding box center [536, 477] width 664 height 750
type input "2945.220001"
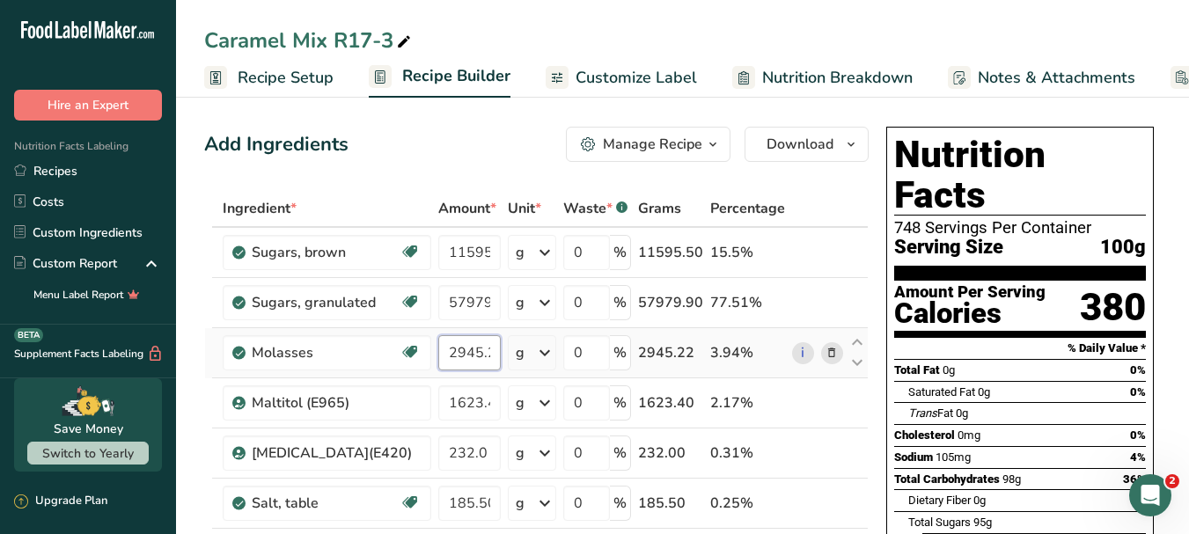
scroll to position [0, 45]
drag, startPoint x: 449, startPoint y: 352, endPoint x: 501, endPoint y: 352, distance: 52.8
click at [501, 352] on td "2945.220001" at bounding box center [470, 353] width 70 height 50
type input "2945.2"
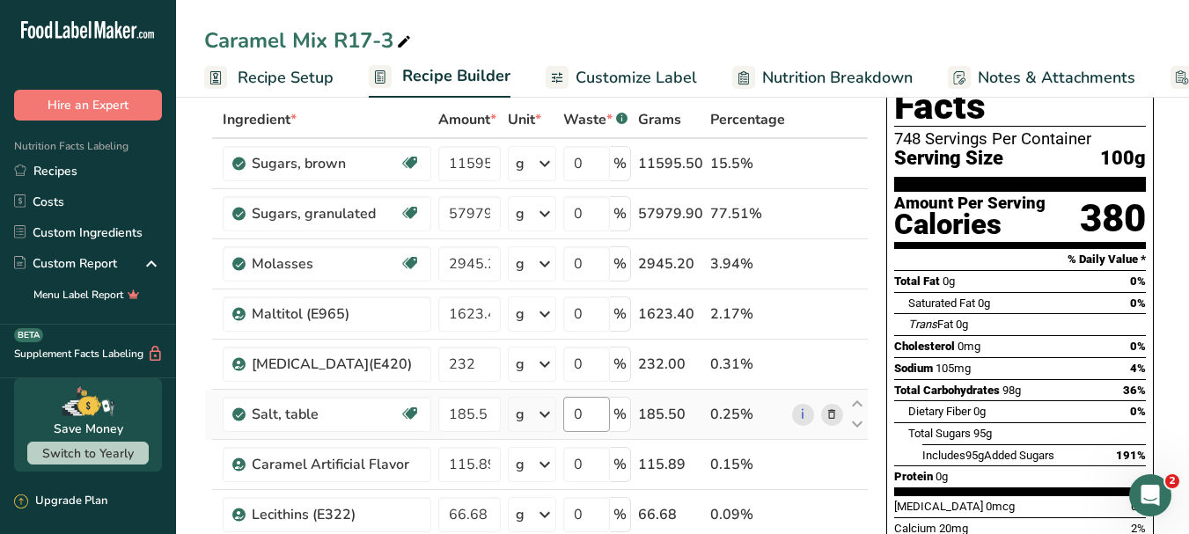
scroll to position [0, 0]
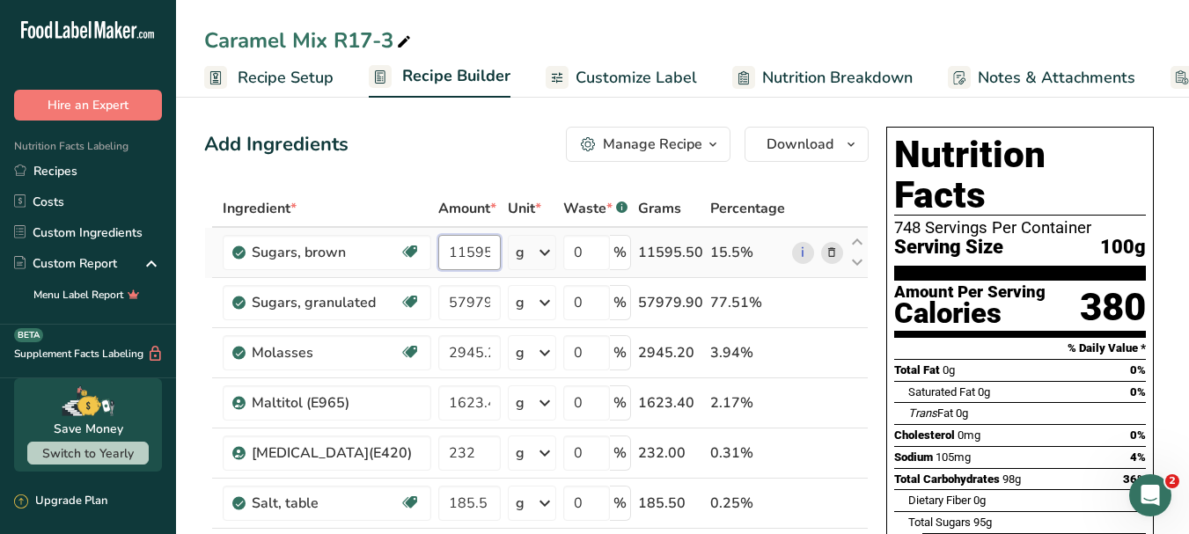
click at [458, 253] on input "11595.5" at bounding box center [469, 252] width 62 height 35
click at [487, 261] on input "11595.5" at bounding box center [469, 252] width 62 height 35
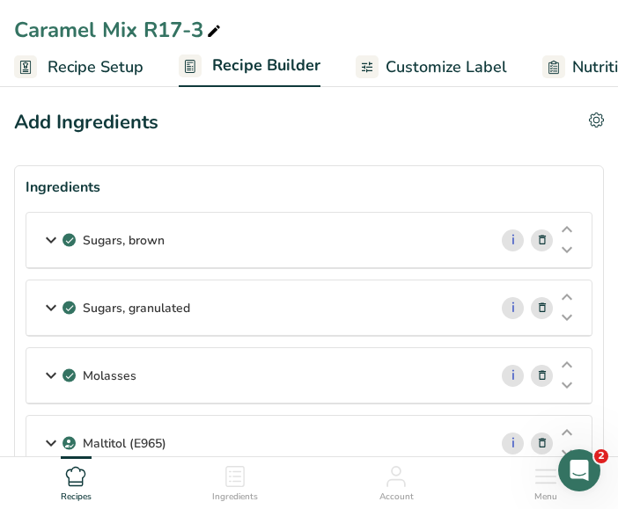
click at [80, 72] on span "Recipe Setup" at bounding box center [96, 67] width 96 height 24
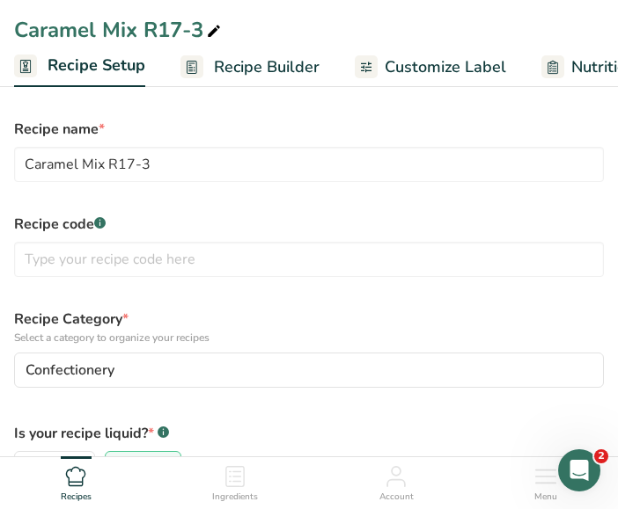
click at [229, 62] on span "Recipe Builder" at bounding box center [267, 67] width 106 height 24
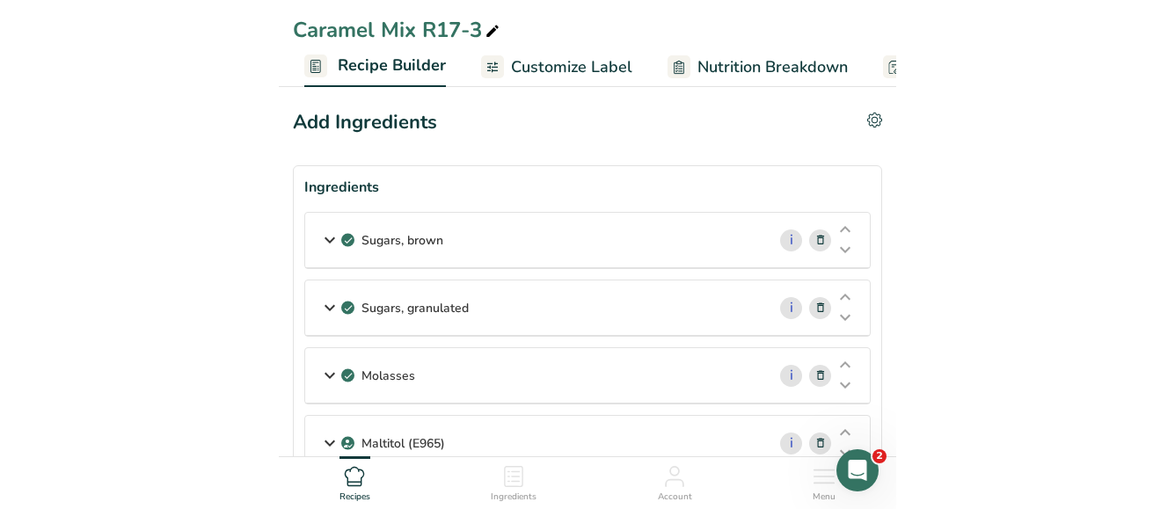
scroll to position [0, 156]
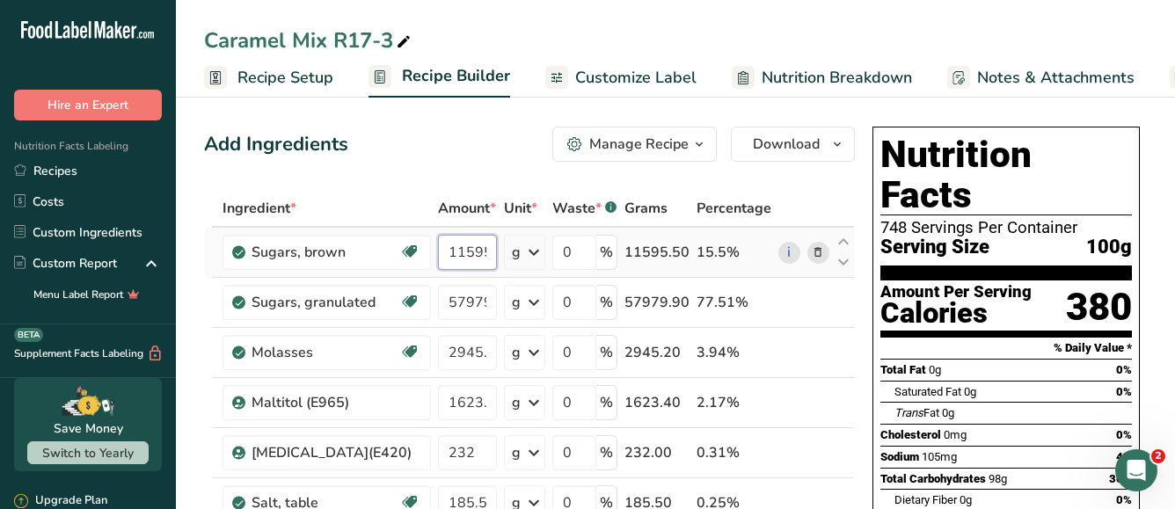
click at [468, 252] on input "11595.5" at bounding box center [467, 252] width 59 height 35
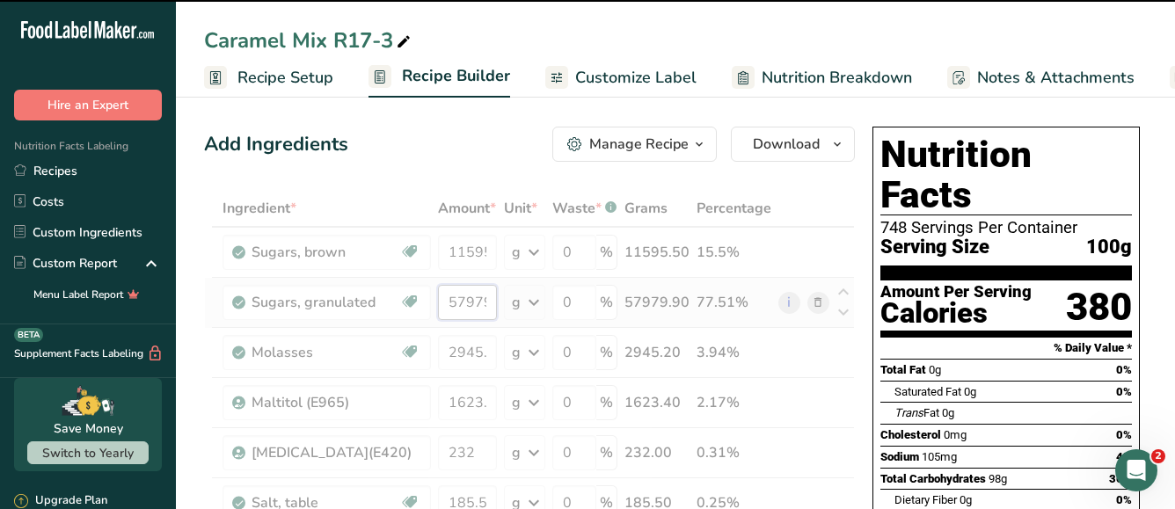
click at [459, 304] on input "57979.899999" at bounding box center [467, 302] width 59 height 35
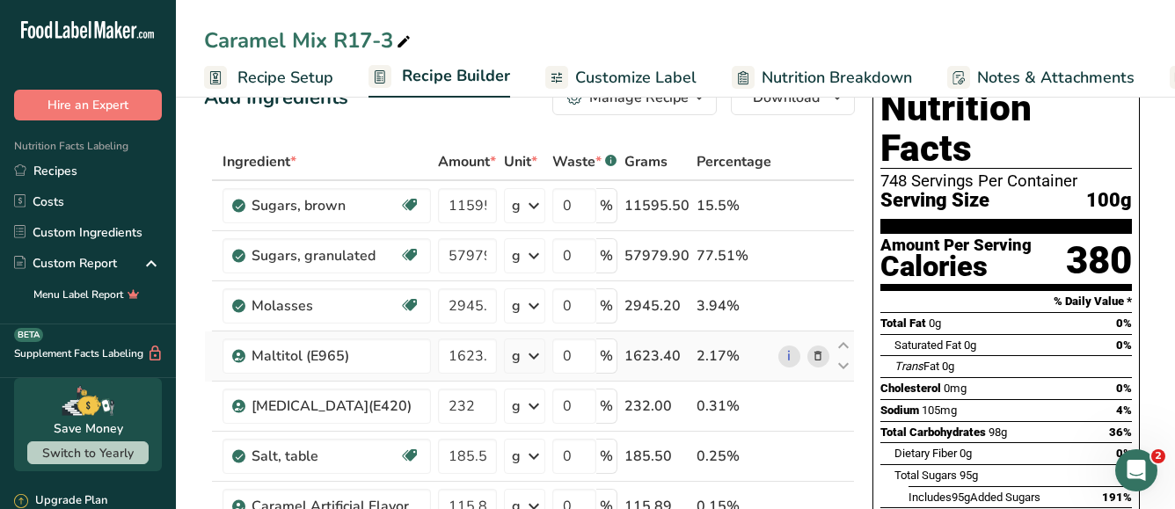
scroll to position [88, 0]
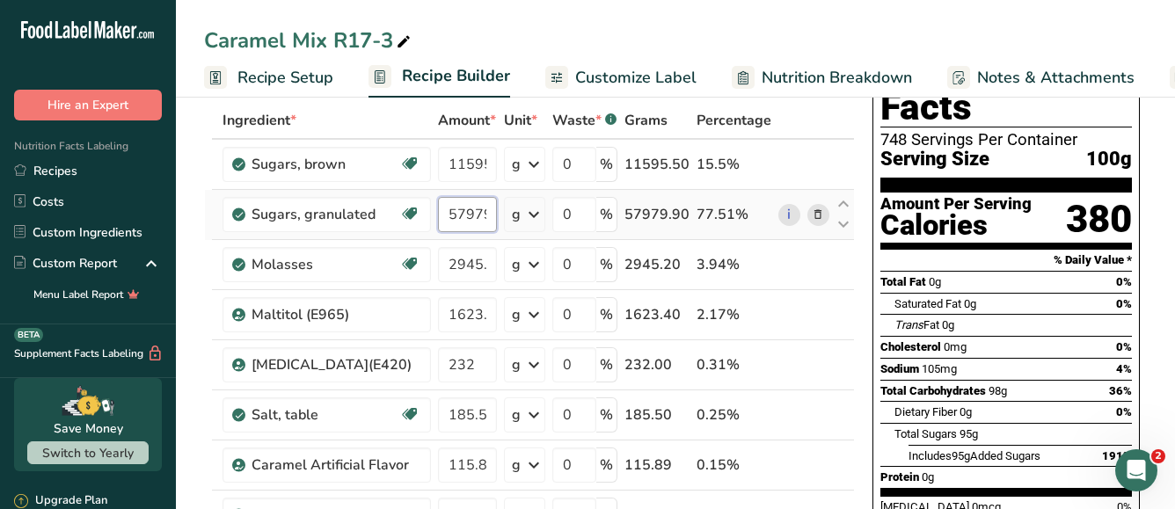
click at [479, 210] on input "57979.899999" at bounding box center [467, 214] width 59 height 35
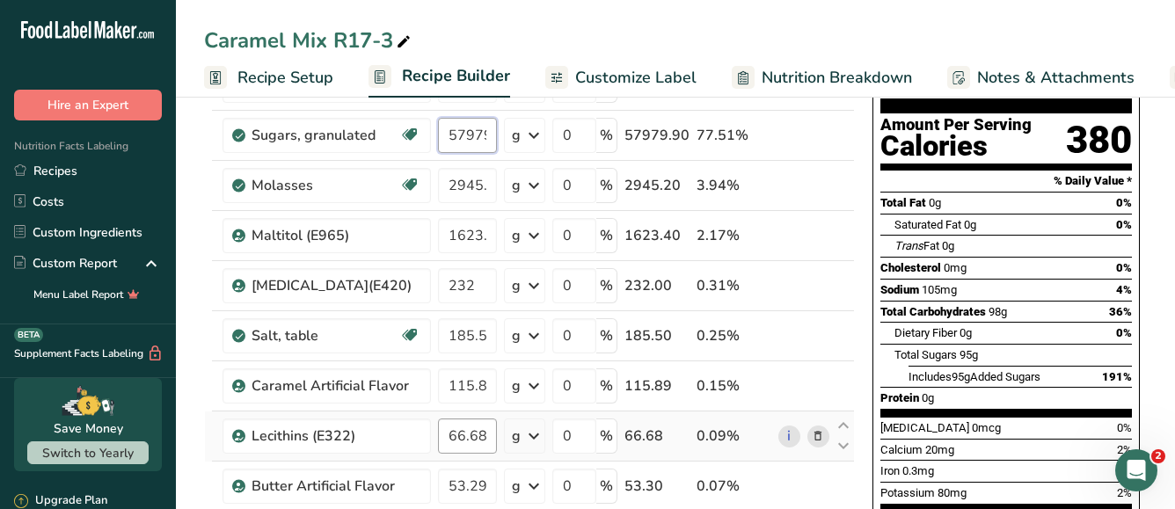
scroll to position [0, 0]
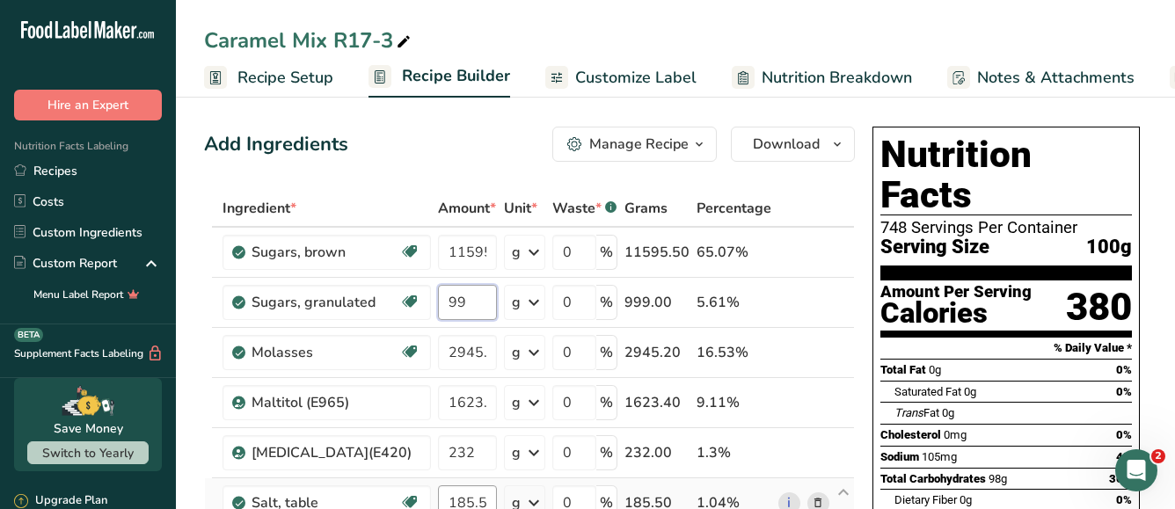
type input "9"
type input "5797"
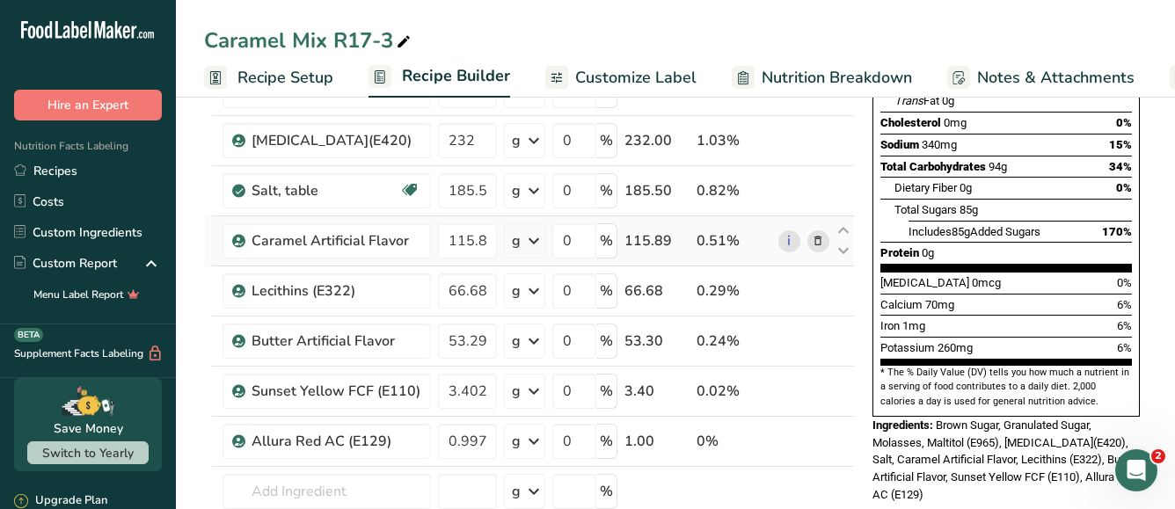
scroll to position [352, 0]
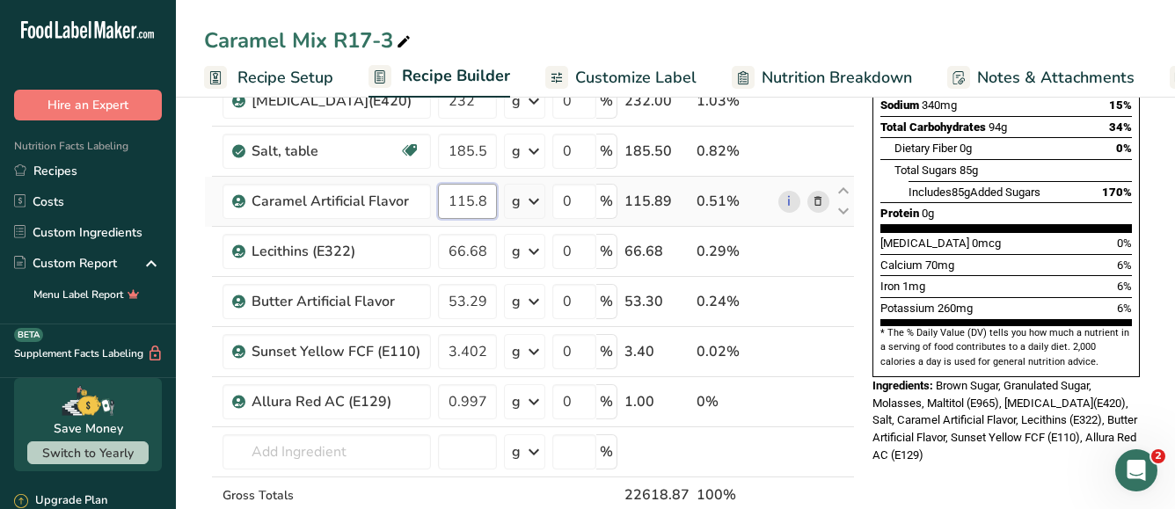
click at [483, 201] on div "Ingredient * Amount * Unit * Waste * .a-a{fill:#347362;}.b-a{fill:#fff;} Grams …" at bounding box center [529, 213] width 651 height 750
click at [487, 195] on input "112.89" at bounding box center [467, 201] width 59 height 35
type input "112.48"
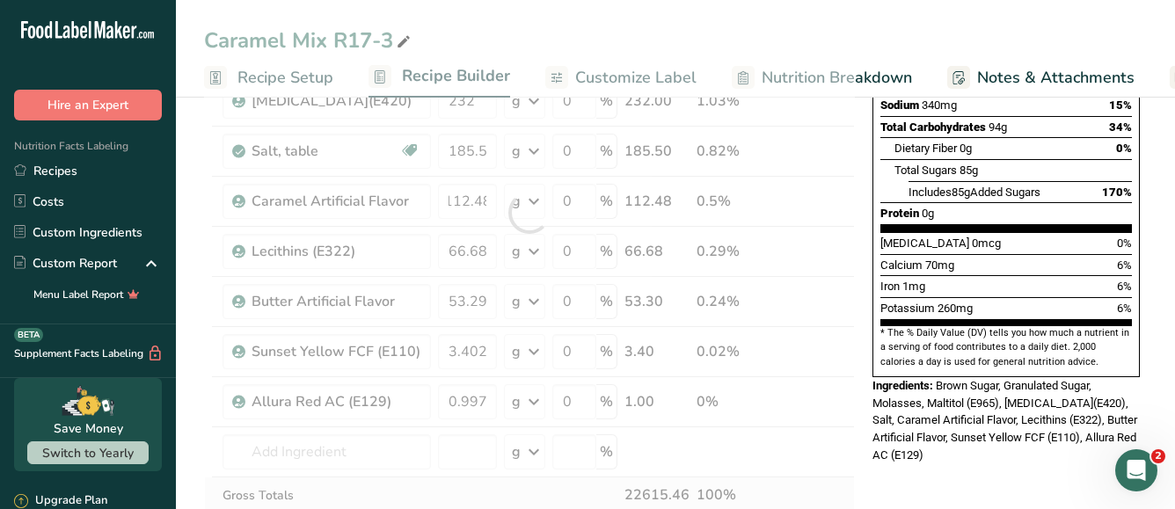
scroll to position [0, 0]
click at [460, 255] on div "Ingredient * Amount * Unit * Waste * .a-a{fill:#347362;}.b-a{fill:#fff;} Grams …" at bounding box center [529, 213] width 651 height 750
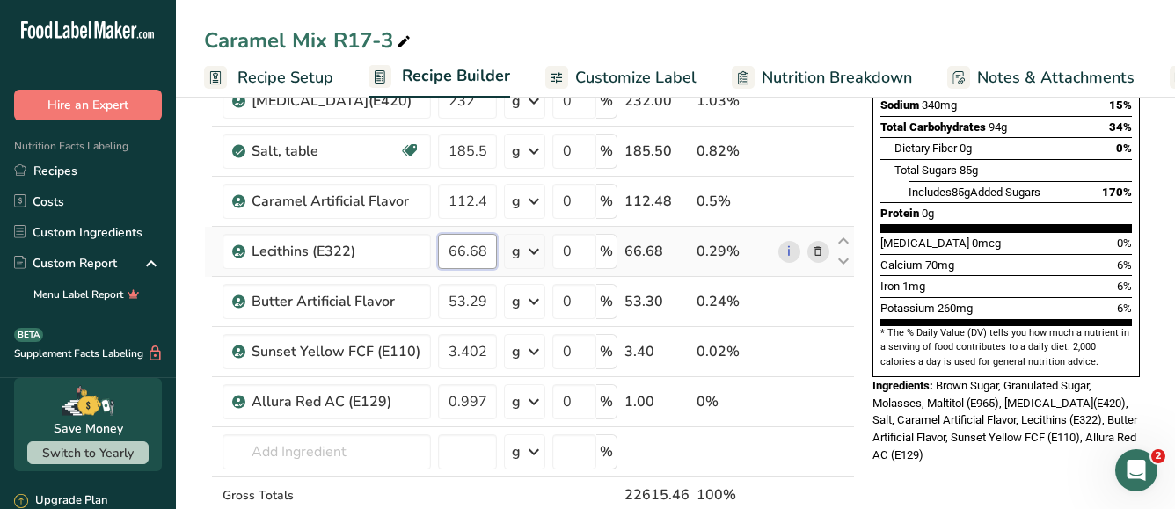
click at [487, 252] on input "66.68" at bounding box center [467, 251] width 59 height 35
type input "64.8"
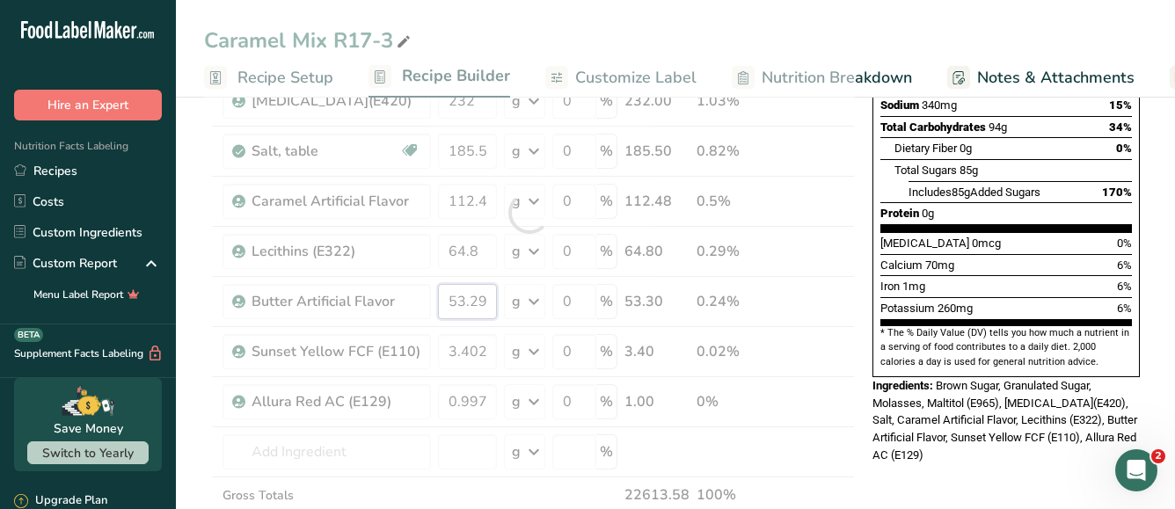
click at [458, 299] on div "Ingredient * Amount * Unit * Waste * .a-a{fill:#347362;}.b-a{fill:#fff;} Grams …" at bounding box center [529, 213] width 651 height 750
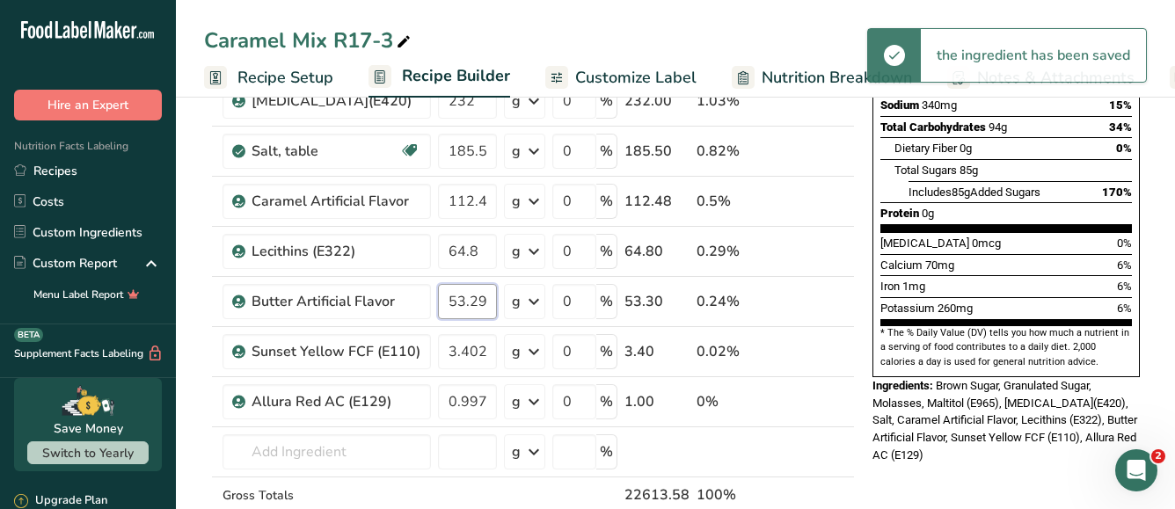
click at [490, 306] on input "53.298" at bounding box center [467, 301] width 59 height 35
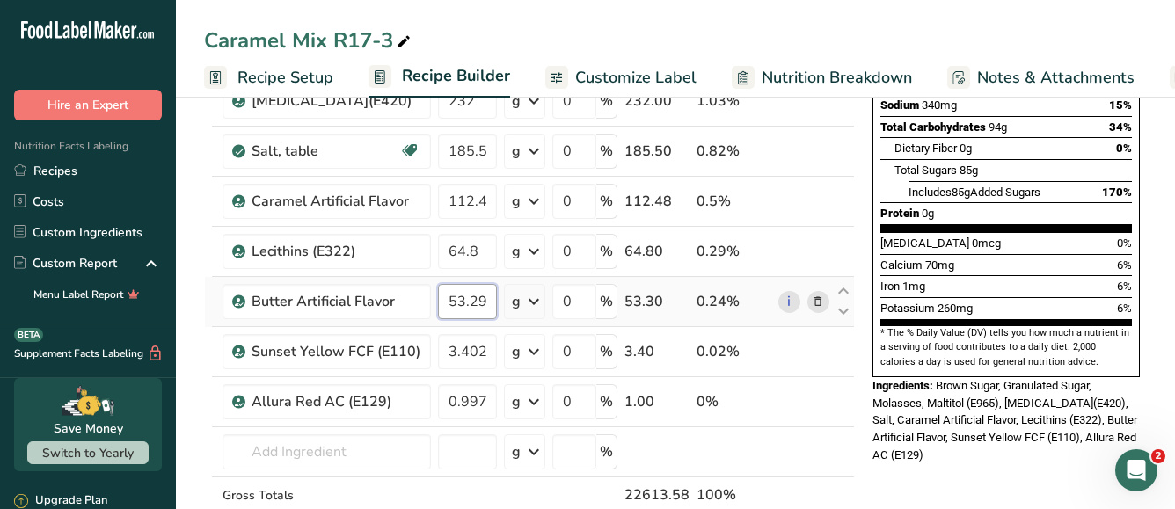
click at [464, 306] on input "53.298" at bounding box center [467, 301] width 59 height 35
click at [476, 355] on div "Ingredient * Amount * Unit * Waste * .a-a{fill:#347362;}.b-a{fill:#fff;} Grams …" at bounding box center [529, 213] width 651 height 750
click at [466, 291] on div "Ingredient * Amount * Unit * Waste * .a-a{fill:#347362;}.b-a{fill:#fff;} Grams …" at bounding box center [529, 213] width 651 height 750
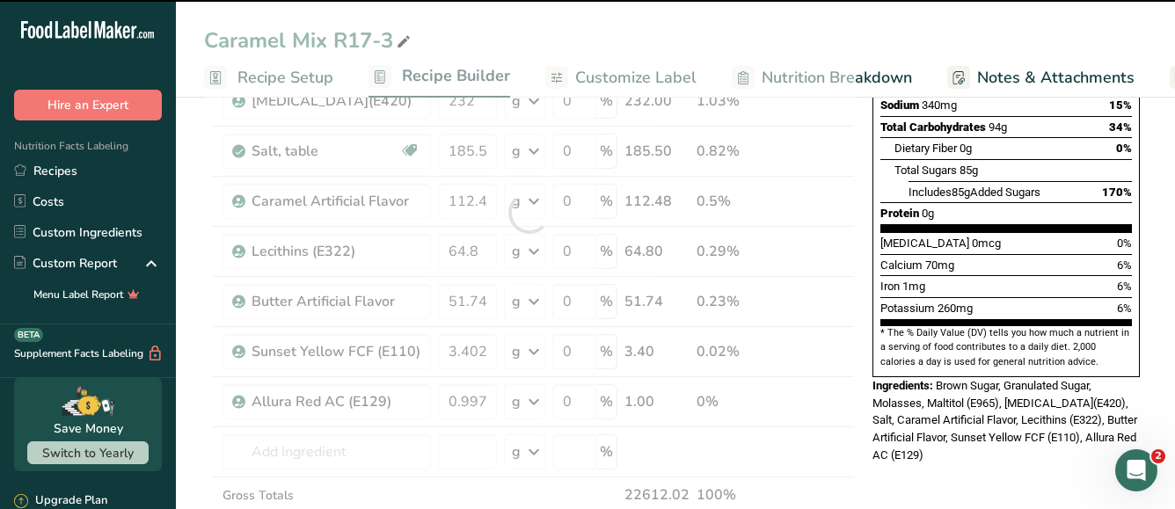
click at [475, 304] on div at bounding box center [529, 213] width 651 height 750
click at [484, 303] on input "51.74" at bounding box center [467, 301] width 59 height 35
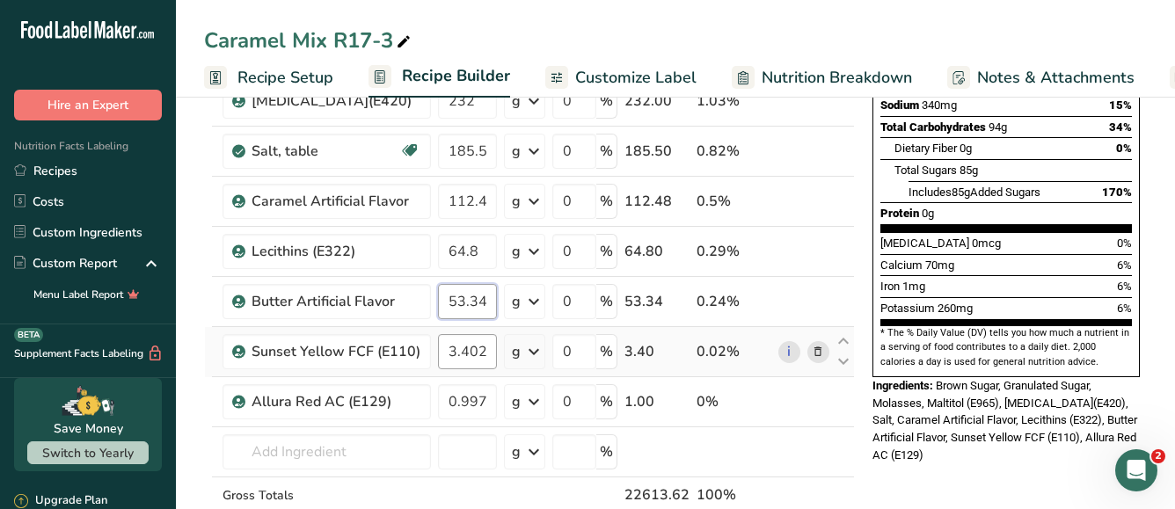
type input "53.34"
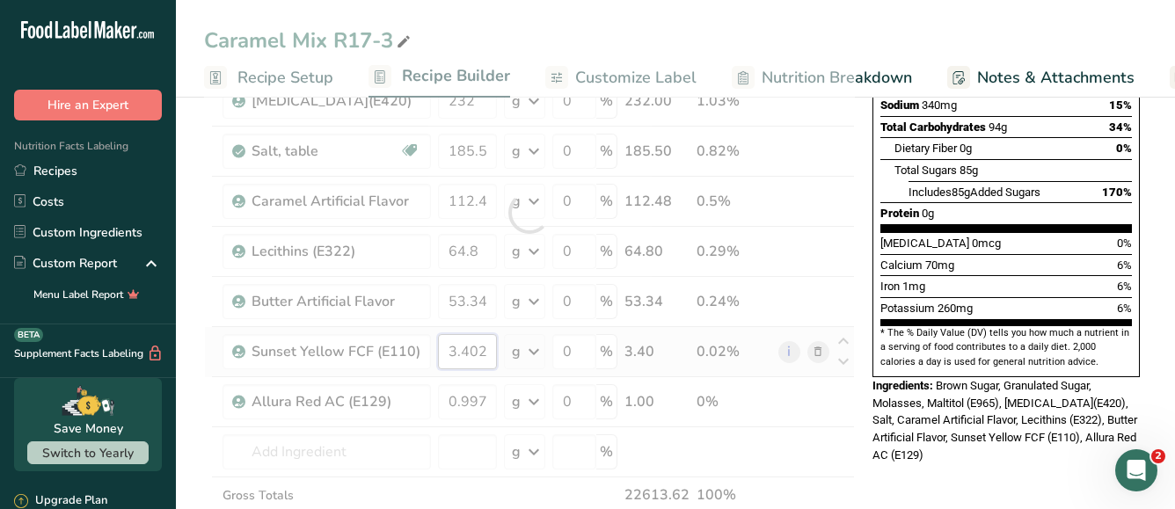
click at [473, 356] on div "Ingredient * Amount * Unit * Waste * .a-a{fill:#347362;}.b-a{fill:#fff;} Grams …" at bounding box center [529, 213] width 651 height 750
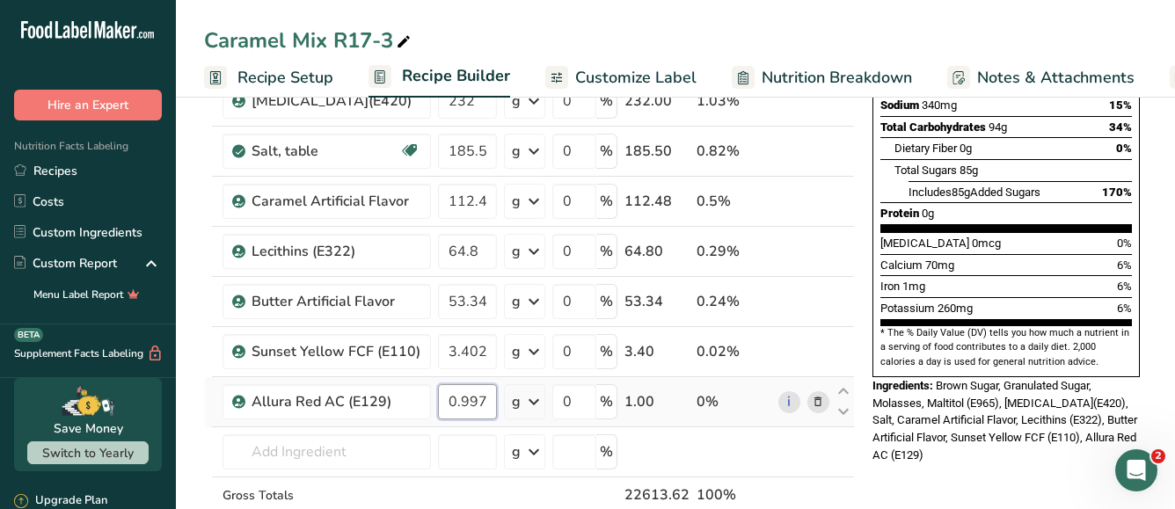
click at [479, 399] on div "Ingredient * Amount * Unit * Waste * .a-a{fill:#347362;}.b-a{fill:#fff;} Grams …" at bounding box center [529, 213] width 651 height 750
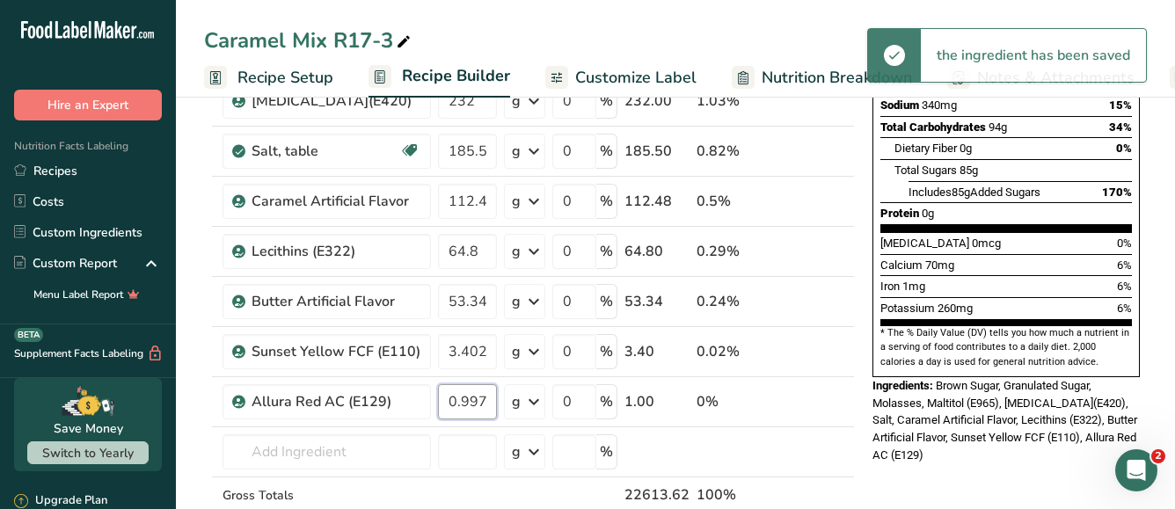
click at [474, 406] on input "0.997" at bounding box center [467, 401] width 59 height 35
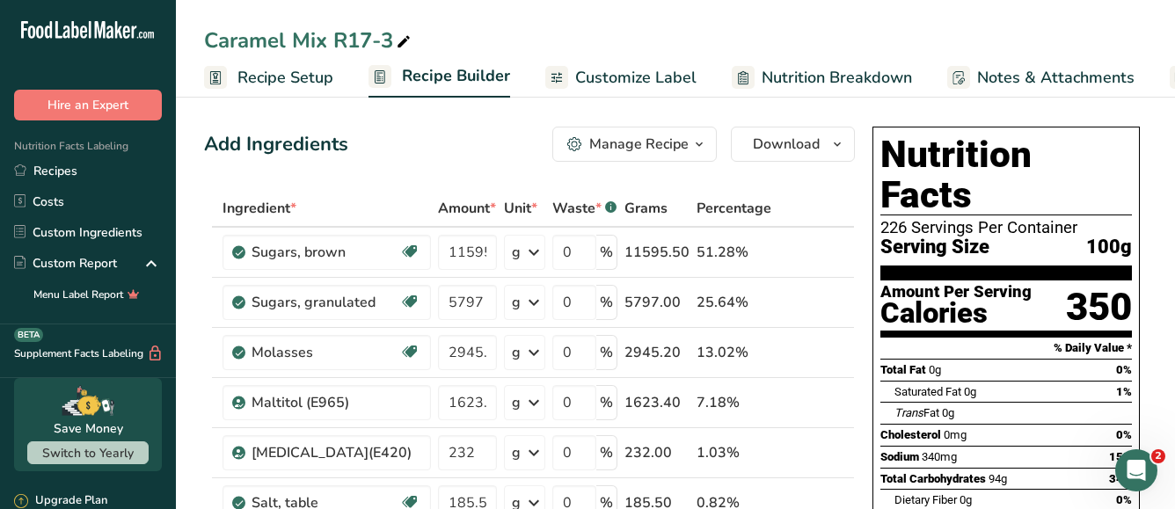
scroll to position [88, 0]
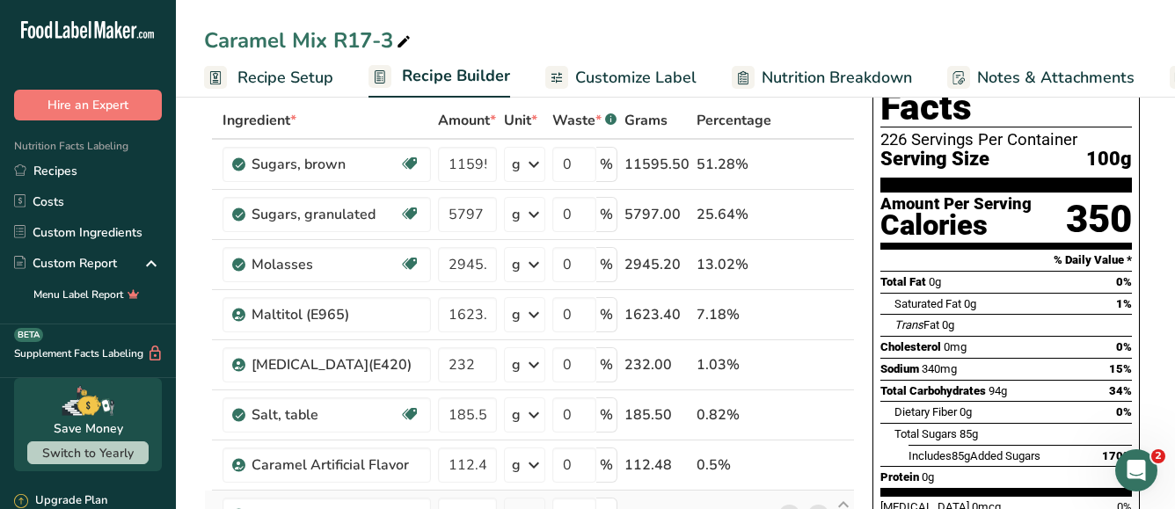
type input "0.967"
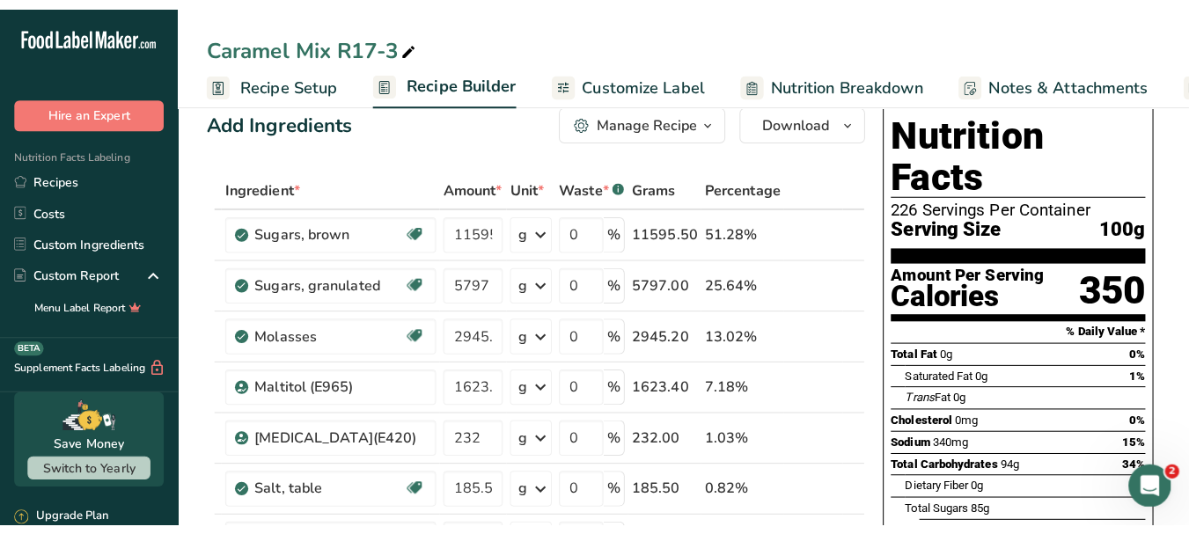
scroll to position [0, 0]
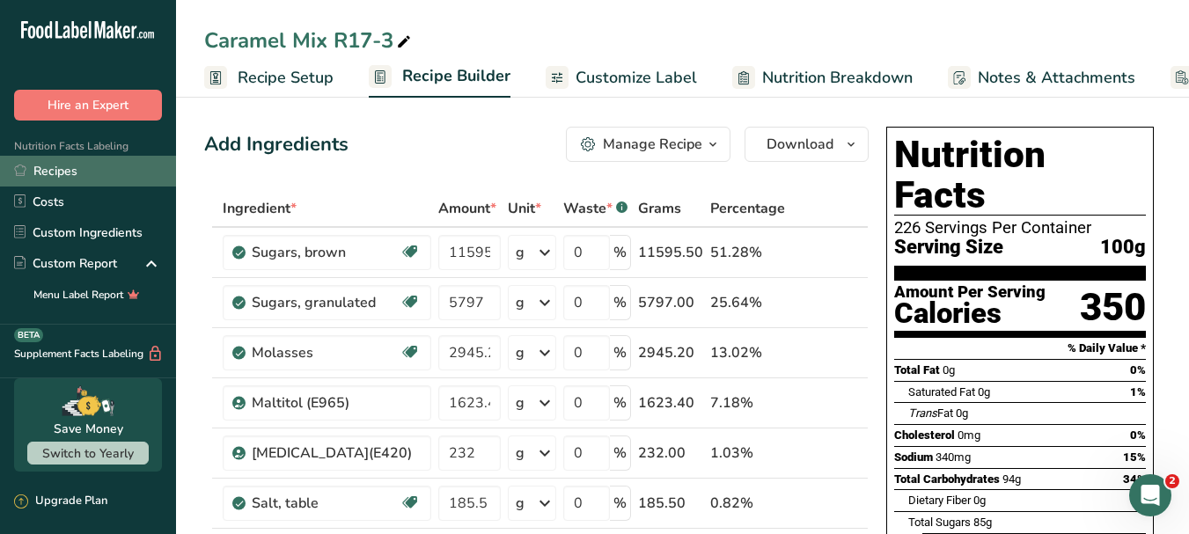
click at [68, 178] on link "Recipes" at bounding box center [88, 171] width 176 height 31
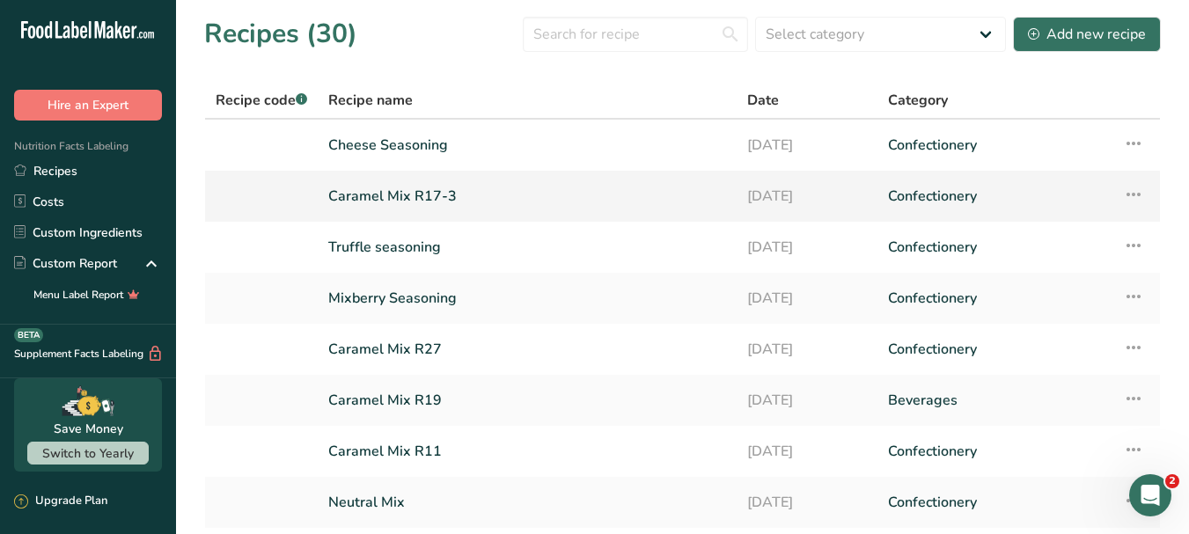
click at [1139, 191] on icon at bounding box center [1133, 195] width 21 height 32
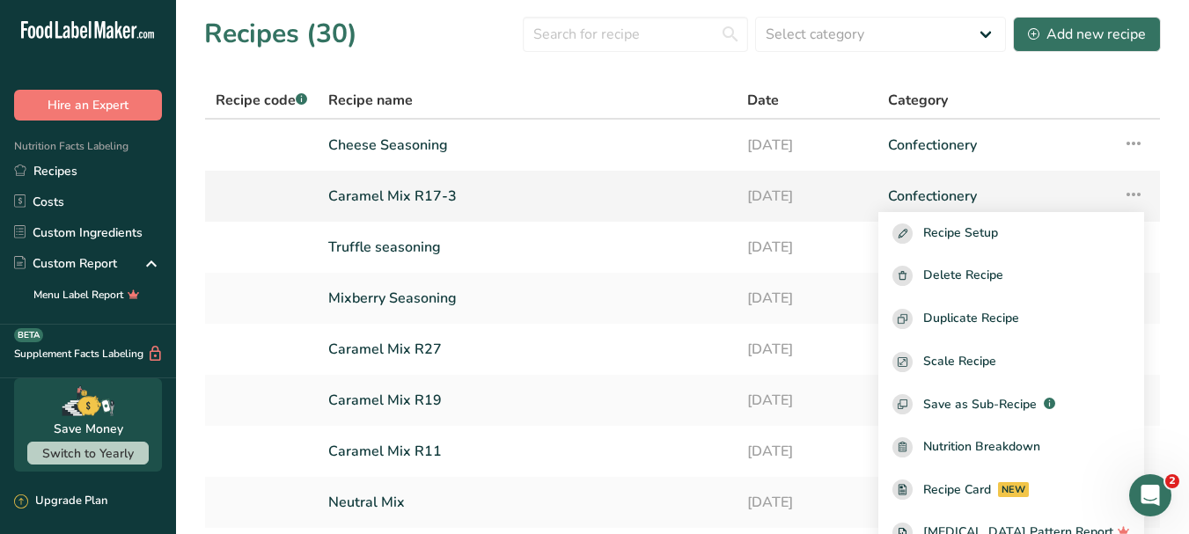
click at [707, 187] on link "Caramel Mix R17-3" at bounding box center [527, 196] width 398 height 37
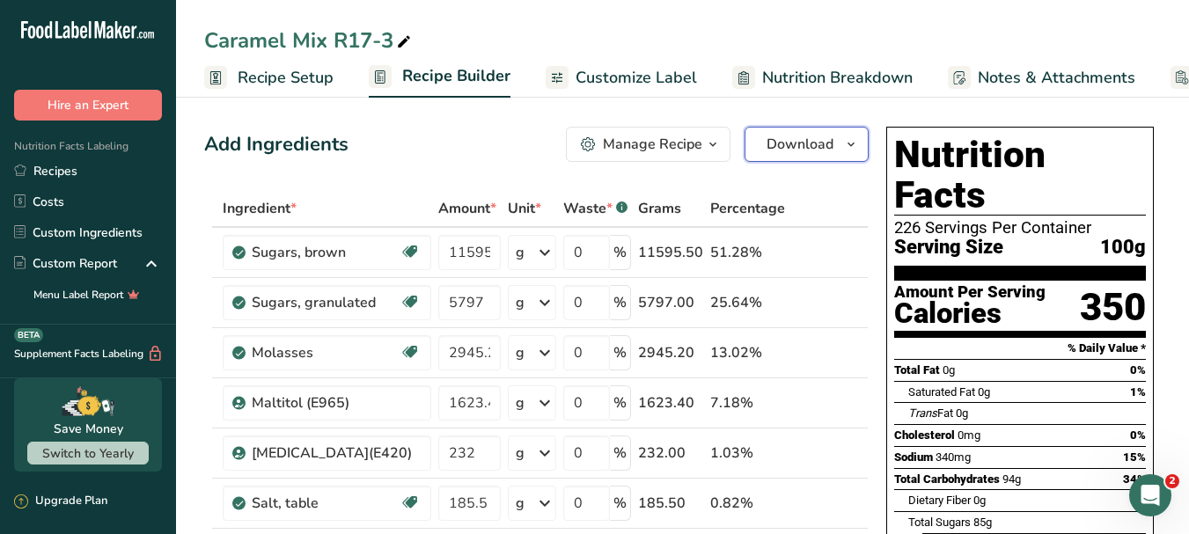
click at [847, 149] on icon "button" at bounding box center [851, 145] width 14 height 22
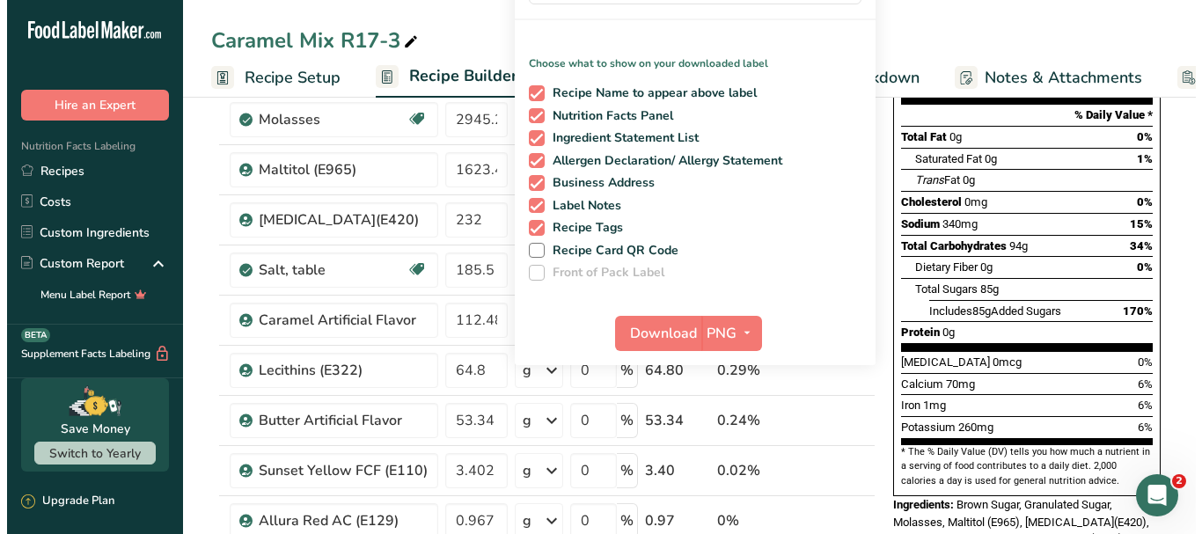
scroll to position [528, 0]
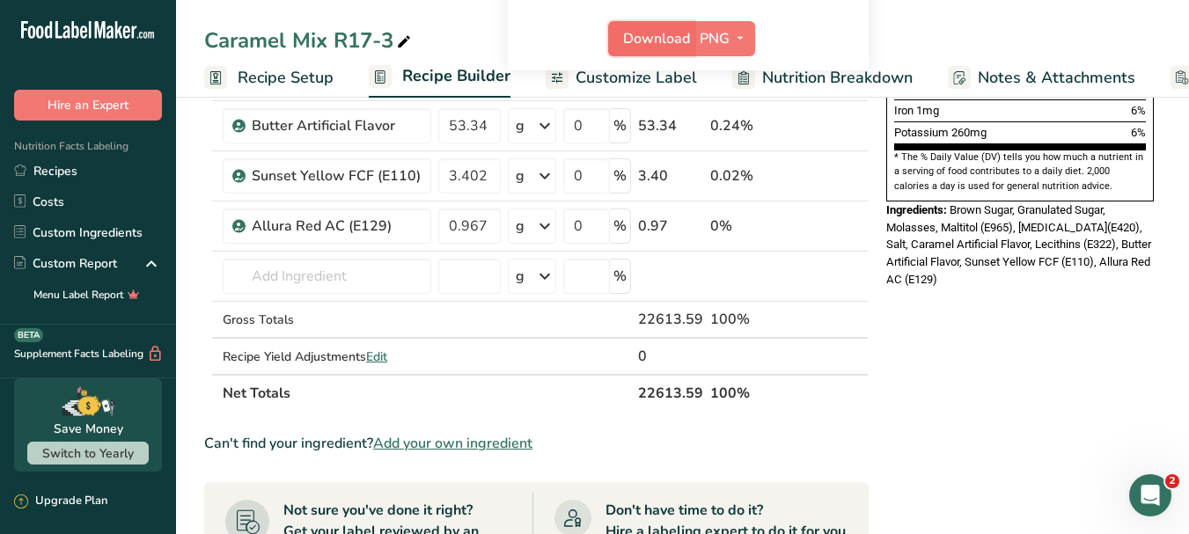
click at [683, 40] on span "Download" at bounding box center [656, 38] width 67 height 21
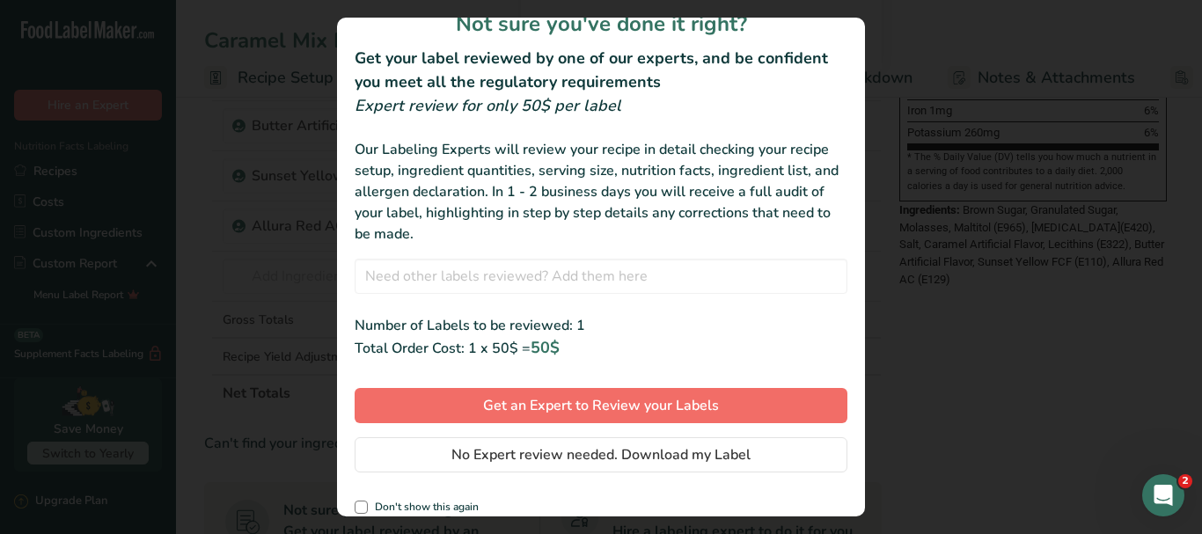
scroll to position [42, 0]
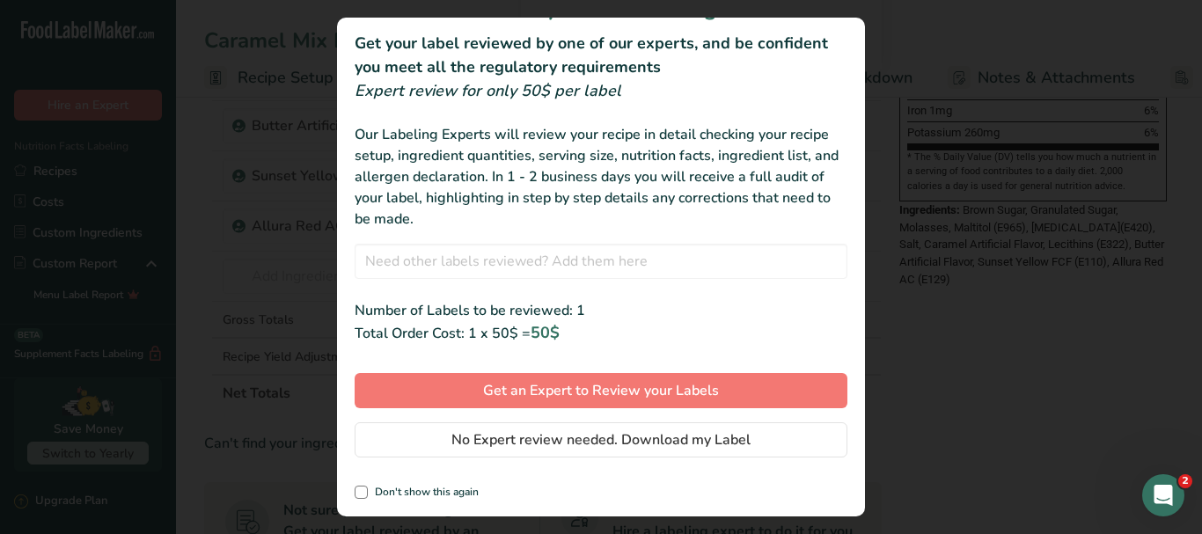
click at [1019, 298] on div "review labels modal" at bounding box center [601, 267] width 1202 height 534
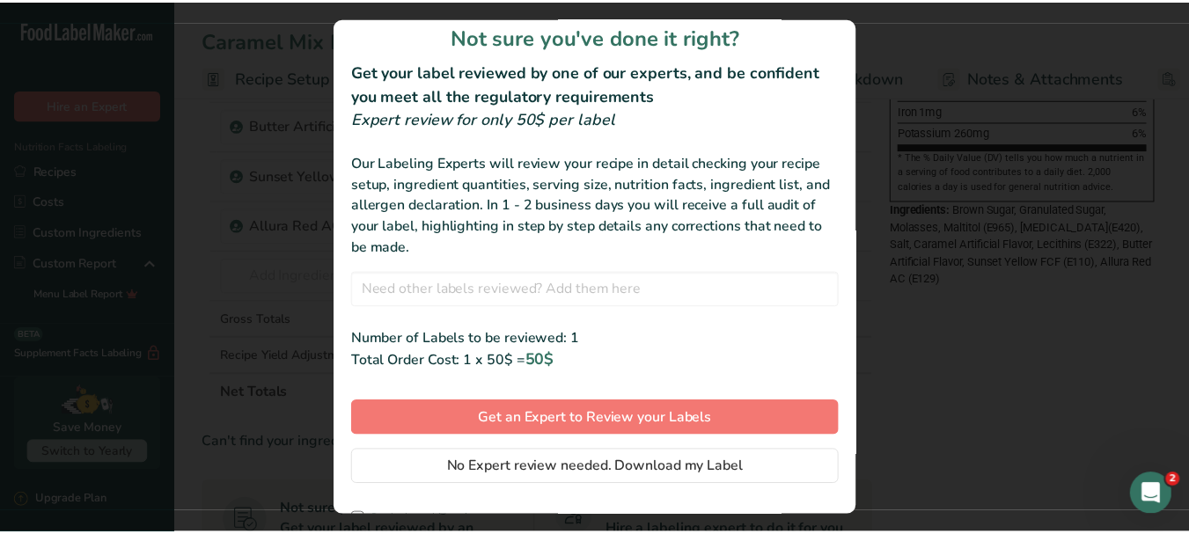
scroll to position [0, 0]
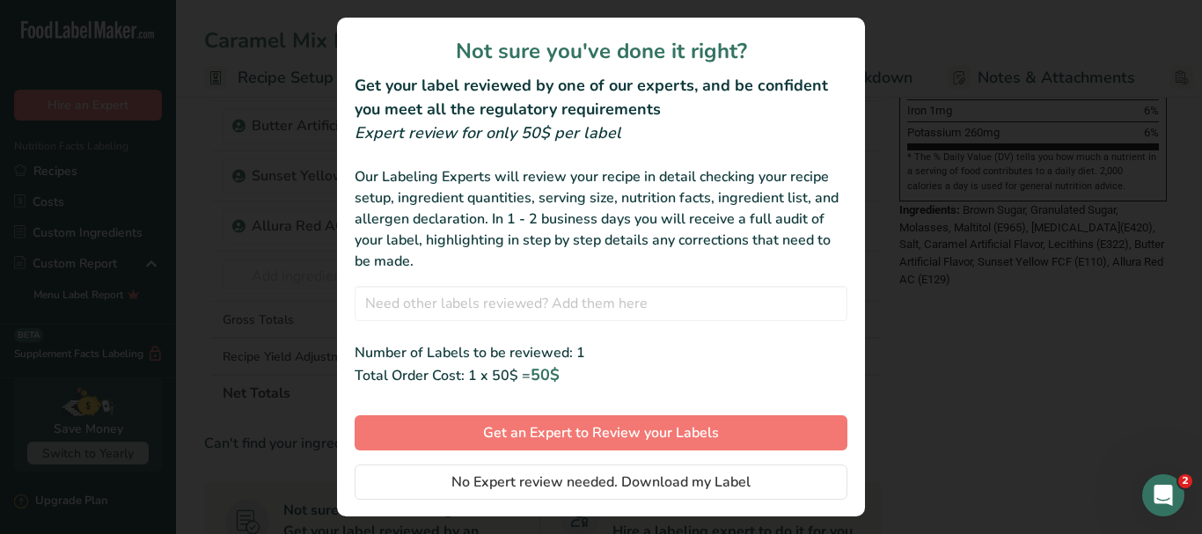
click at [275, 120] on div "review labels modal" at bounding box center [601, 267] width 1202 height 534
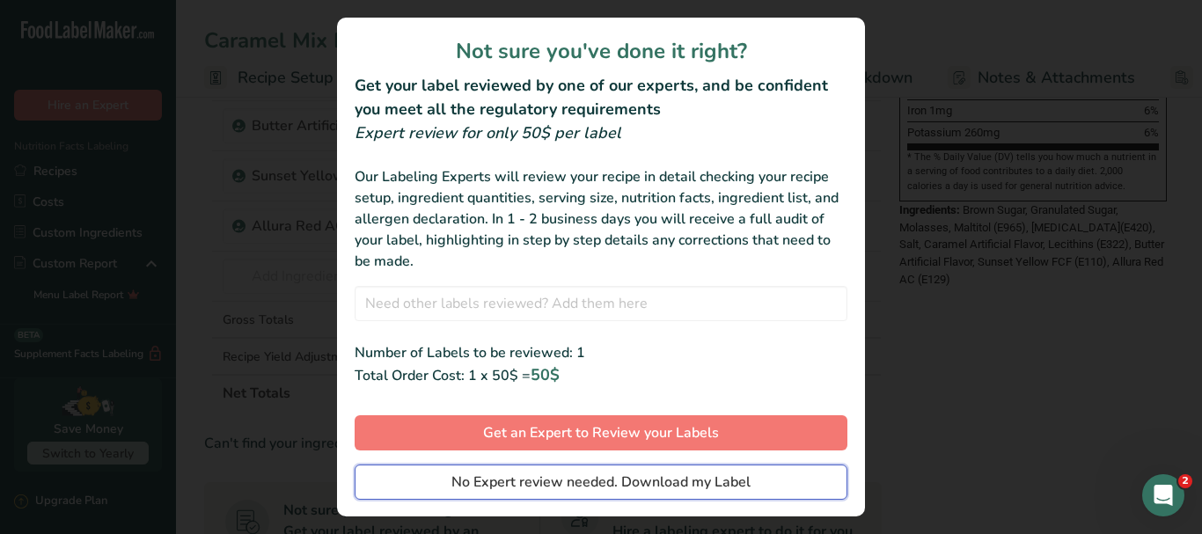
click at [650, 477] on span "No Expert review needed. Download my Label" at bounding box center [600, 482] width 299 height 21
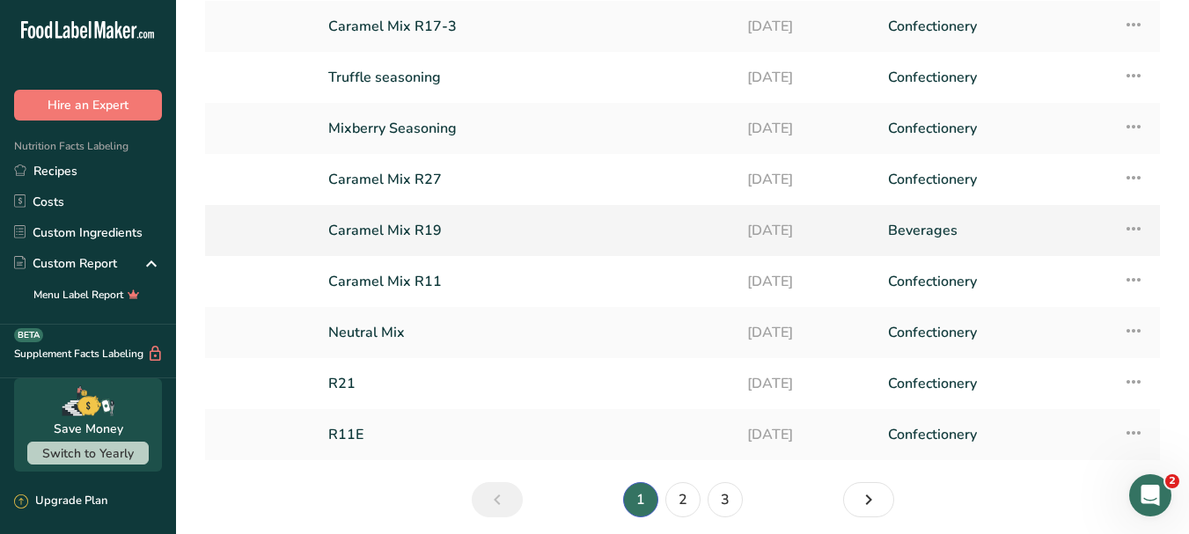
scroll to position [176, 0]
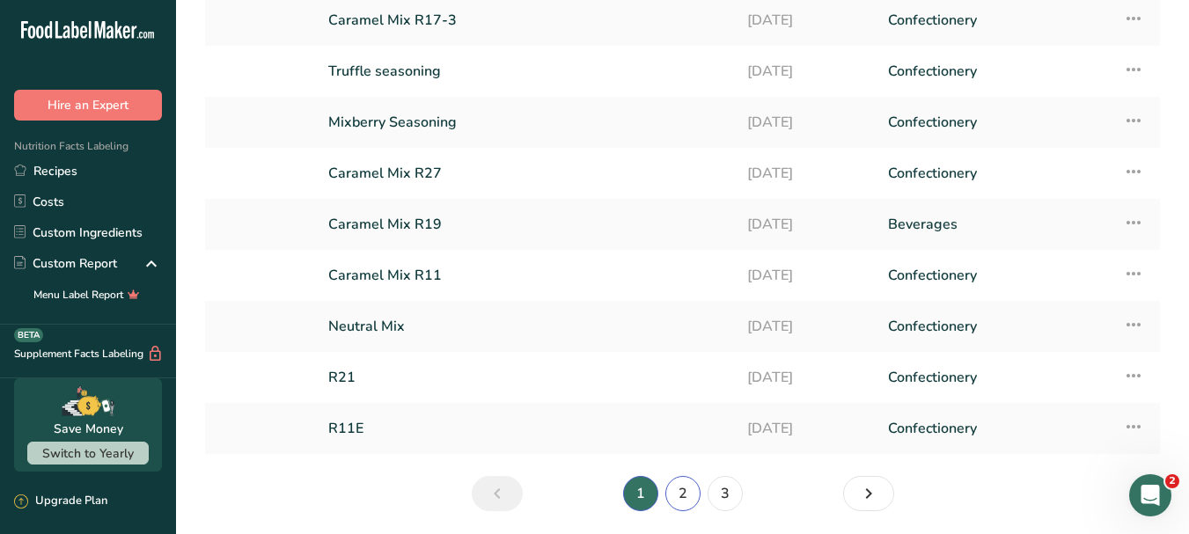
click at [682, 507] on link "2" at bounding box center [682, 493] width 35 height 35
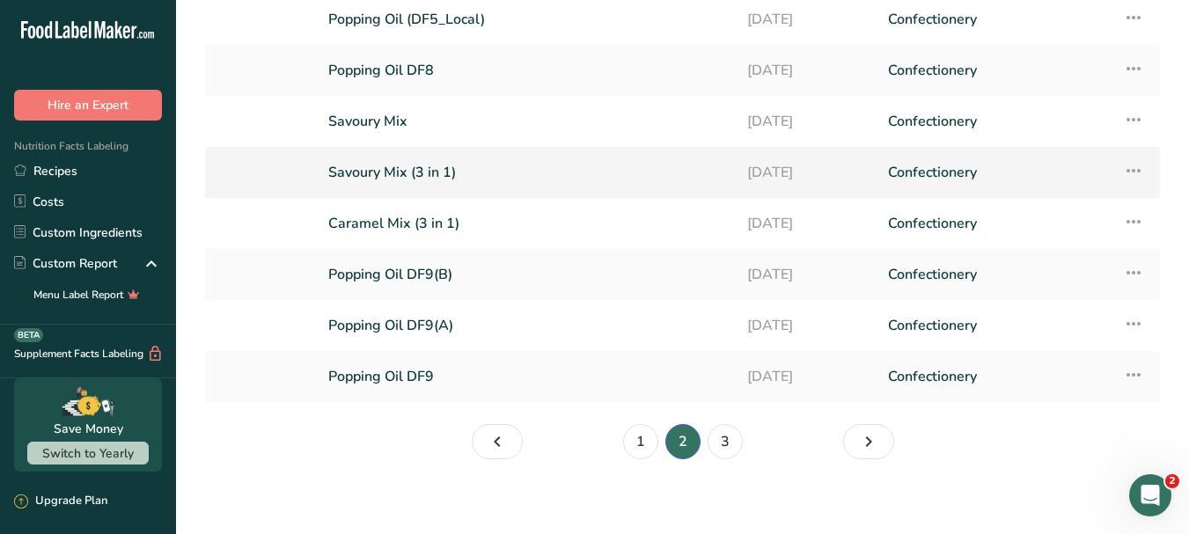
scroll to position [238, 0]
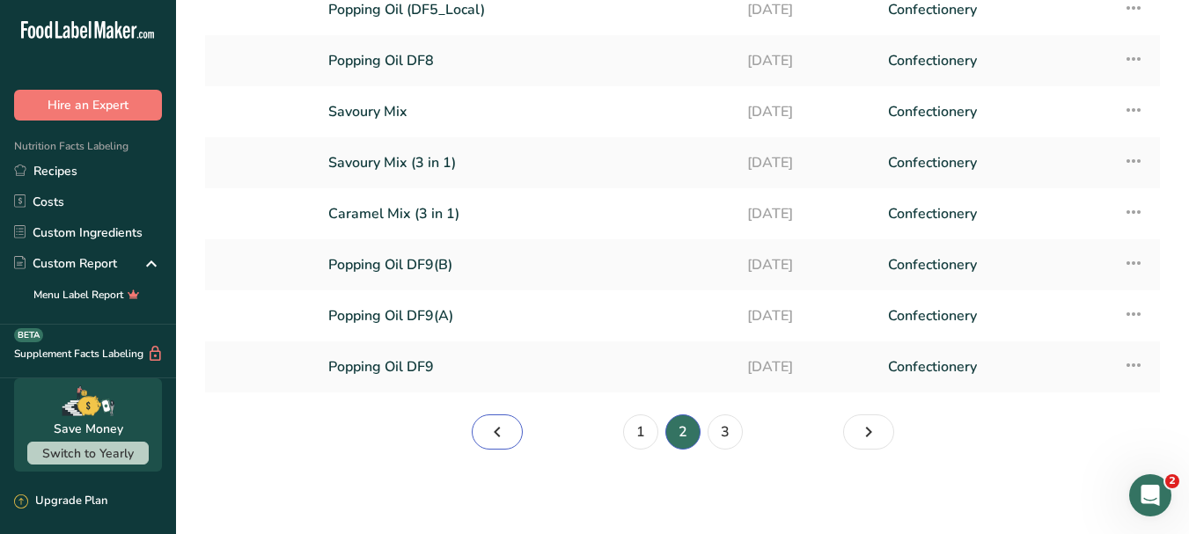
click at [509, 421] on link "Page 1." at bounding box center [497, 431] width 51 height 35
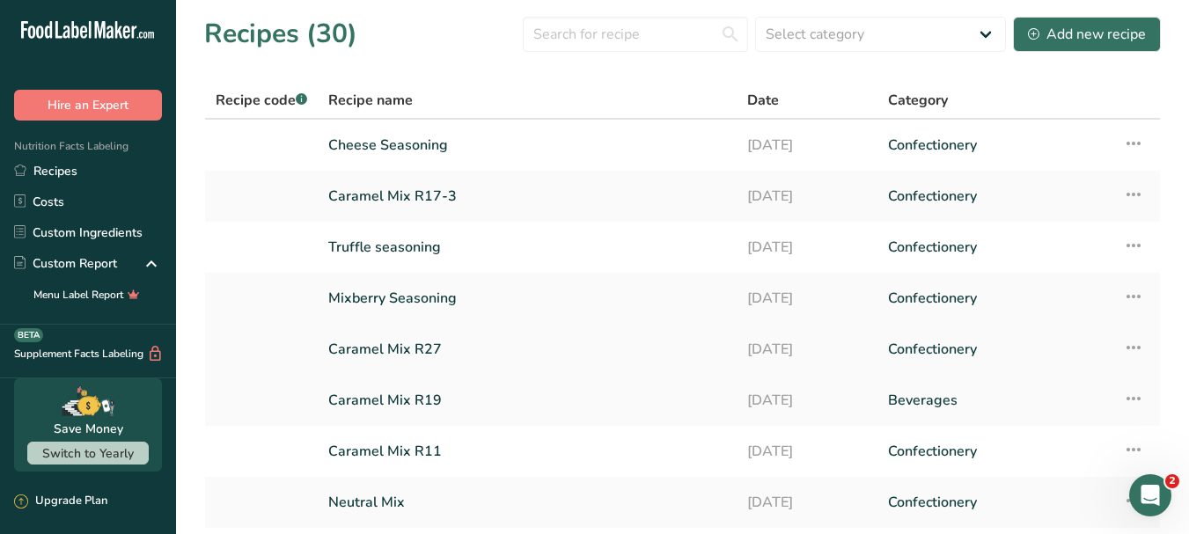
click at [498, 348] on link "Caramel Mix R27" at bounding box center [527, 349] width 398 height 37
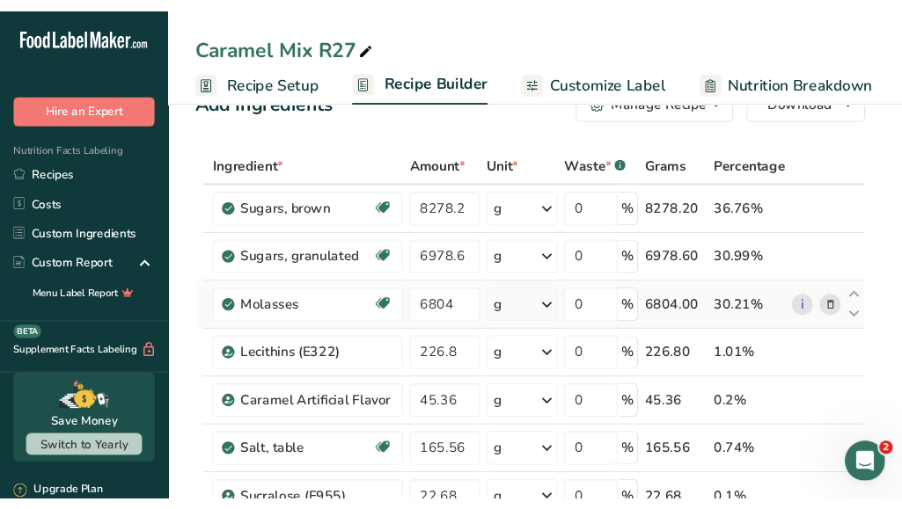
scroll to position [88, 0]
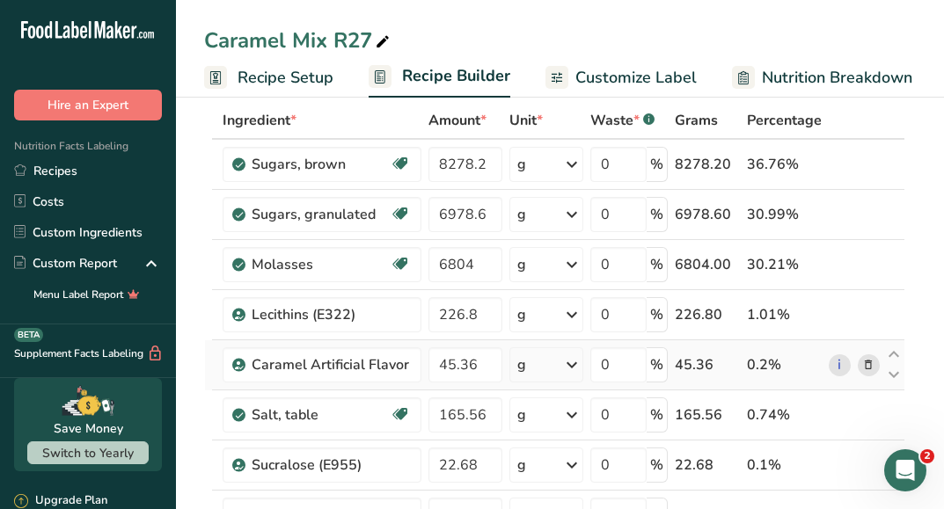
click at [876, 370] on span at bounding box center [868, 365] width 21 height 21
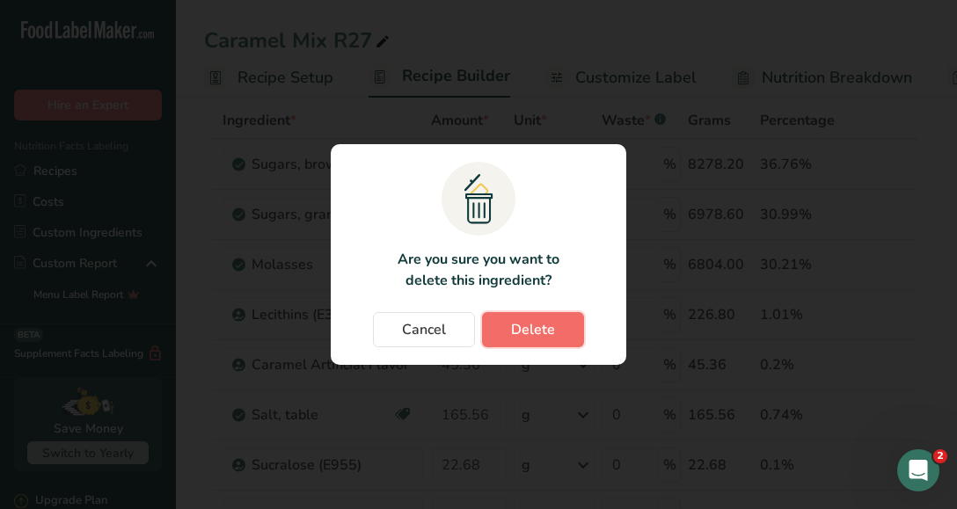
click at [529, 329] on span "Delete" at bounding box center [533, 329] width 44 height 21
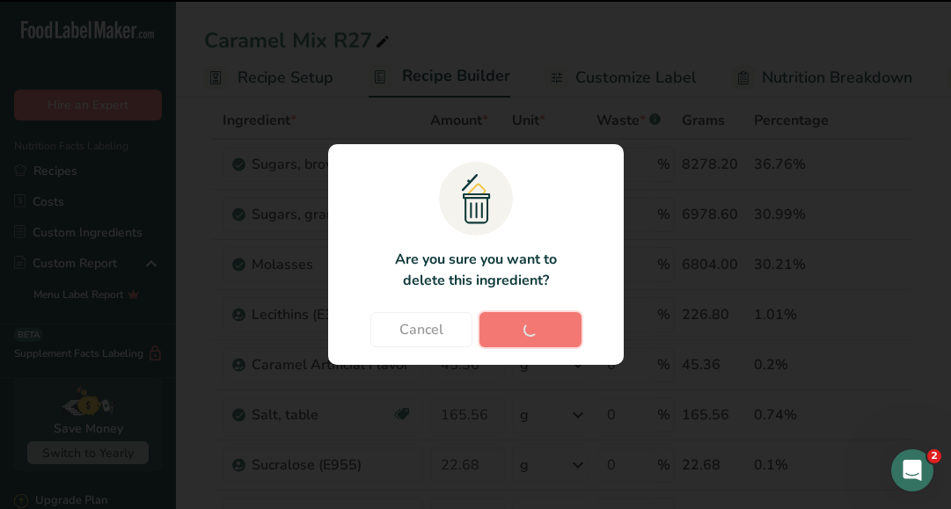
type input "165.56"
type input "22.68"
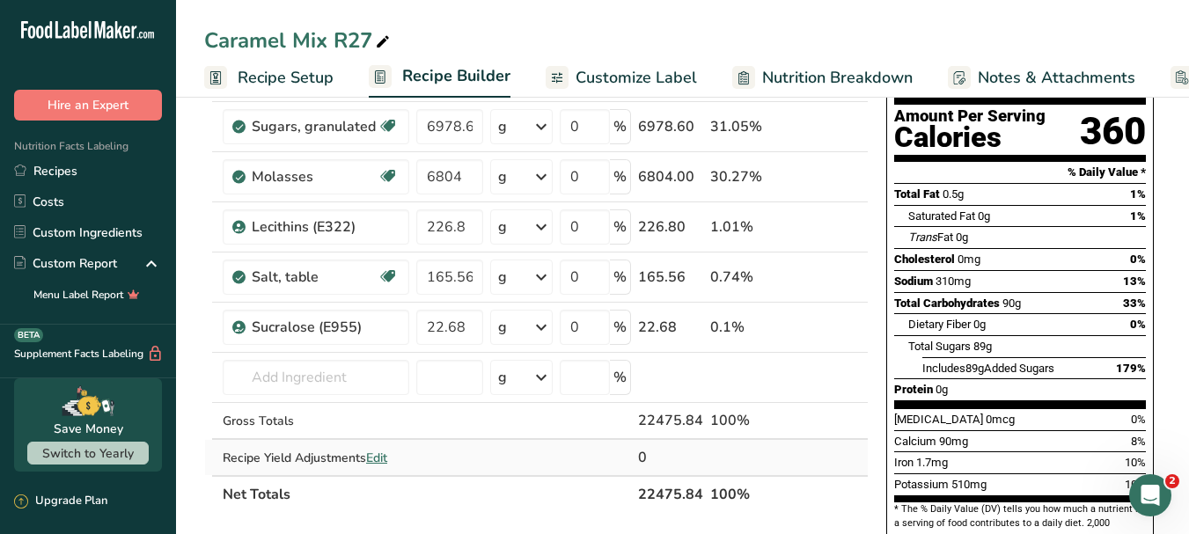
scroll to position [0, 0]
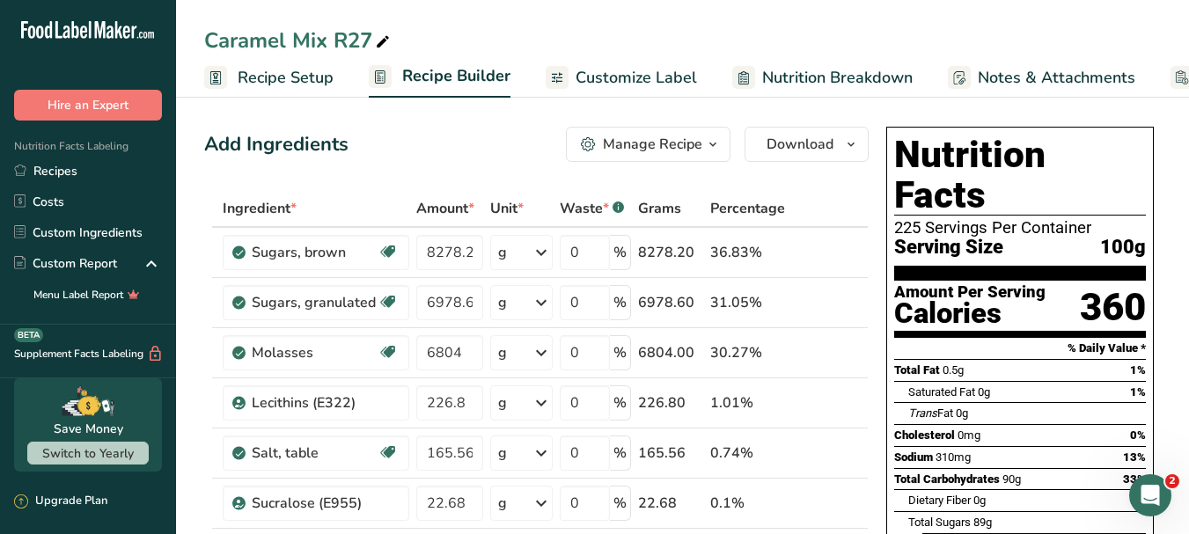
click at [780, 18] on div "Caramel Mix R27 Recipe Setup Recipe Builder Customize Label Nutrition Breakdown…" at bounding box center [682, 49] width 1013 height 98
click at [847, 143] on icon "button" at bounding box center [851, 145] width 14 height 22
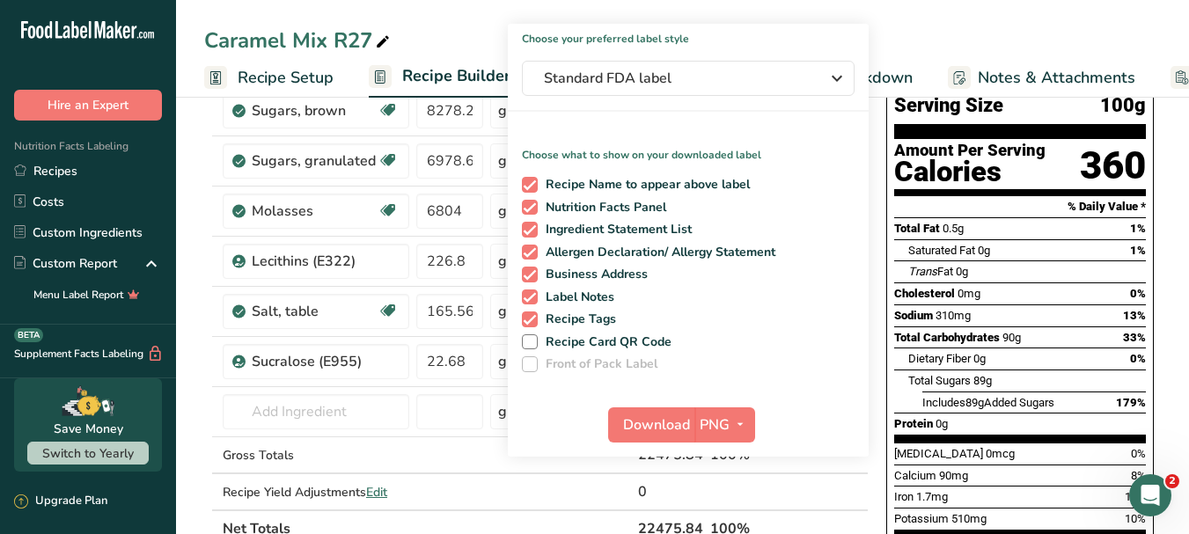
scroll to position [352, 0]
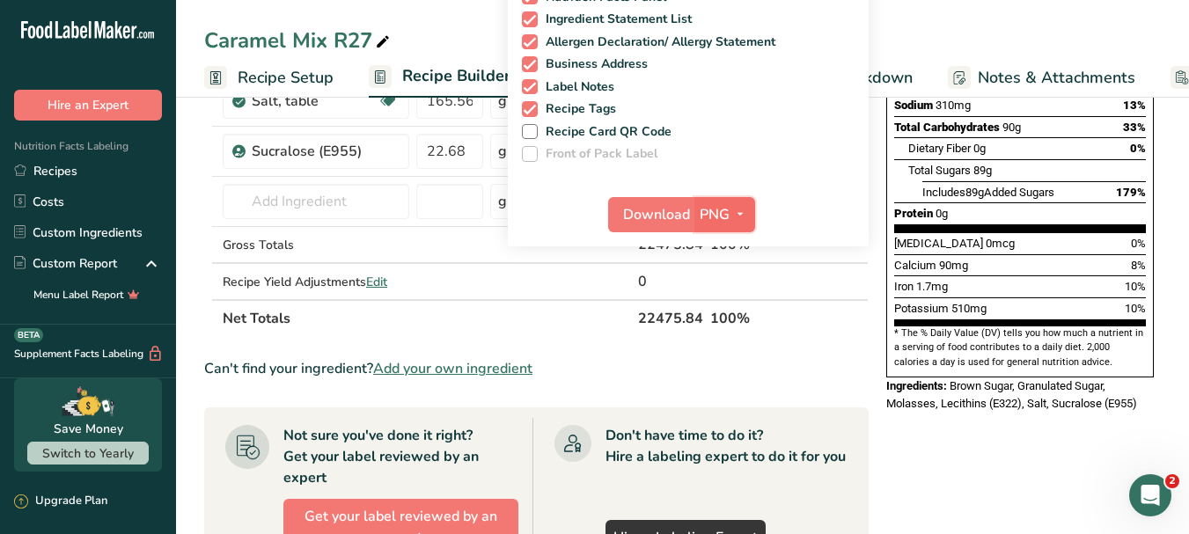
click at [727, 213] on span "PNG" at bounding box center [714, 214] width 30 height 21
click at [723, 337] on link "PDF" at bounding box center [727, 337] width 56 height 29
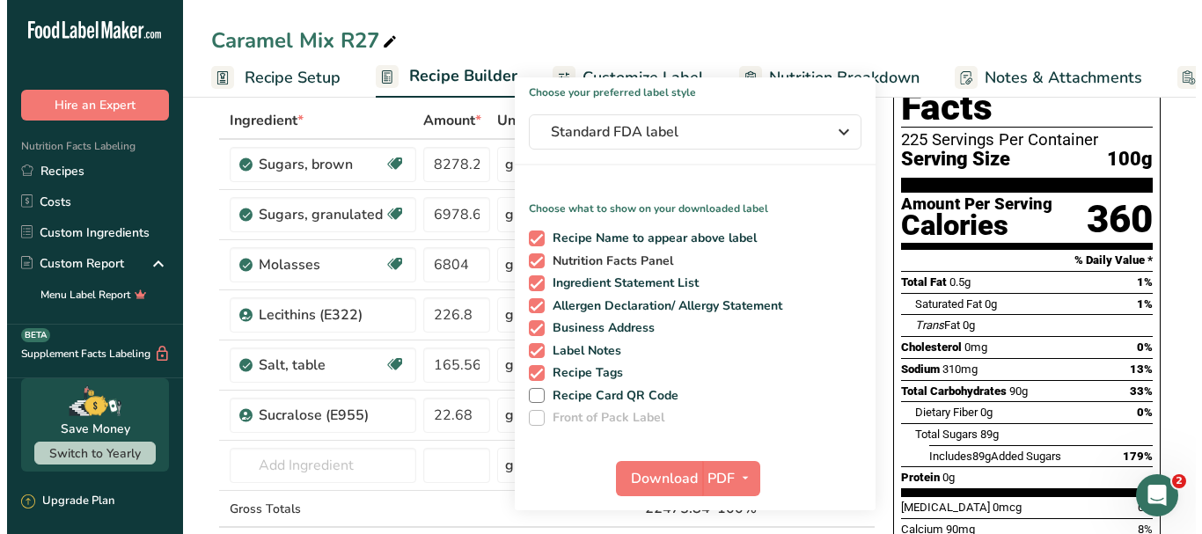
scroll to position [264, 0]
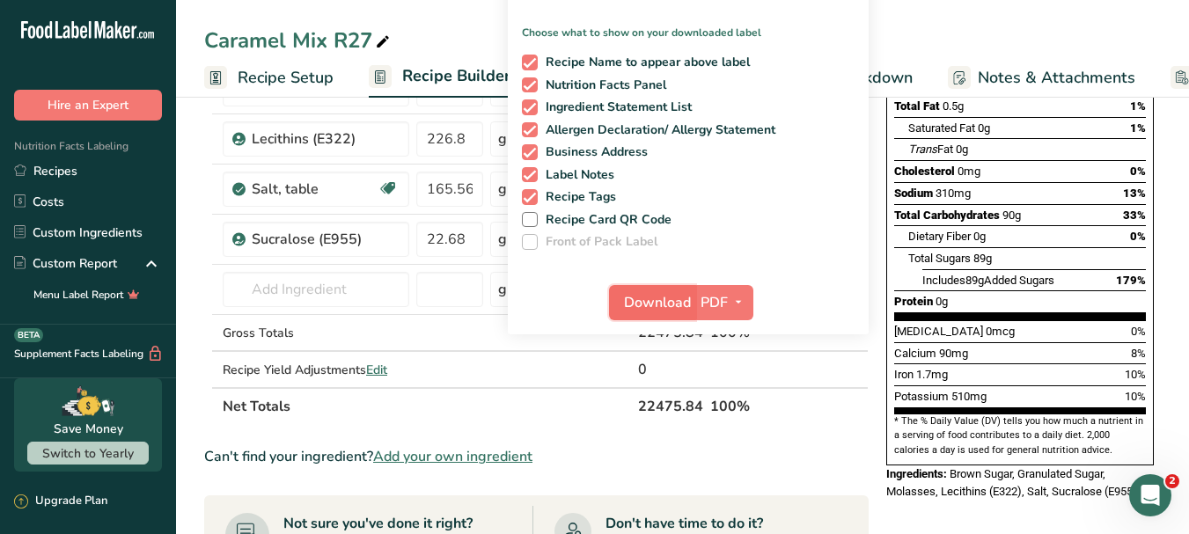
click at [662, 304] on span "Download" at bounding box center [657, 302] width 67 height 21
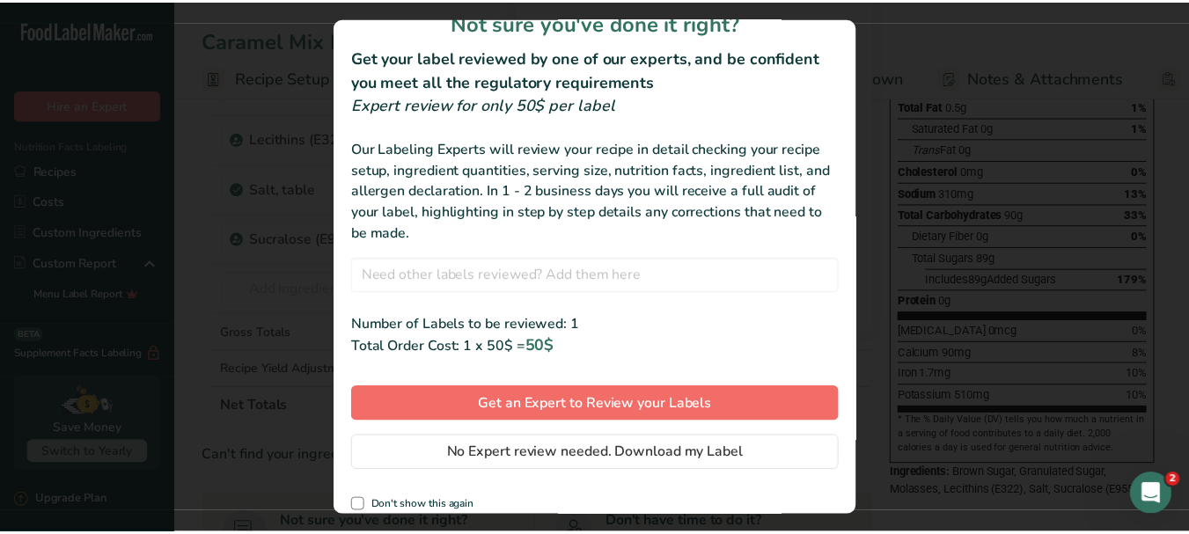
scroll to position [42, 0]
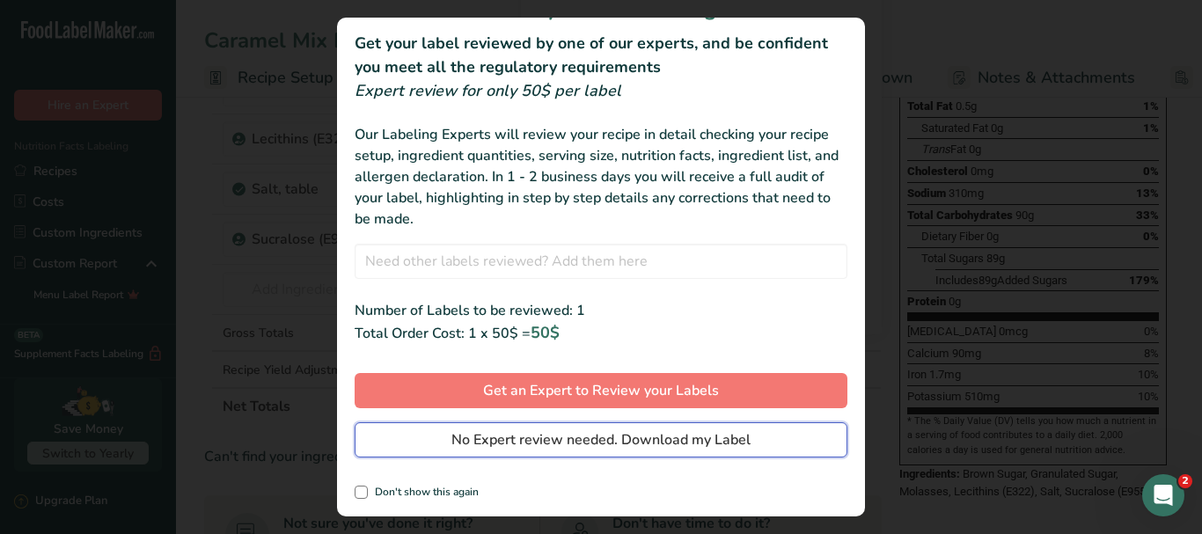
click at [660, 437] on span "No Expert review needed. Download my Label" at bounding box center [600, 439] width 299 height 21
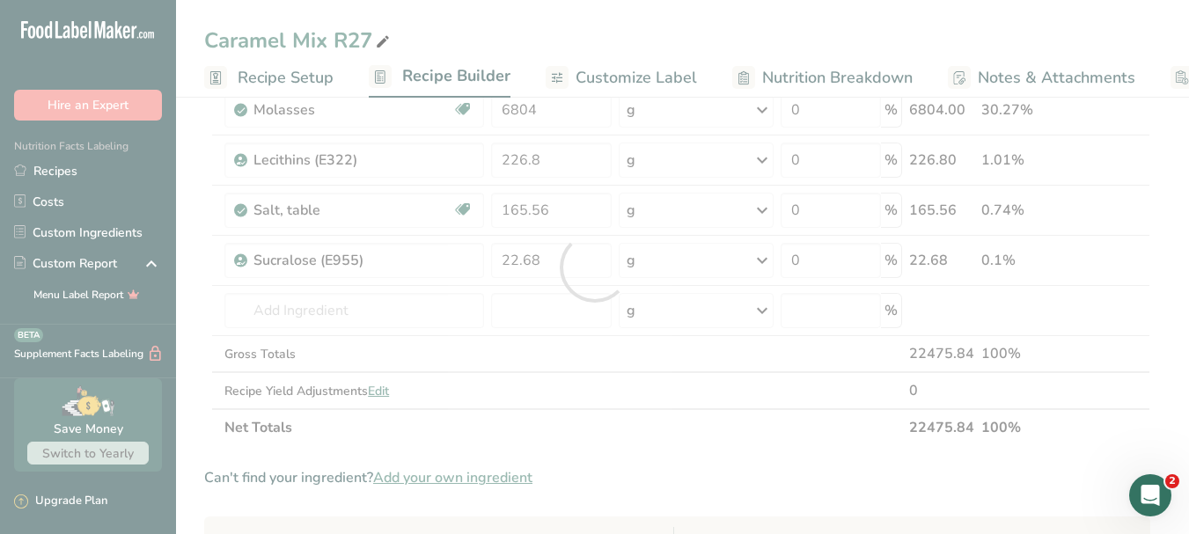
scroll to position [0, 0]
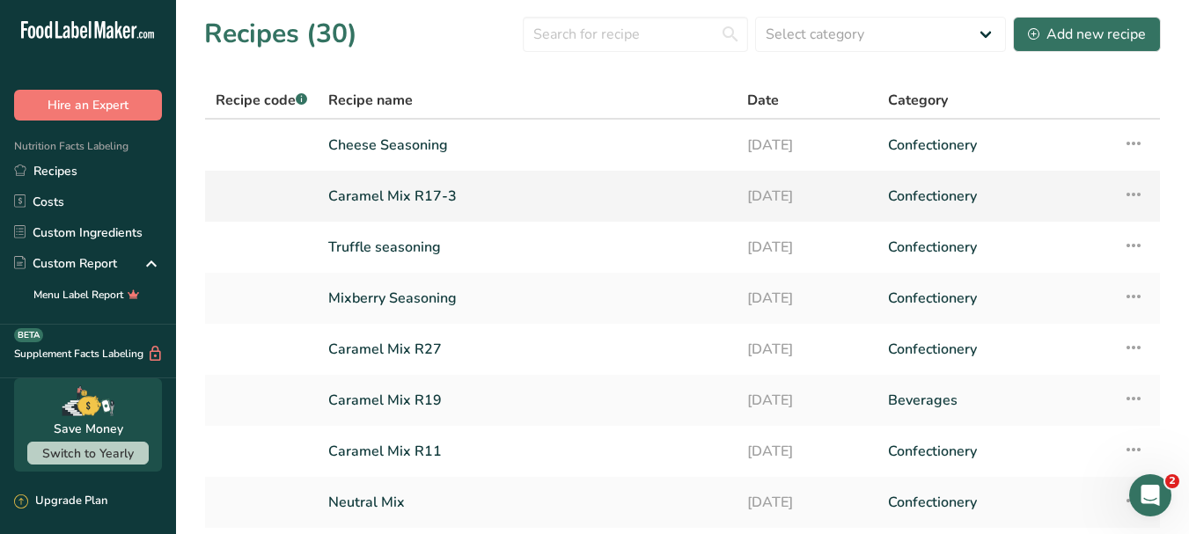
click at [540, 179] on link "Caramel Mix R17-3" at bounding box center [527, 196] width 398 height 37
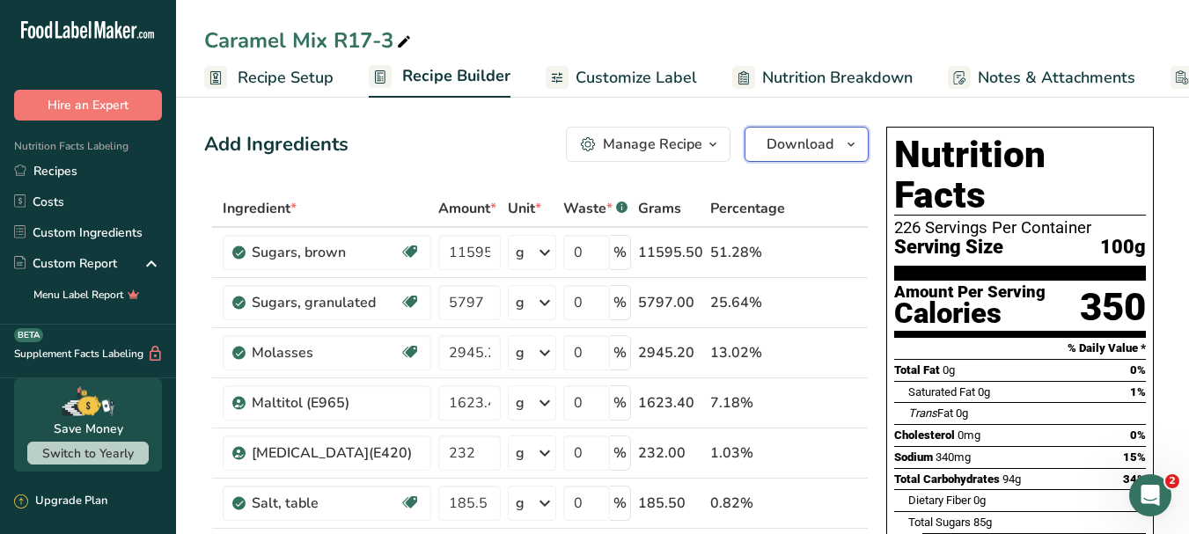
click at [821, 133] on button "Download" at bounding box center [806, 144] width 124 height 35
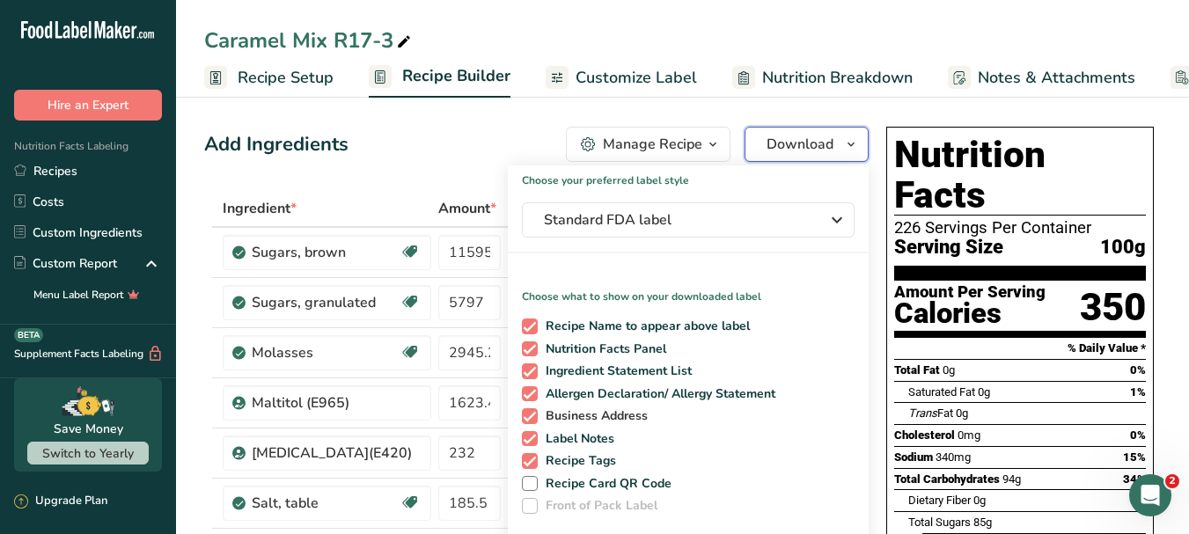
scroll to position [440, 0]
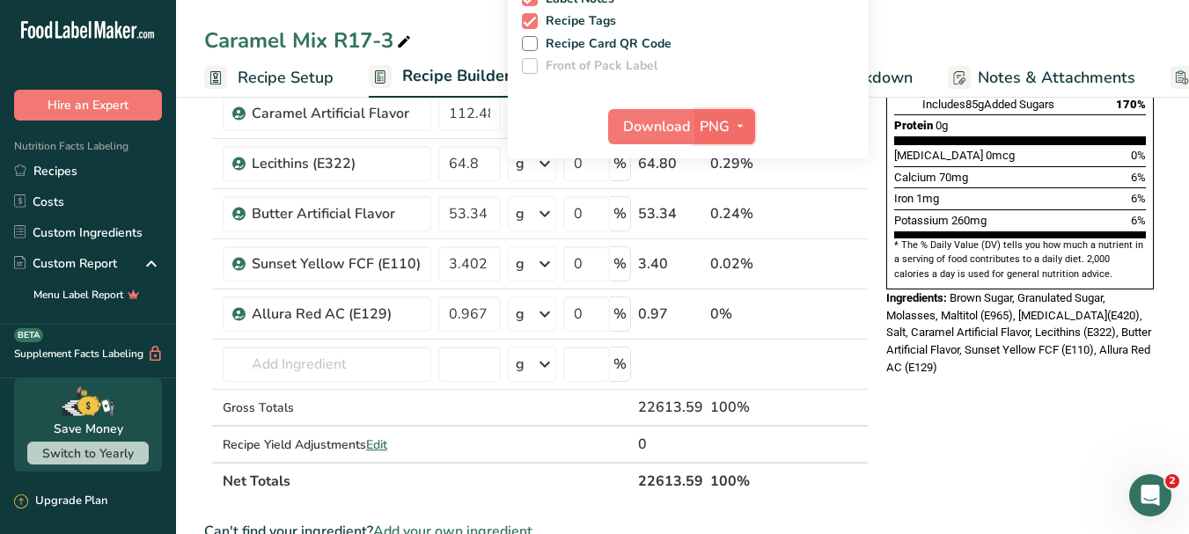
click at [738, 125] on icon "button" at bounding box center [740, 126] width 14 height 22
click at [732, 254] on link "PDF" at bounding box center [727, 249] width 56 height 29
click at [671, 128] on span "Download" at bounding box center [657, 126] width 67 height 21
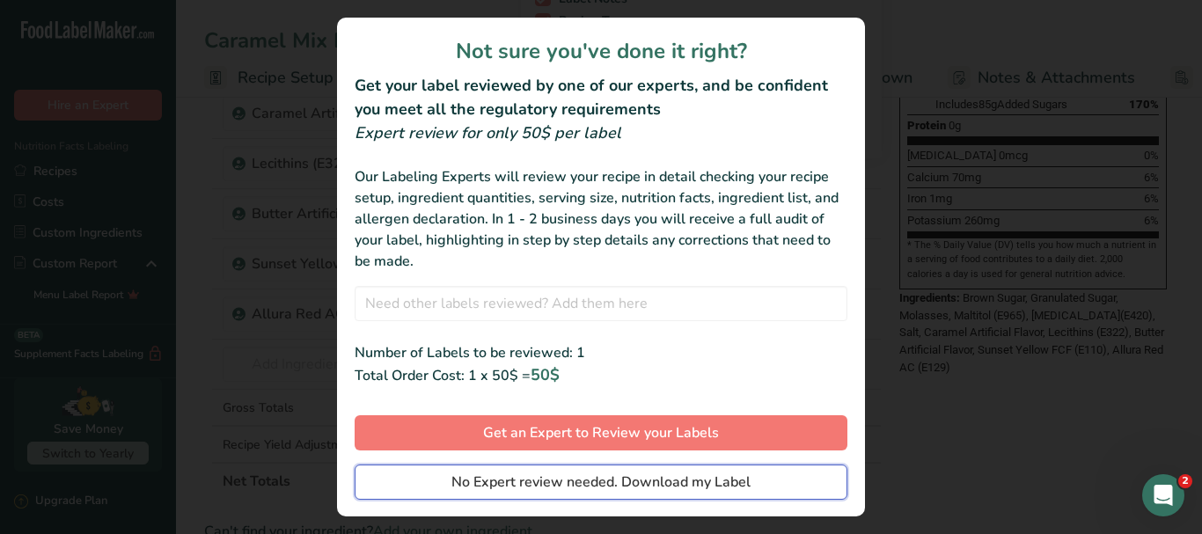
click at [677, 479] on span "No Expert review needed. Download my Label" at bounding box center [600, 482] width 299 height 21
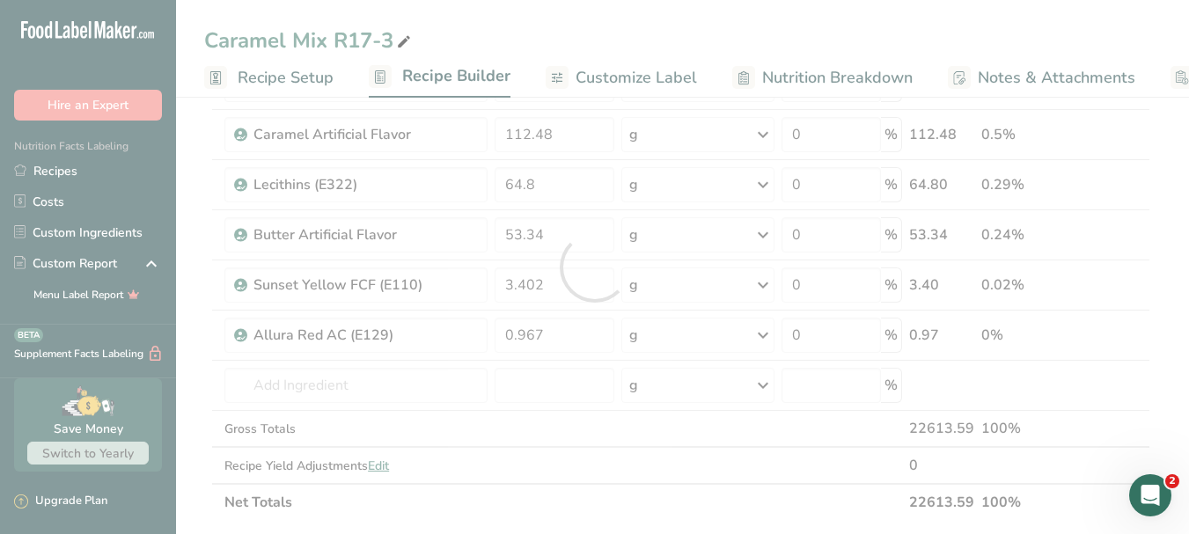
scroll to position [0, 0]
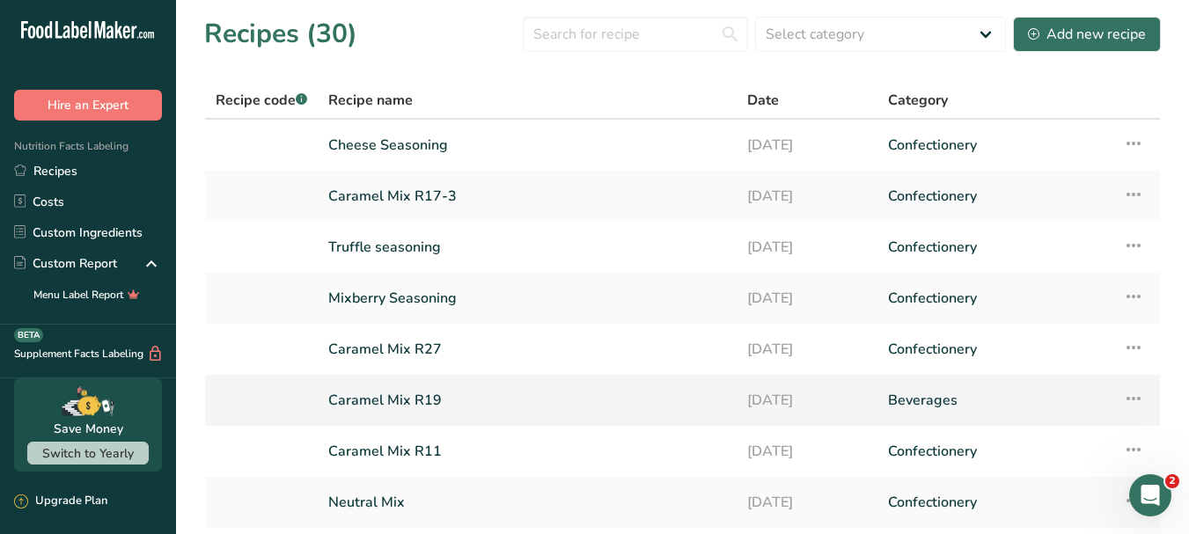
click at [465, 397] on link "Caramel Mix R19" at bounding box center [527, 400] width 398 height 37
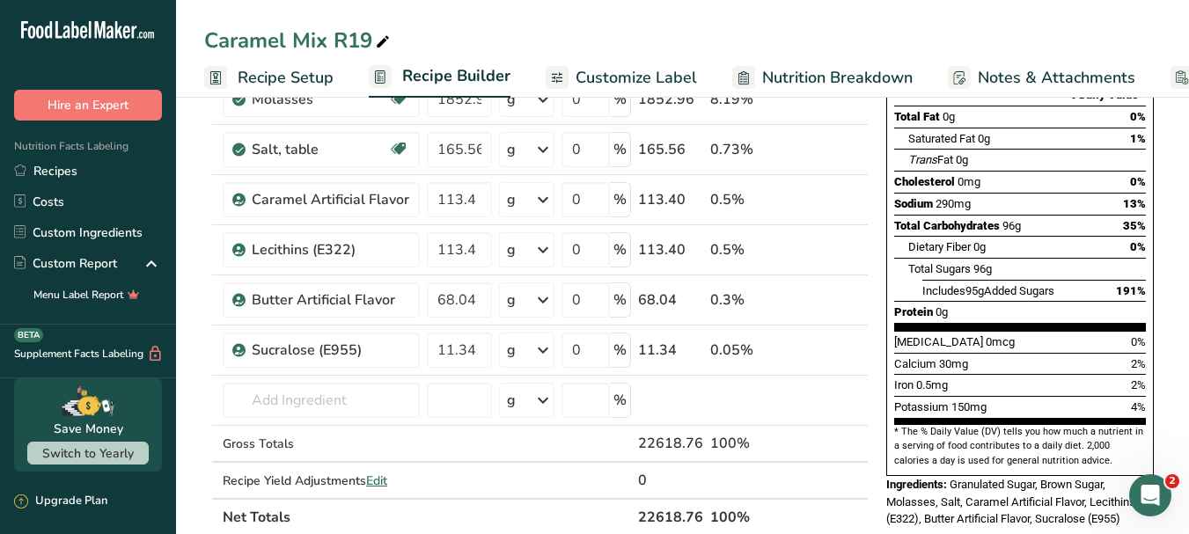
scroll to position [88, 0]
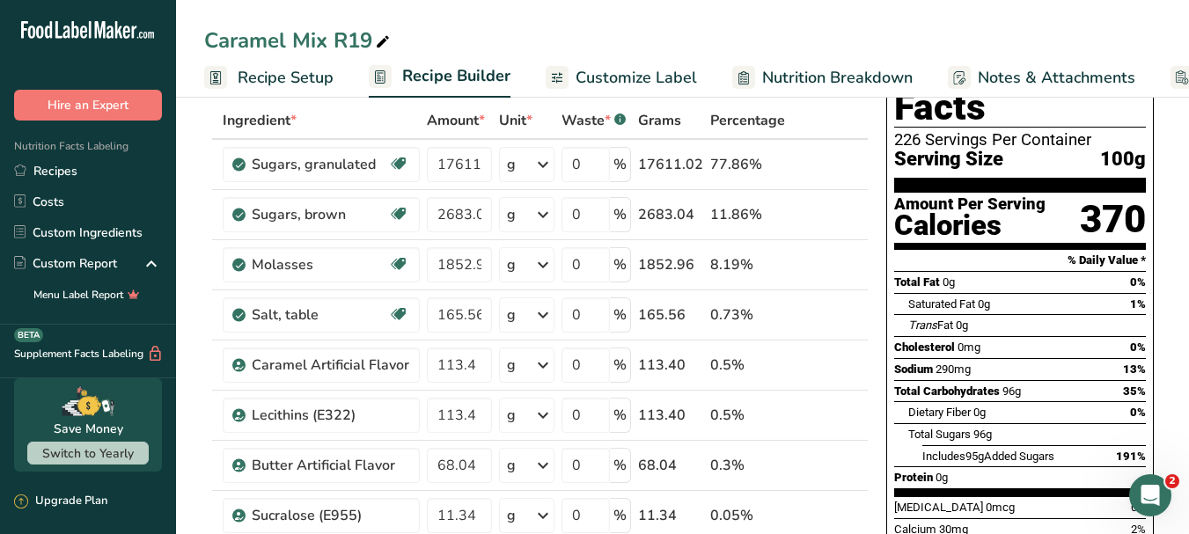
click at [305, 77] on span "Recipe Setup" at bounding box center [286, 78] width 96 height 24
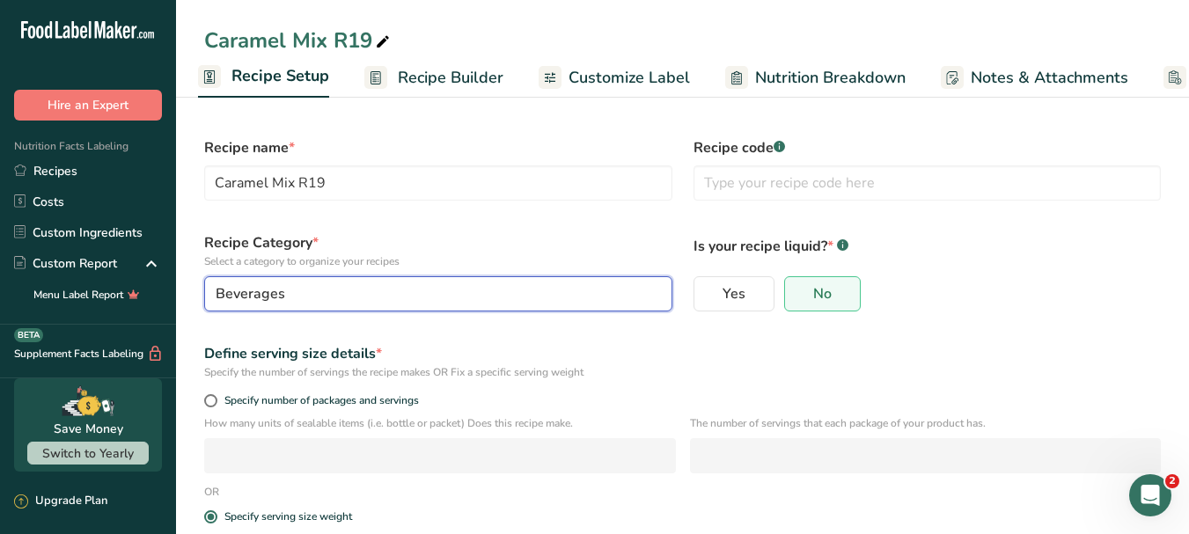
click at [479, 295] on div "Beverages" at bounding box center [433, 293] width 435 height 21
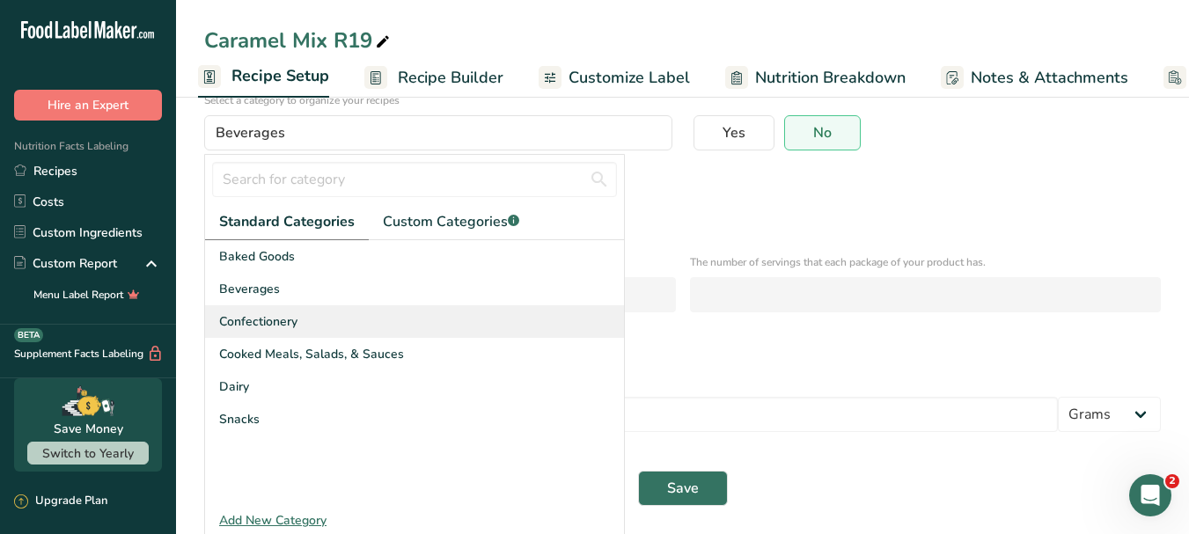
click at [396, 326] on div "Confectionery" at bounding box center [414, 321] width 419 height 33
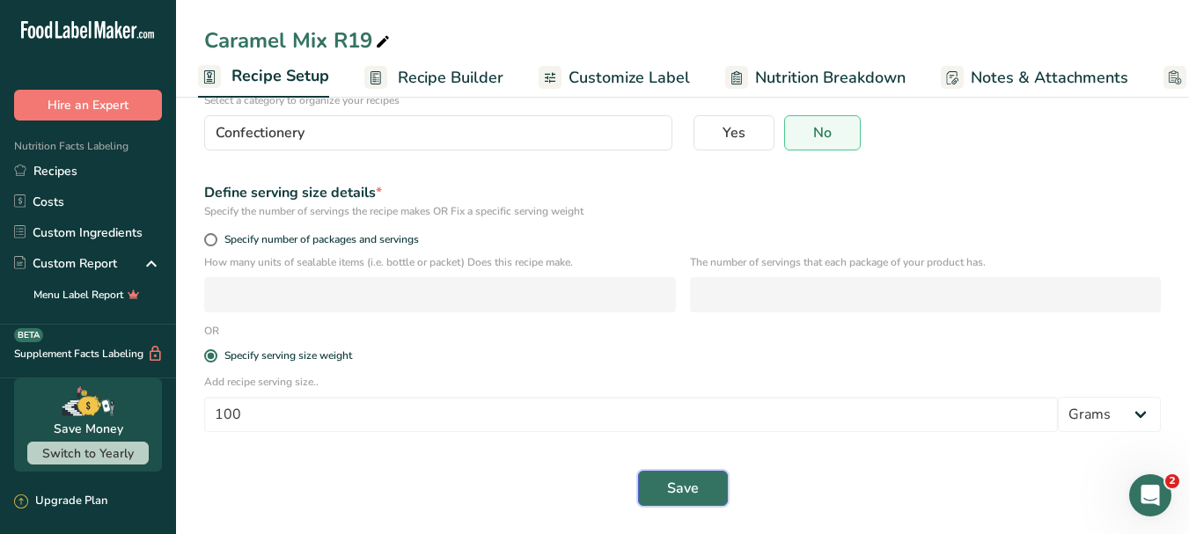
click at [673, 492] on span "Save" at bounding box center [683, 488] width 32 height 21
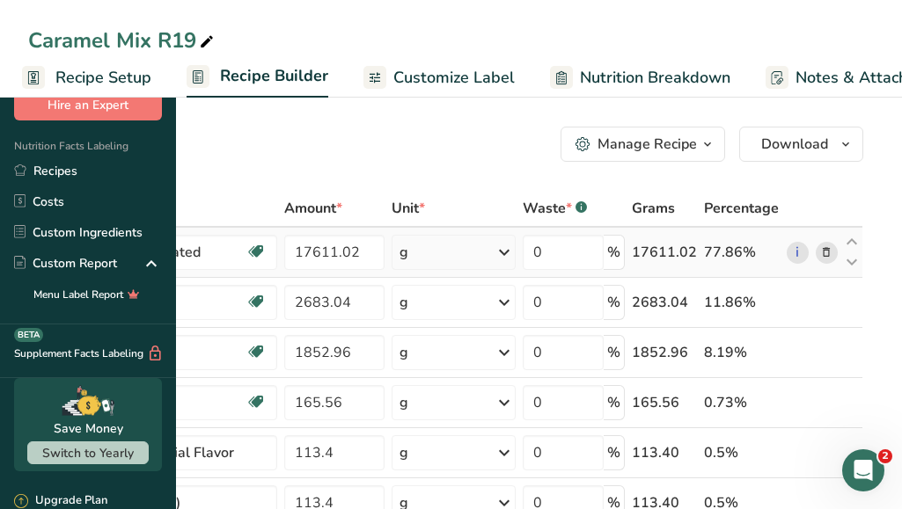
click at [826, 247] on icon at bounding box center [826, 253] width 12 height 18
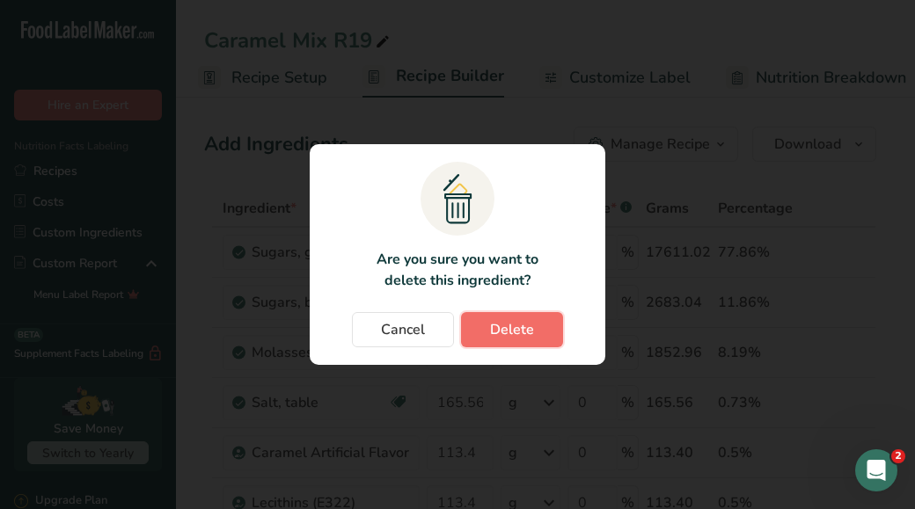
click at [495, 331] on span "Delete" at bounding box center [512, 329] width 44 height 21
type input "2683.04"
type input "1852.96"
type input "165.56"
type input "113.4"
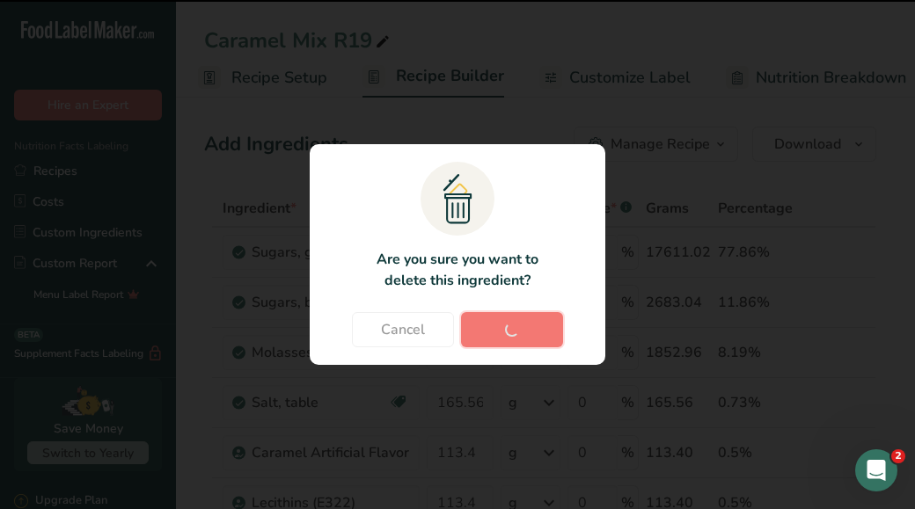
type input "68.04"
type input "11.34"
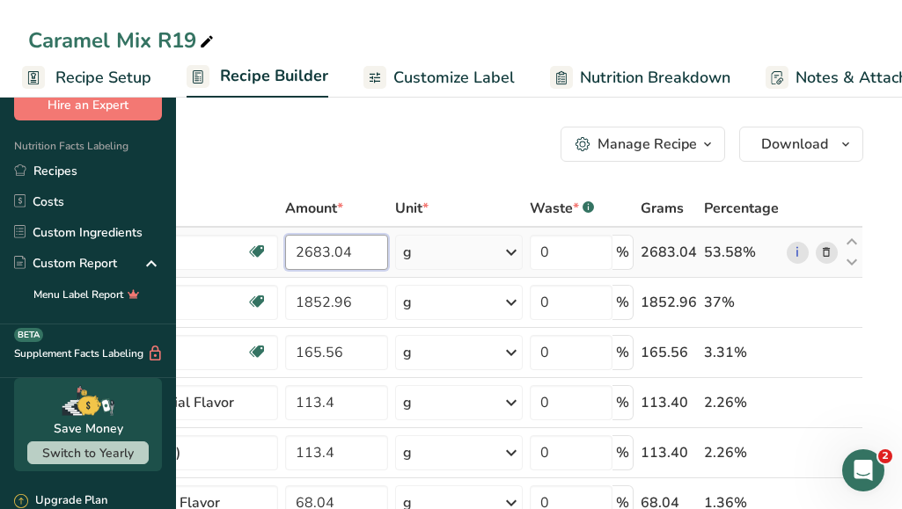
click at [387, 256] on input "2683.04" at bounding box center [336, 252] width 102 height 35
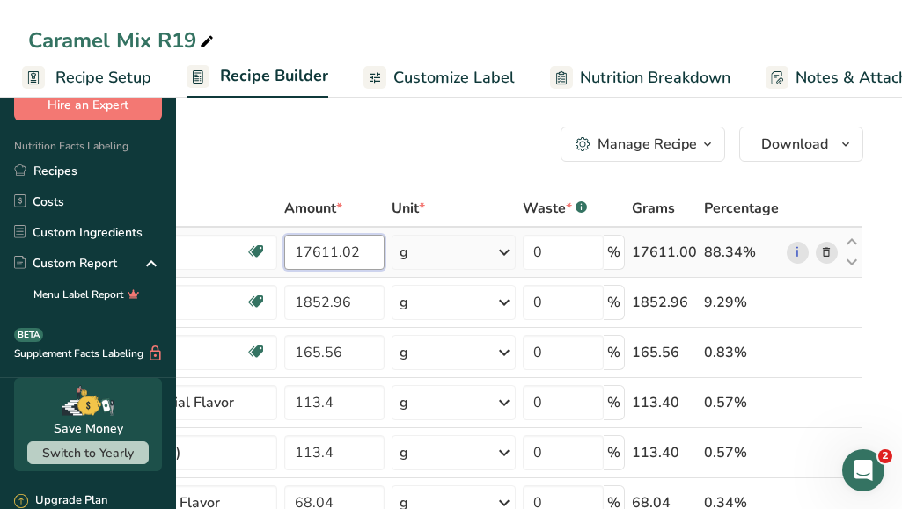
scroll to position [0, 18]
type input "17611.02"
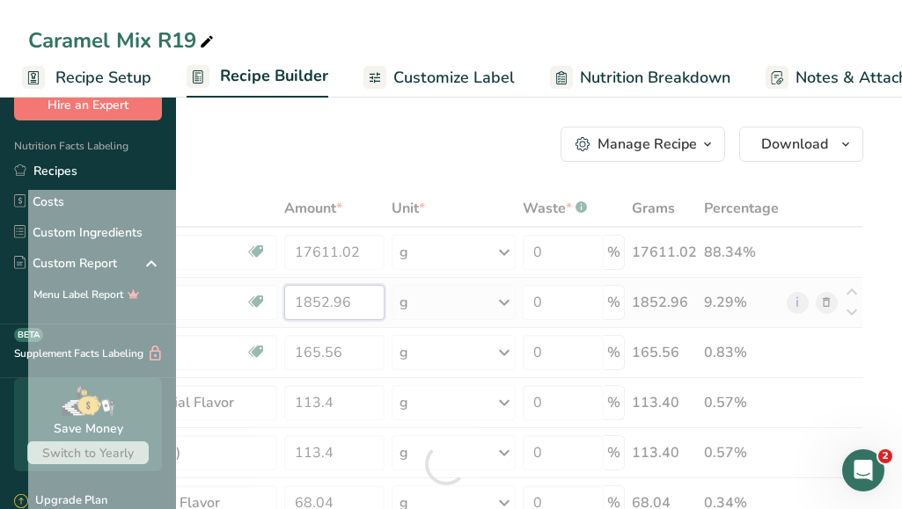
click at [472, 309] on div "Ingredient * Amount * Unit * Waste * .a-a{fill:#347362;}.b-a{fill:#fff;} Grams …" at bounding box center [445, 464] width 835 height 549
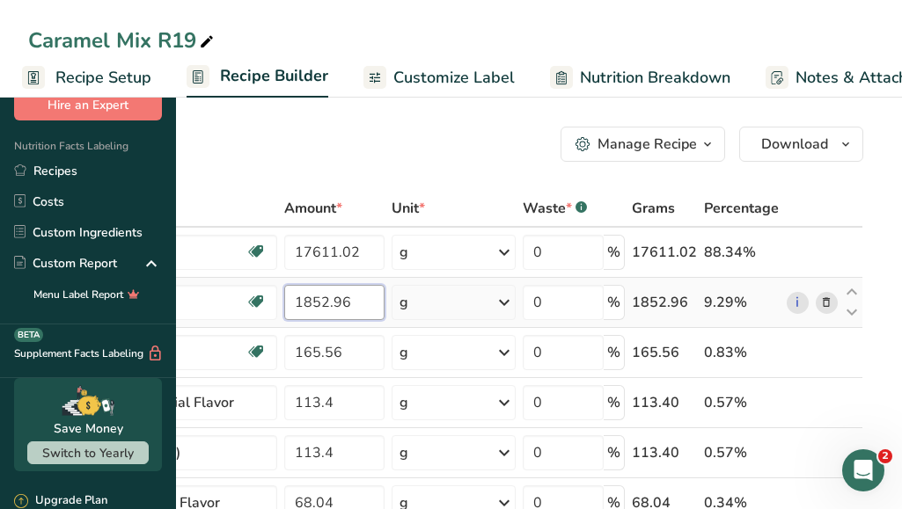
click at [384, 298] on input "1852.96" at bounding box center [334, 302] width 100 height 35
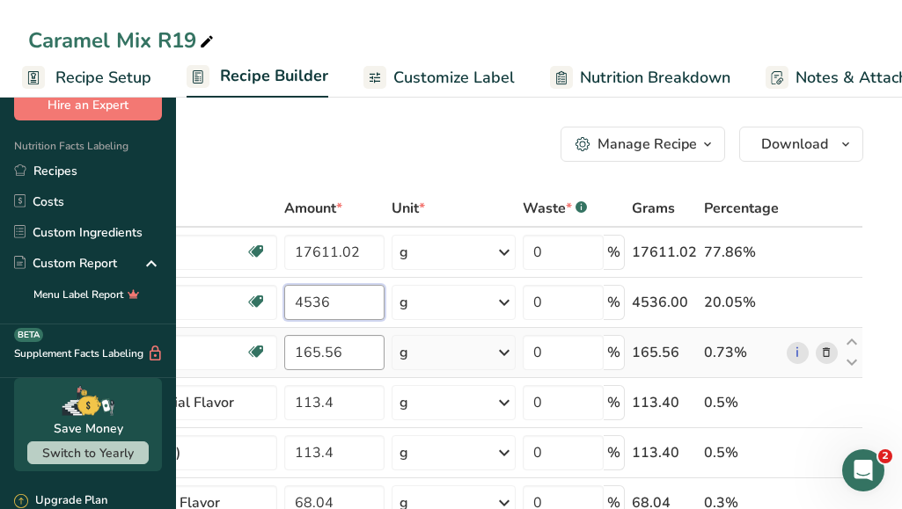
type input "4536"
click at [458, 346] on div "Ingredient * Amount * Unit * Waste * .a-a{fill:#347362;}.b-a{fill:#fff;} Grams …" at bounding box center [445, 464] width 835 height 549
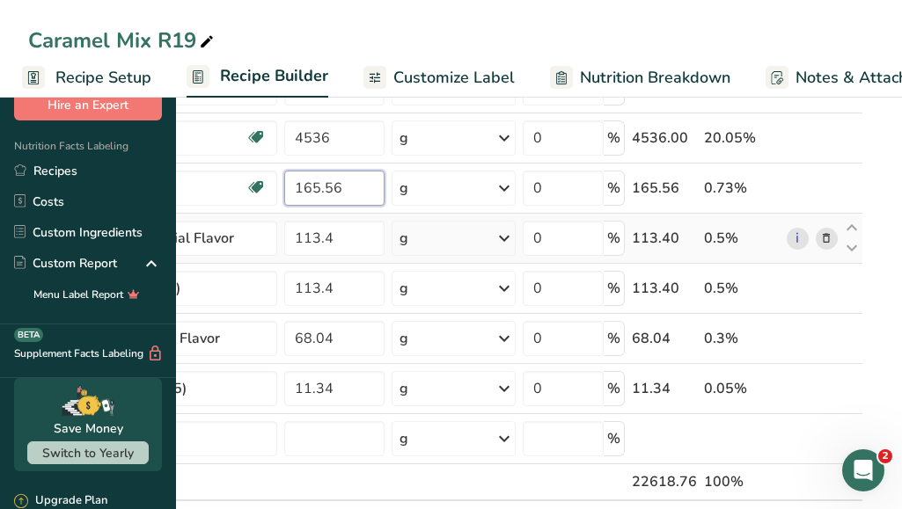
scroll to position [176, 0]
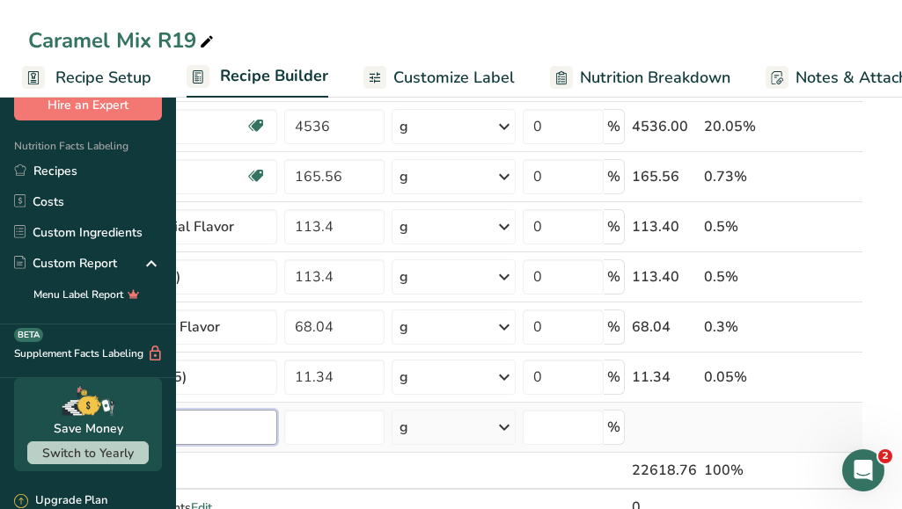
click at [379, 420] on div "Ingredient * Amount * Unit * Waste * .a-a{fill:#347362;}.b-a{fill:#fff;} Grams …" at bounding box center [445, 288] width 835 height 549
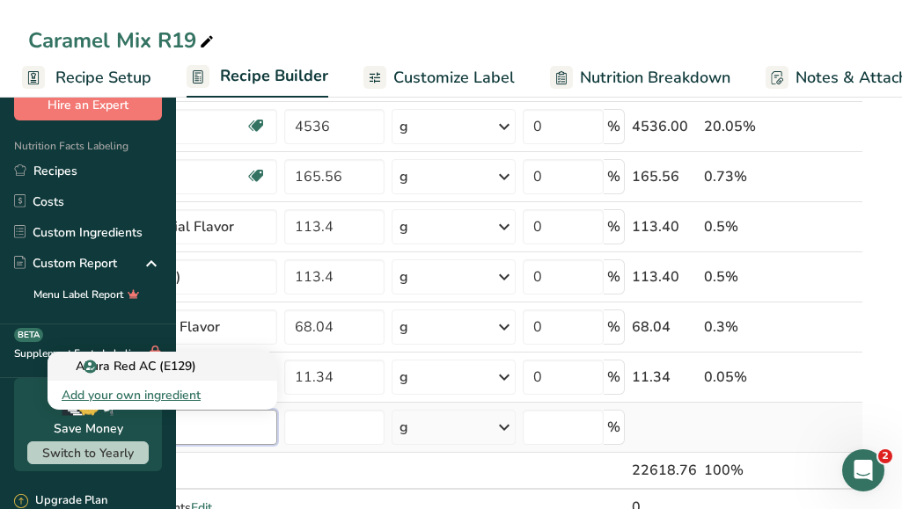
type input "allura"
click at [196, 365] on p "Allura Red AC (E129)" at bounding box center [129, 366] width 135 height 18
type input "Allura Red AC (E129)"
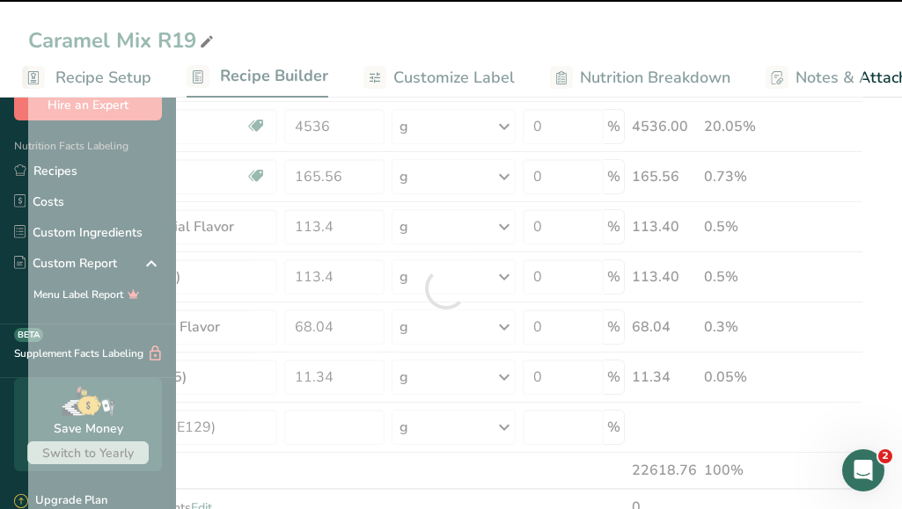
type input "0"
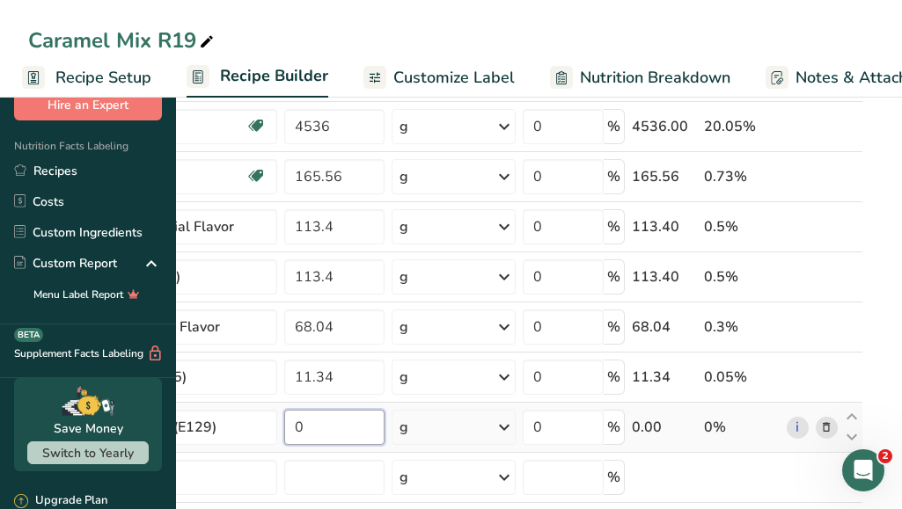
click at [384, 421] on input "0" at bounding box center [334, 427] width 100 height 35
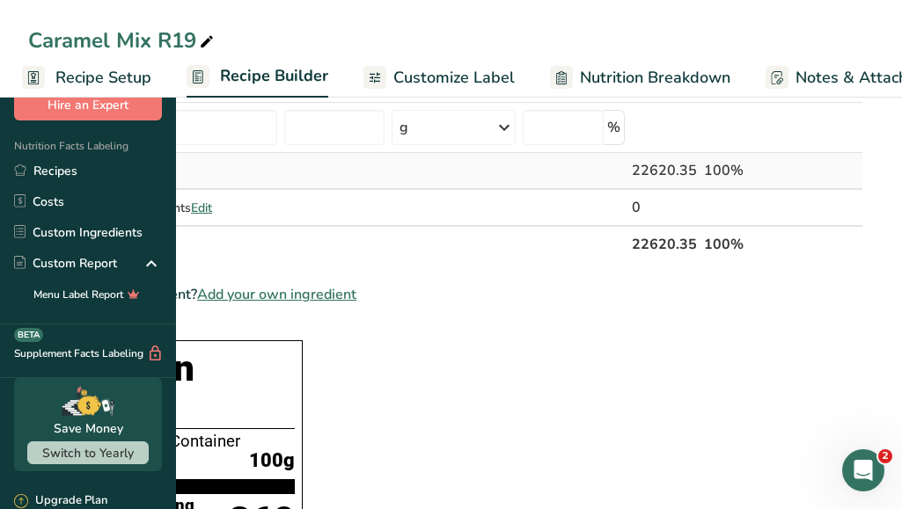
scroll to position [528, 0]
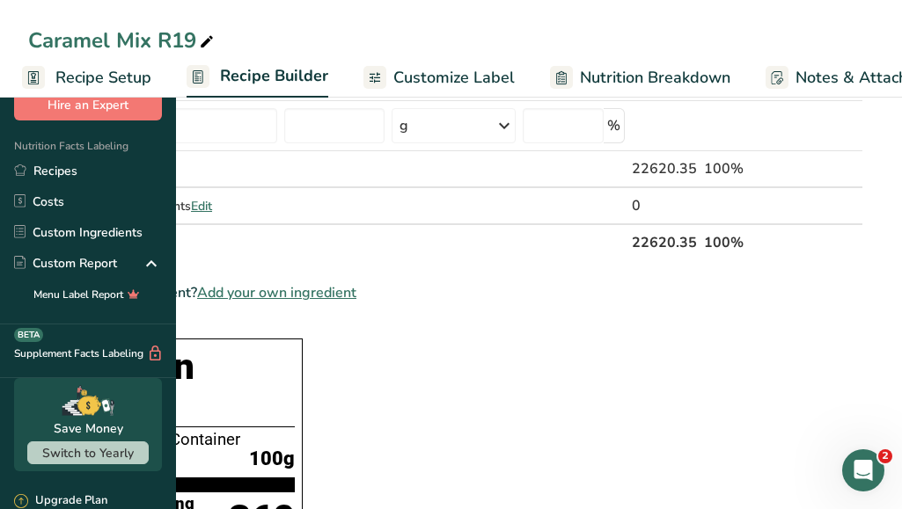
type input "1.588"
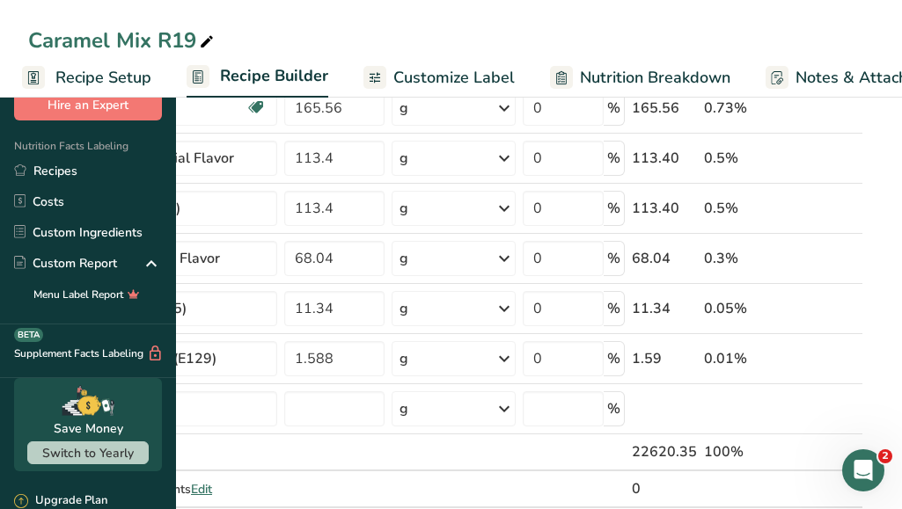
scroll to position [264, 0]
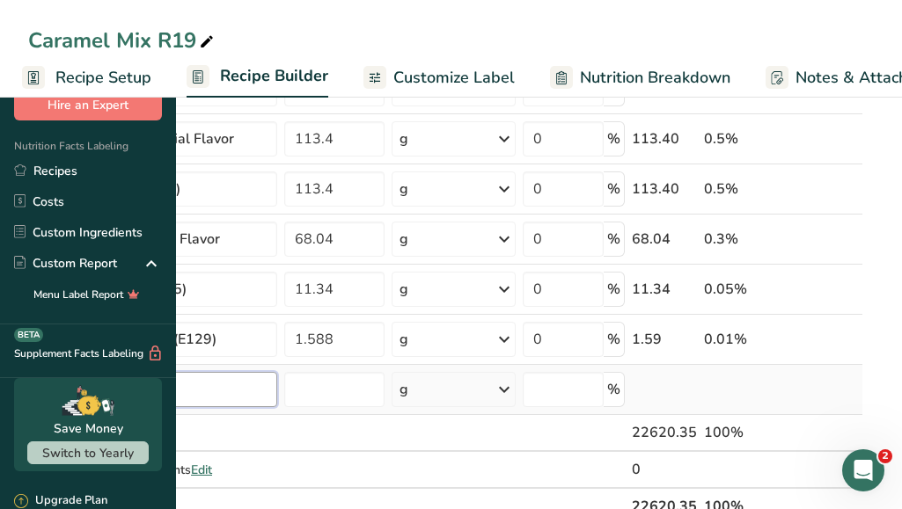
click at [277, 397] on input "text" at bounding box center [163, 389] width 230 height 35
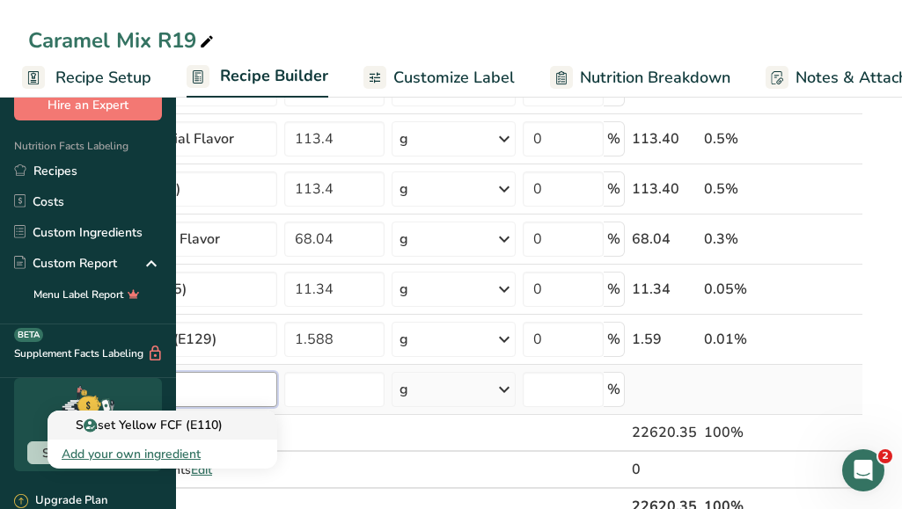
type input "sunse"
click at [223, 416] on p "Sunset Yellow FCF (E110)" at bounding box center [142, 425] width 161 height 18
type input "Sunset Yellow FCF (E110)"
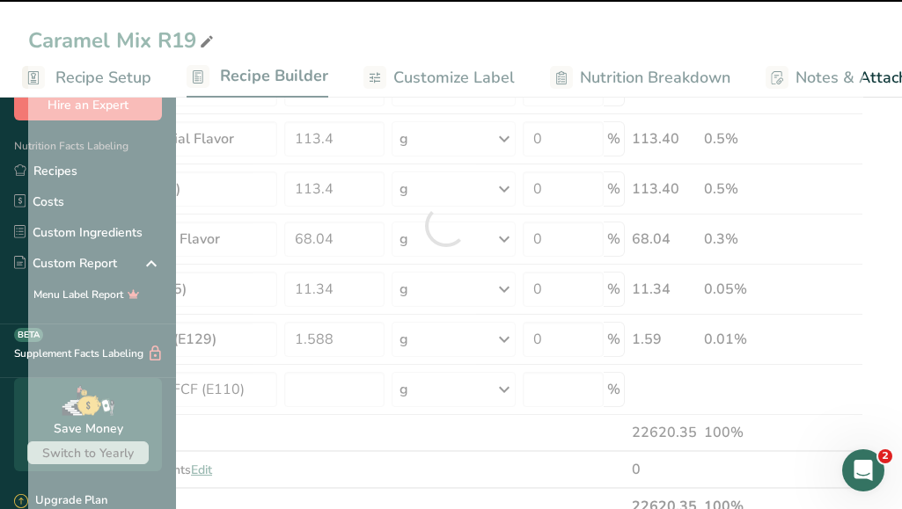
type input "0"
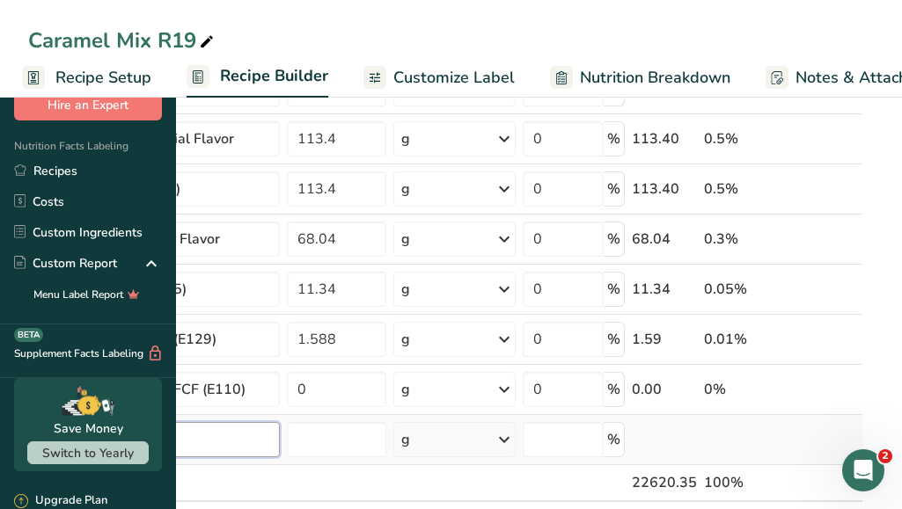
click at [280, 438] on input "text" at bounding box center [164, 439] width 232 height 35
click at [386, 397] on input "0" at bounding box center [336, 389] width 99 height 35
type input "4.76"
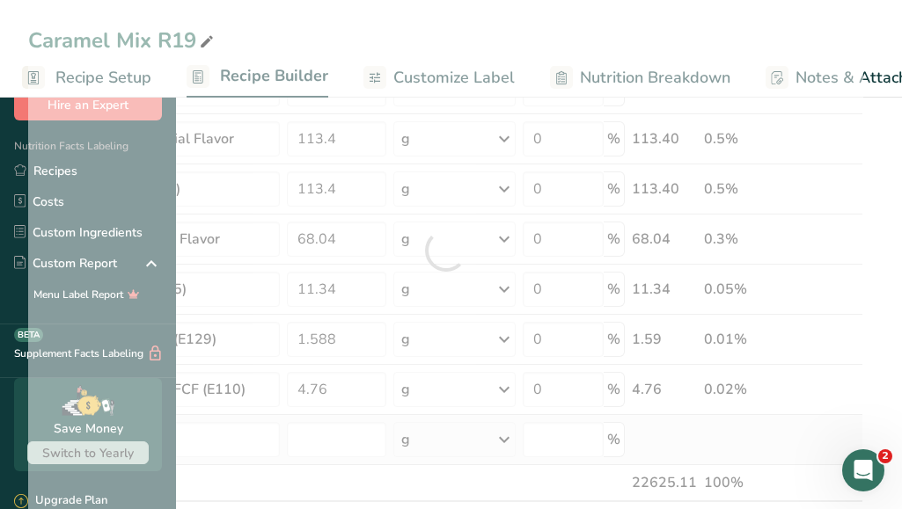
click at [683, 436] on div "Ingredient * Amount * Unit * Waste * .a-a{fill:#347362;}.b-a{fill:#fff;} Grams …" at bounding box center [445, 250] width 835 height 649
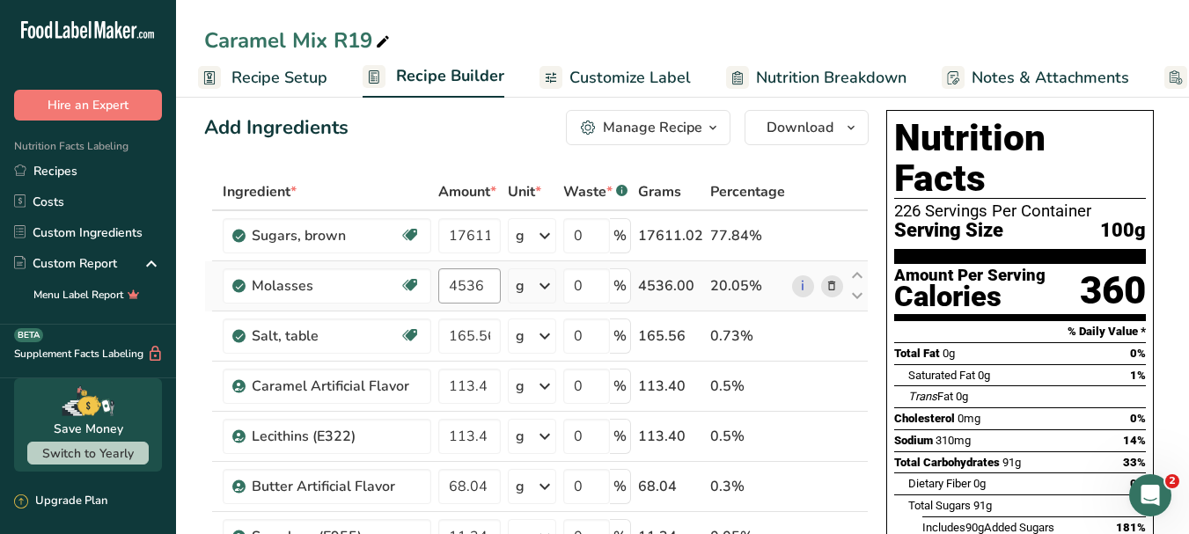
scroll to position [0, 0]
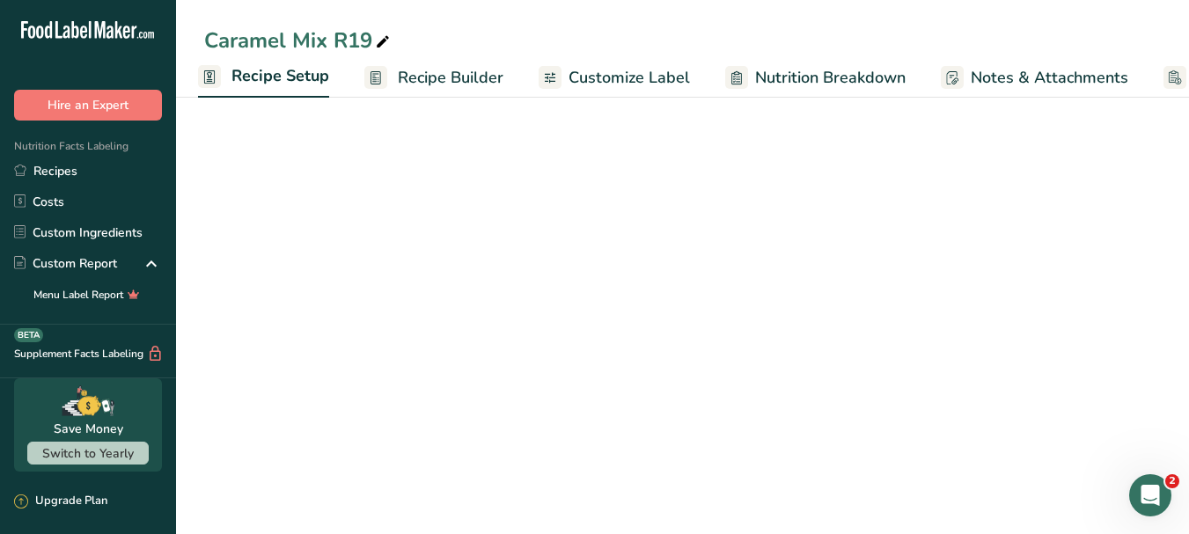
scroll to position [161, 0]
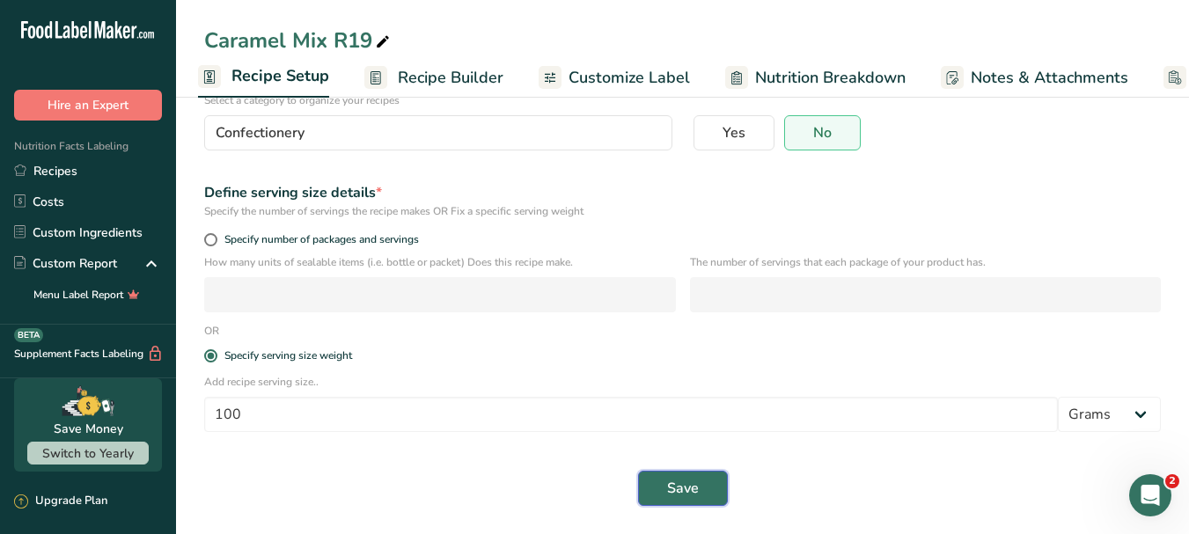
click at [699, 487] on button "Save" at bounding box center [683, 488] width 90 height 35
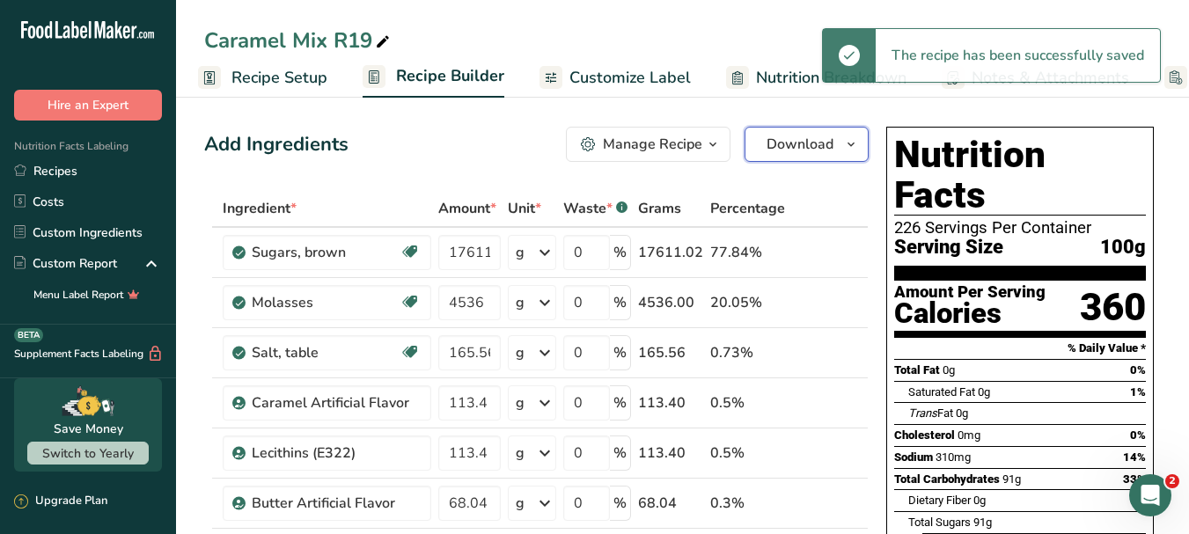
click at [813, 151] on span "Download" at bounding box center [799, 144] width 67 height 21
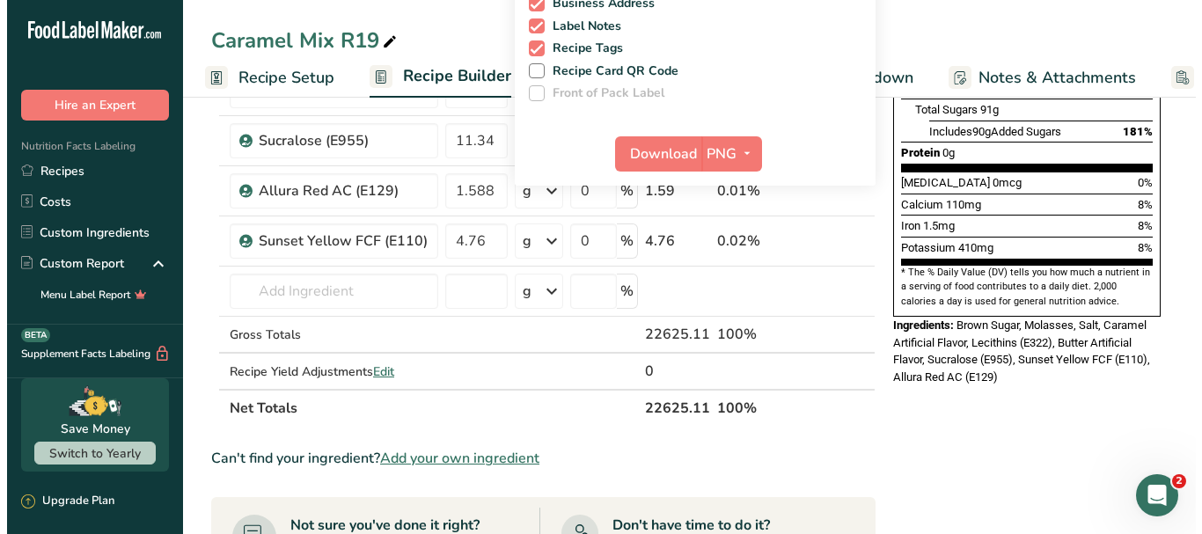
scroll to position [440, 0]
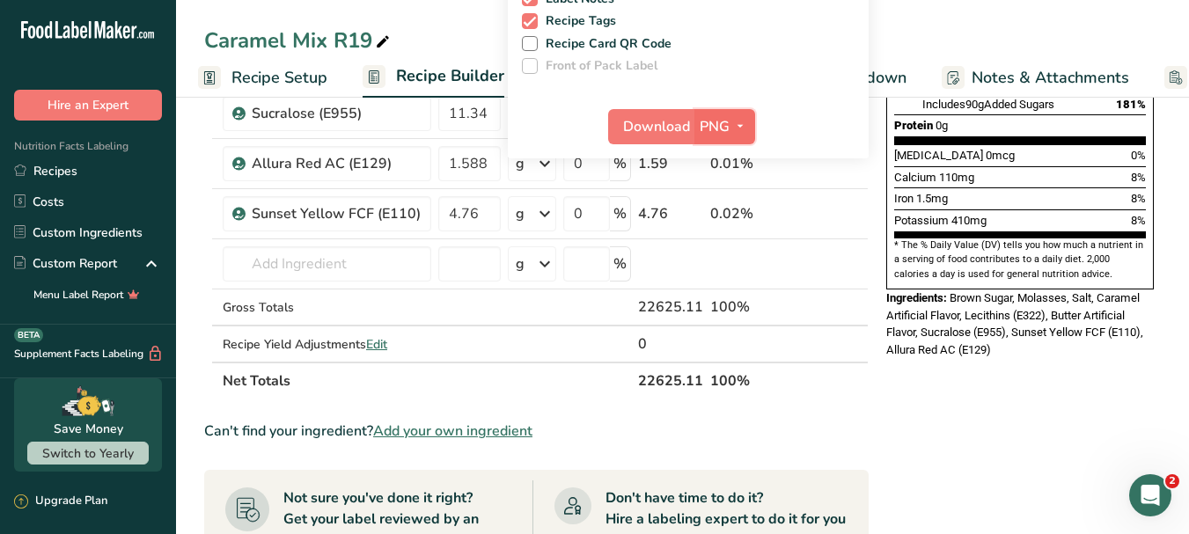
click at [720, 124] on span "PNG" at bounding box center [714, 126] width 30 height 21
click at [659, 123] on span "Download" at bounding box center [656, 126] width 67 height 21
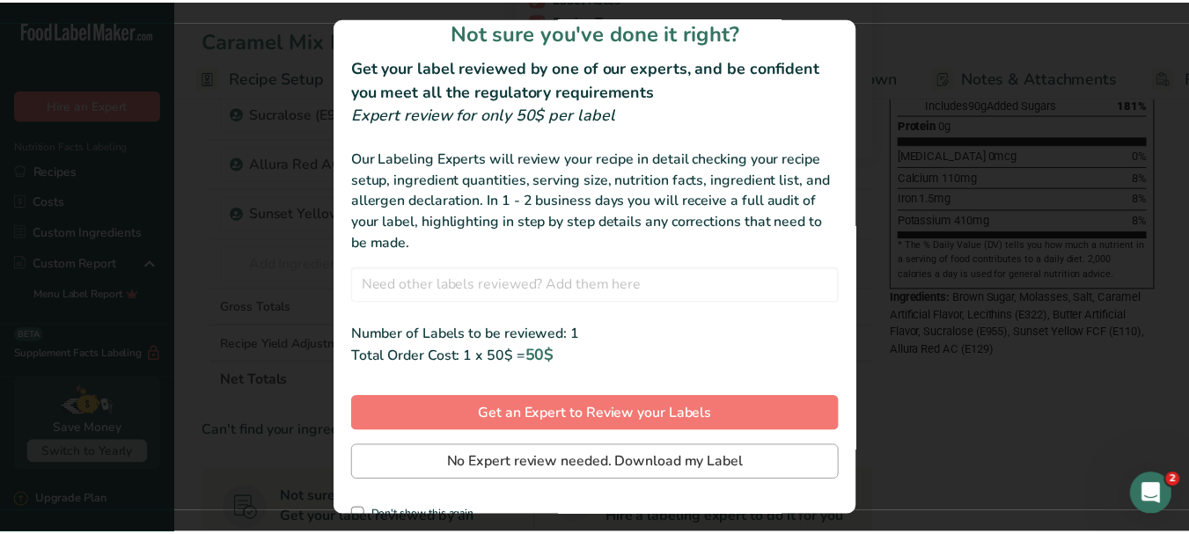
scroll to position [42, 0]
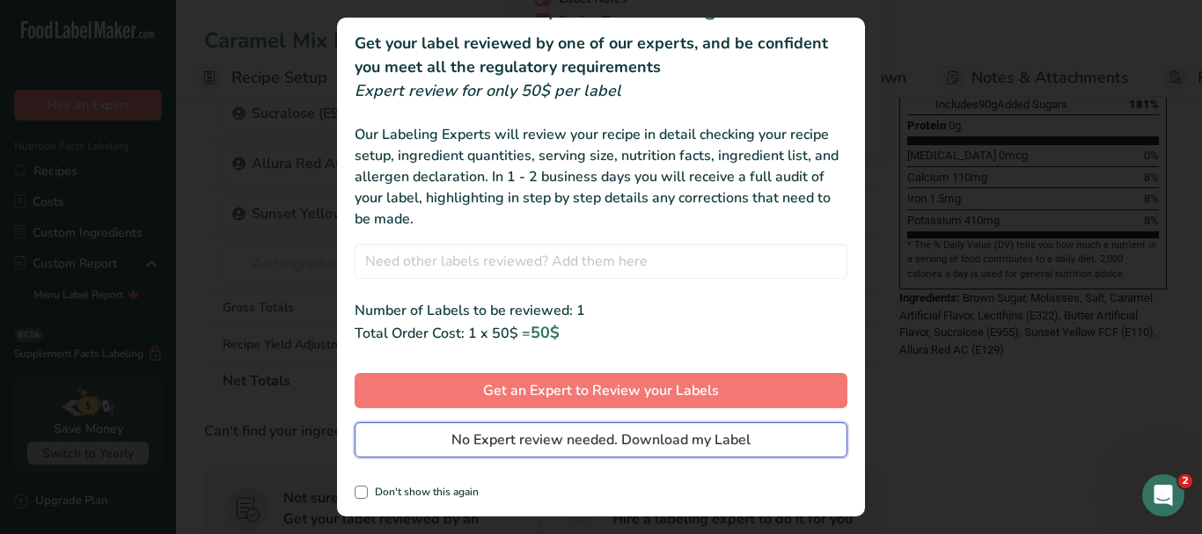
click at [668, 439] on span "No Expert review needed. Download my Label" at bounding box center [600, 439] width 299 height 21
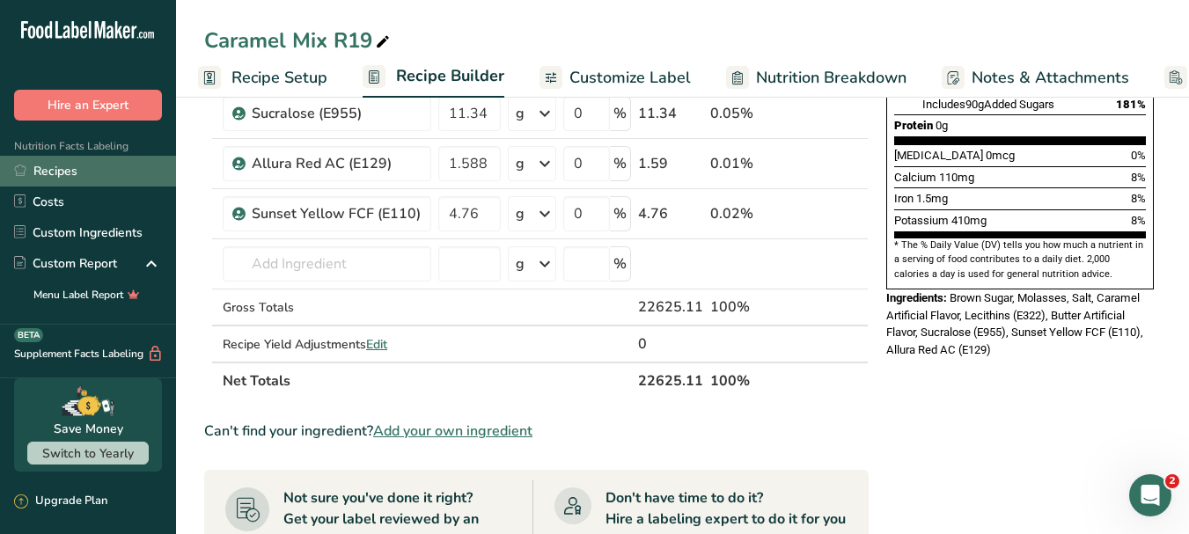
click at [125, 159] on link "Recipes" at bounding box center [88, 171] width 176 height 31
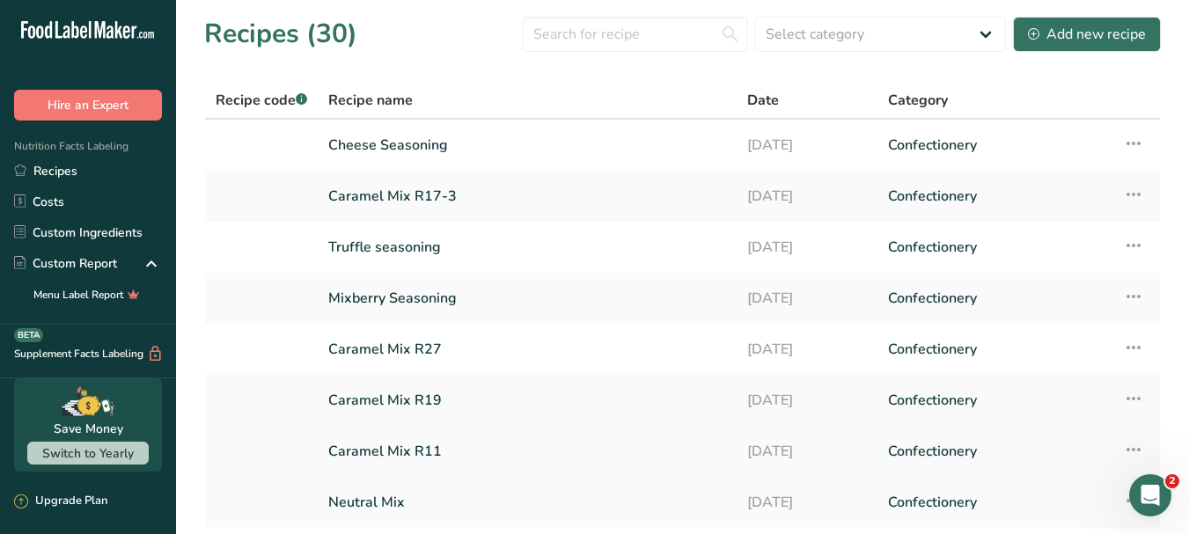
click at [441, 453] on link "Caramel Mix R11" at bounding box center [527, 451] width 398 height 37
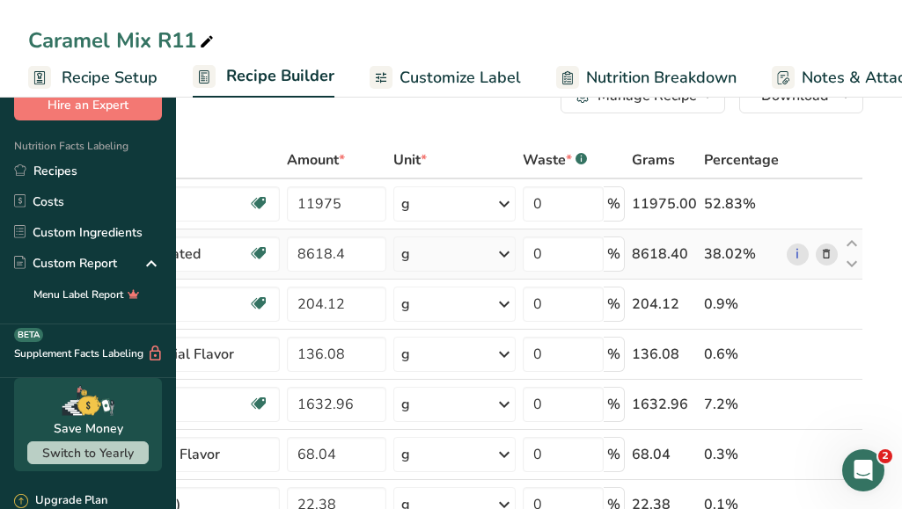
scroll to position [88, 0]
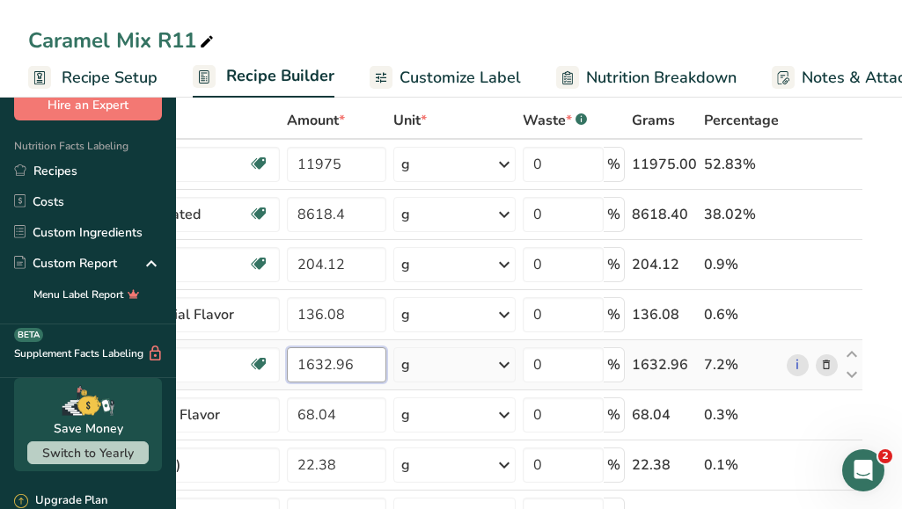
click at [386, 363] on input "1632.96" at bounding box center [336, 365] width 99 height 35
drag, startPoint x: 476, startPoint y: 369, endPoint x: 531, endPoint y: 377, distance: 55.3
click at [531, 377] on tr "Molasses Dairy free Gluten free Vegan Vegetarian Soy free 1632.96 g Portions 1 …" at bounding box center [445, 365] width 833 height 50
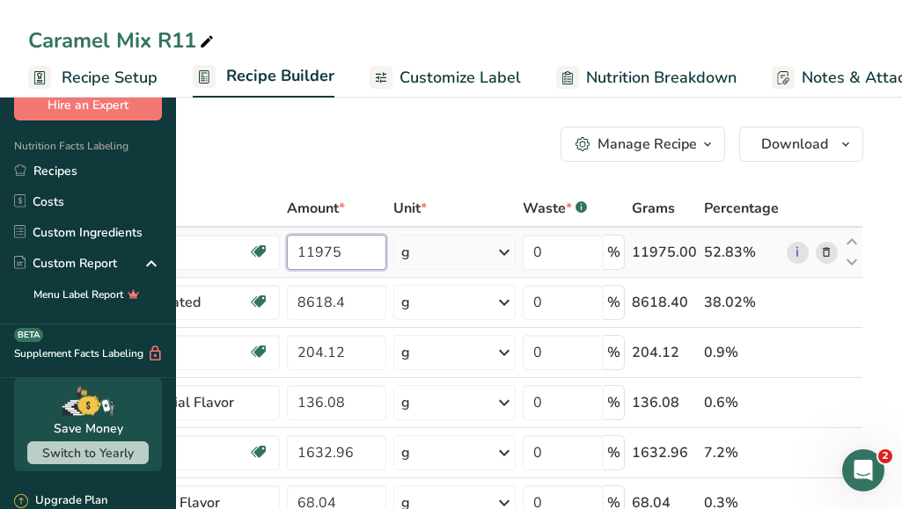
click at [485, 253] on div "Ingredient * Amount * Unit * Waste * .a-a{fill:#347362;}.b-a{fill:#fff;} Grams …" at bounding box center [445, 489] width 835 height 599
drag, startPoint x: 443, startPoint y: 248, endPoint x: 552, endPoint y: 273, distance: 111.0
click at [552, 273] on tr "Sugars, brown Dairy free Gluten free Vegan Vegetarian Soy free 11975 g Portions…" at bounding box center [445, 253] width 833 height 50
type input "9525.6"
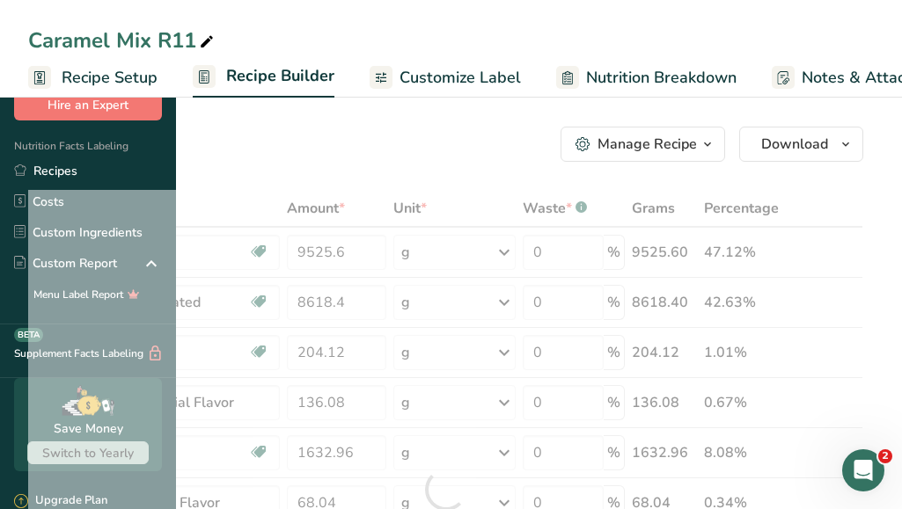
scroll to position [0, 0]
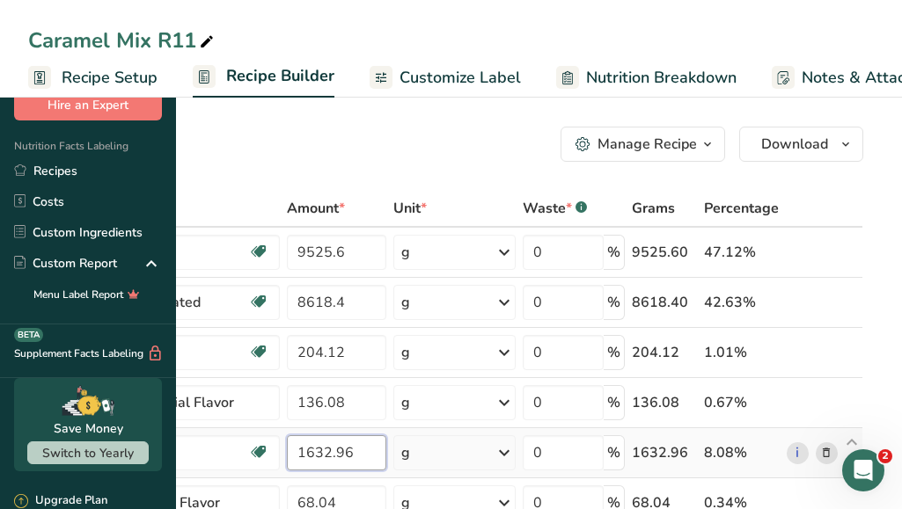
click at [485, 446] on div "Ingredient * Amount * Unit * Waste * .a-a{fill:#347362;}.b-a{fill:#fff;} Grams …" at bounding box center [445, 489] width 835 height 599
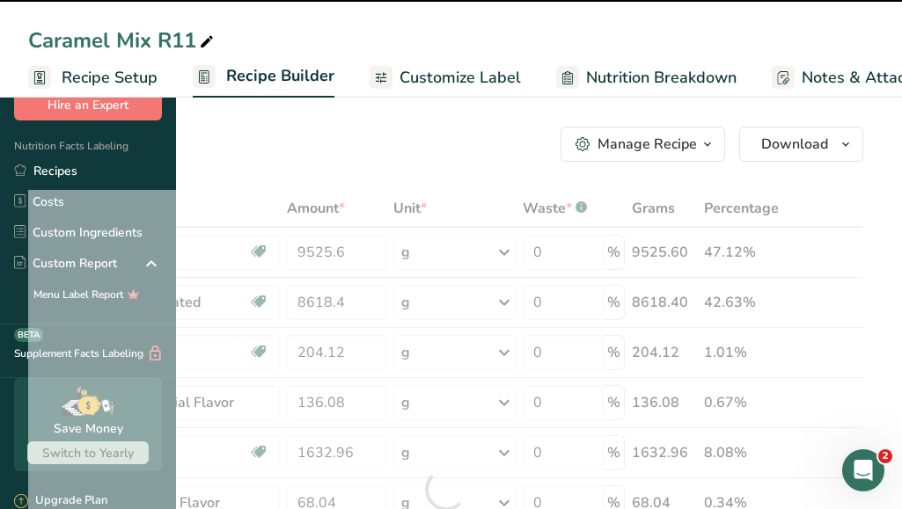
click at [471, 451] on div at bounding box center [445, 489] width 835 height 599
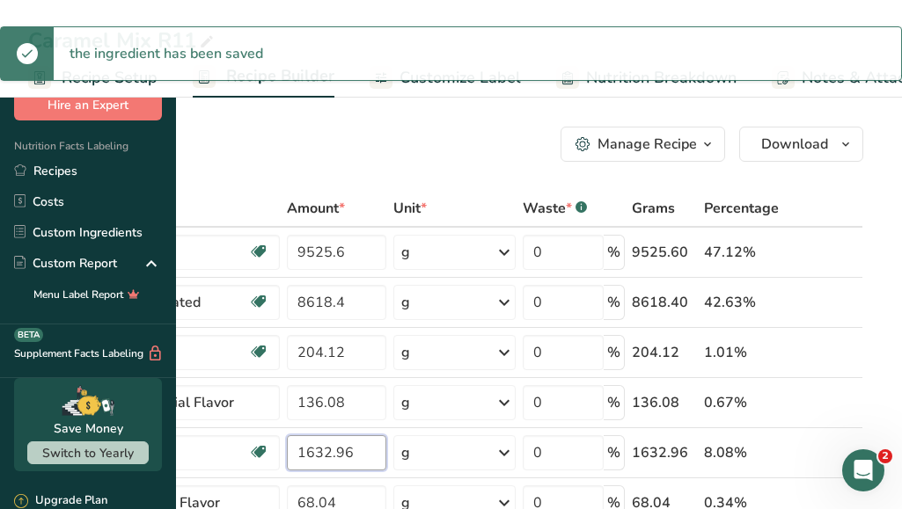
click at [386, 451] on input "1632.96" at bounding box center [336, 453] width 99 height 35
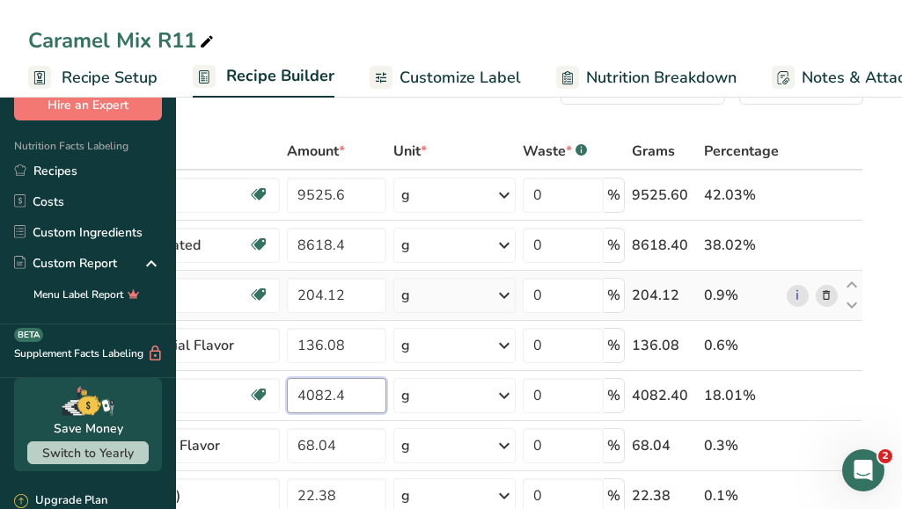
scroll to position [88, 0]
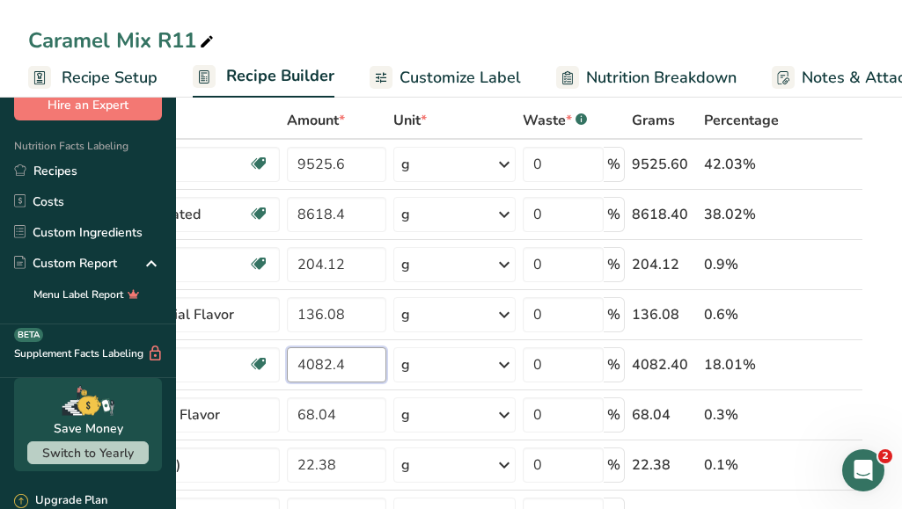
type input "4082.4"
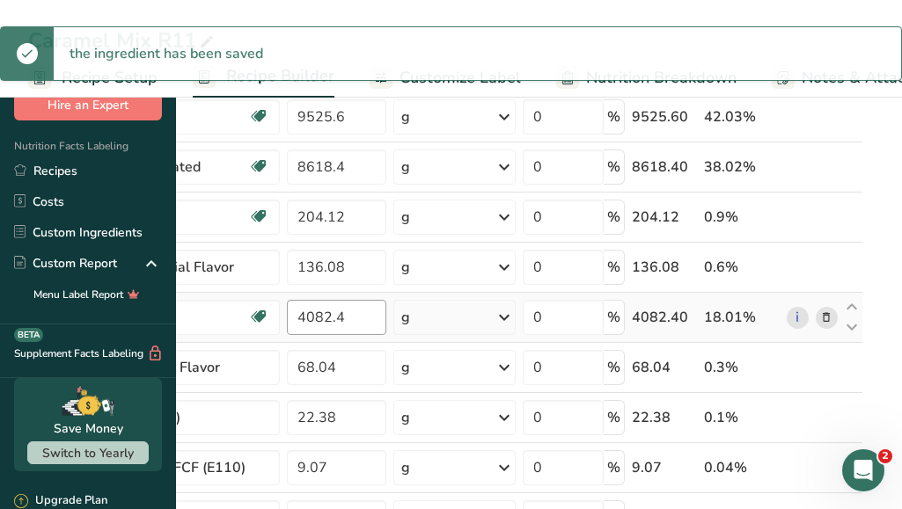
scroll to position [176, 0]
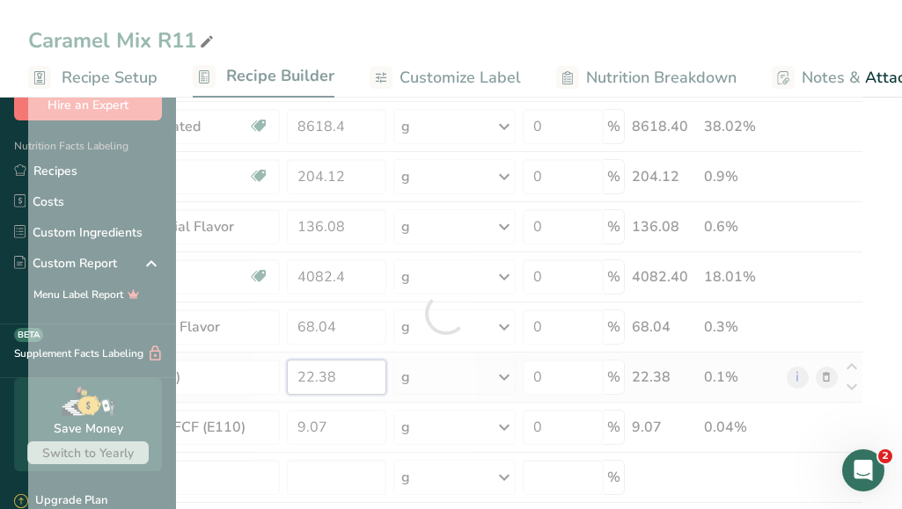
click at [490, 376] on div "Ingredient * Amount * Unit * Waste * .a-a{fill:#347362;}.b-a{fill:#fff;} Grams …" at bounding box center [445, 313] width 835 height 599
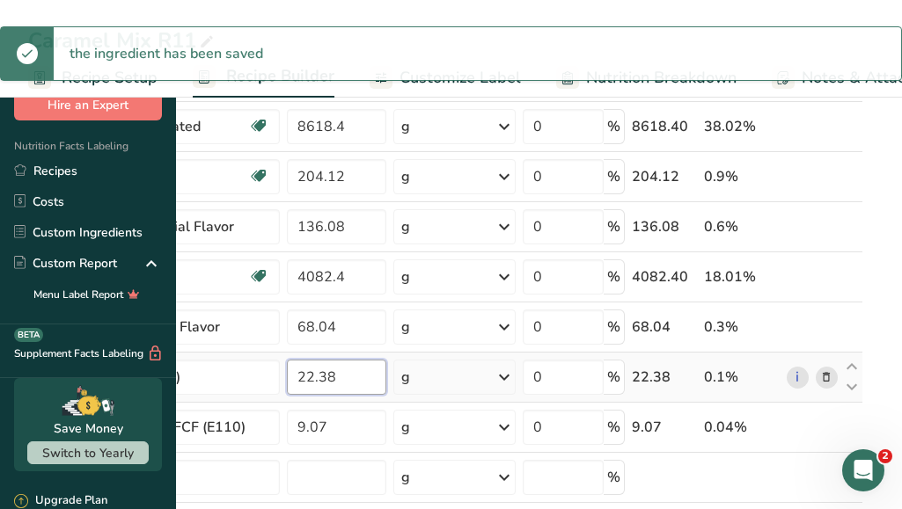
click at [386, 376] on input "22.38" at bounding box center [336, 377] width 99 height 35
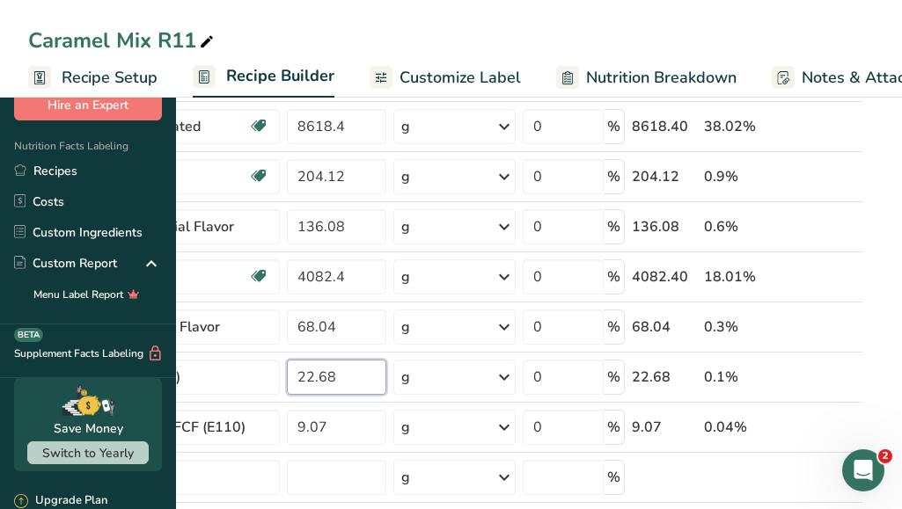
type input "22.68"
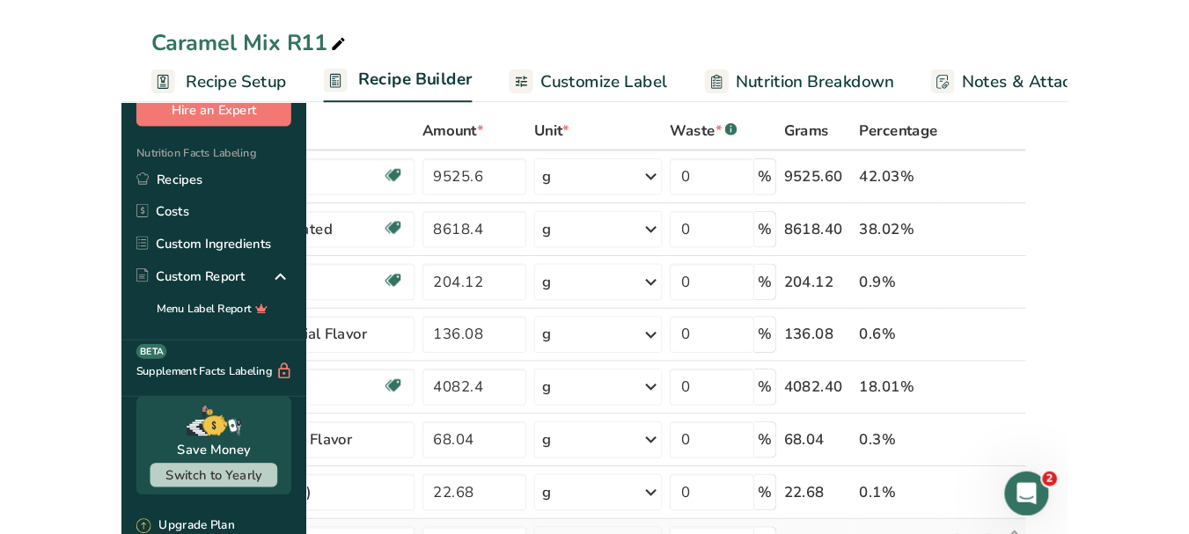
scroll to position [0, 0]
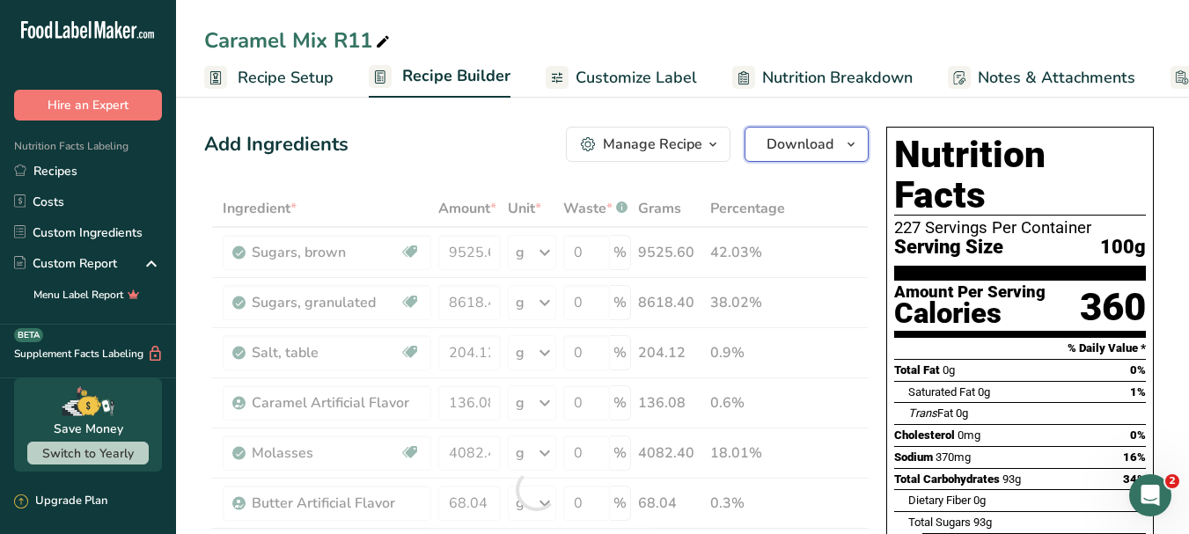
click at [851, 138] on icon "button" at bounding box center [851, 145] width 14 height 22
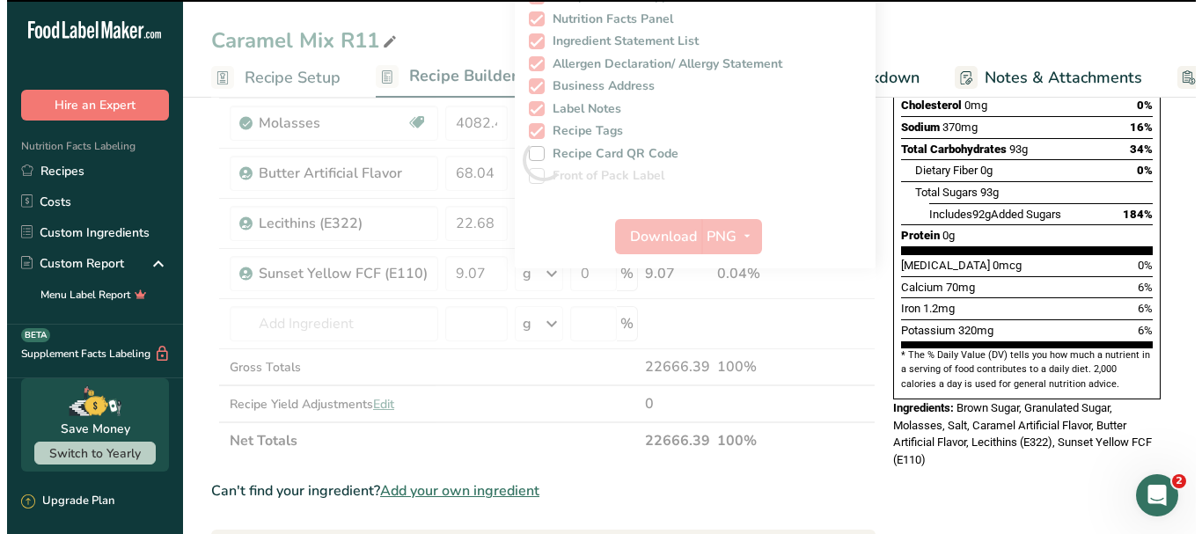
scroll to position [352, 0]
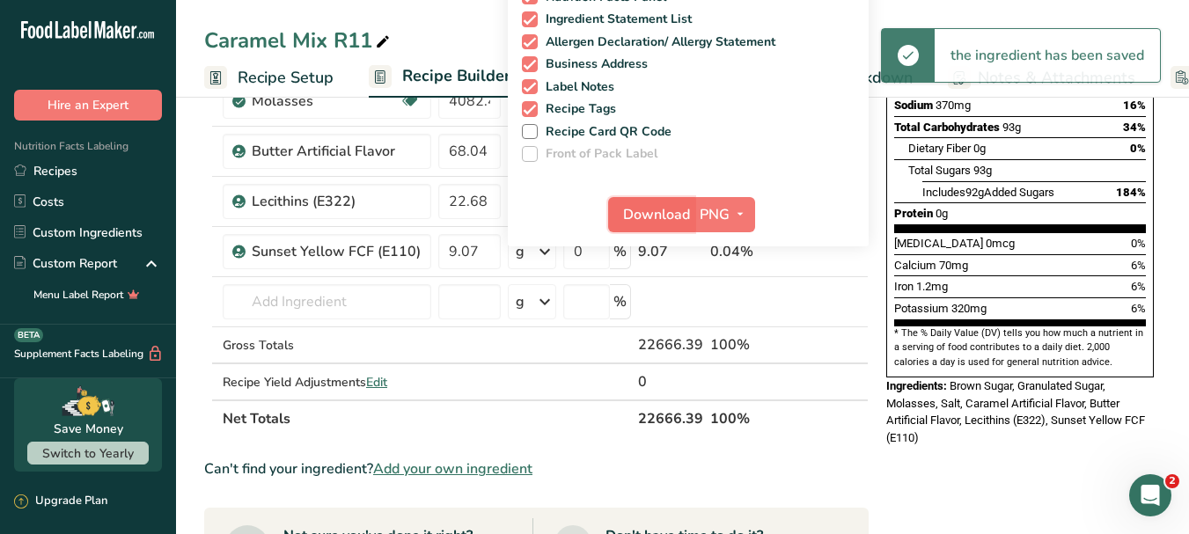
click at [682, 213] on span "Download" at bounding box center [656, 214] width 67 height 21
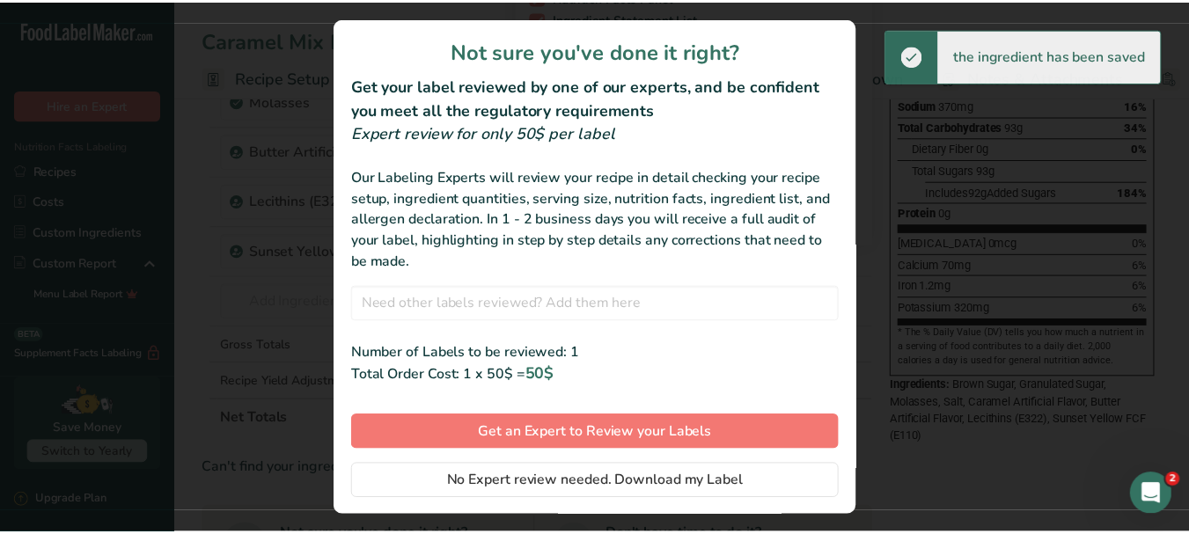
scroll to position [42, 0]
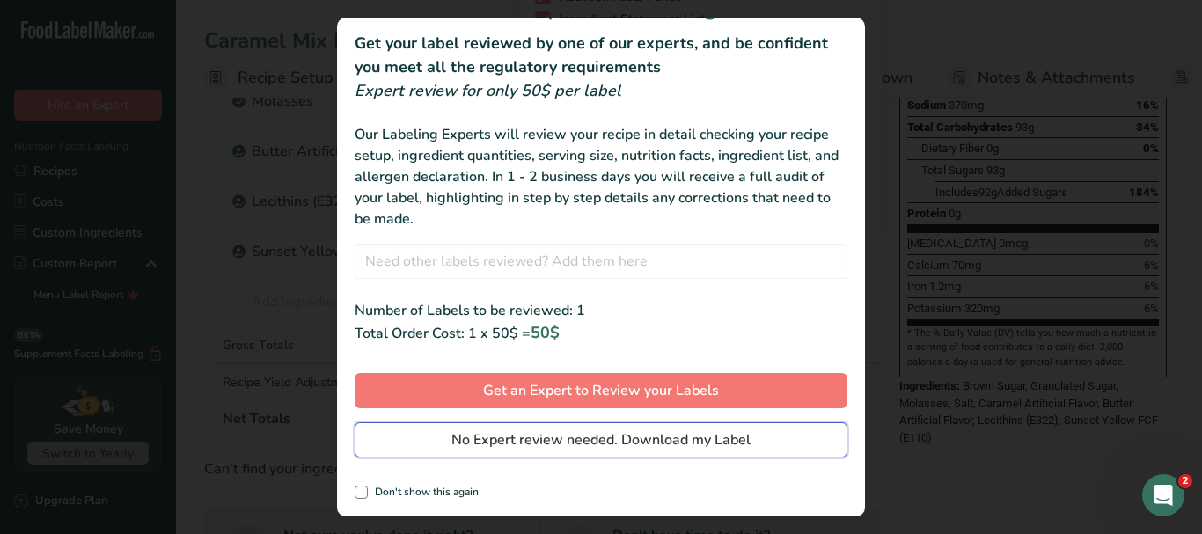
click at [664, 443] on span "No Expert review needed. Download my Label" at bounding box center [600, 439] width 299 height 21
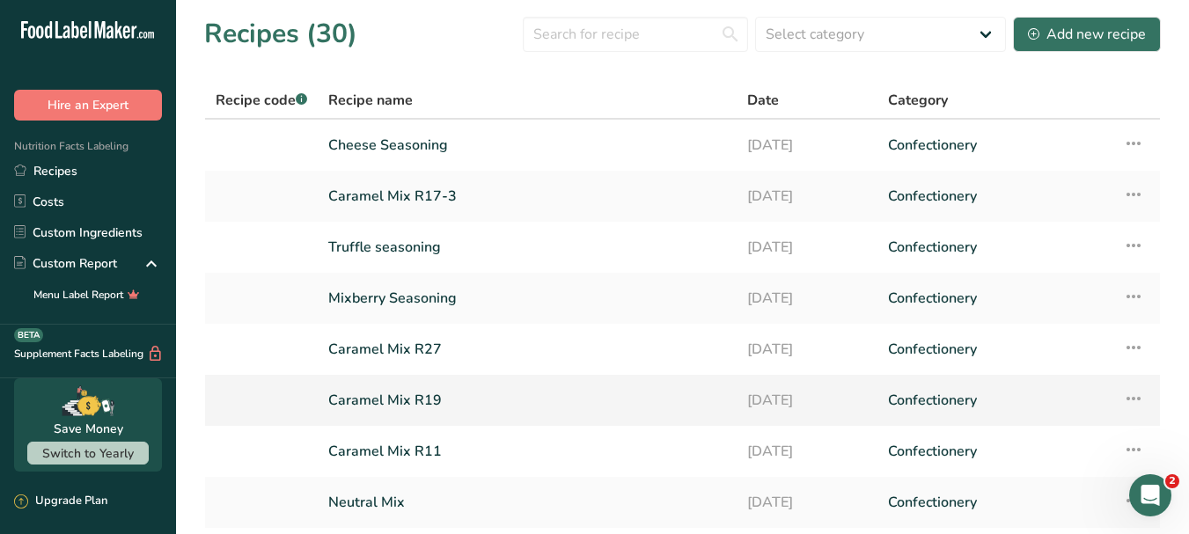
click at [445, 401] on link "Caramel Mix R19" at bounding box center [527, 400] width 398 height 37
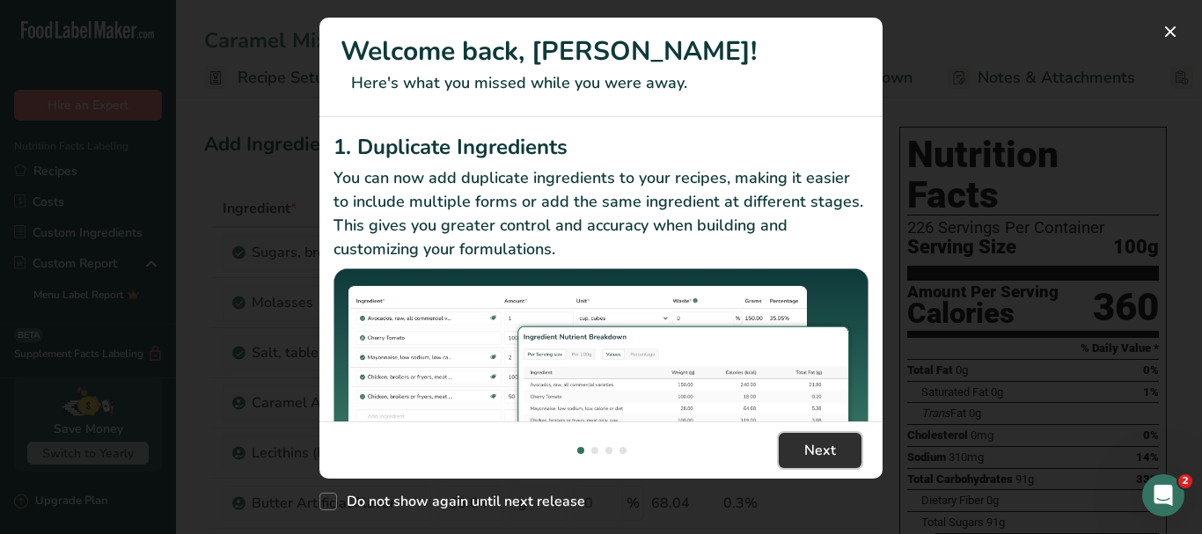
click at [797, 441] on button "Next" at bounding box center [820, 450] width 83 height 35
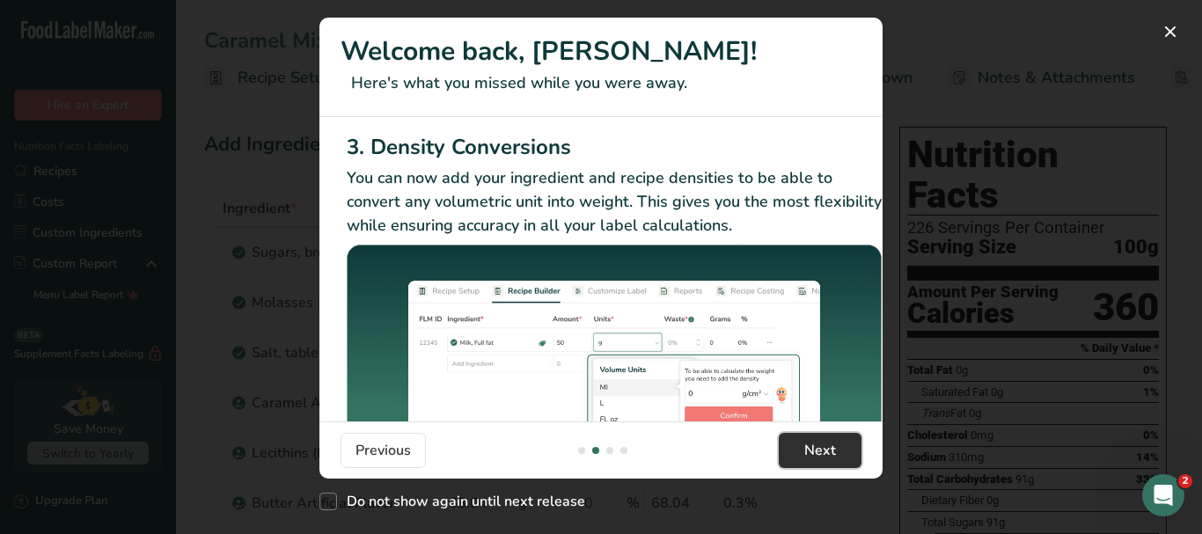
click at [797, 441] on button "Next" at bounding box center [820, 450] width 83 height 35
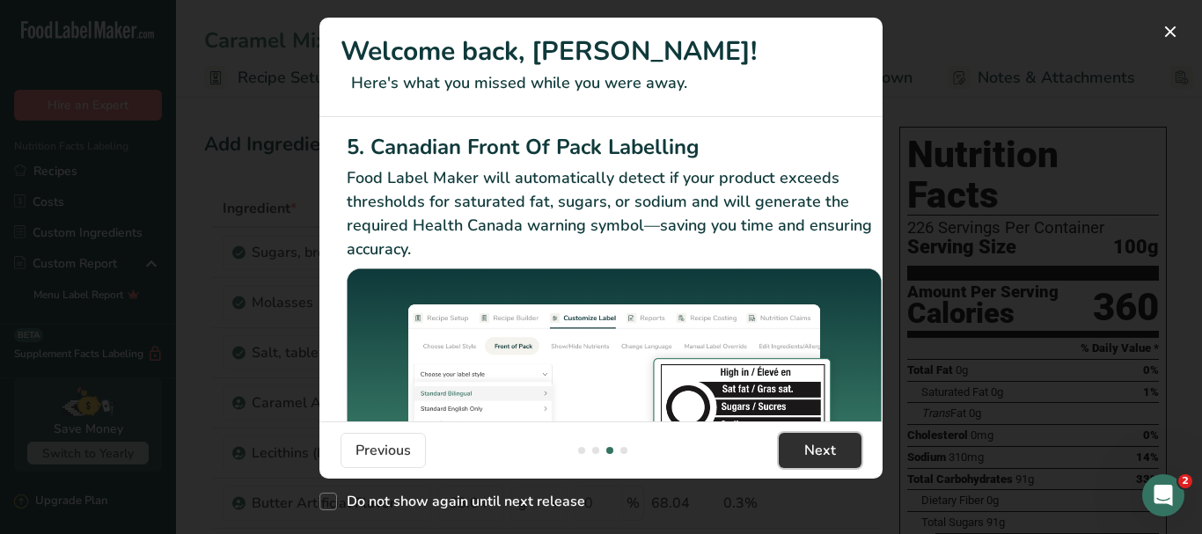
click at [797, 441] on button "Next" at bounding box center [820, 450] width 83 height 35
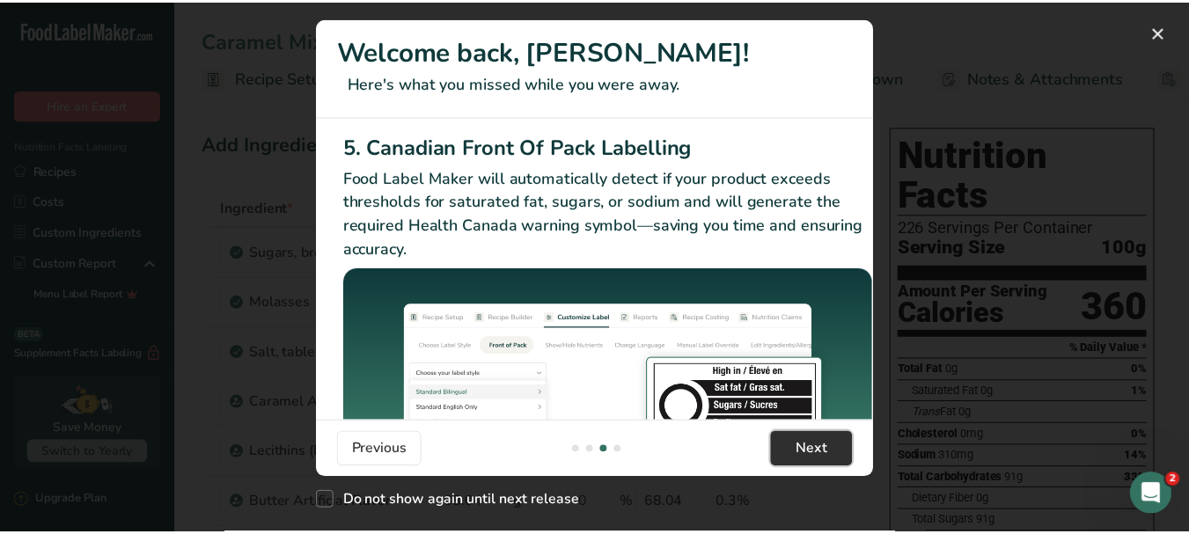
scroll to position [0, 1676]
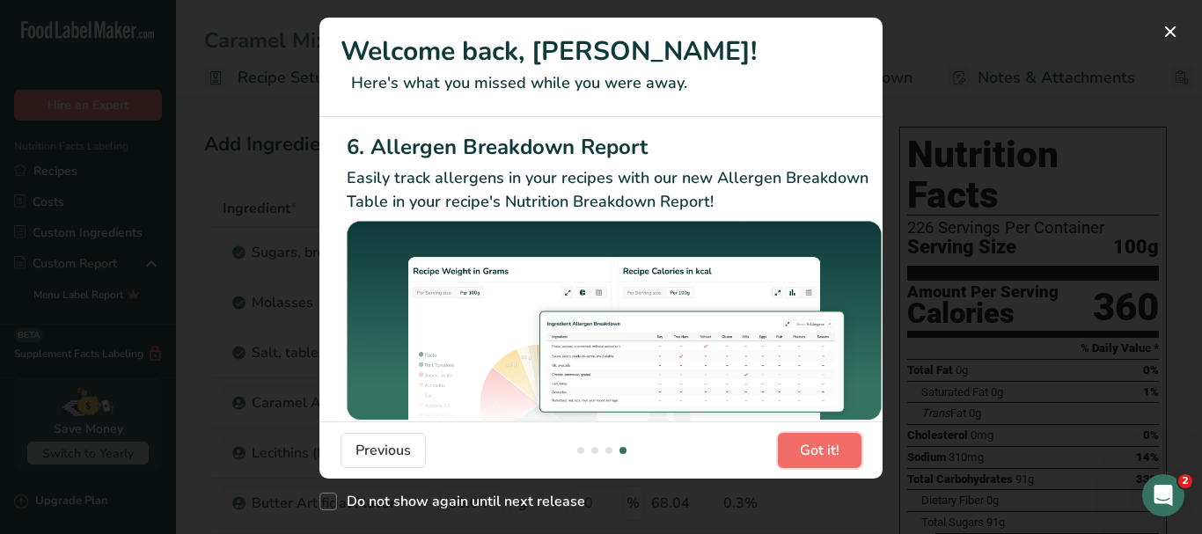
click at [797, 441] on button "Got it!" at bounding box center [820, 450] width 84 height 35
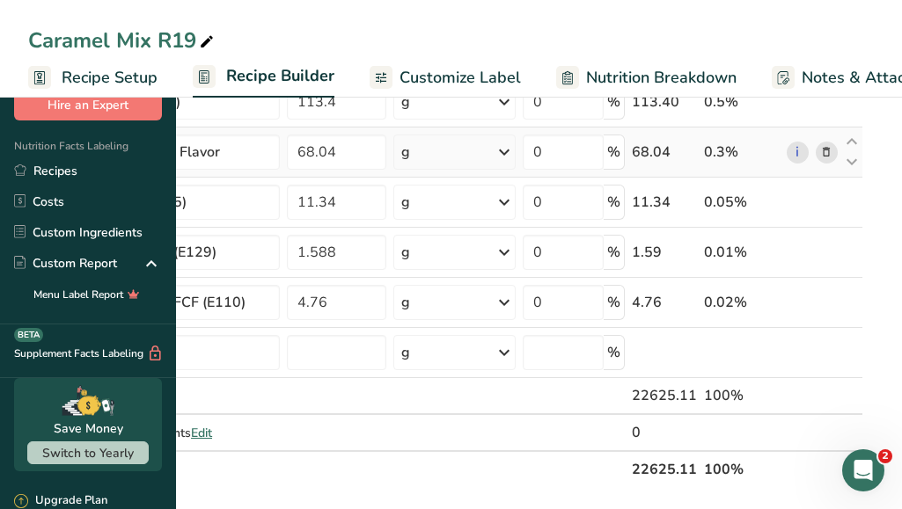
scroll to position [352, 0]
click at [157, 79] on span "Recipe Setup" at bounding box center [110, 78] width 96 height 24
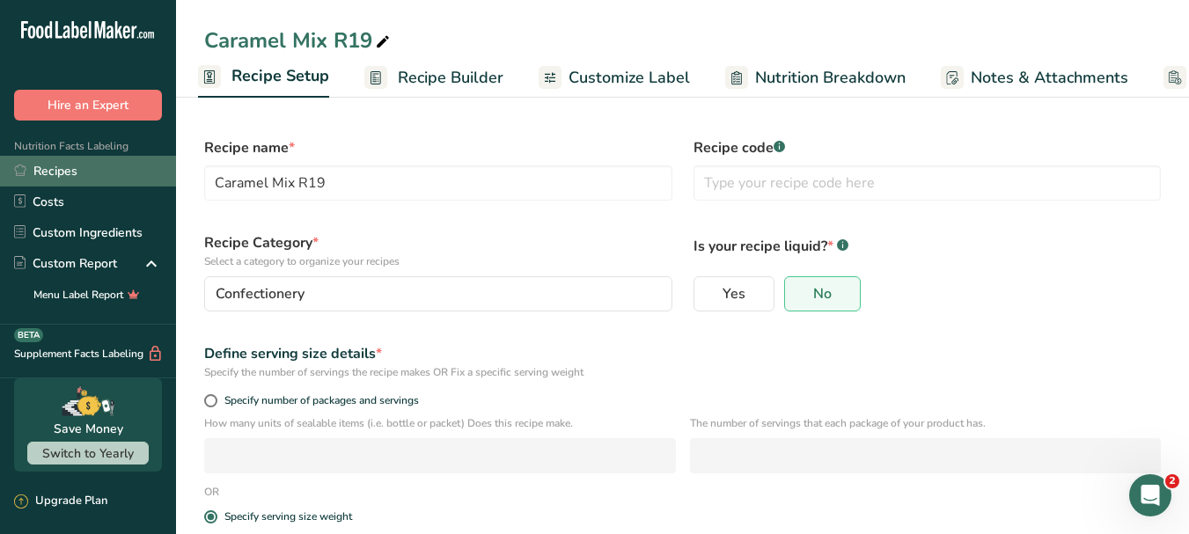
click at [75, 168] on link "Recipes" at bounding box center [88, 171] width 176 height 31
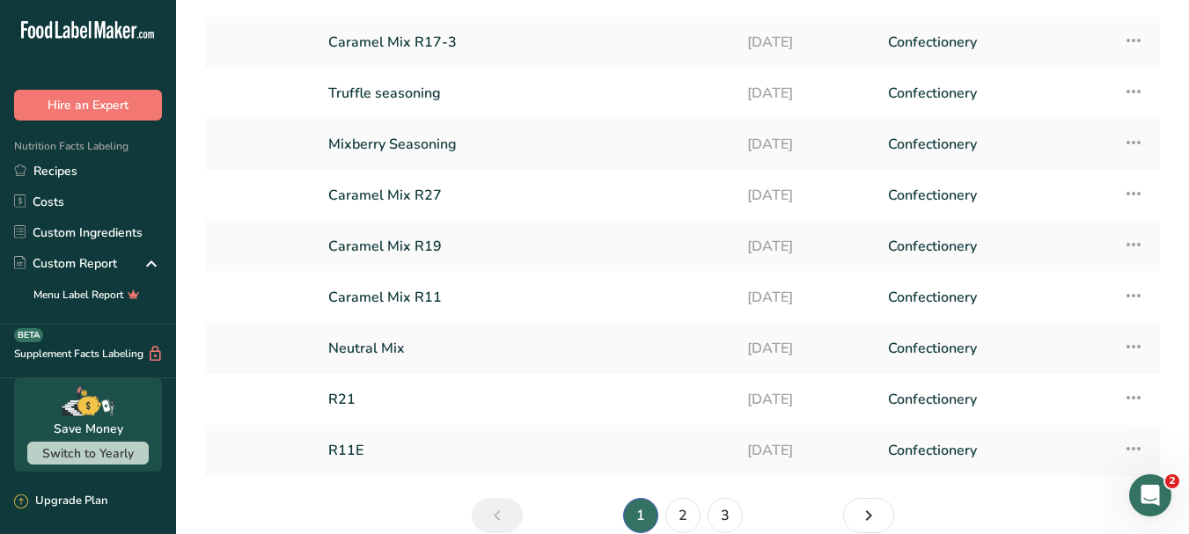
scroll to position [176, 0]
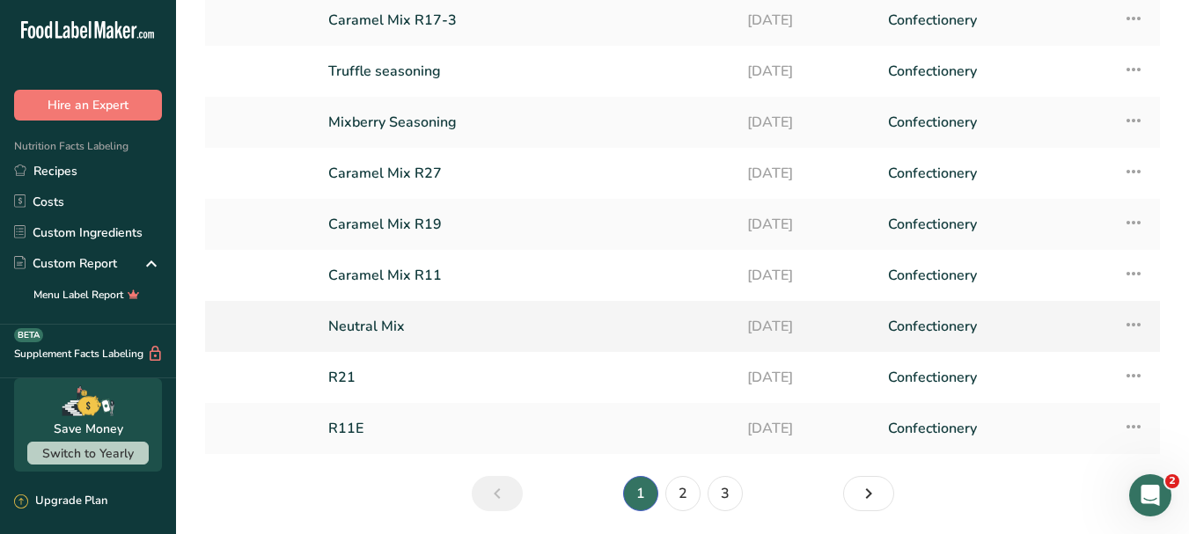
click at [406, 316] on link "Neutral Mix" at bounding box center [527, 326] width 398 height 37
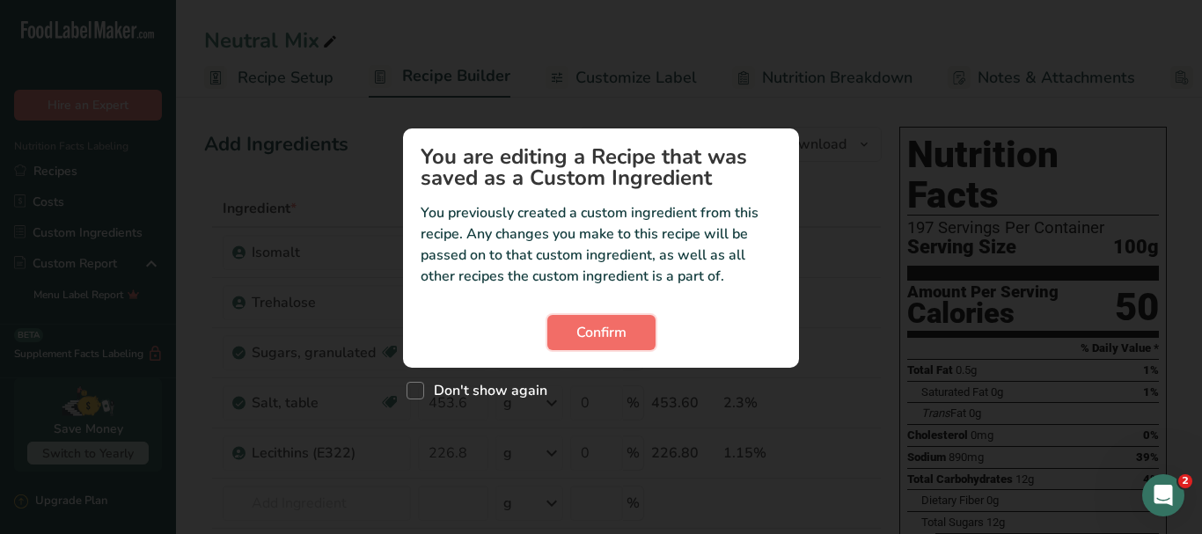
click at [612, 335] on span "Confirm" at bounding box center [601, 332] width 50 height 21
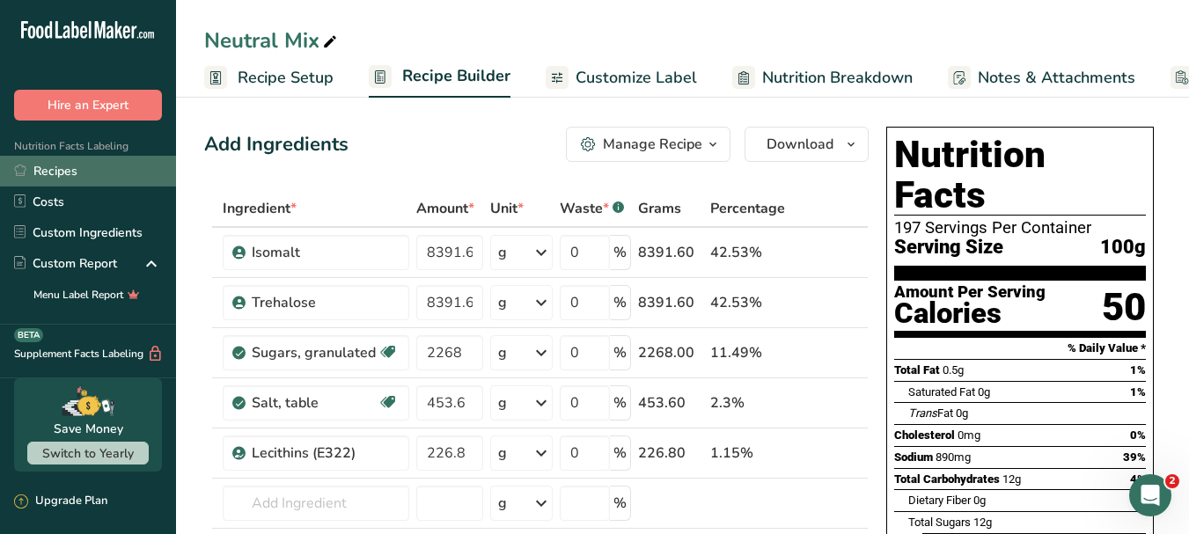
click at [46, 169] on link "Recipes" at bounding box center [88, 171] width 176 height 31
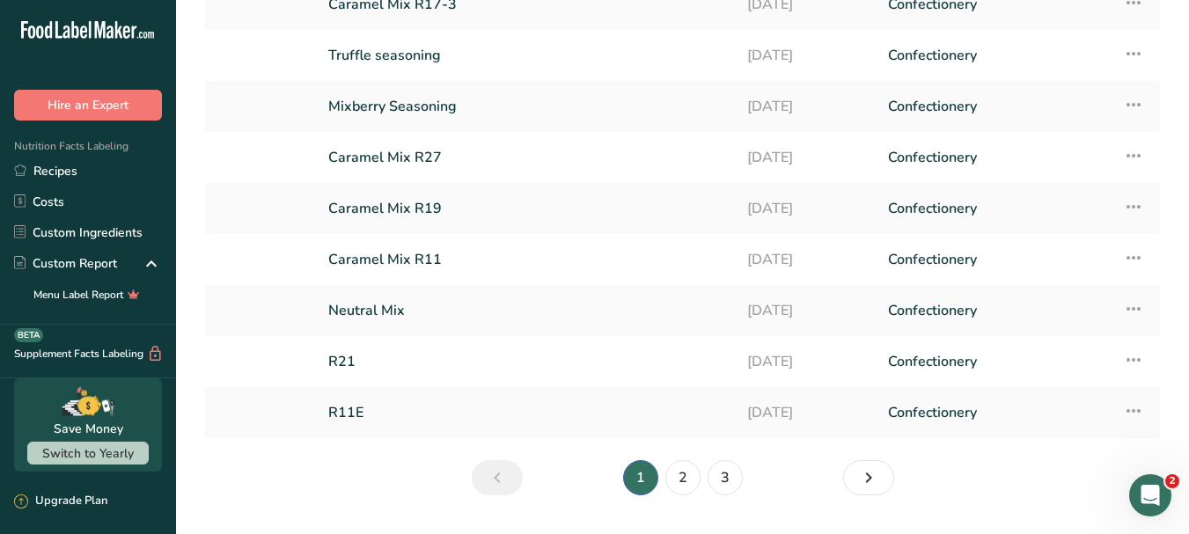
scroll to position [238, 0]
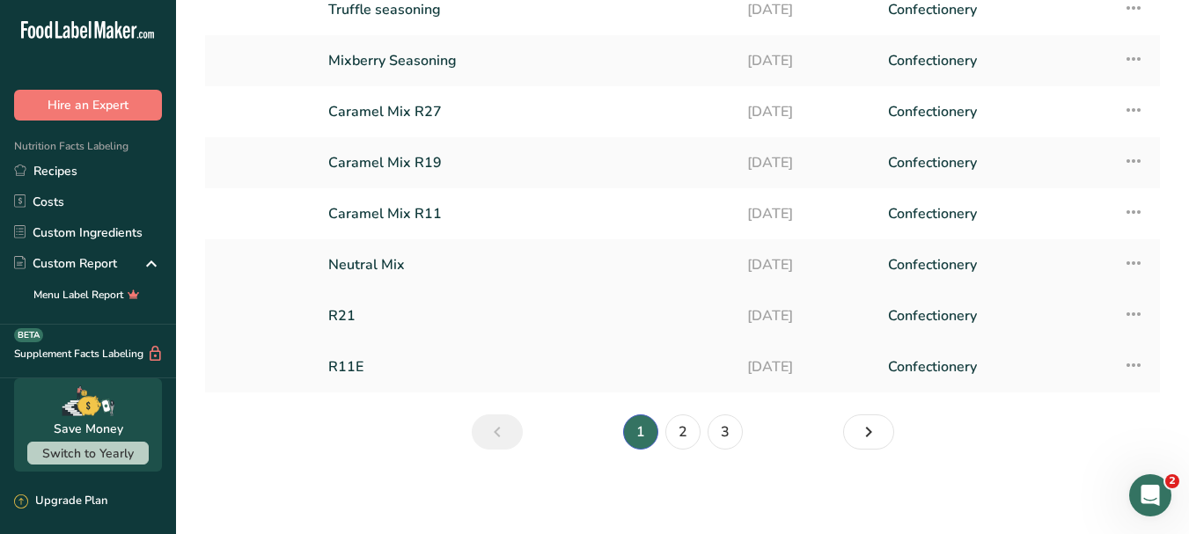
click at [642, 327] on link "R21" at bounding box center [527, 315] width 398 height 37
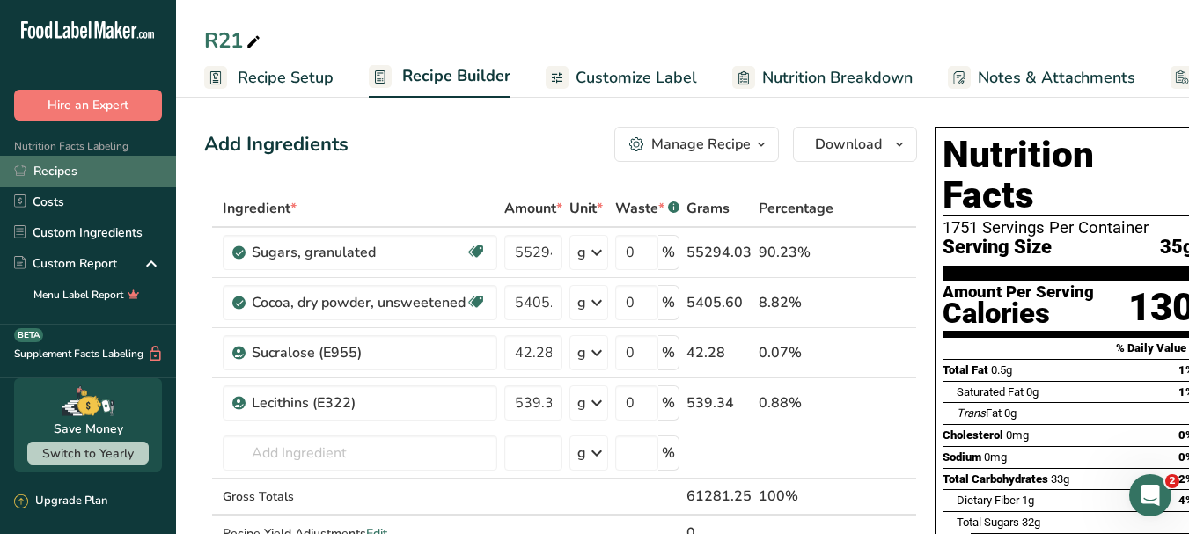
click at [84, 169] on link "Recipes" at bounding box center [88, 171] width 176 height 31
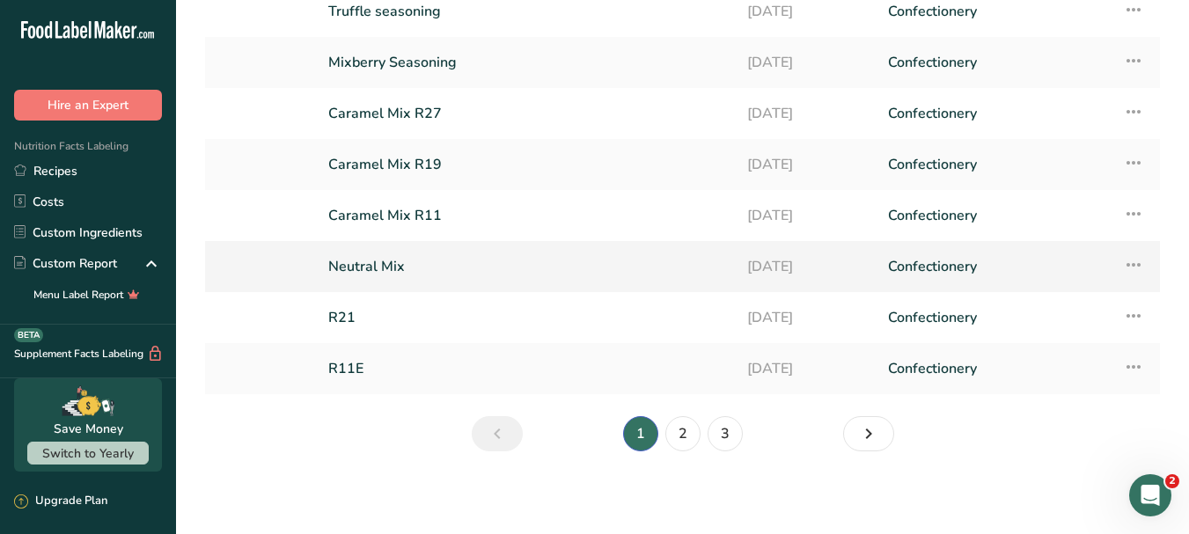
scroll to position [238, 0]
click at [509, 263] on link "Neutral Mix" at bounding box center [527, 264] width 398 height 37
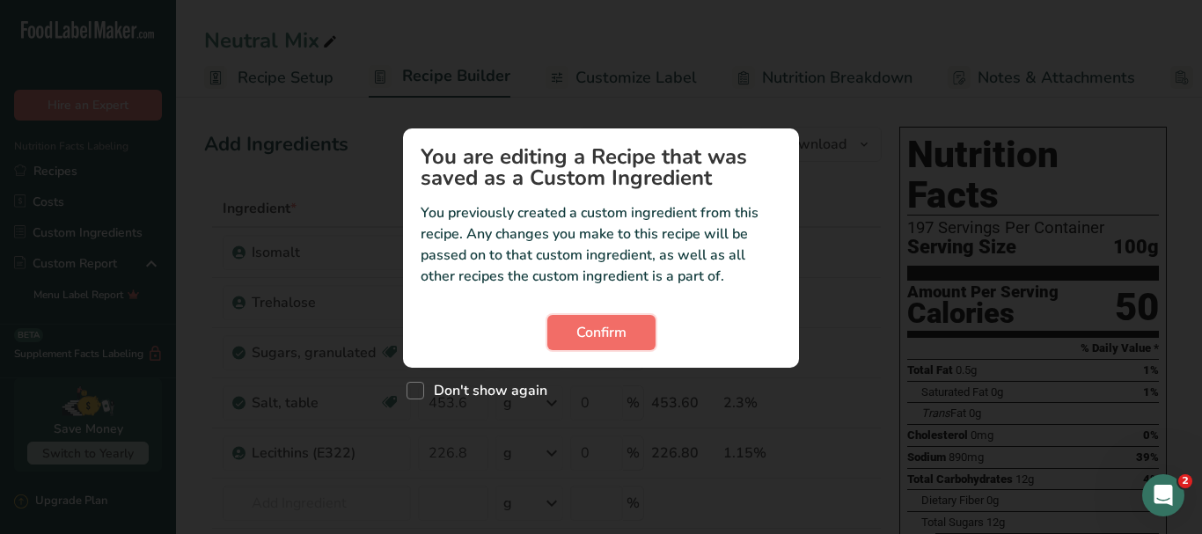
click at [605, 345] on button "Confirm" at bounding box center [601, 332] width 108 height 35
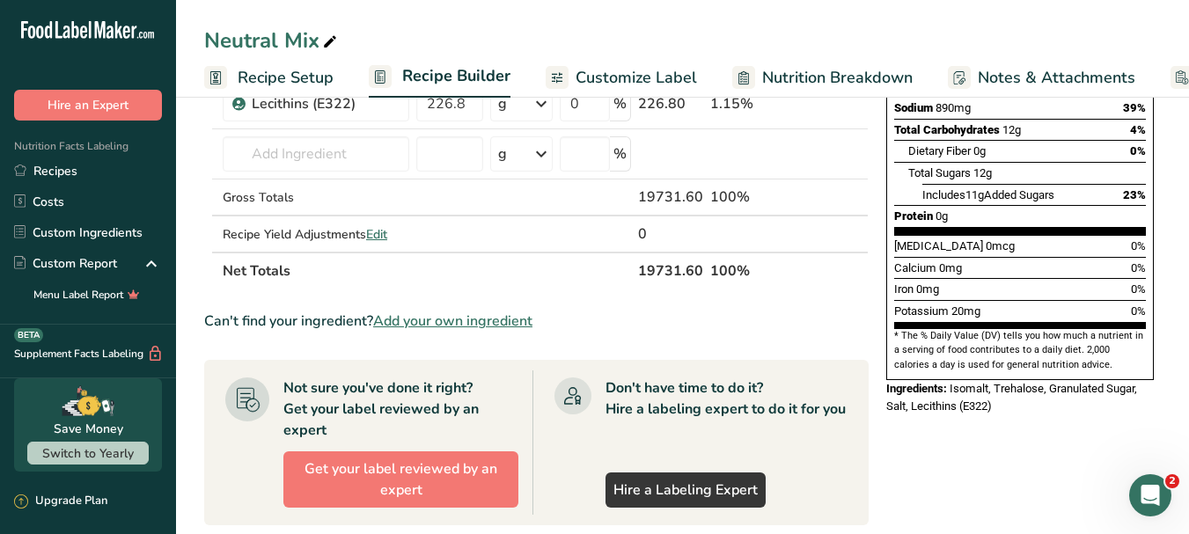
scroll to position [207, 0]
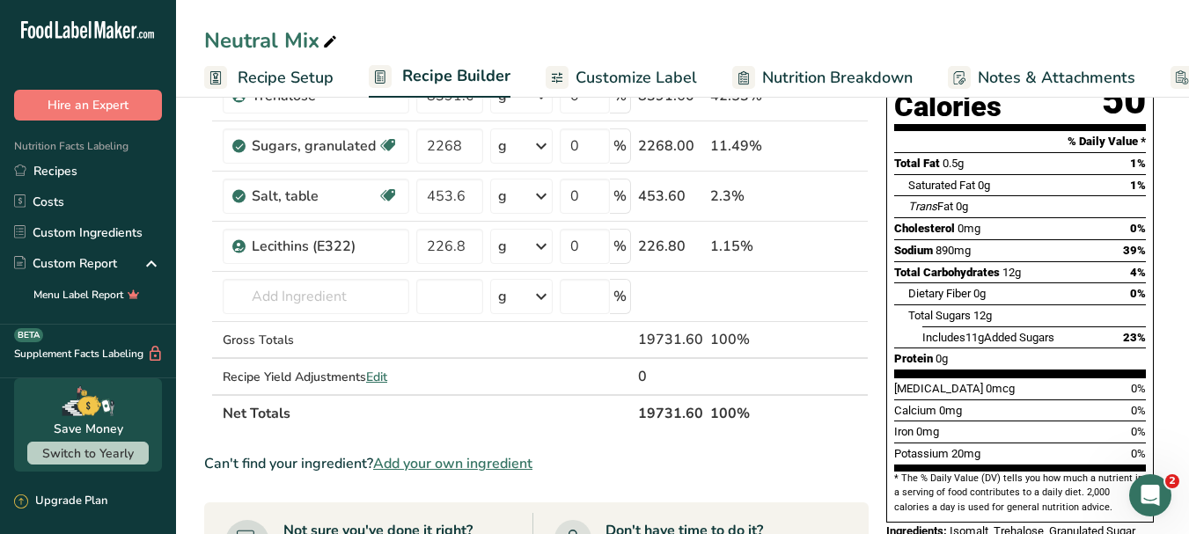
click at [299, 74] on span "Recipe Setup" at bounding box center [286, 78] width 96 height 24
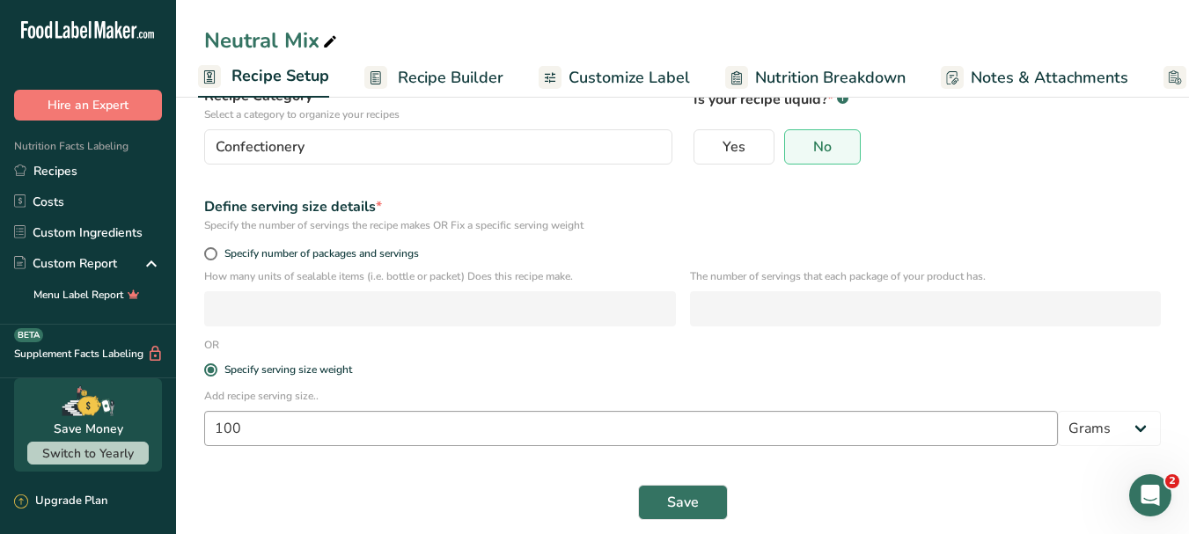
scroll to position [161, 0]
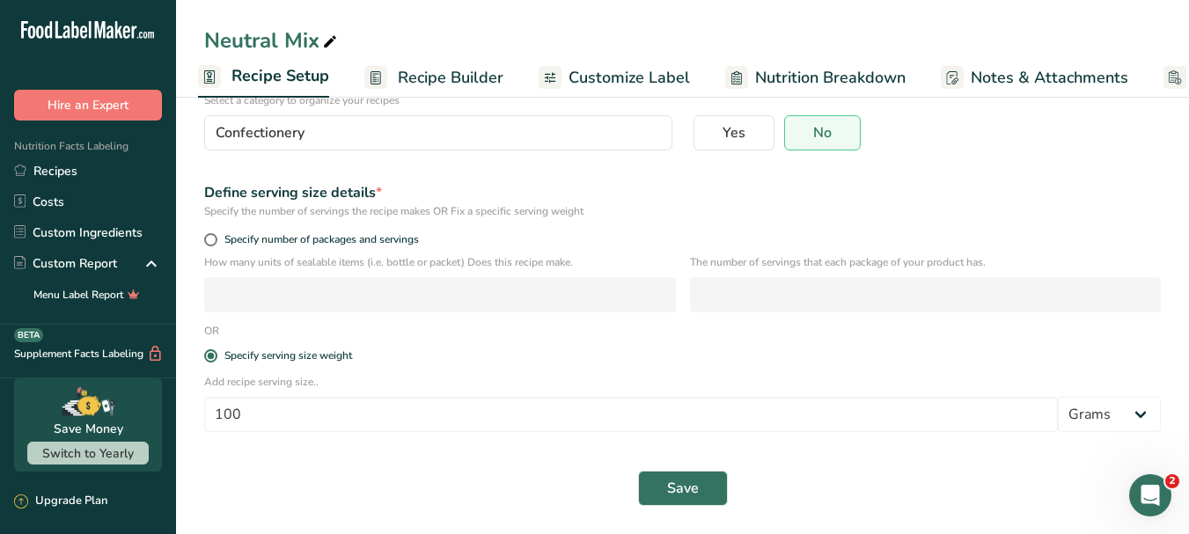
click at [447, 75] on span "Recipe Builder" at bounding box center [451, 78] width 106 height 24
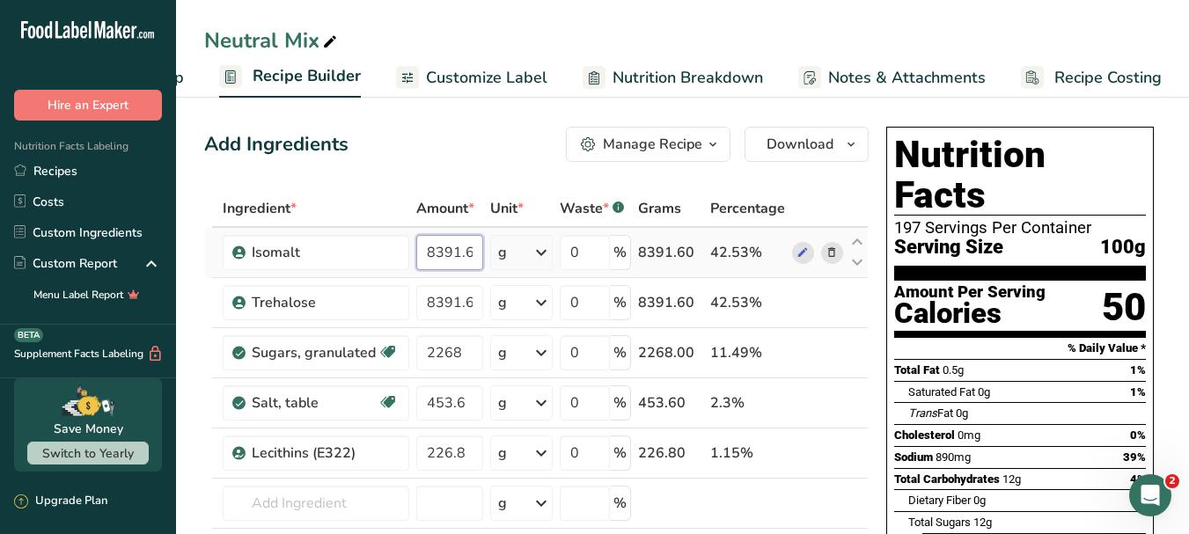
click at [446, 255] on input "8391.6" at bounding box center [449, 252] width 67 height 35
type input "5328"
click at [434, 297] on div "Ingredient * Amount * Unit * Waste * .a-a{fill:#347362;}.b-a{fill:#fff;} Grams …" at bounding box center [536, 414] width 664 height 449
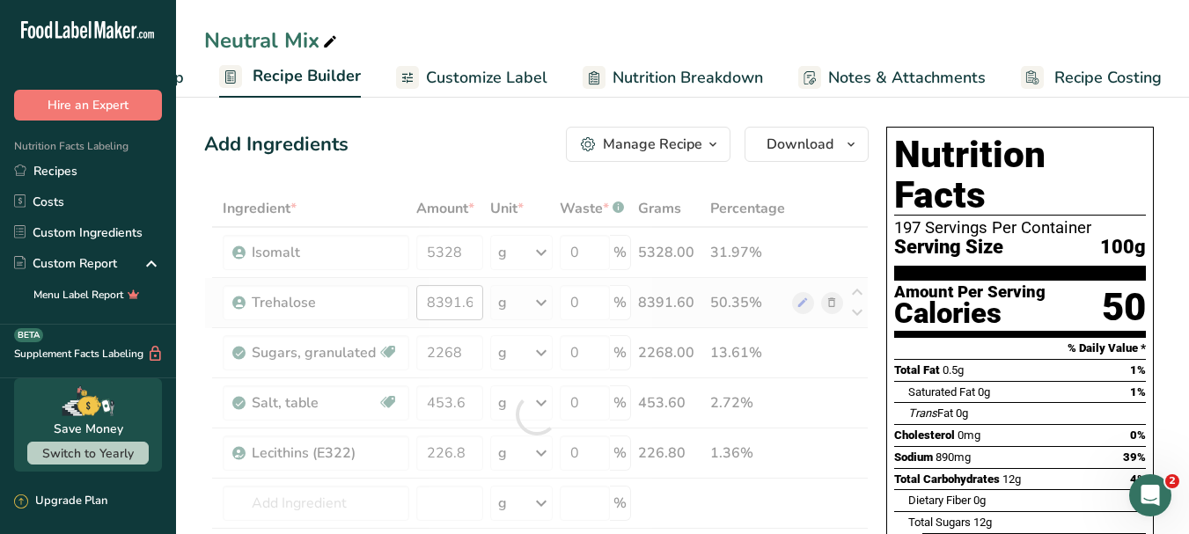
click at [434, 297] on div at bounding box center [536, 414] width 664 height 449
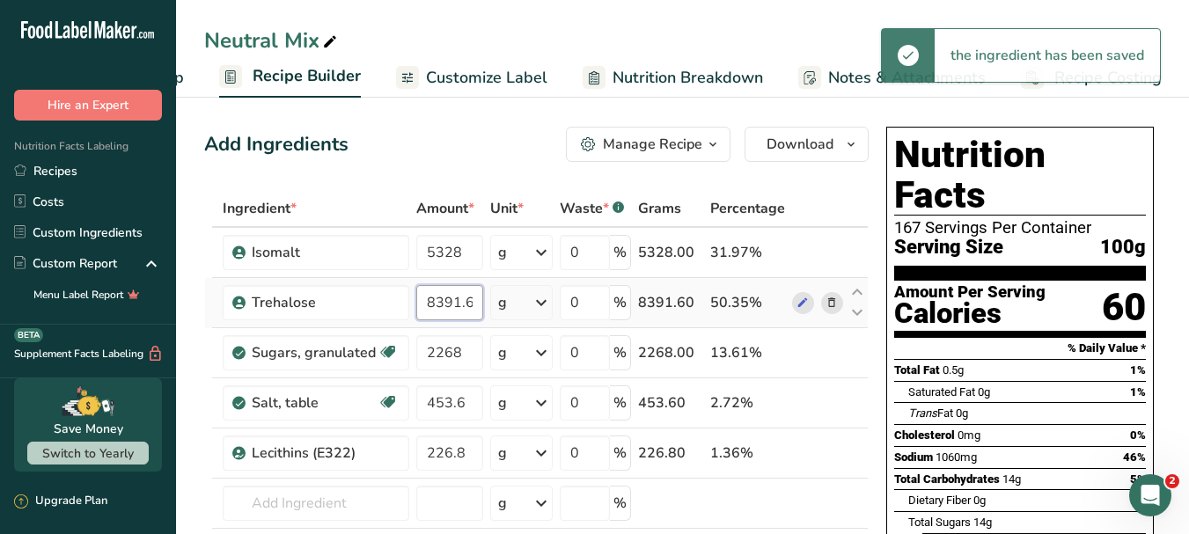
click at [436, 304] on input "8391.6" at bounding box center [449, 302] width 67 height 35
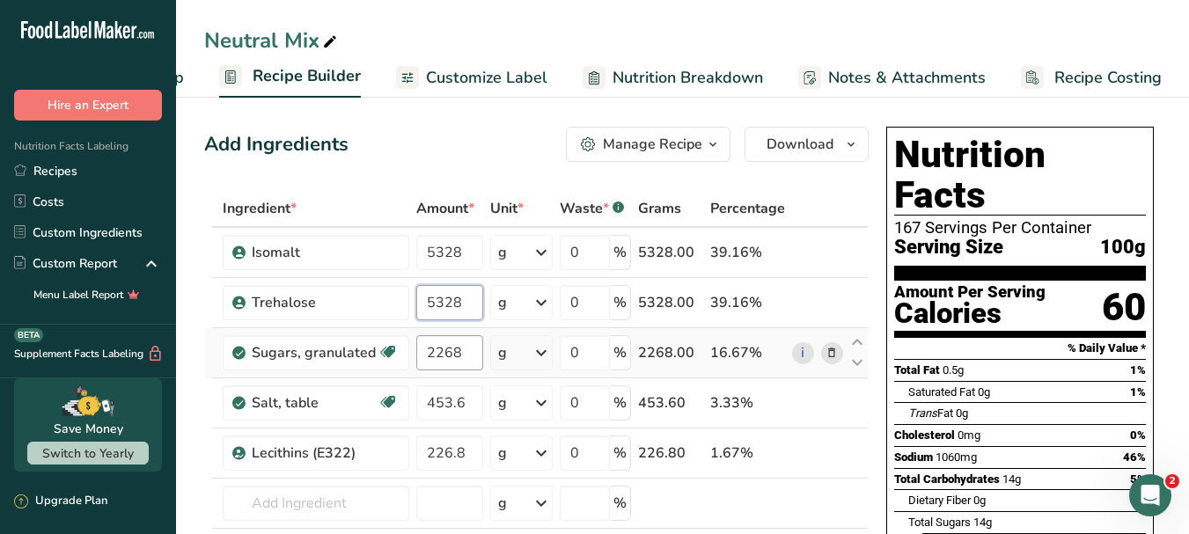
type input "5328"
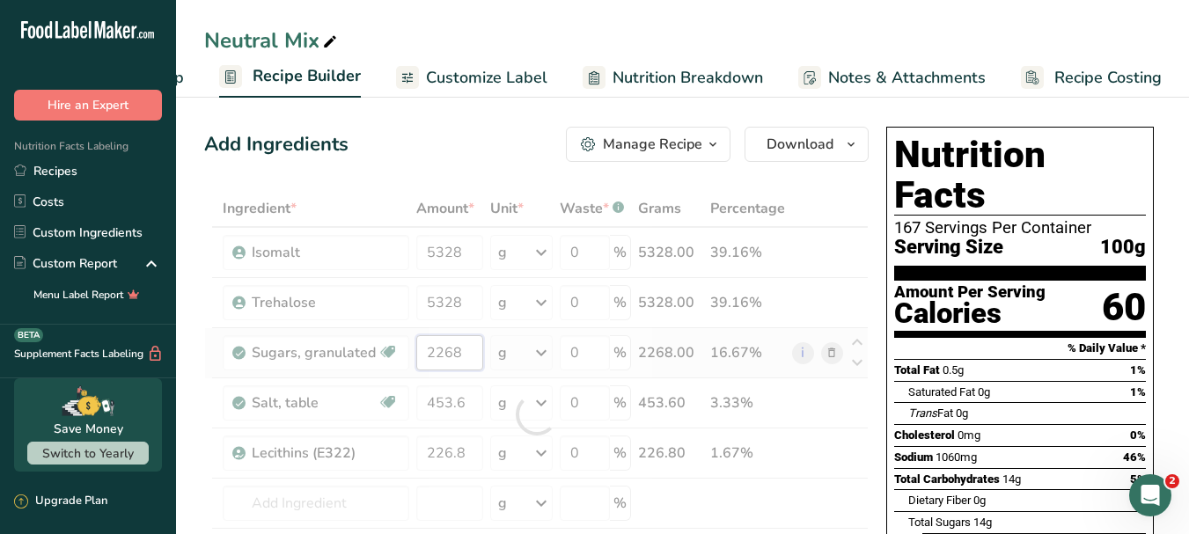
click at [443, 362] on div "Ingredient * Amount * Unit * Waste * .a-a{fill:#347362;}.b-a{fill:#fff;} Grams …" at bounding box center [536, 414] width 664 height 449
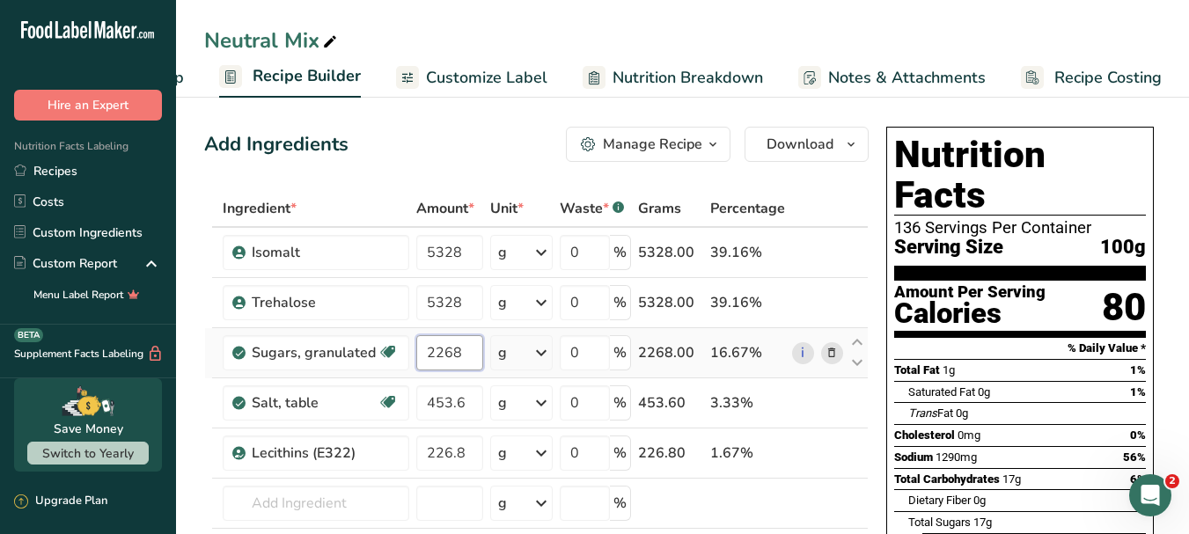
click at [443, 362] on input "2268" at bounding box center [449, 352] width 67 height 35
type input "1440"
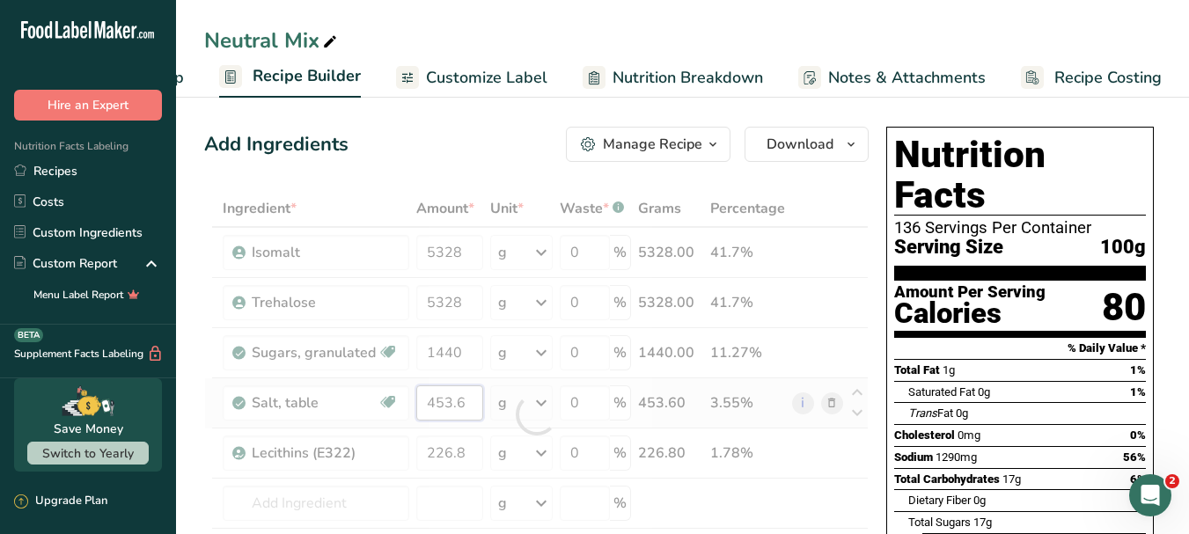
click at [444, 400] on div "Ingredient * Amount * Unit * Waste * .a-a{fill:#347362;}.b-a{fill:#fff;} Grams …" at bounding box center [536, 414] width 664 height 449
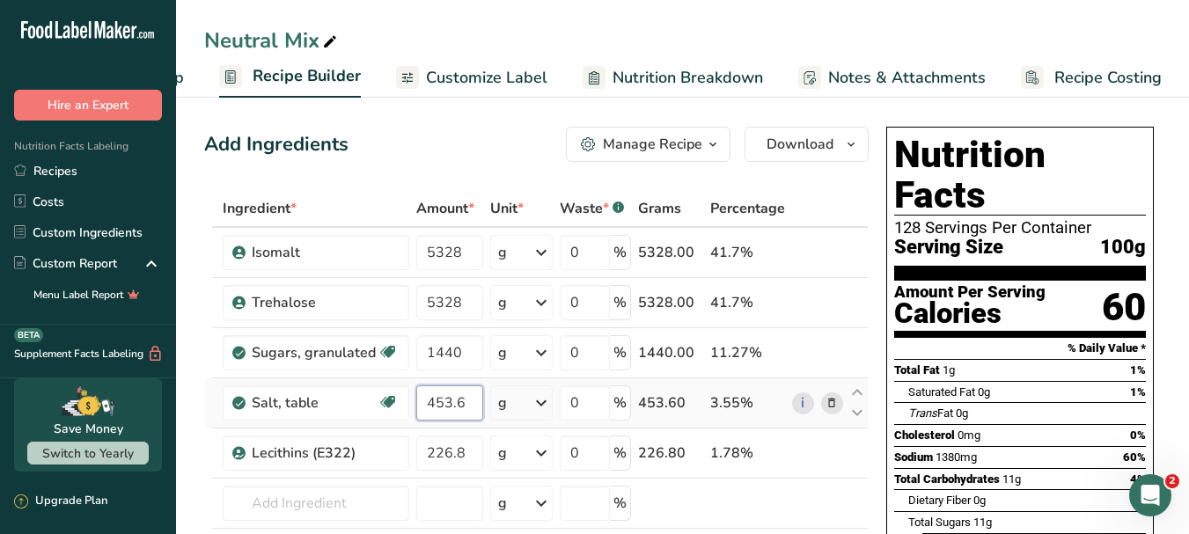
click at [444, 400] on input "453.6" at bounding box center [449, 402] width 67 height 35
type input "288"
click at [459, 451] on div "Ingredient * Amount * Unit * Waste * .a-a{fill:#347362;}.b-a{fill:#fff;} Grams …" at bounding box center [536, 414] width 664 height 449
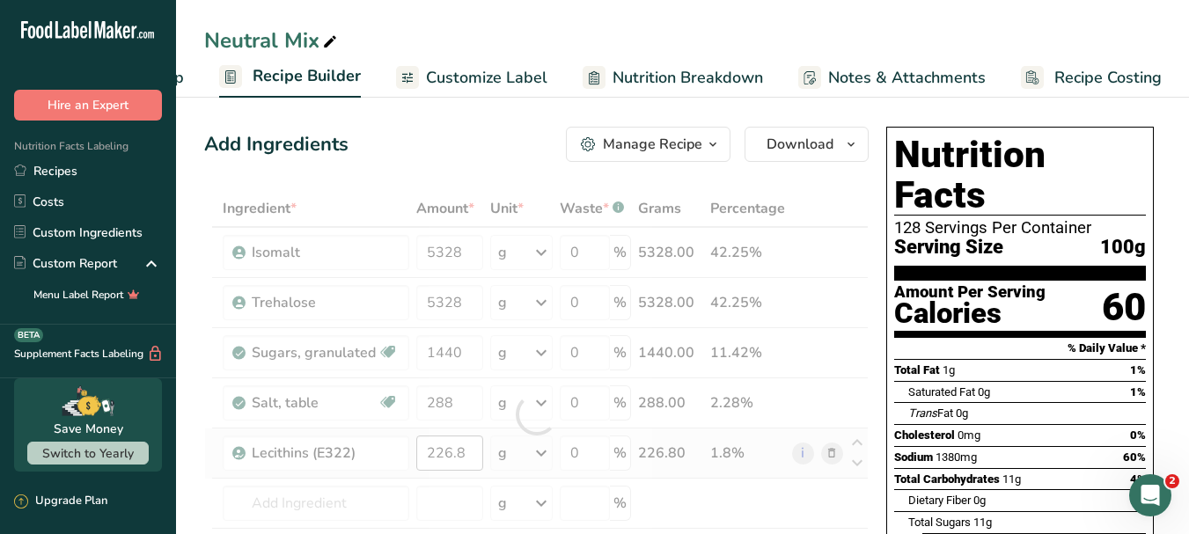
click at [459, 451] on div at bounding box center [536, 414] width 664 height 449
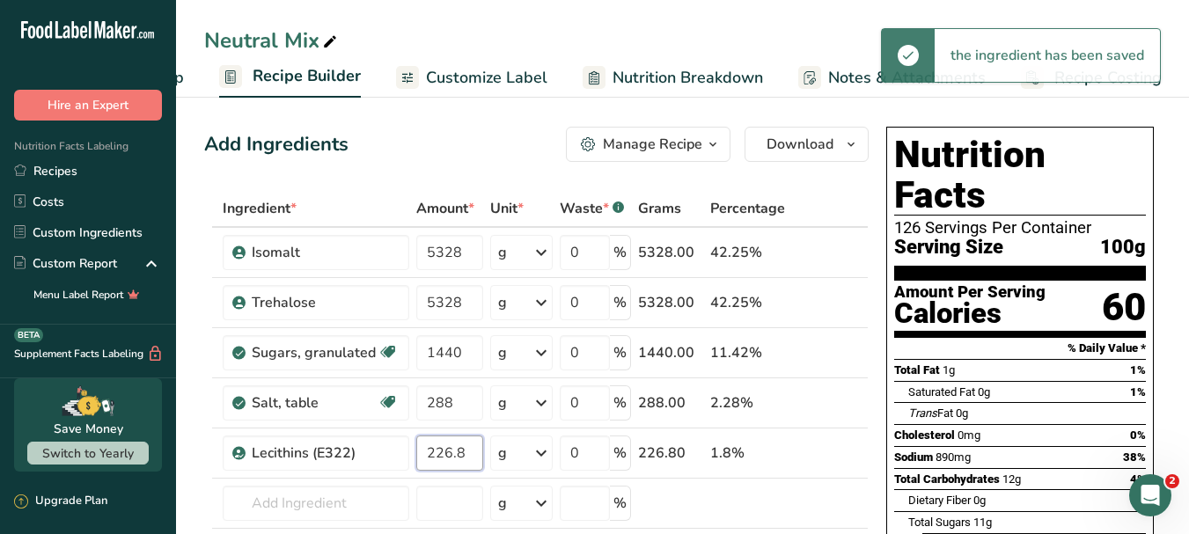
click at [461, 451] on input "226.8" at bounding box center [449, 453] width 67 height 35
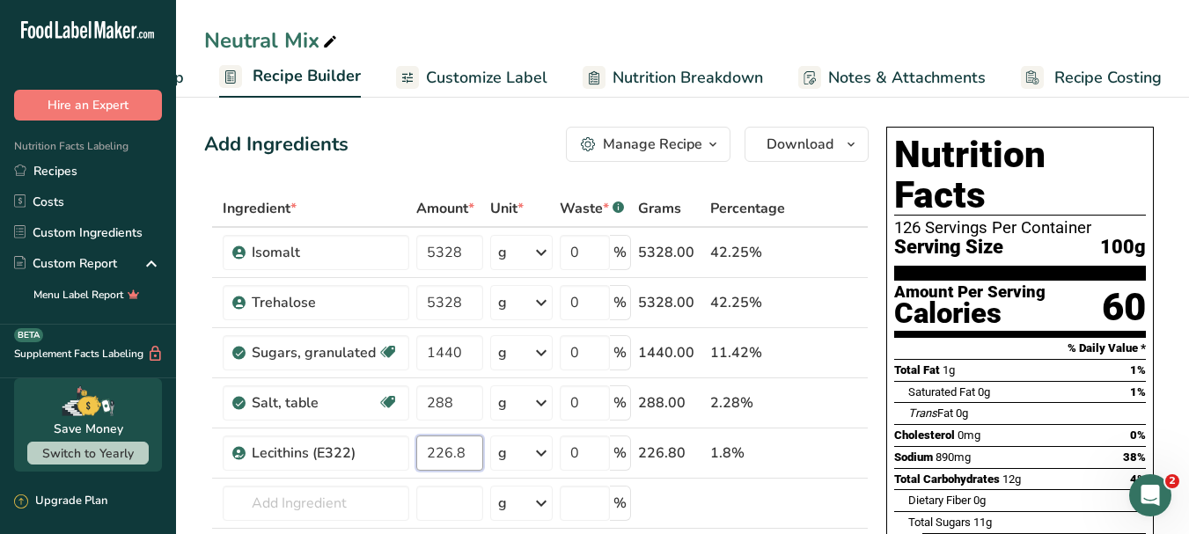
click at [461, 451] on input "226.8" at bounding box center [449, 453] width 67 height 35
click at [469, 449] on input "226.8" at bounding box center [449, 453] width 67 height 35
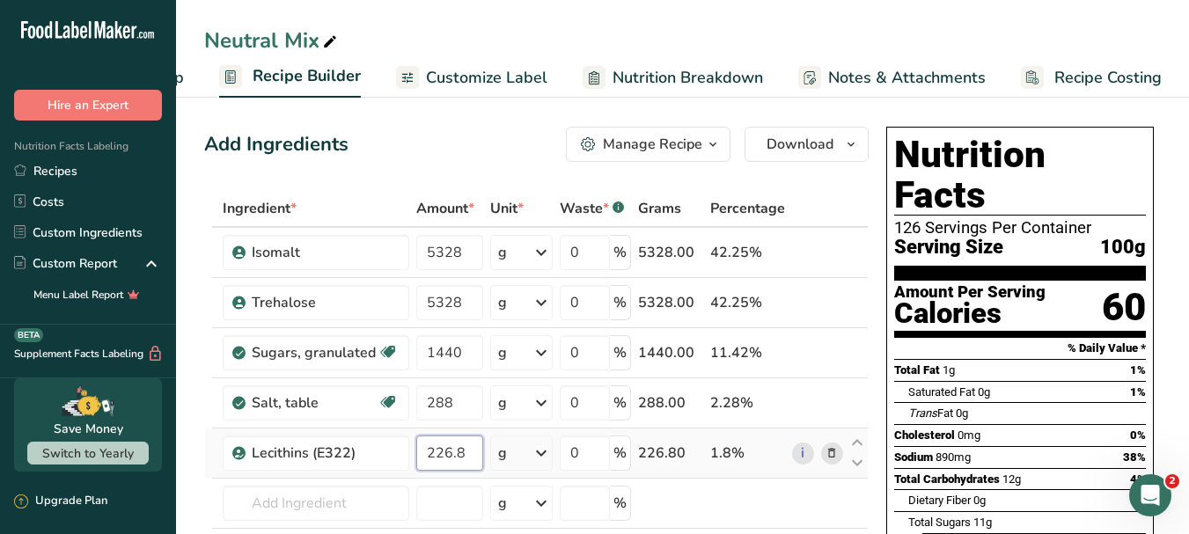
click at [438, 455] on input "226.8" at bounding box center [449, 453] width 67 height 35
type input "144"
click at [805, 495] on div "Ingredient * Amount * Unit * Waste * .a-a{fill:#347362;}.b-a{fill:#fff;} Grams …" at bounding box center [536, 414] width 664 height 449
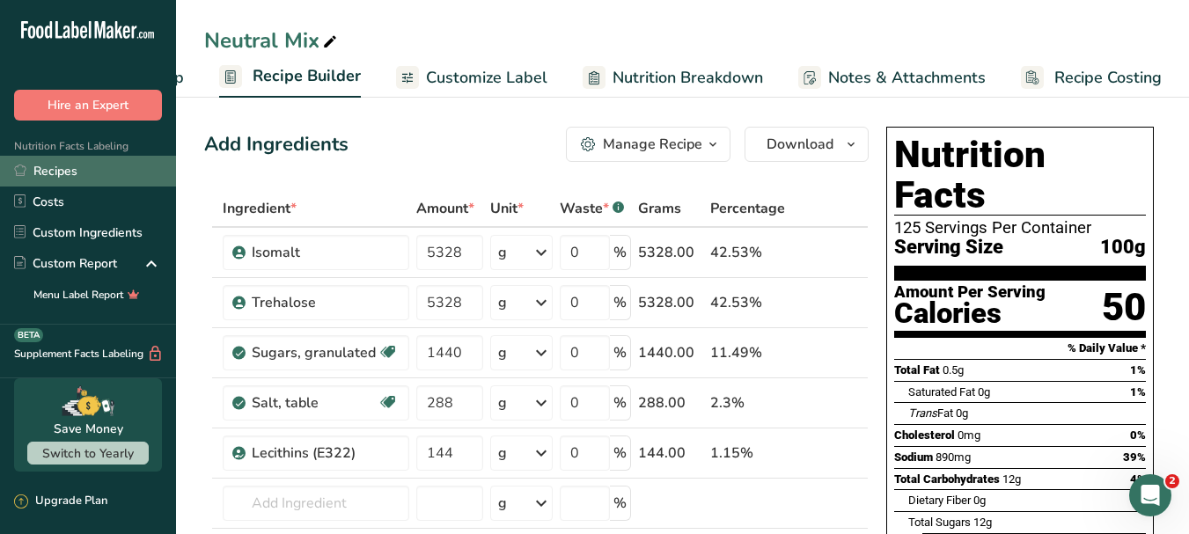
click at [79, 172] on link "Recipes" at bounding box center [88, 171] width 176 height 31
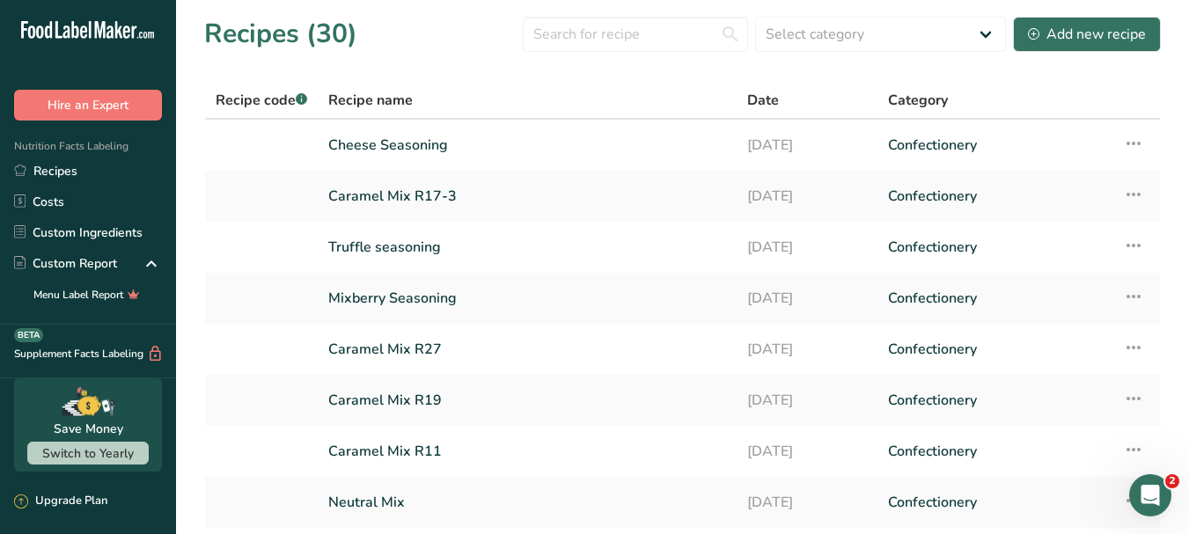
click at [452, 29] on div "Recipes (30) Select category All Baked Goods [GEOGRAPHIC_DATA] Confectionery Co…" at bounding box center [682, 34] width 956 height 40
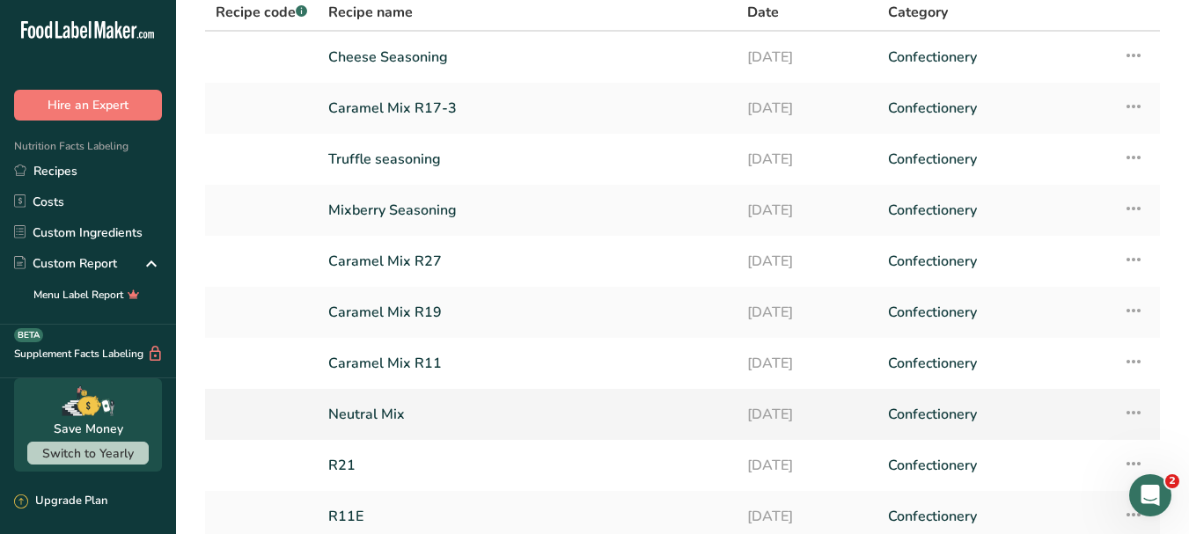
click at [1134, 415] on icon at bounding box center [1133, 413] width 21 height 32
click at [789, 414] on link "[DATE]" at bounding box center [807, 414] width 120 height 37
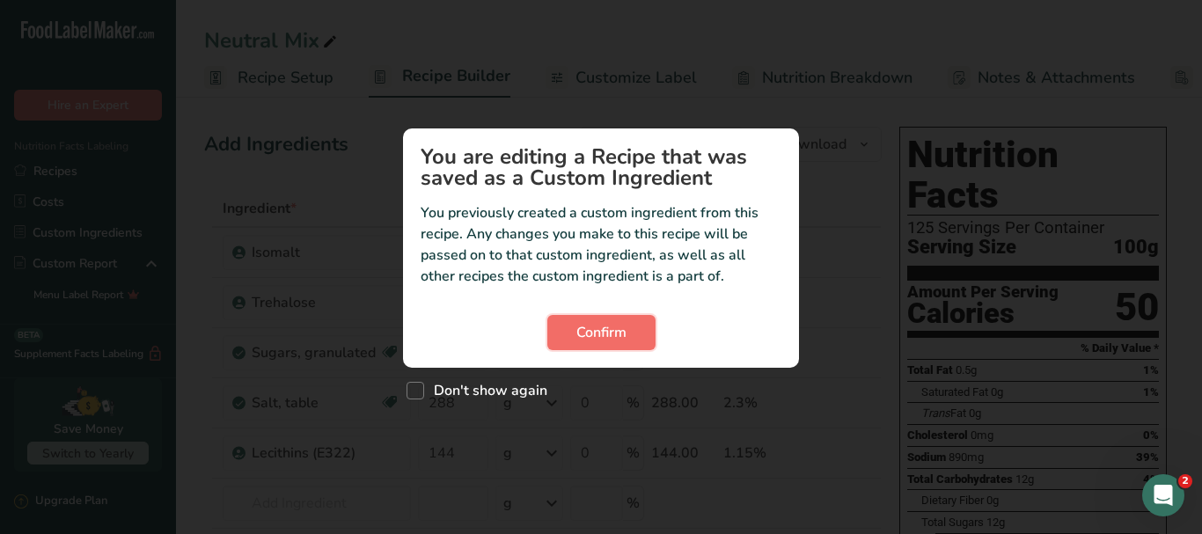
click at [636, 333] on button "Confirm" at bounding box center [601, 332] width 108 height 35
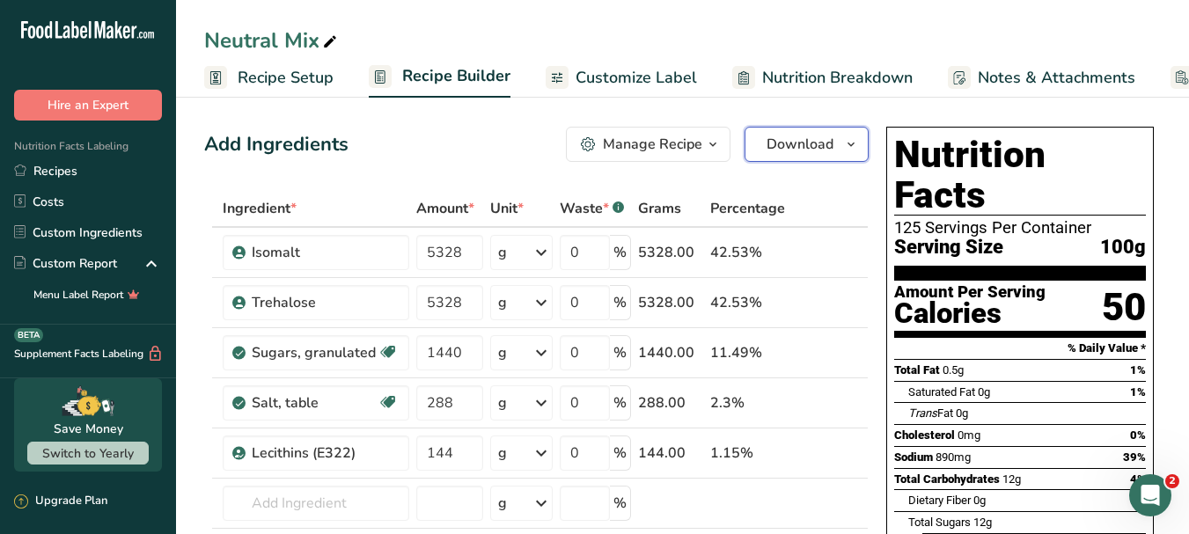
click at [835, 142] on button "Download" at bounding box center [806, 144] width 124 height 35
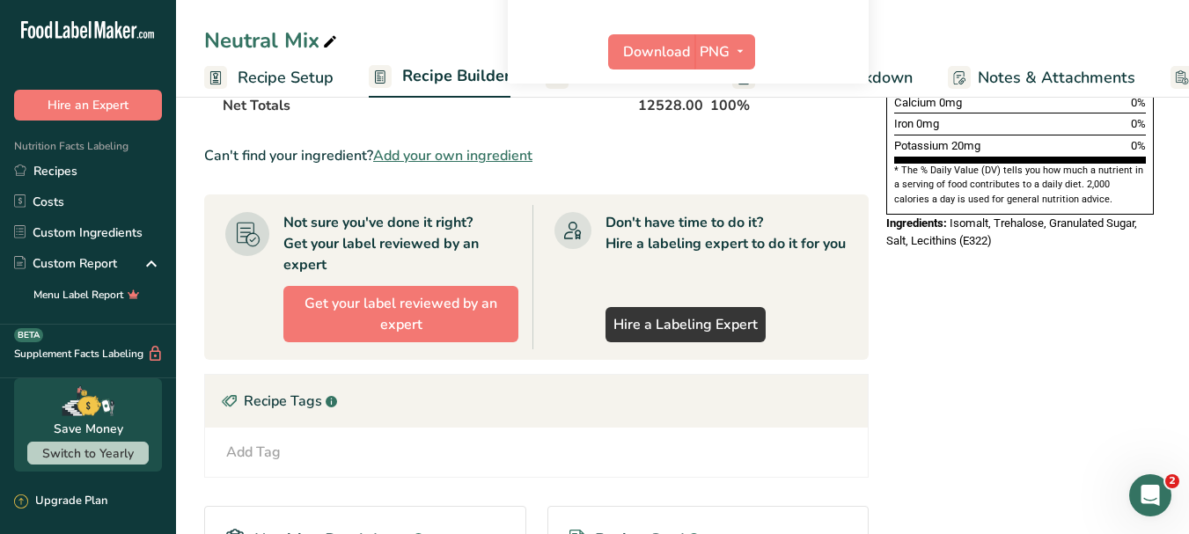
scroll to position [528, 0]
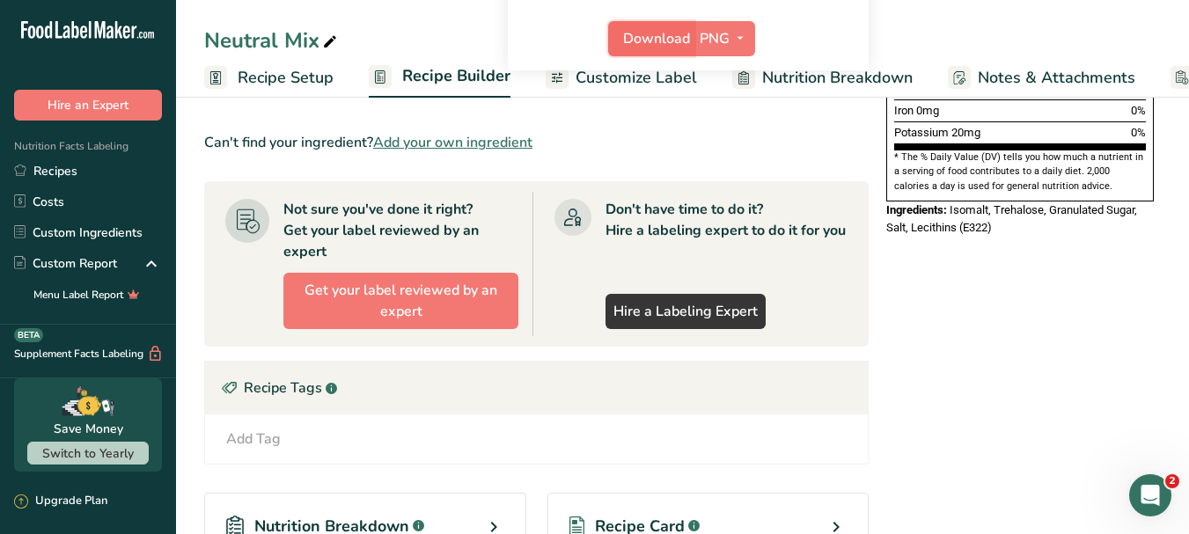
click at [656, 33] on span "Download" at bounding box center [656, 38] width 67 height 21
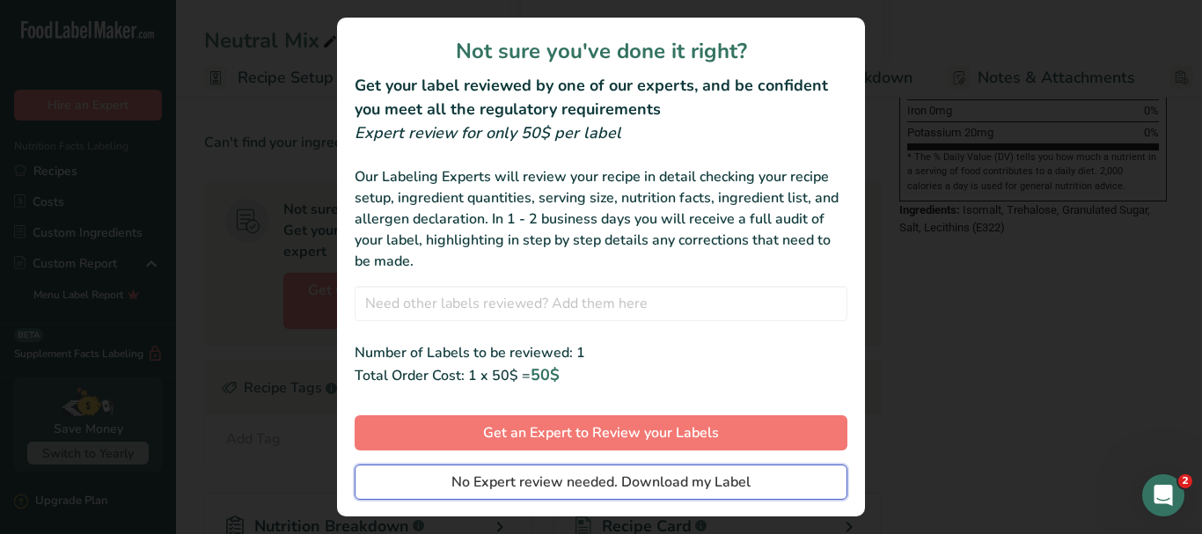
click at [688, 488] on span "No Expert review needed. Download my Label" at bounding box center [600, 482] width 299 height 21
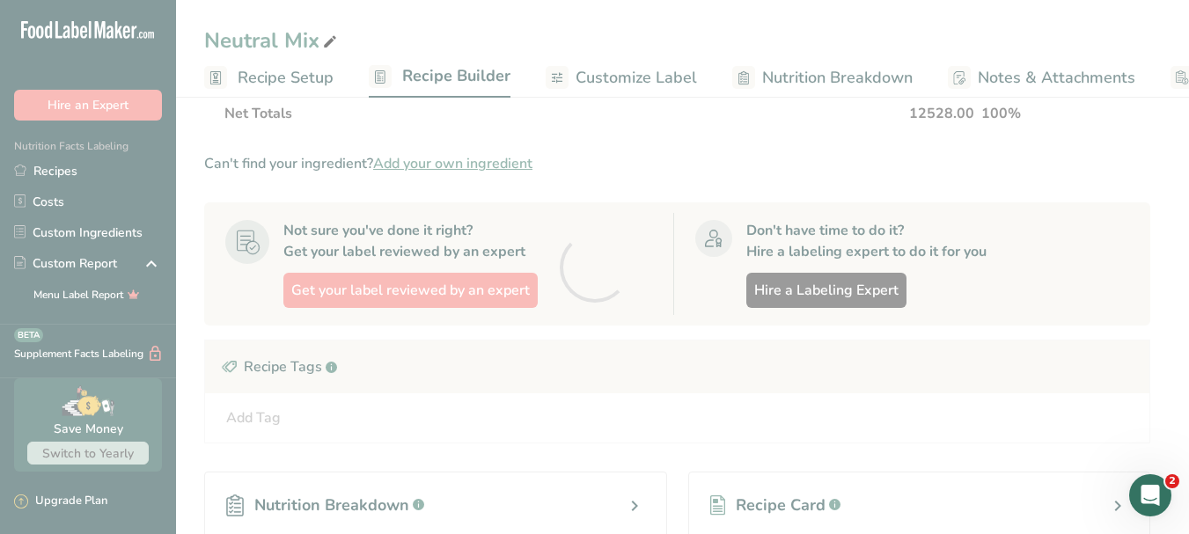
scroll to position [0, 0]
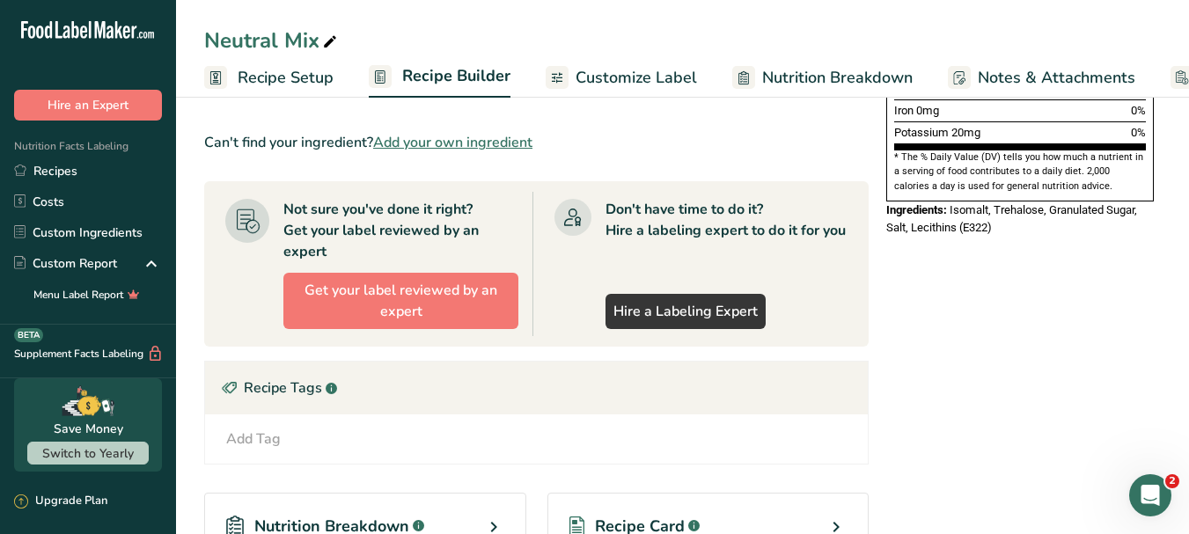
click at [741, 21] on div "Neutral Mix Recipe Setup Recipe Builder Customize Label Nutrition Breakdown Not…" at bounding box center [682, 49] width 1013 height 98
click at [100, 169] on link "Recipes" at bounding box center [88, 171] width 176 height 31
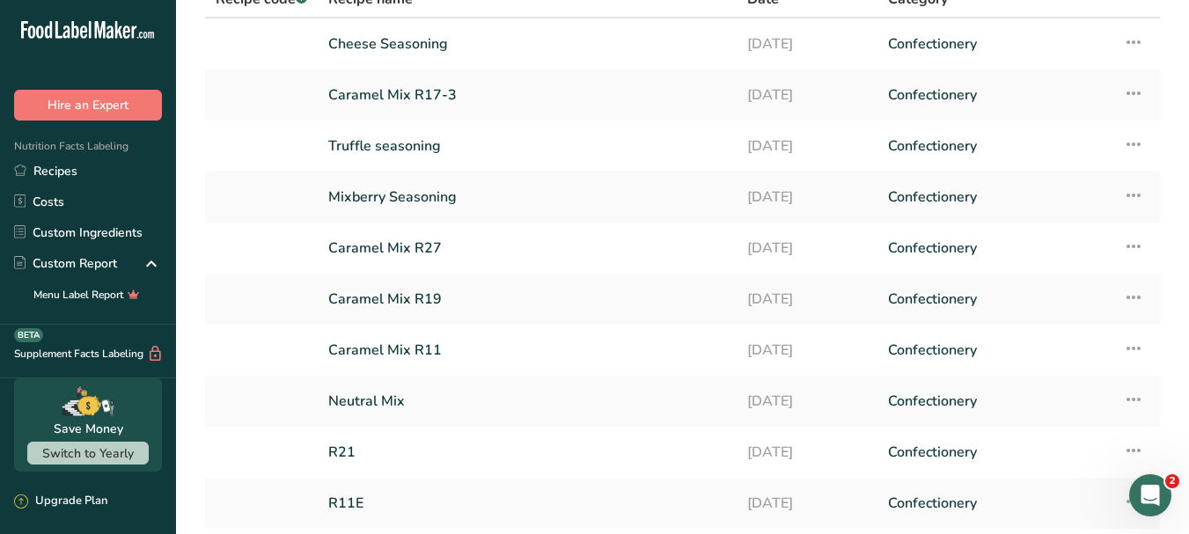
scroll to position [176, 0]
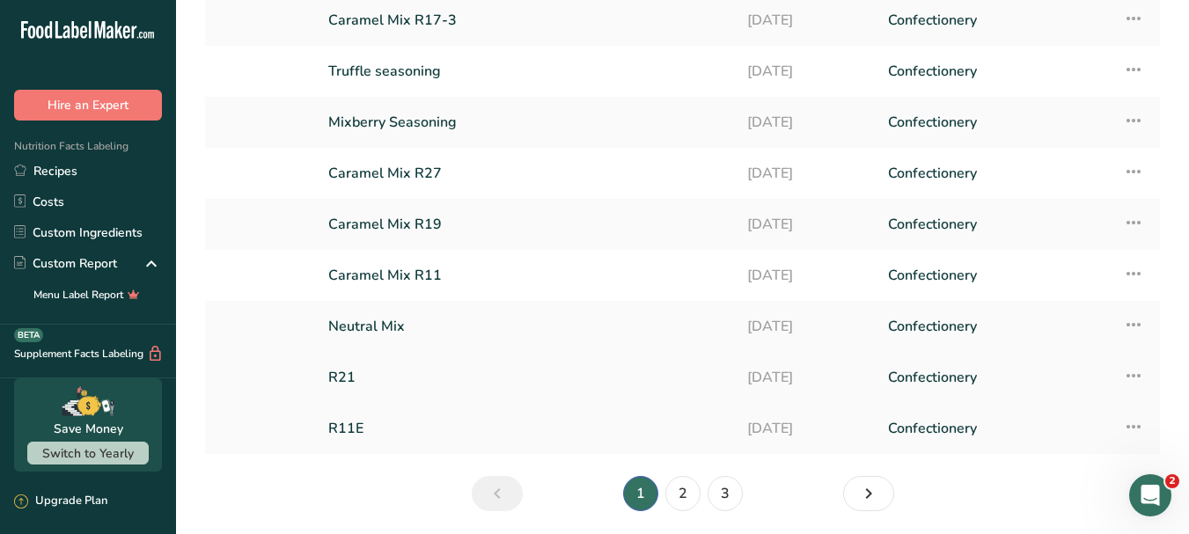
click at [377, 377] on link "R21" at bounding box center [527, 377] width 398 height 37
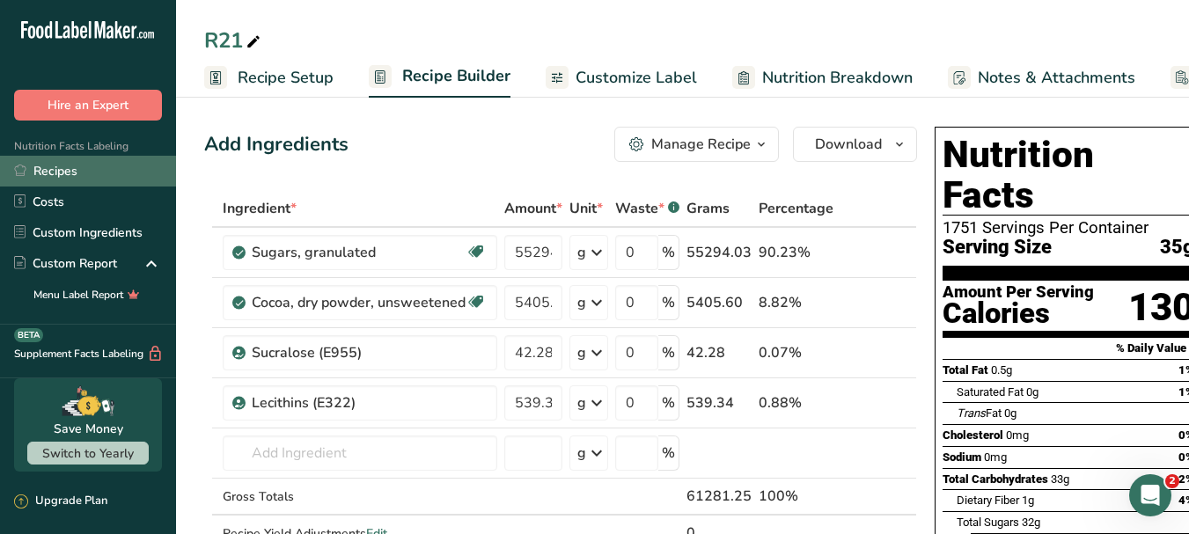
click at [95, 175] on link "Recipes" at bounding box center [88, 171] width 176 height 31
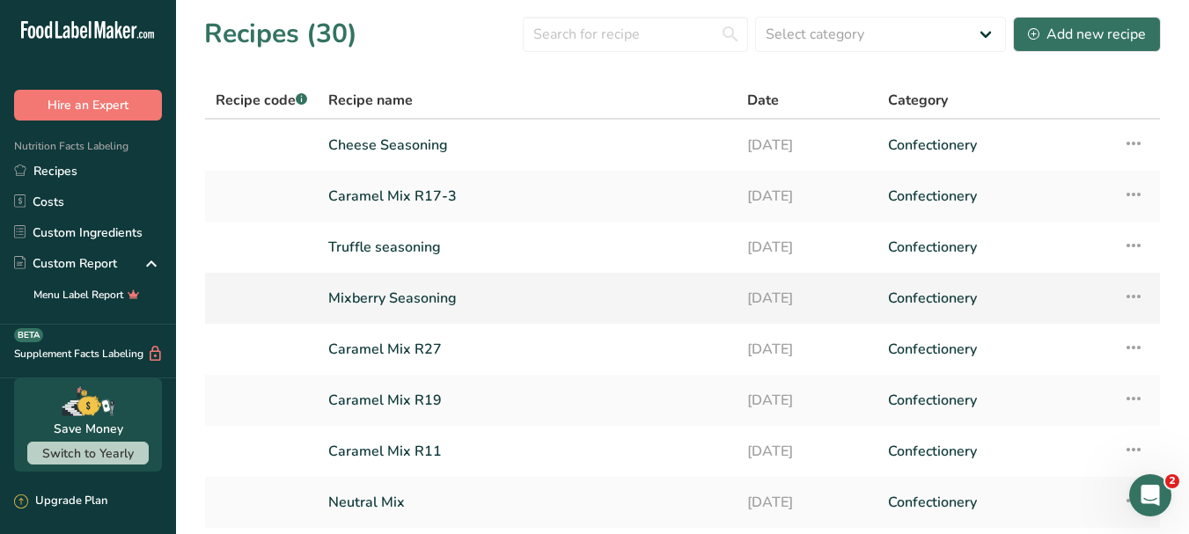
scroll to position [176, 0]
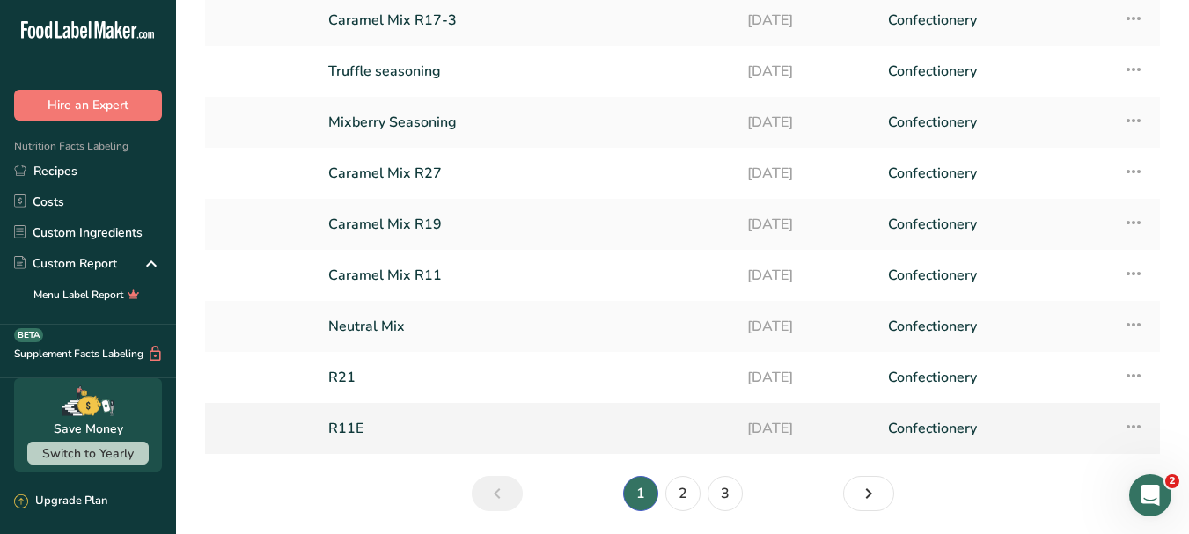
click at [453, 422] on link "R11E" at bounding box center [527, 428] width 398 height 37
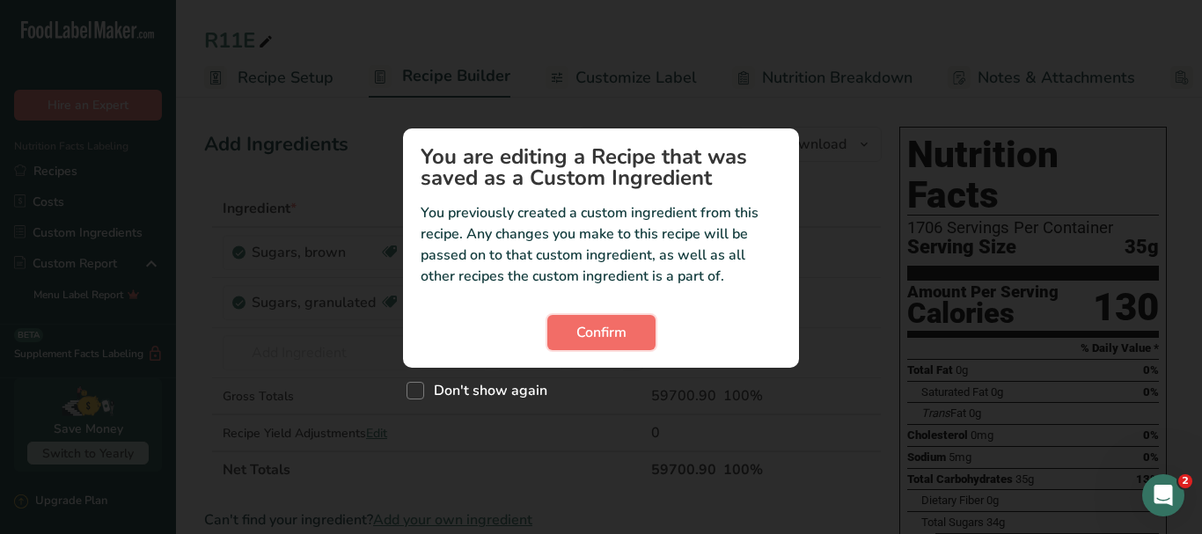
click at [585, 336] on span "Confirm" at bounding box center [601, 332] width 50 height 21
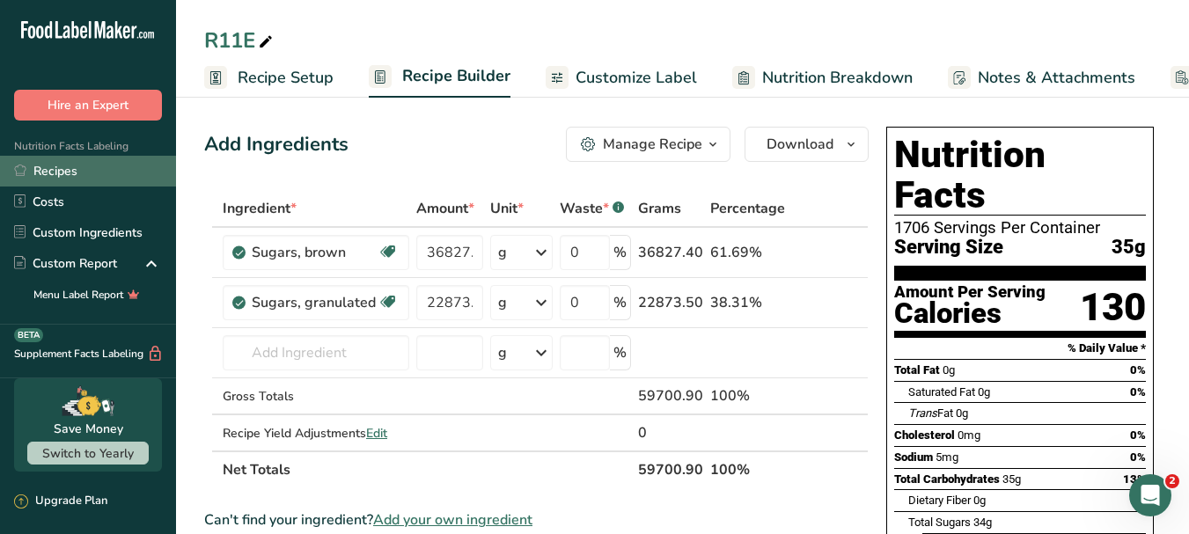
click at [109, 176] on link "Recipes" at bounding box center [88, 171] width 176 height 31
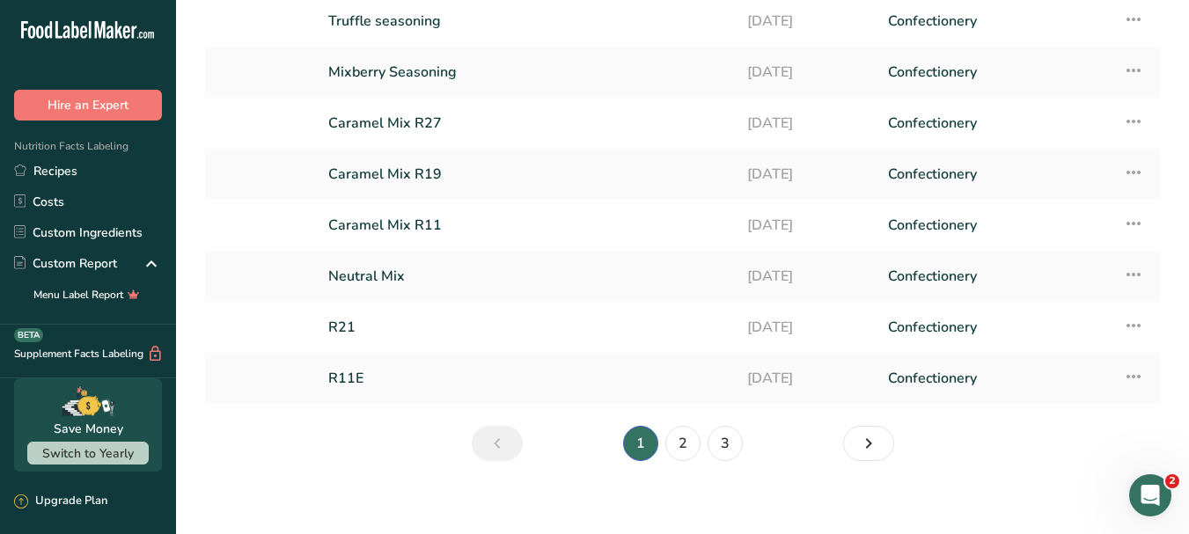
scroll to position [238, 0]
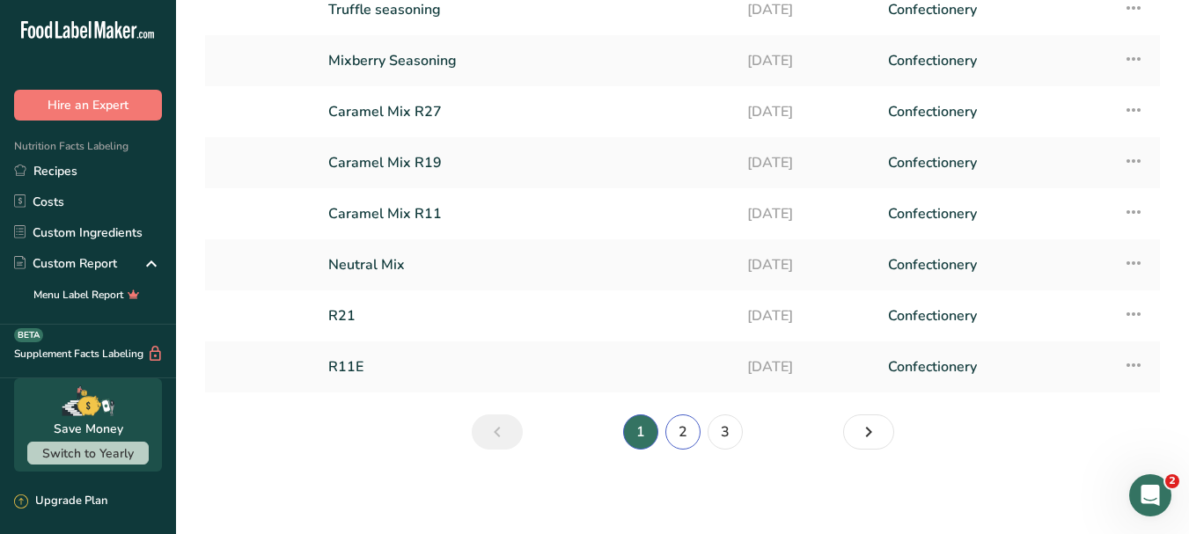
click at [673, 437] on link "2" at bounding box center [682, 431] width 35 height 35
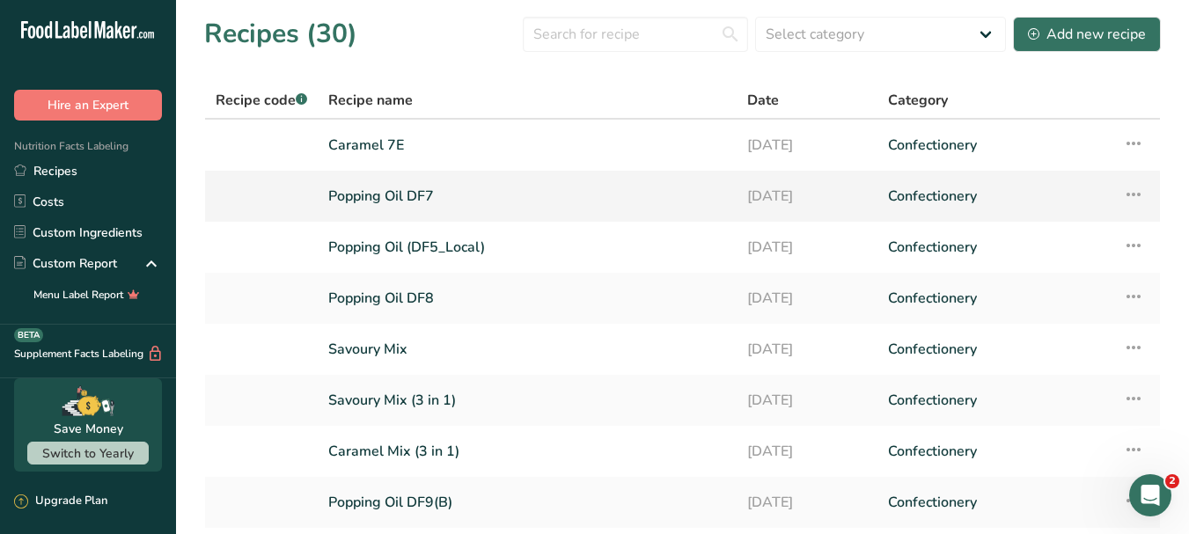
click at [413, 193] on link "Popping Oil DF7" at bounding box center [527, 196] width 398 height 37
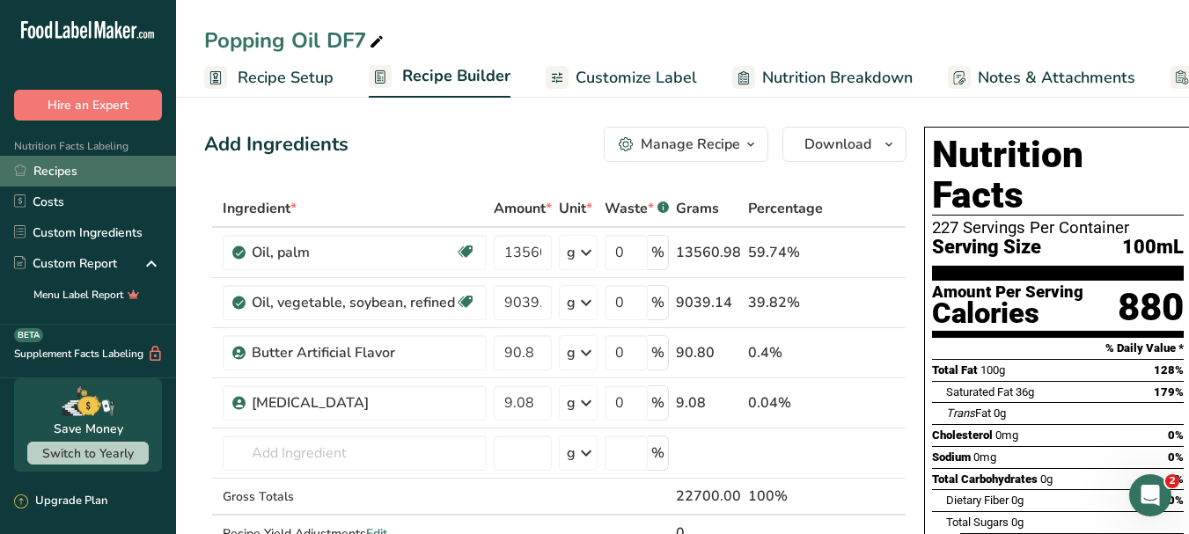
click at [81, 179] on link "Recipes" at bounding box center [88, 171] width 176 height 31
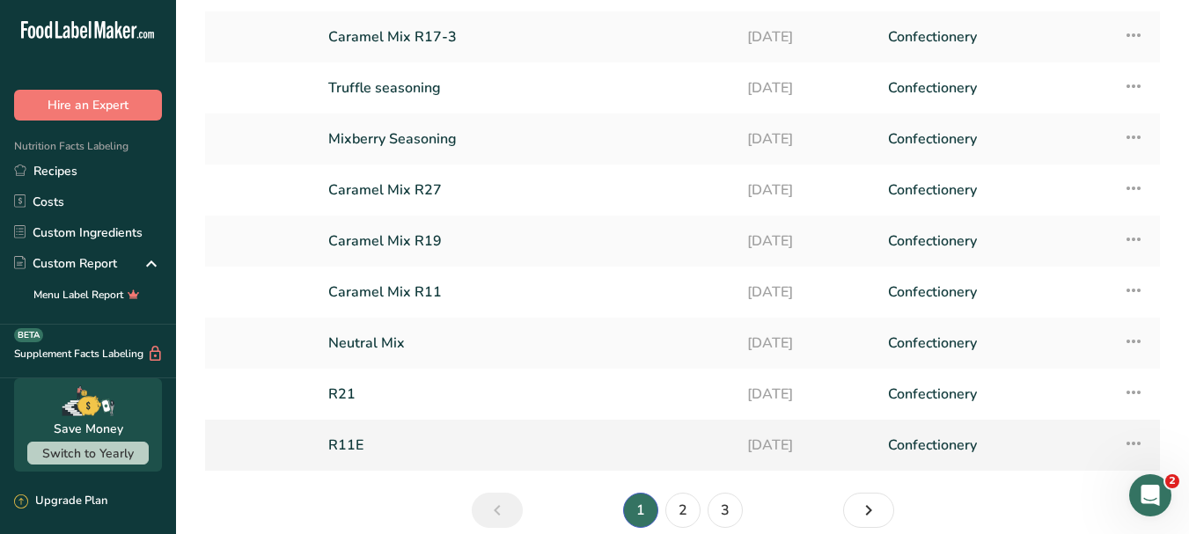
scroll to position [238, 0]
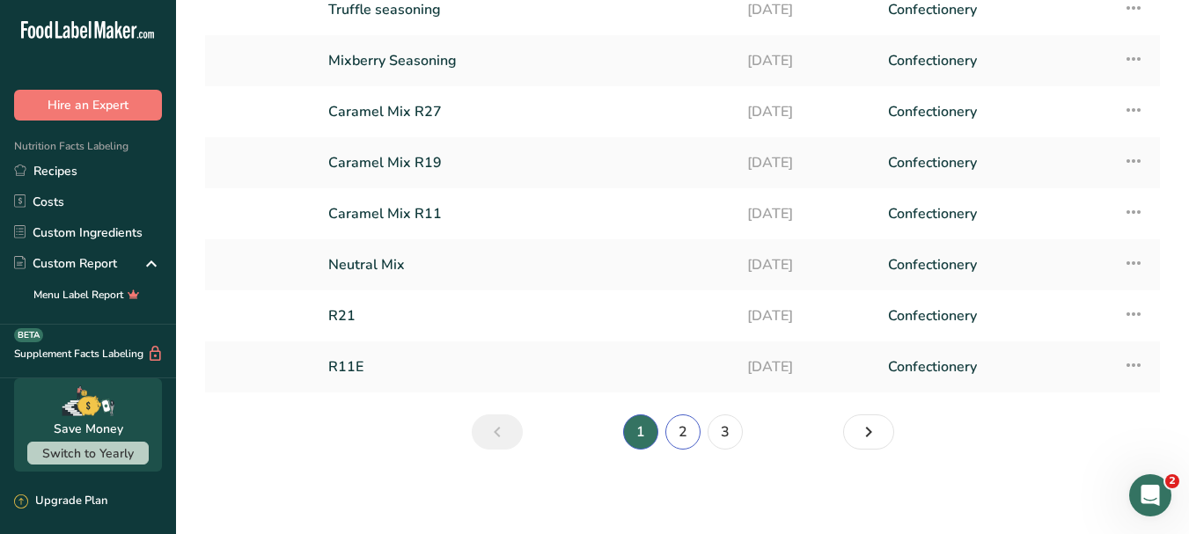
click at [689, 437] on link "2" at bounding box center [682, 431] width 35 height 35
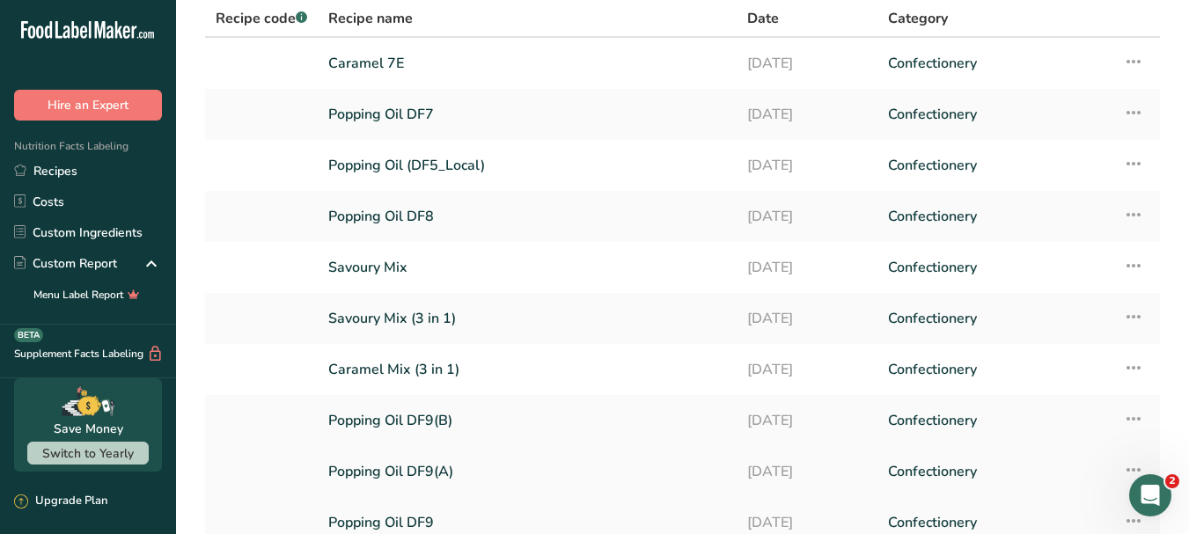
scroll to position [62, 0]
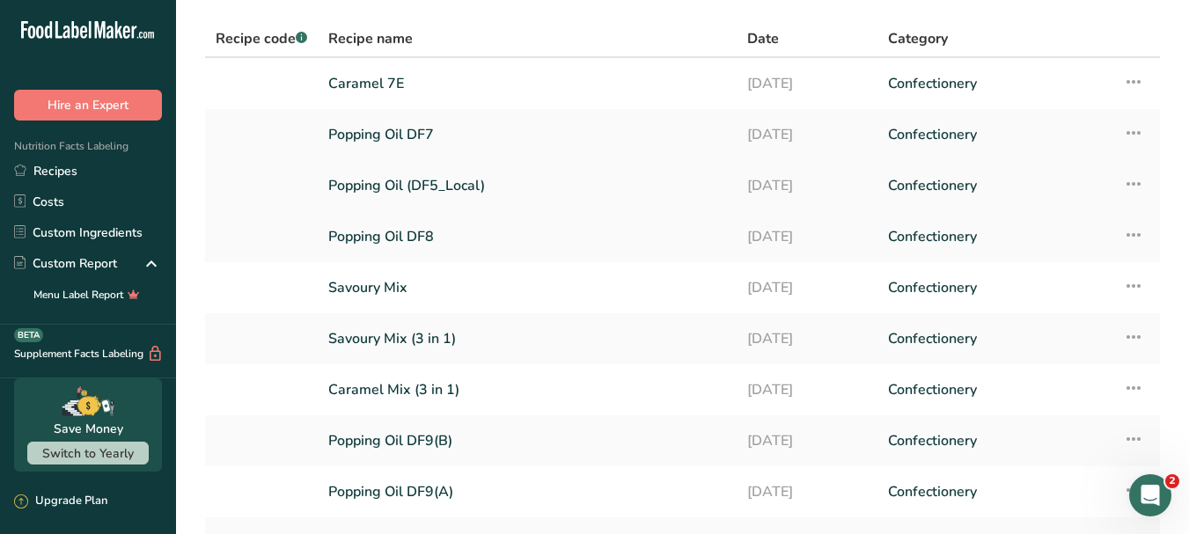
click at [468, 177] on link "Popping Oil (DF5_Local)" at bounding box center [527, 185] width 398 height 37
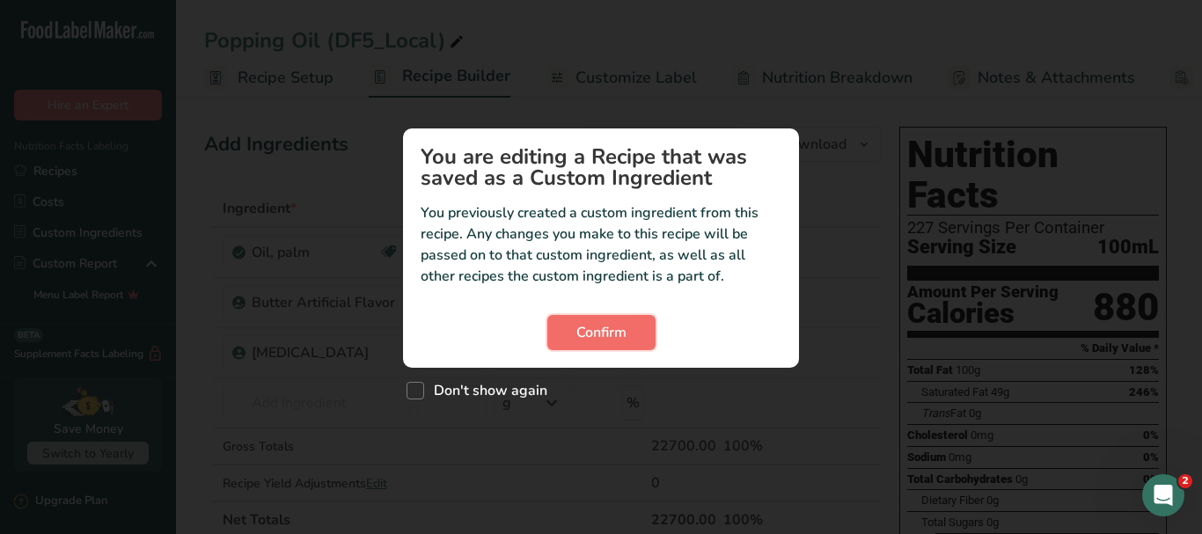
click at [632, 333] on button "Confirm" at bounding box center [601, 332] width 108 height 35
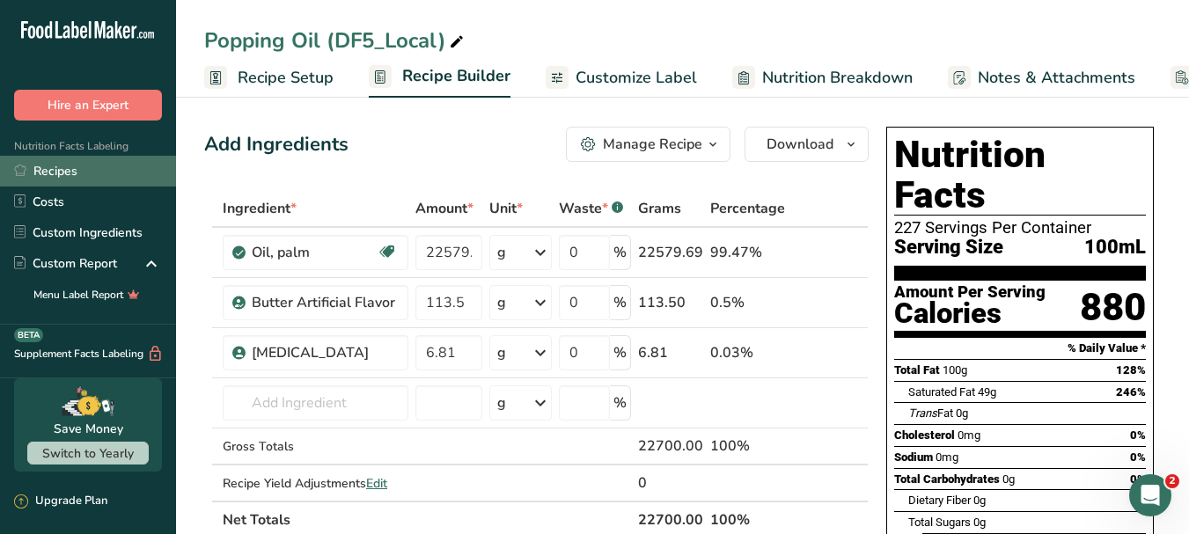
click at [77, 172] on link "Recipes" at bounding box center [88, 171] width 176 height 31
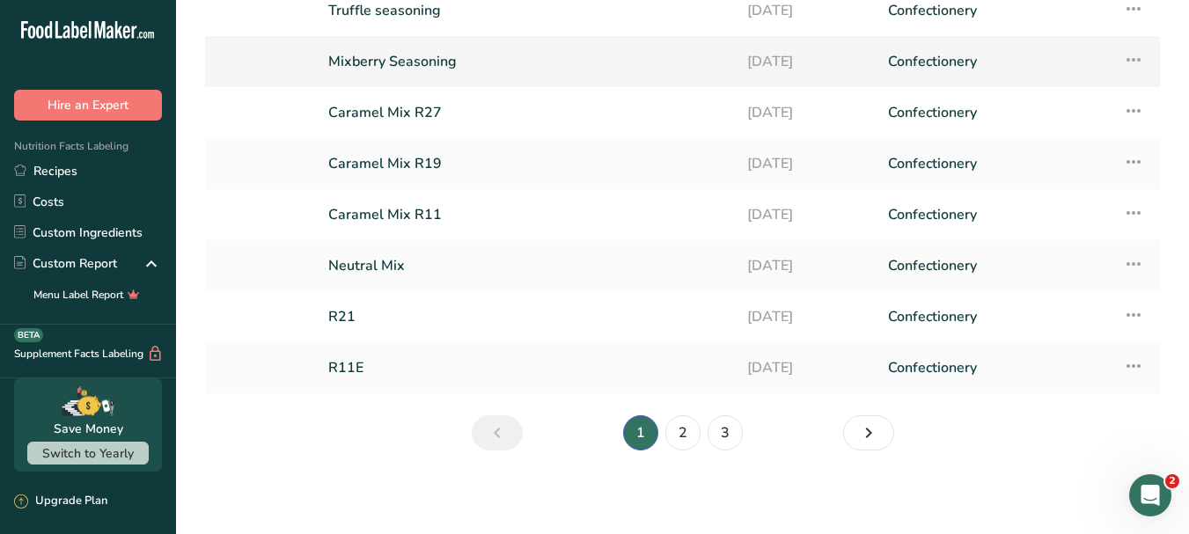
scroll to position [238, 0]
click at [689, 423] on link "2" at bounding box center [682, 431] width 35 height 35
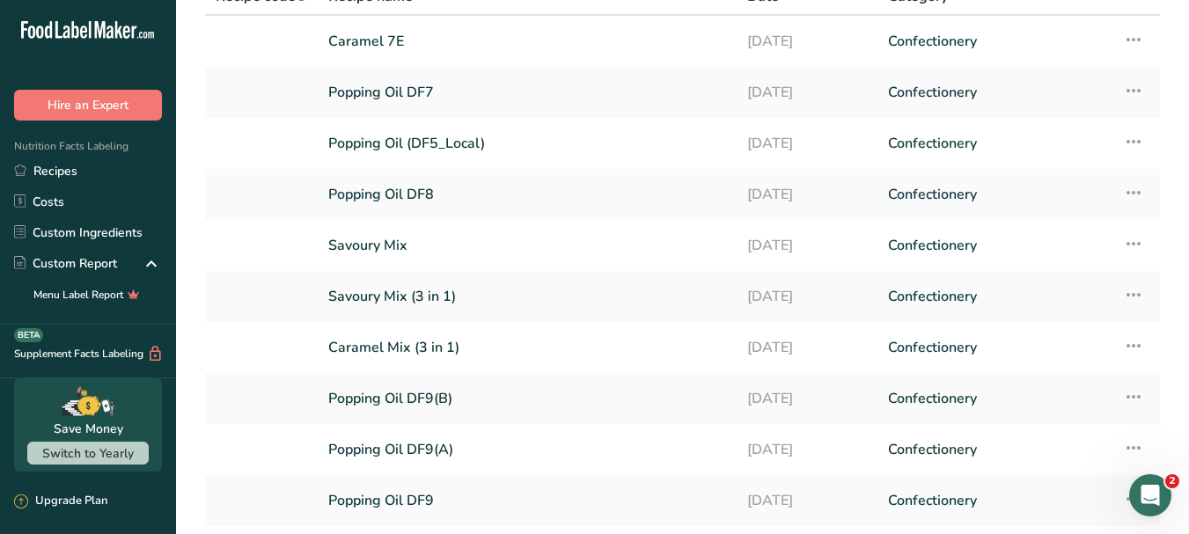
scroll to position [62, 0]
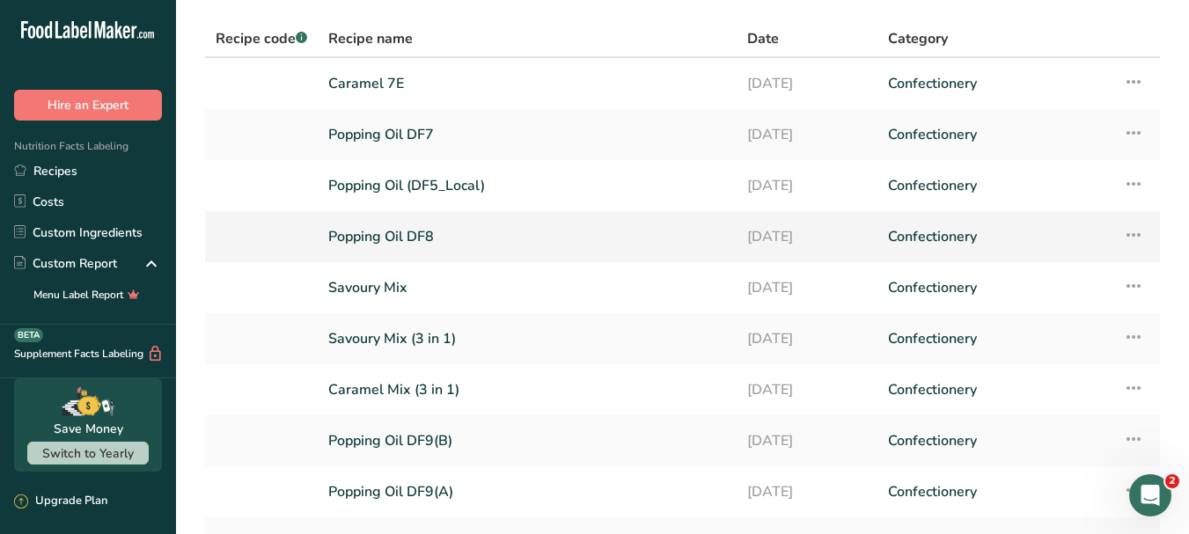
click at [489, 240] on link "Popping Oil DF8" at bounding box center [527, 236] width 398 height 37
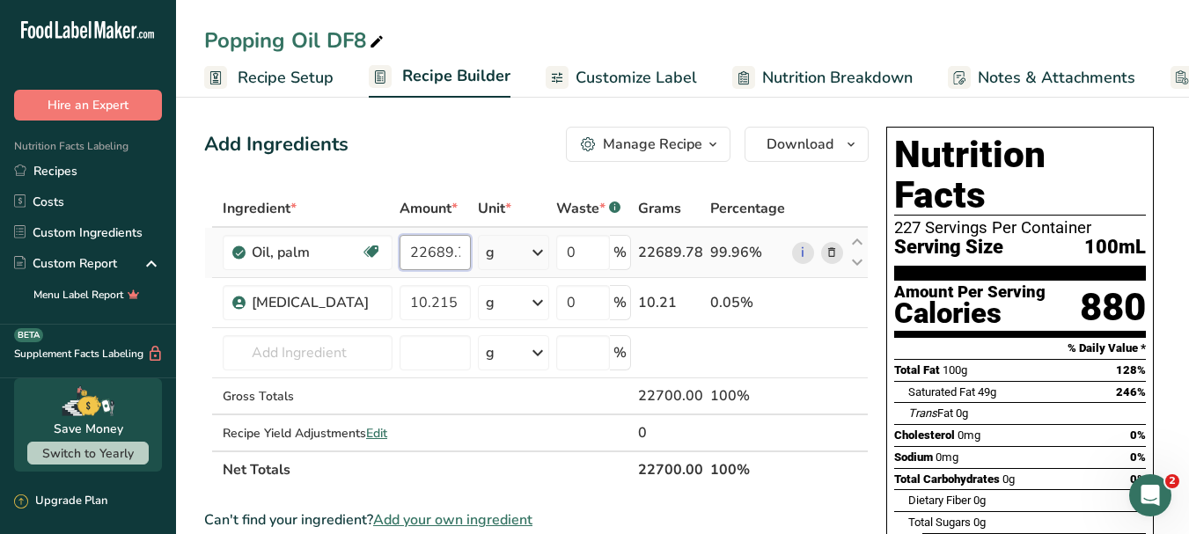
click at [451, 253] on input "22689.785" at bounding box center [434, 252] width 71 height 35
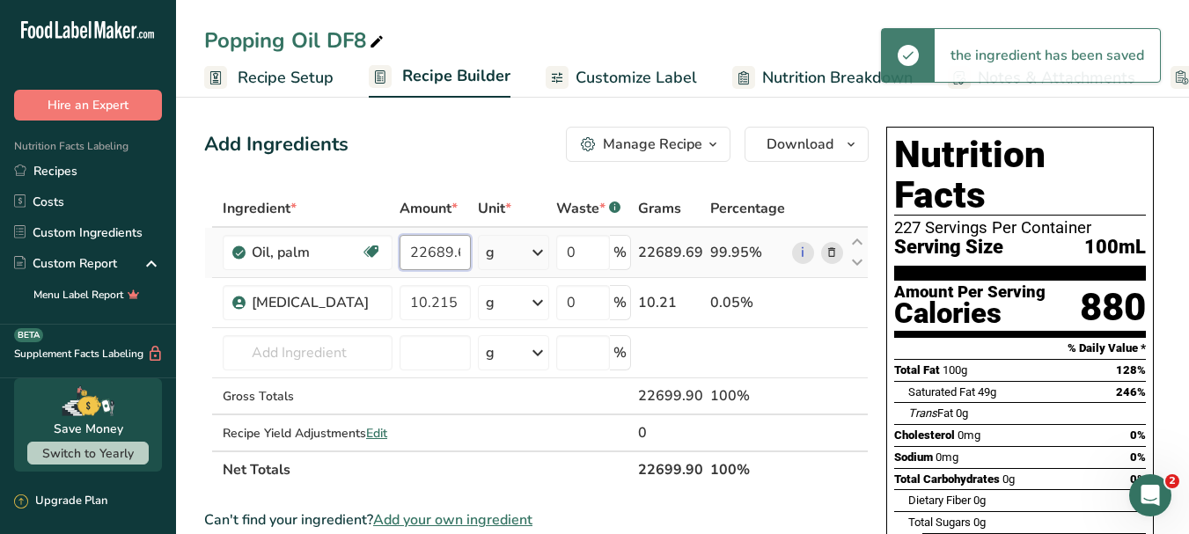
click at [458, 246] on input "22689.685" at bounding box center [434, 252] width 71 height 35
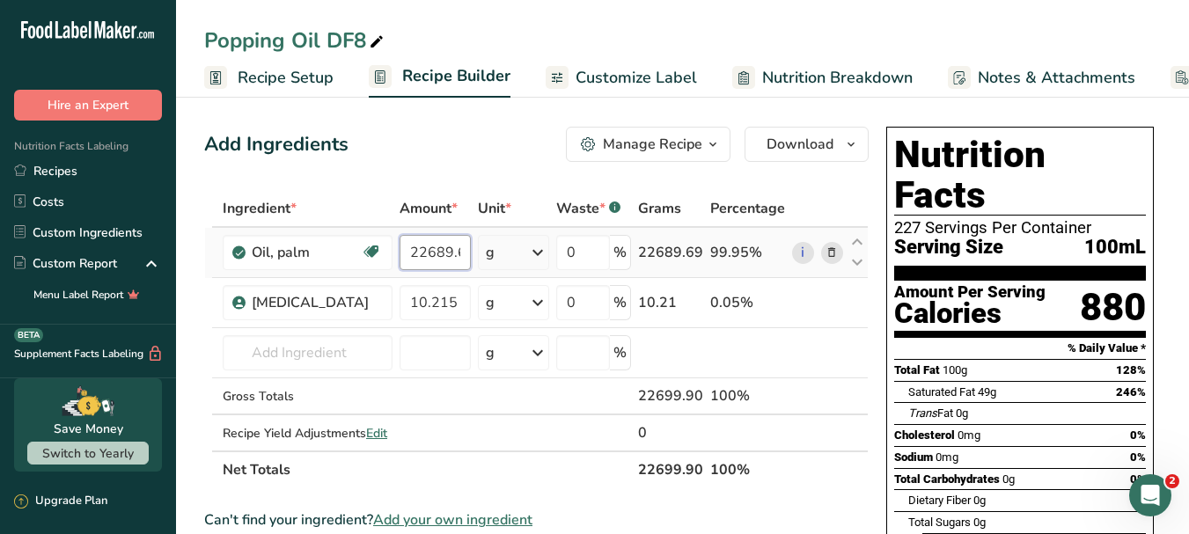
click at [457, 254] on input "22689.685" at bounding box center [434, 252] width 71 height 35
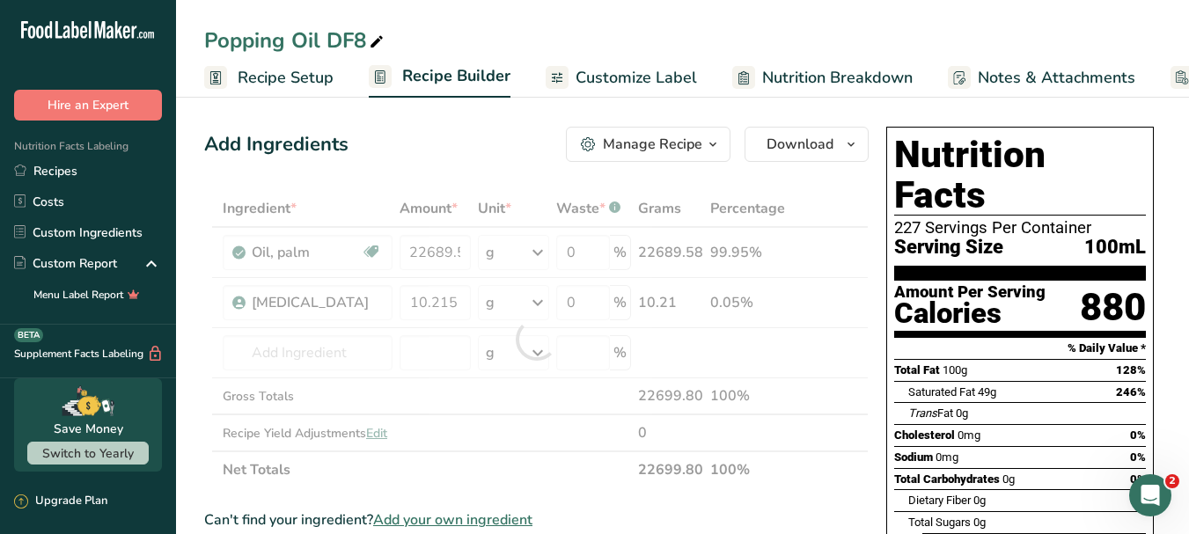
scroll to position [0, 0]
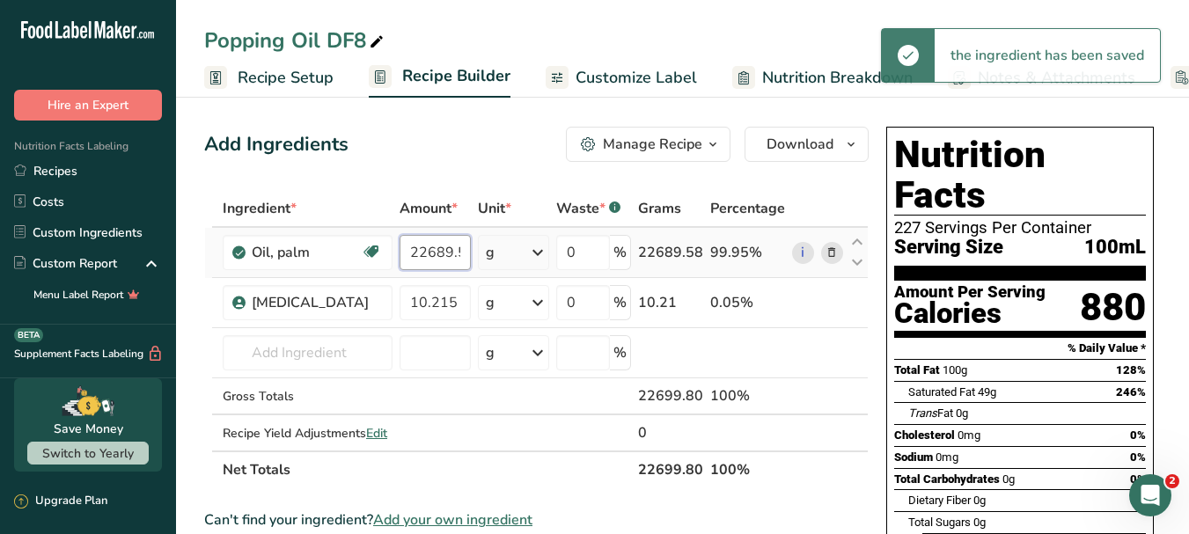
click at [457, 258] on input "22689.585" at bounding box center [434, 252] width 71 height 35
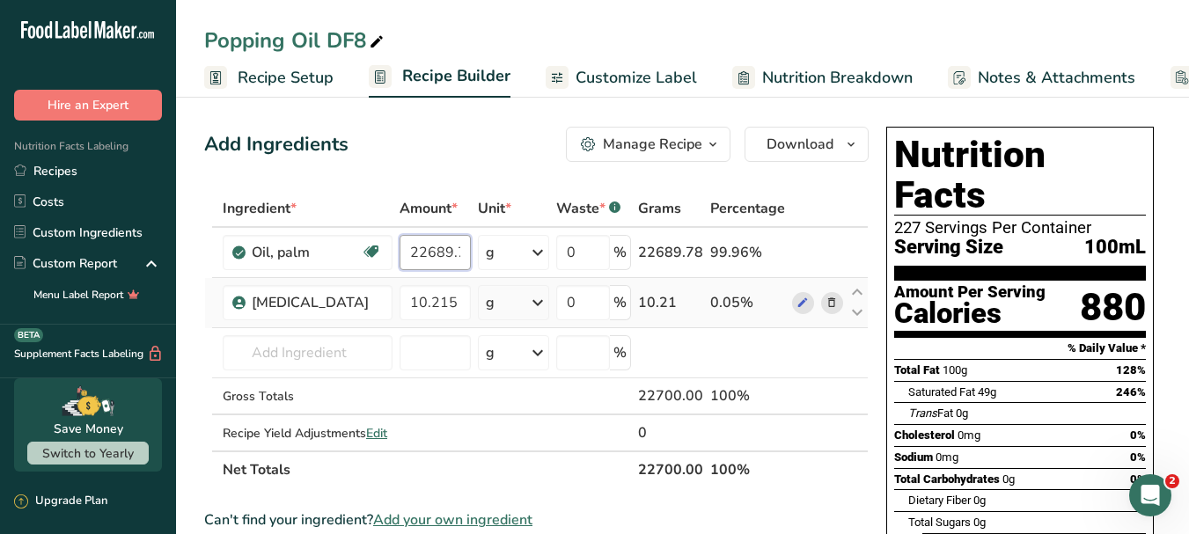
scroll to position [0, 1]
click at [462, 262] on input "22689.785" at bounding box center [434, 252] width 71 height 35
drag, startPoint x: 448, startPoint y: 257, endPoint x: 514, endPoint y: 257, distance: 66.0
click at [514, 257] on tr "Oil, palm Dairy free Gluten free Vegan Vegetarian Soy free 22689.785 g Portions…" at bounding box center [536, 253] width 662 height 50
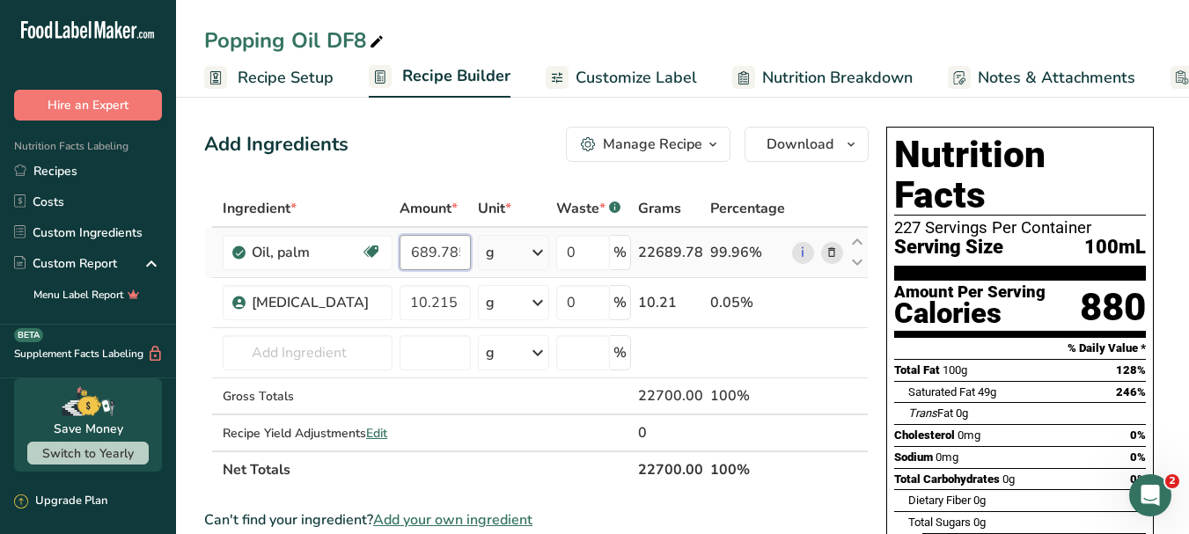
click at [436, 260] on input "22689.785" at bounding box center [434, 252] width 71 height 35
type input "22689.685"
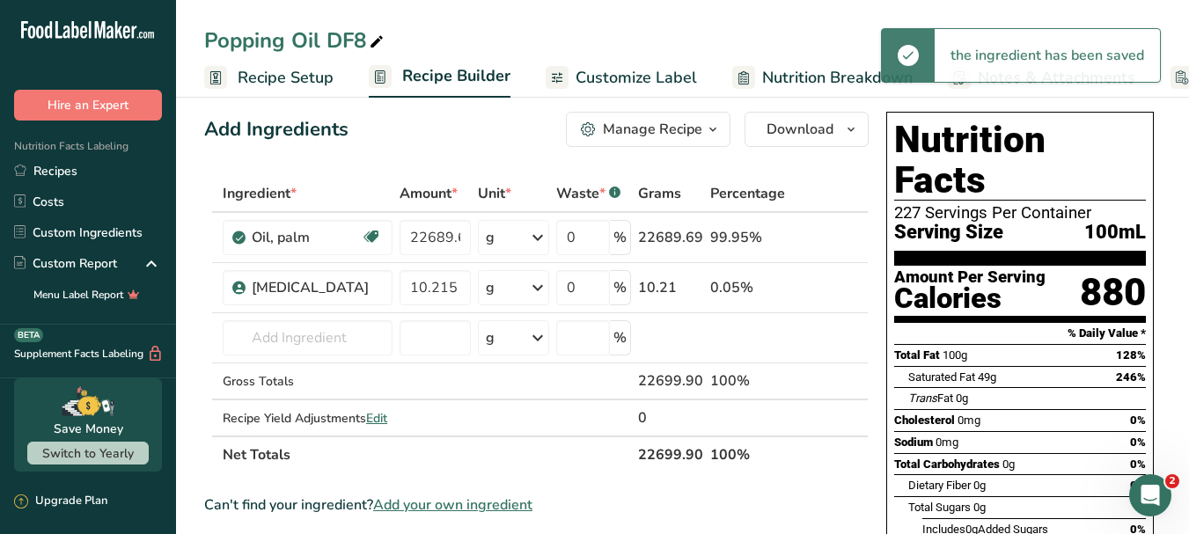
scroll to position [0, 0]
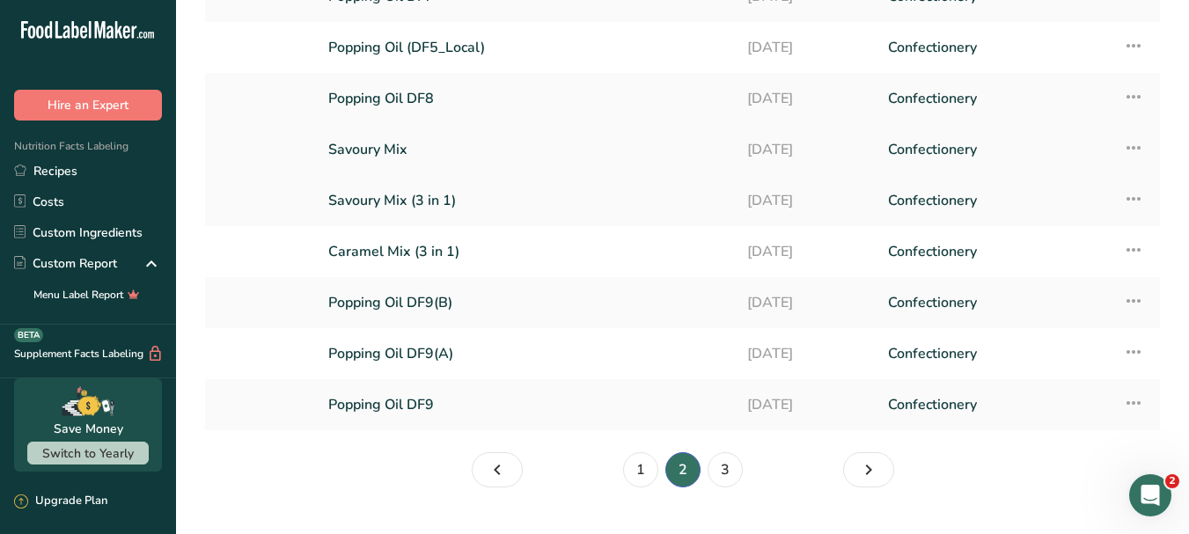
scroll to position [238, 0]
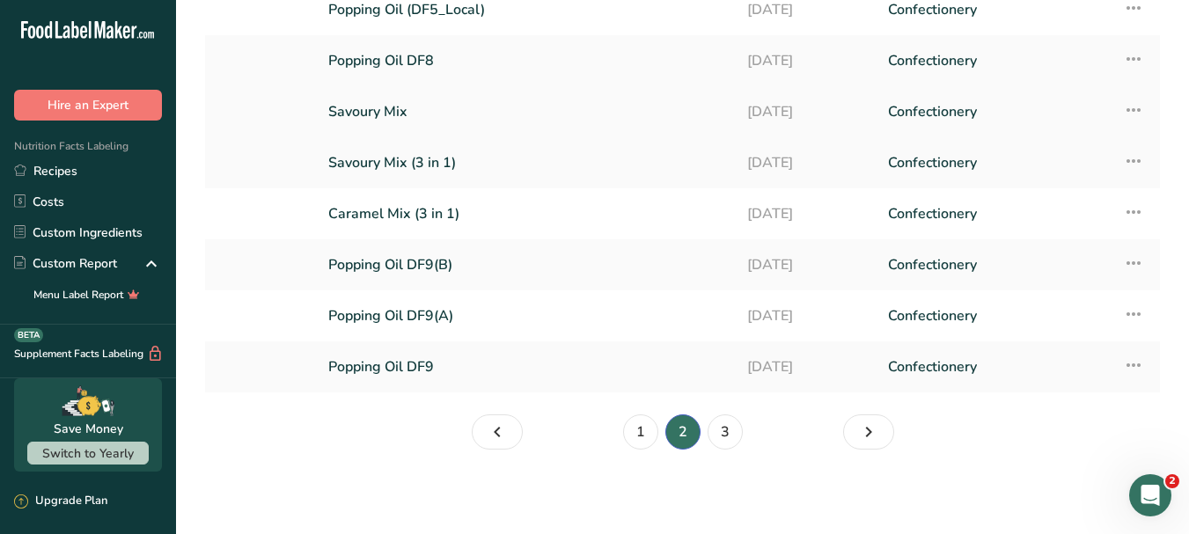
click at [414, 106] on link "Savoury Mix" at bounding box center [527, 111] width 398 height 37
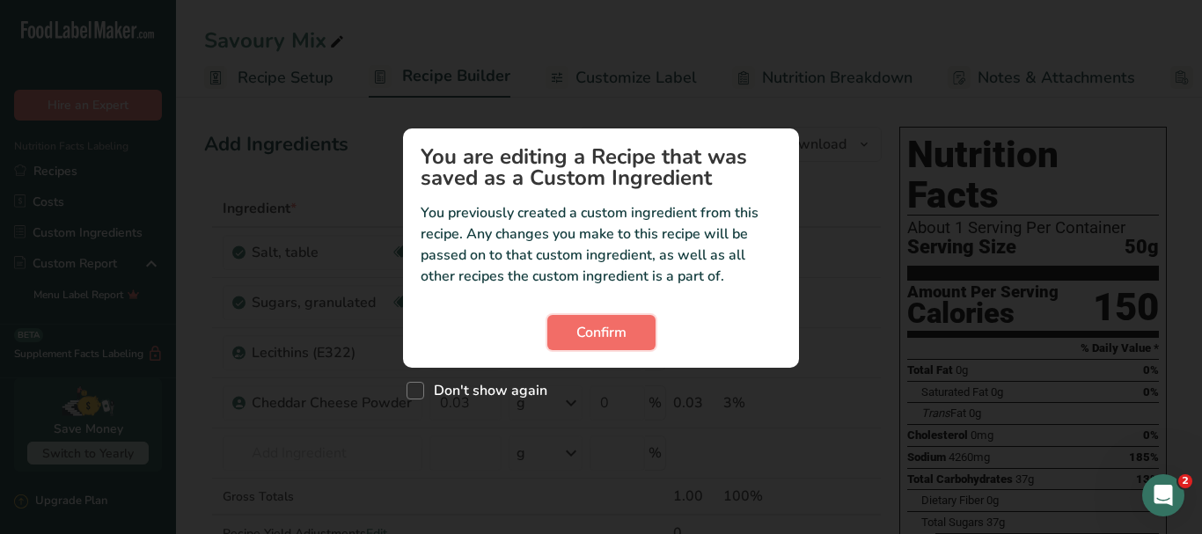
click at [619, 339] on span "Confirm" at bounding box center [601, 332] width 50 height 21
